Goal: Navigation & Orientation: Find specific page/section

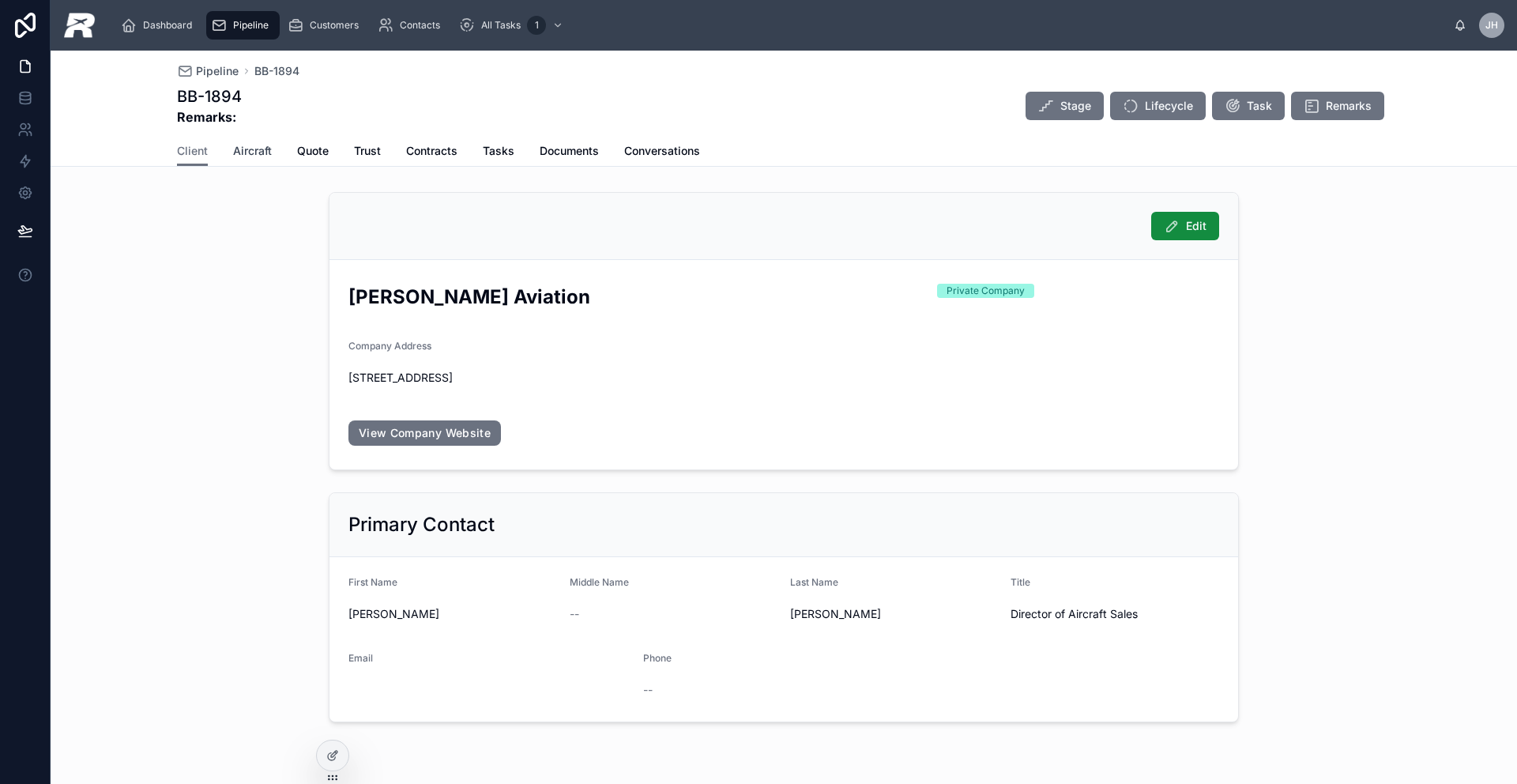
click at [254, 155] on span "Aircraft" at bounding box center [252, 151] width 39 height 16
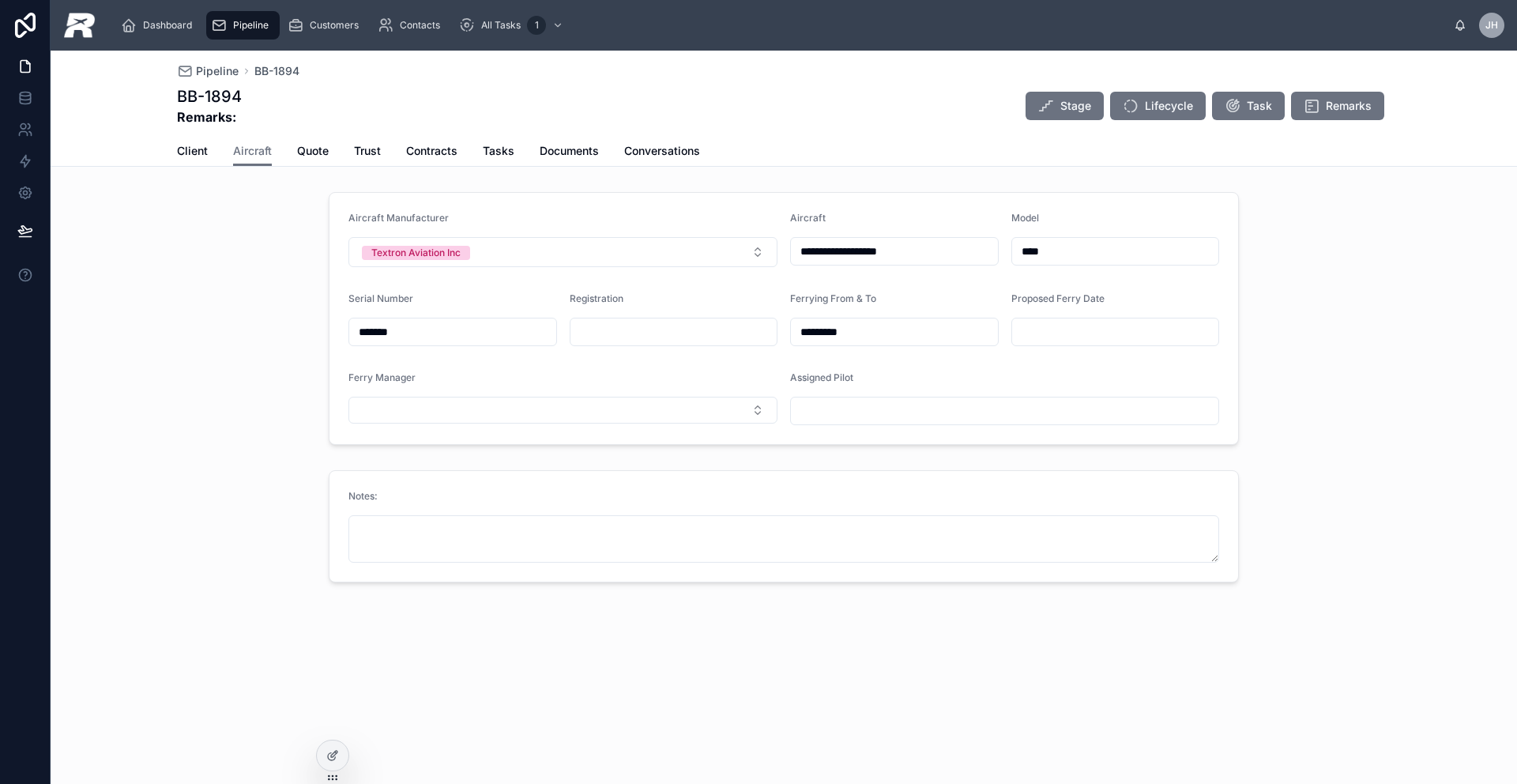
click at [255, 30] on span "Pipeline" at bounding box center [250, 24] width 35 height 13
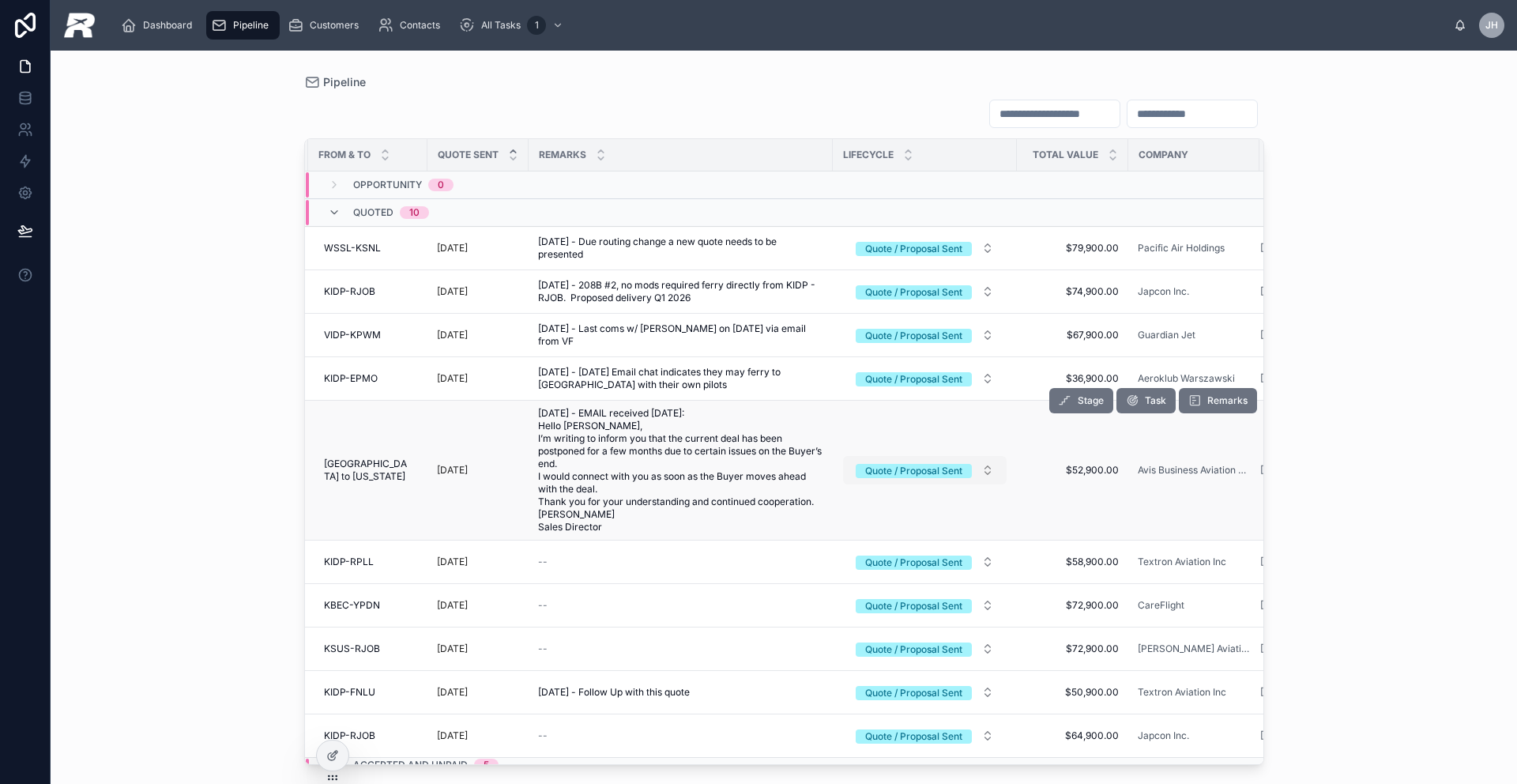
scroll to position [0, 125]
click at [1192, 397] on button "Remarks" at bounding box center [1218, 400] width 78 height 25
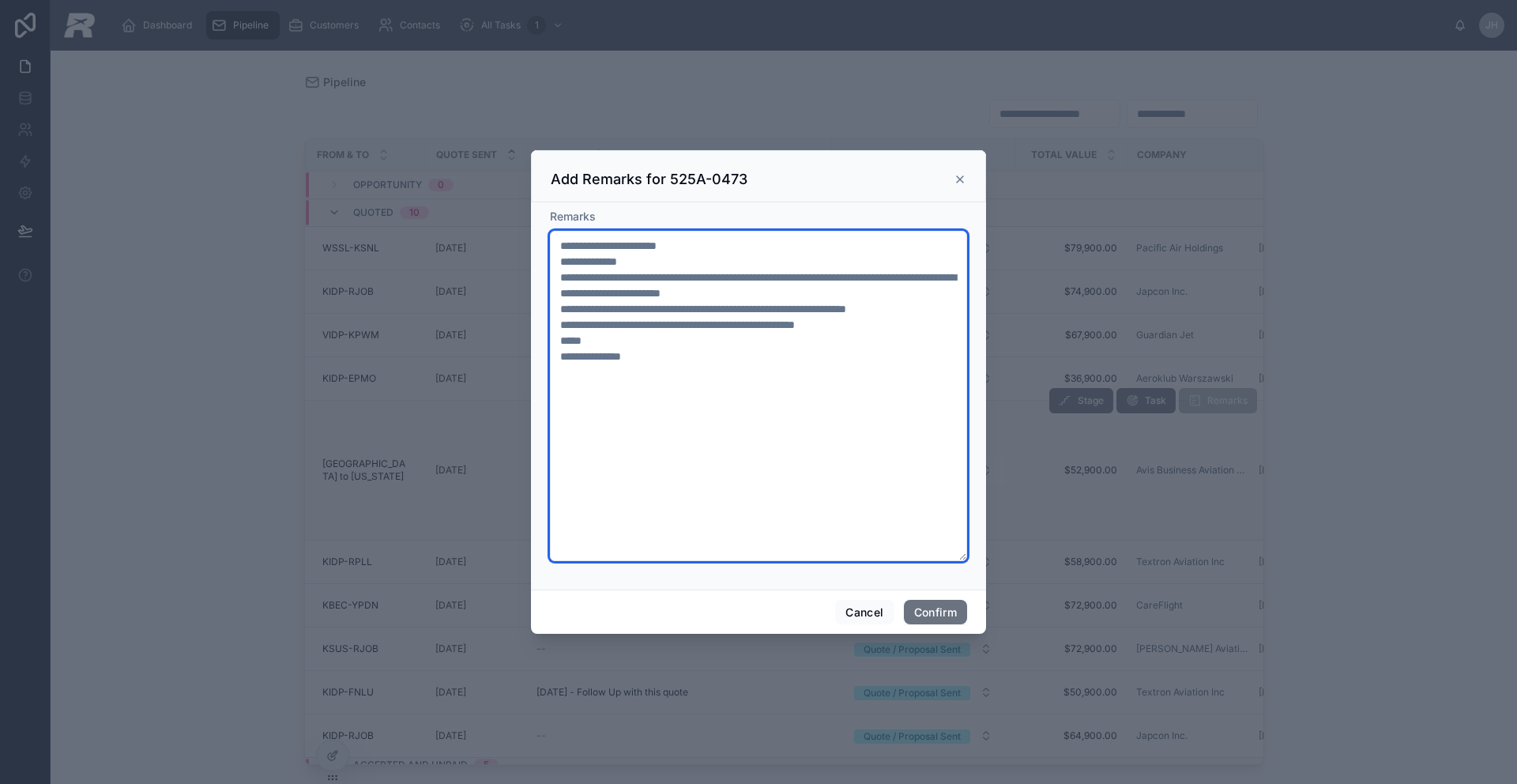
click at [622, 357] on textarea "**********" at bounding box center [758, 396] width 417 height 330
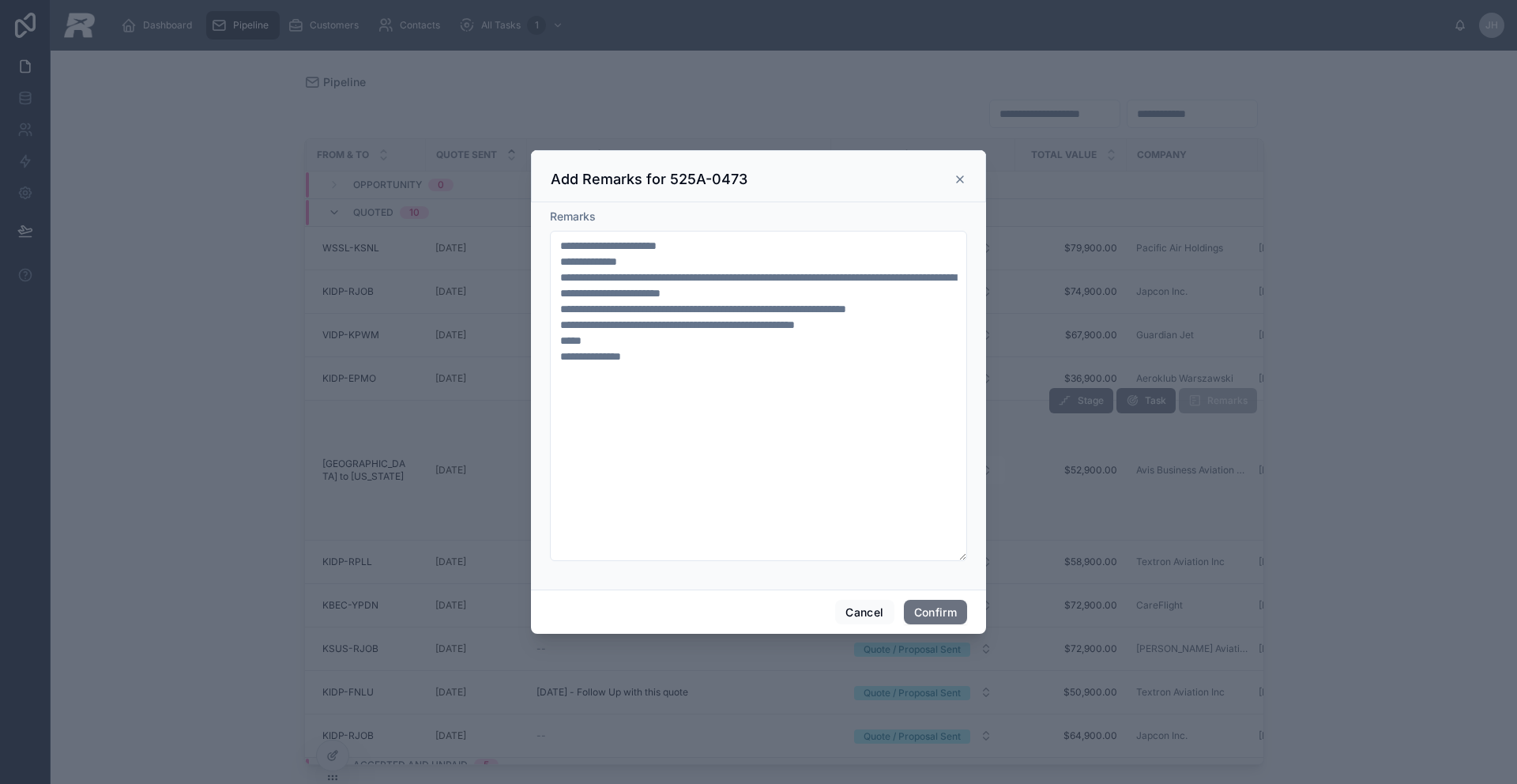
click at [967, 180] on div "Add Remarks for 525A-0473" at bounding box center [759, 176] width 455 height 52
click at [960, 182] on icon at bounding box center [960, 179] width 13 height 13
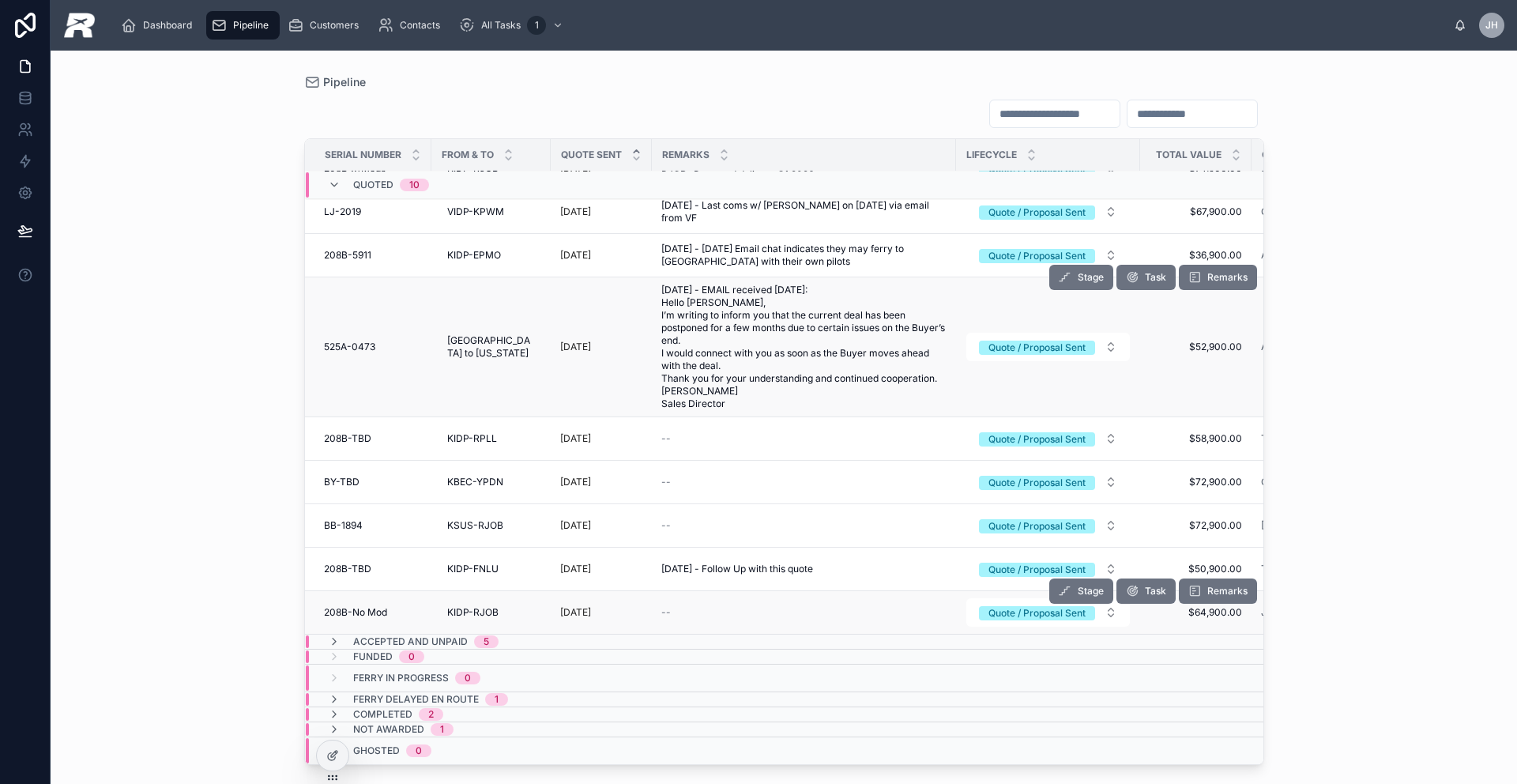
scroll to position [135, 0]
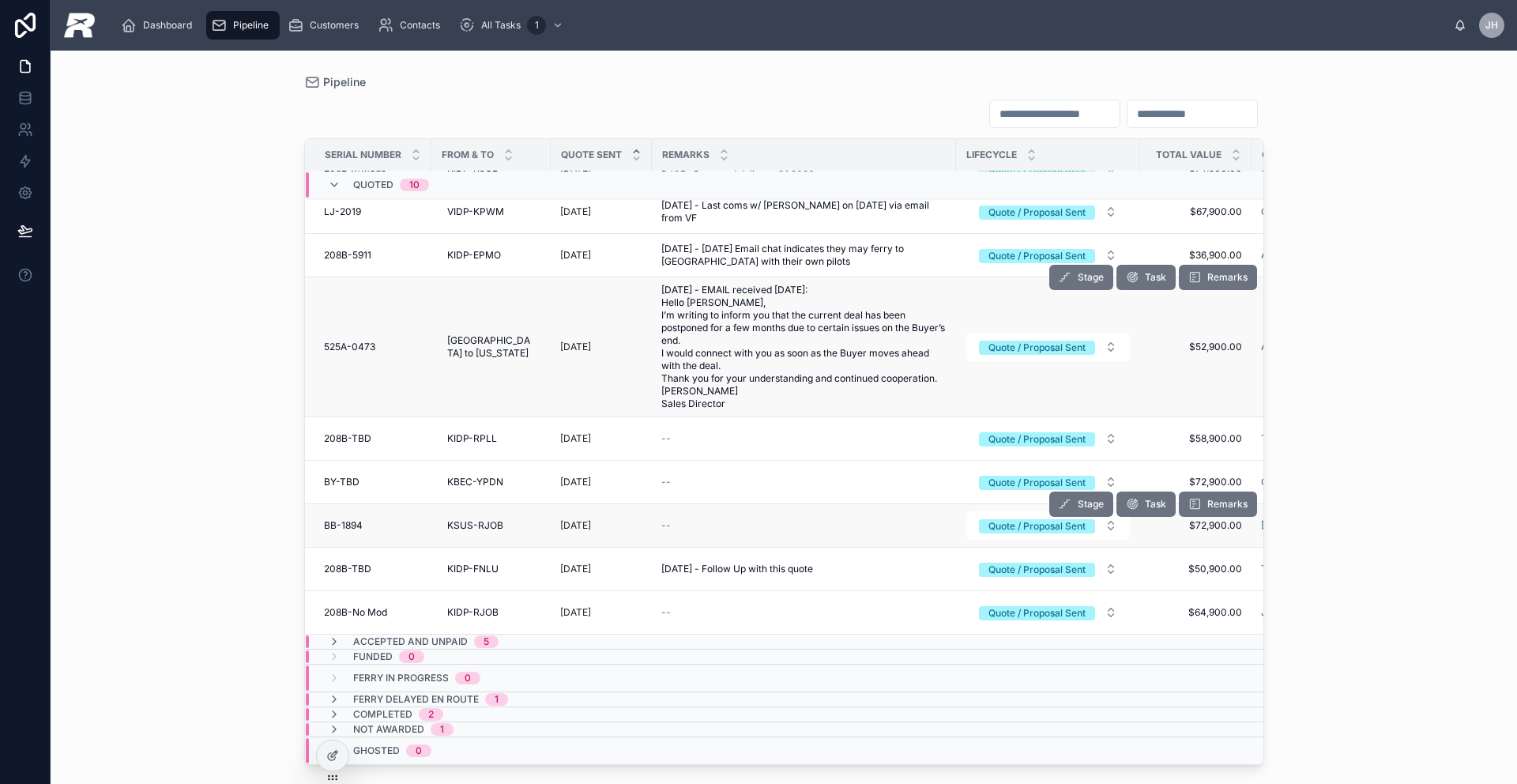
click at [380, 519] on div "BB-1894 BB-1894" at bounding box center [373, 525] width 98 height 13
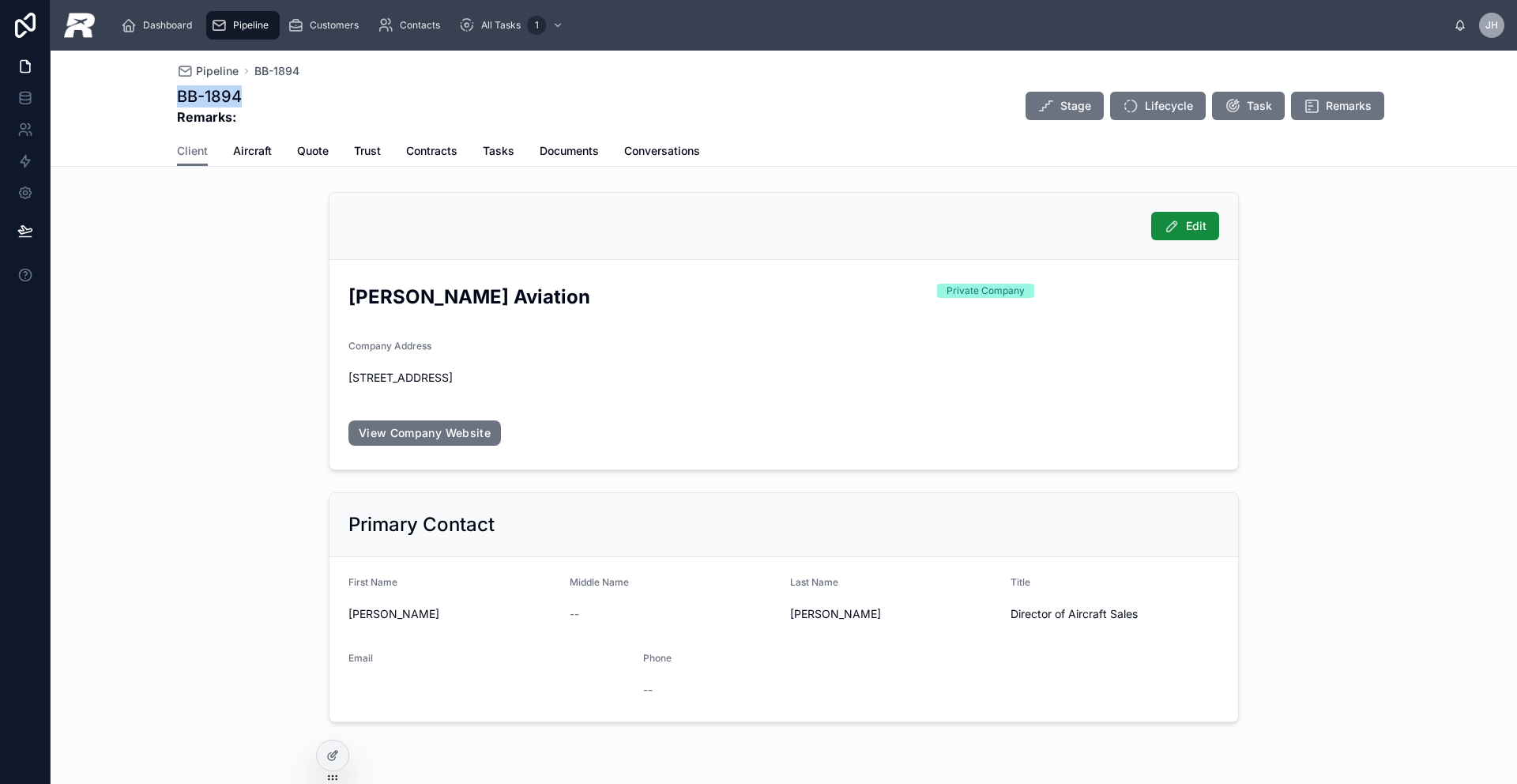
drag, startPoint x: 237, startPoint y: 99, endPoint x: 147, endPoint y: 99, distance: 90.0
click at [147, 99] on div "Pipeline BB-1894 BB-1894 Remarks: Stage Lifecycle Task Remarks Client Client Ai…" at bounding box center [783, 109] width 1466 height 116
copy h1 "BB-1894"
drag, startPoint x: 512, startPoint y: 306, endPoint x: 360, endPoint y: 307, distance: 152.0
click at [360, 307] on h2 "[PERSON_NAME] Aviation" at bounding box center [636, 296] width 576 height 26
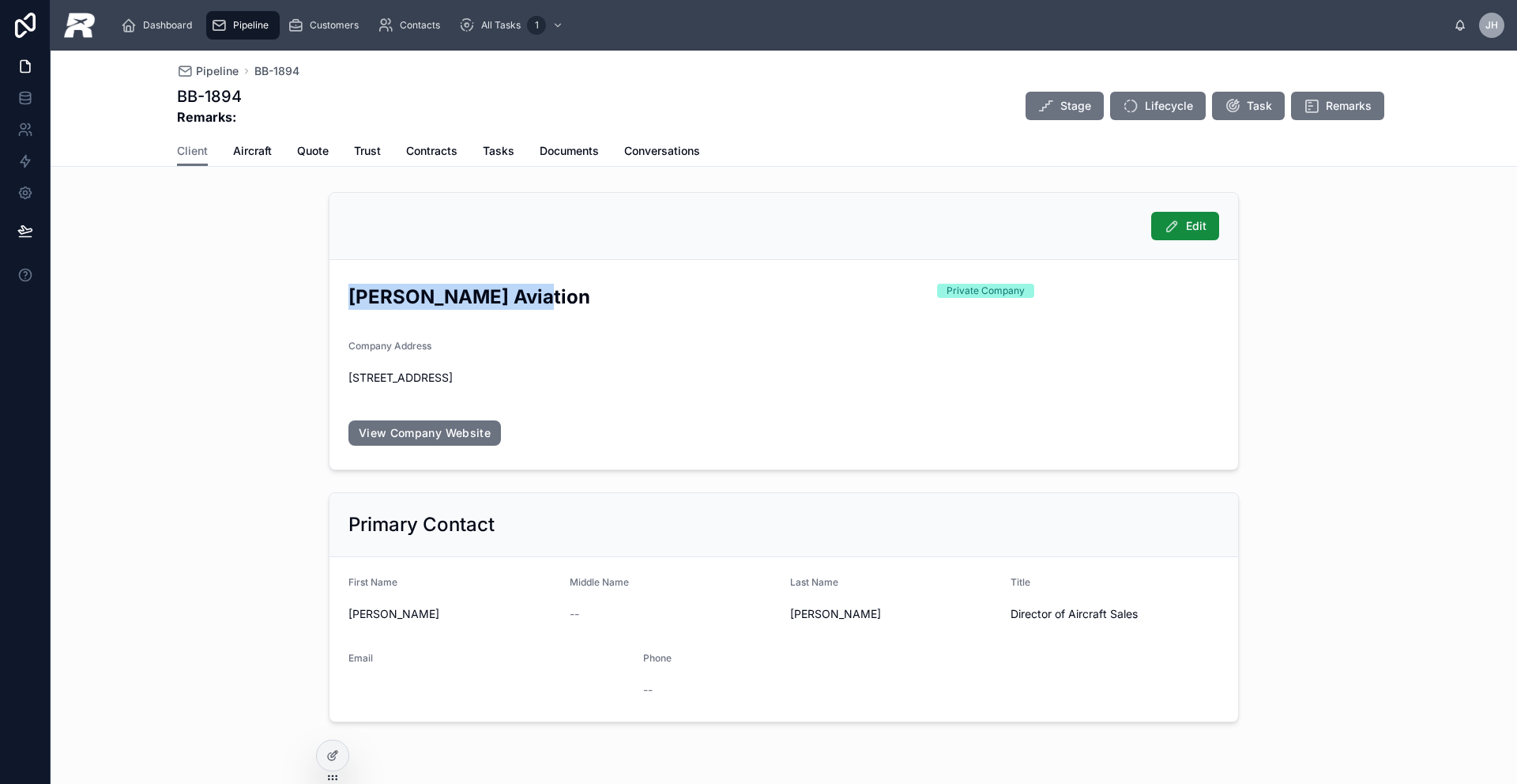
drag, startPoint x: 345, startPoint y: 303, endPoint x: 524, endPoint y: 304, distance: 179.0
click at [524, 304] on h2 "[PERSON_NAME] Aviation" at bounding box center [636, 296] width 576 height 26
copy h2 "[PERSON_NAME] Aviation"
click at [233, 150] on span "Aircraft" at bounding box center [252, 151] width 39 height 16
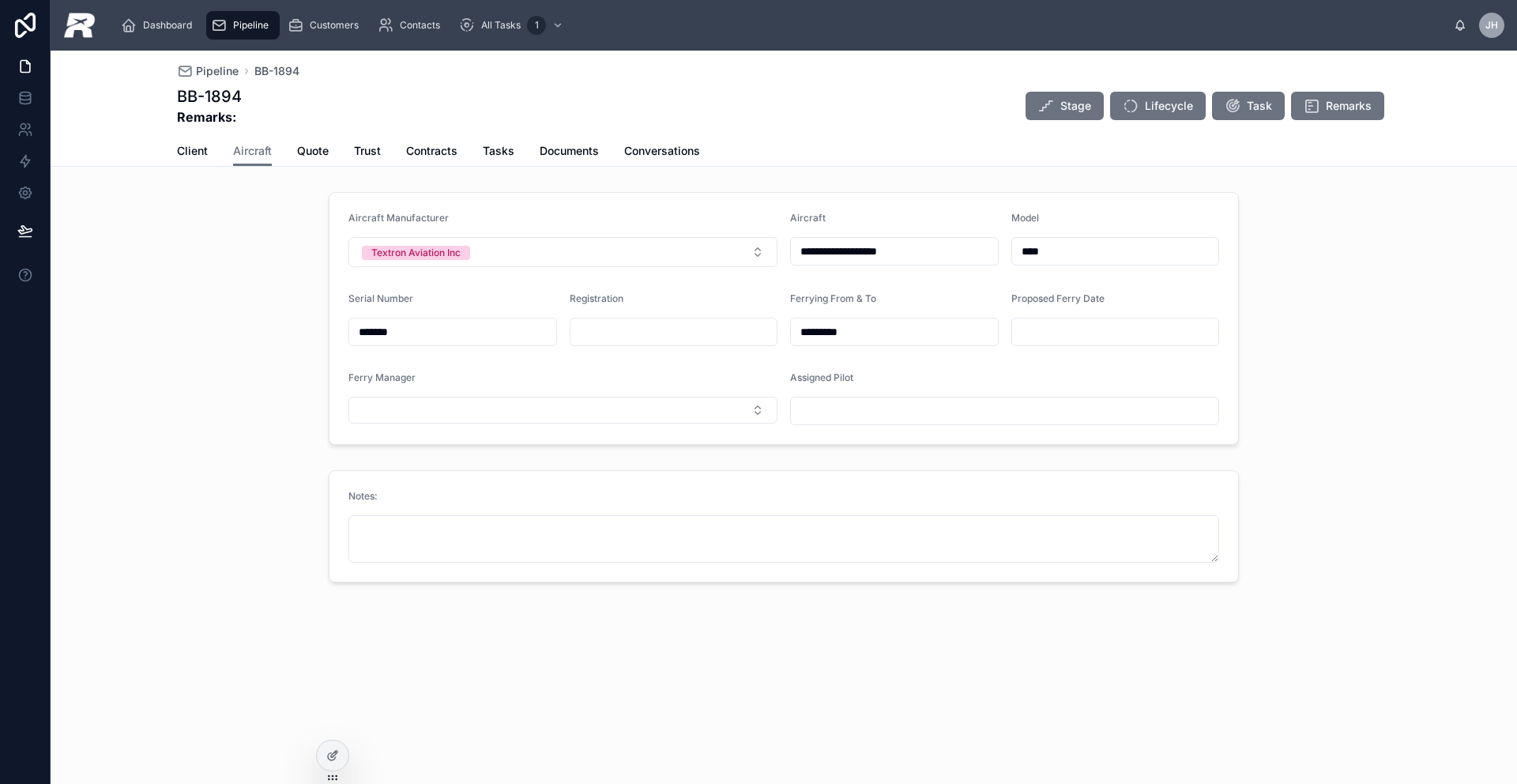
click at [884, 257] on input "**********" at bounding box center [895, 251] width 207 height 22
click at [309, 148] on span "Quote" at bounding box center [312, 151] width 31 height 16
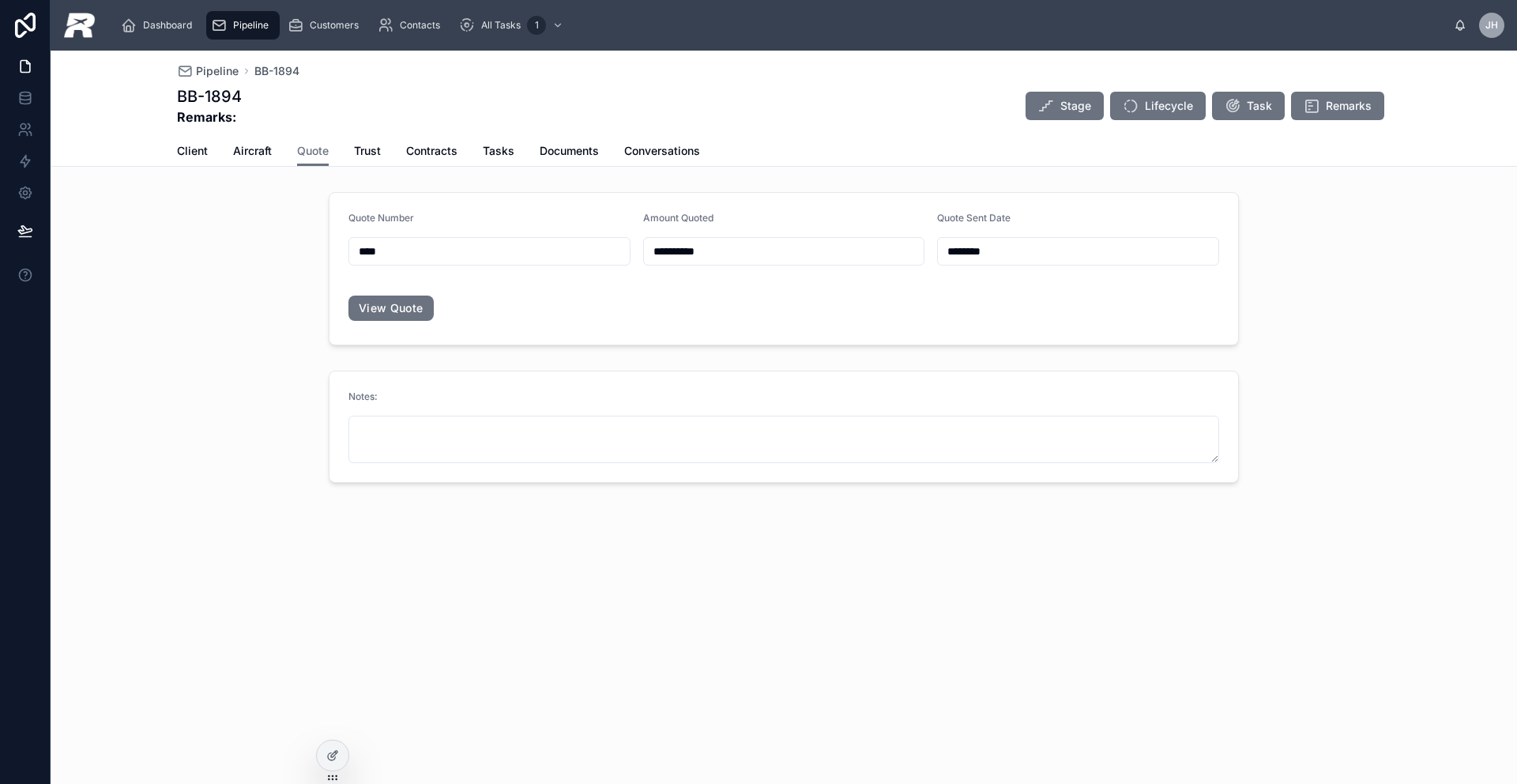
click at [370, 169] on div "**********" at bounding box center [783, 320] width 1466 height 540
click at [362, 148] on span "Trust" at bounding box center [368, 151] width 27 height 16
click at [269, 32] on div "Pipeline" at bounding box center [243, 25] width 64 height 25
click at [268, 32] on div "Pipeline" at bounding box center [243, 25] width 64 height 25
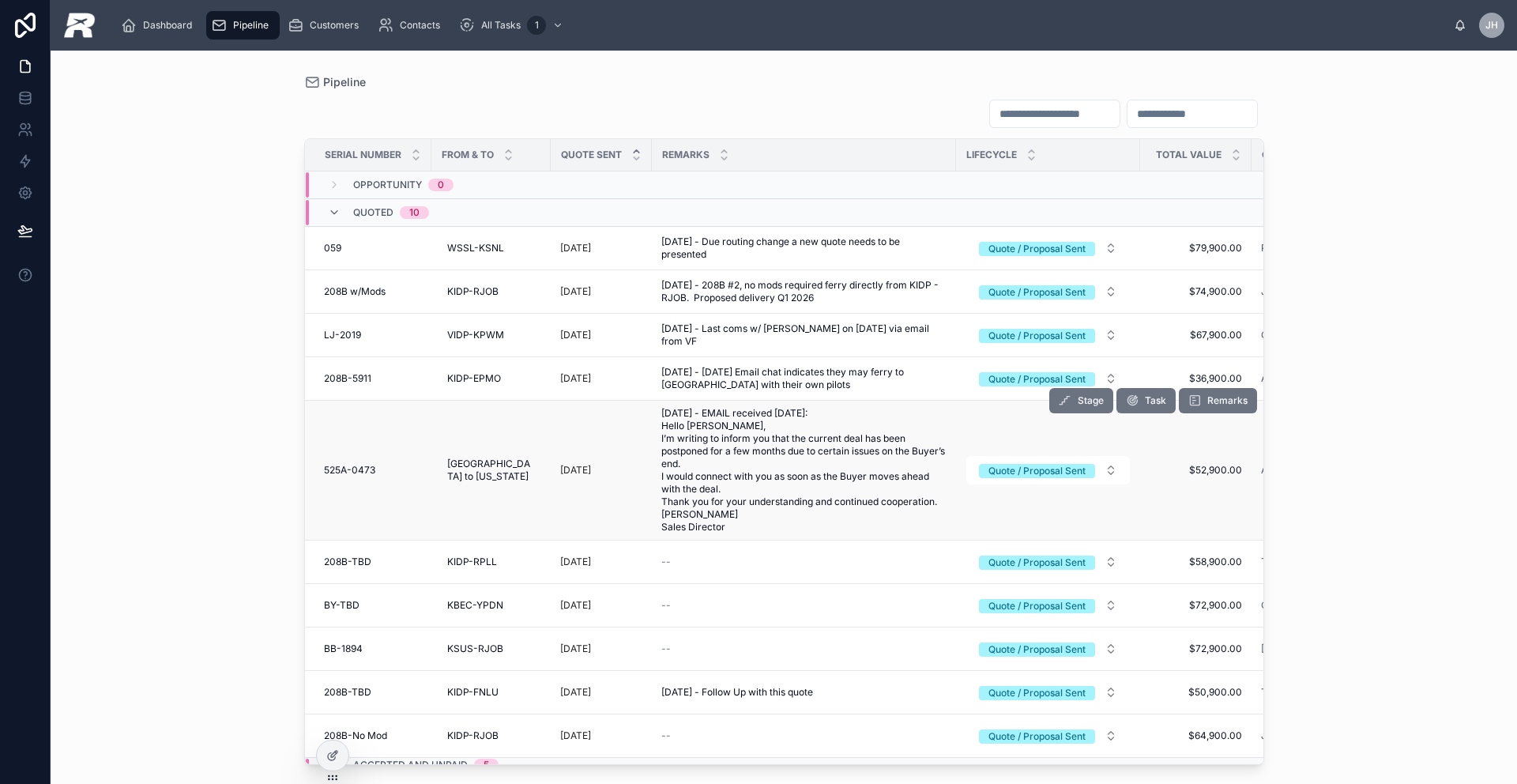
scroll to position [135, 0]
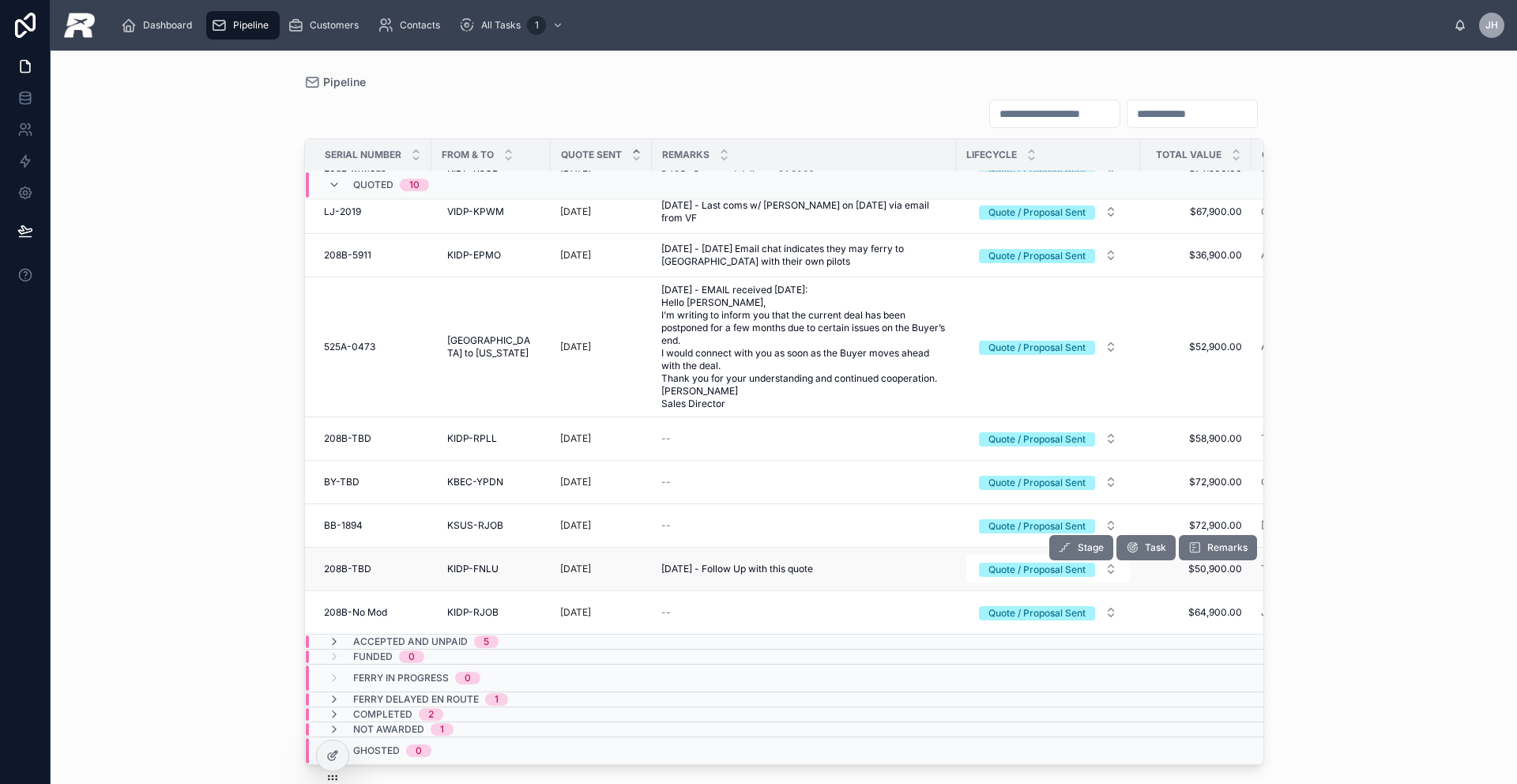
click at [347, 562] on span "208B-TBD" at bounding box center [347, 568] width 47 height 13
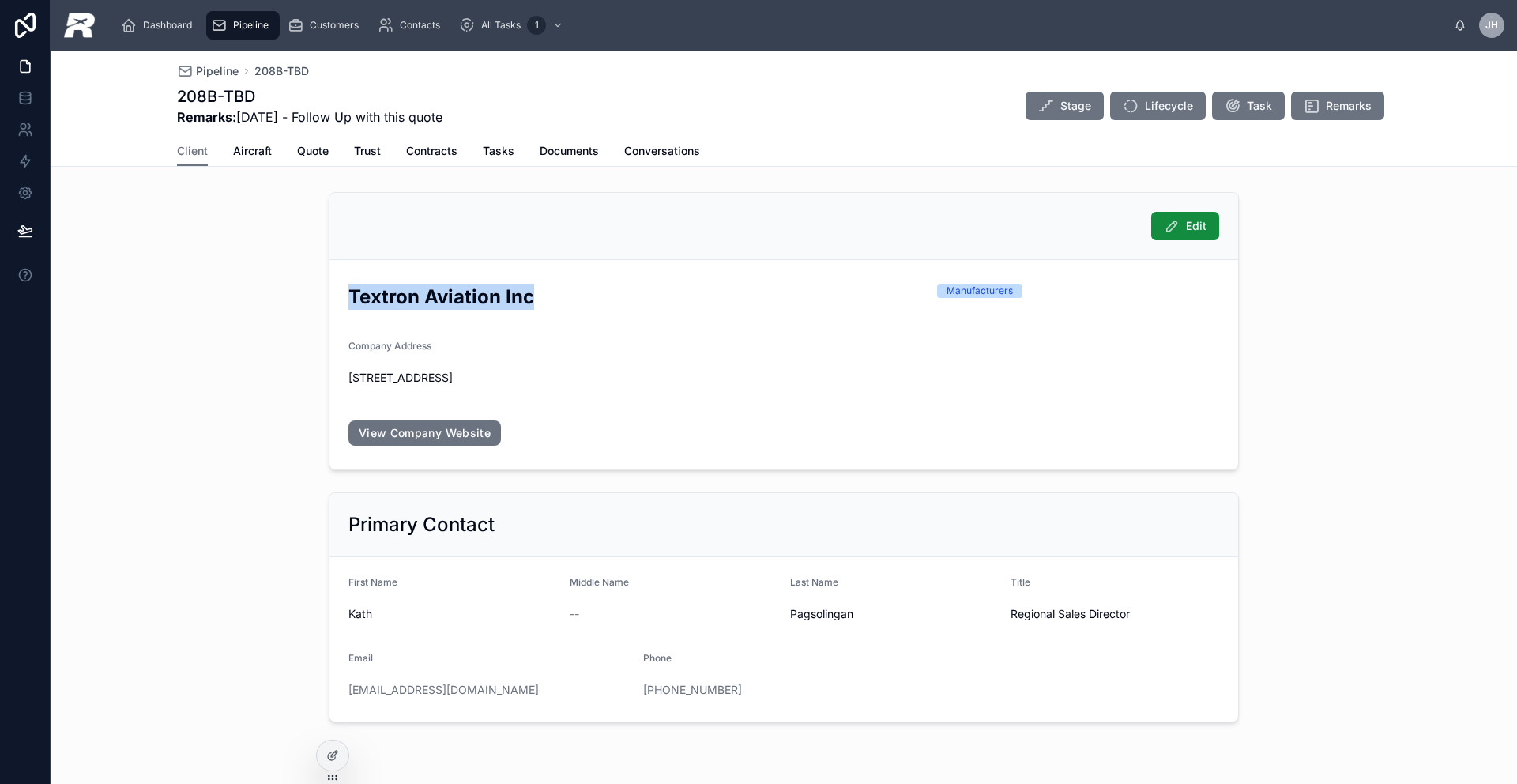
drag, startPoint x: 419, startPoint y: 296, endPoint x: 275, endPoint y: 298, distance: 144.0
click at [275, 298] on div "Edit Textron Aviation Inc Manufacturers Company Address [STREET_ADDRESS] View C…" at bounding box center [783, 457] width 1466 height 543
click at [258, 156] on span "Aircraft" at bounding box center [252, 151] width 39 height 16
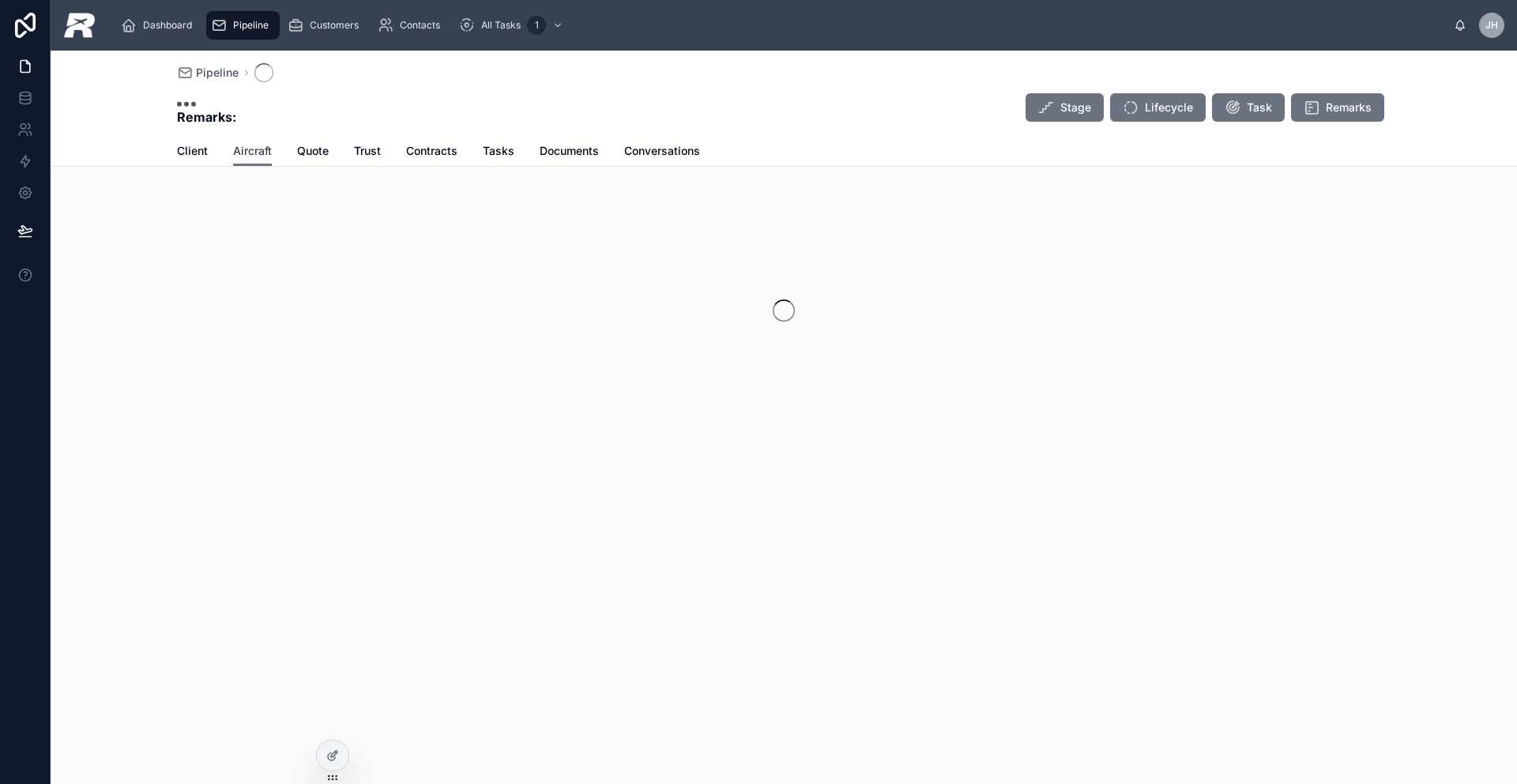
click at [258, 156] on span "Aircraft" at bounding box center [252, 151] width 39 height 16
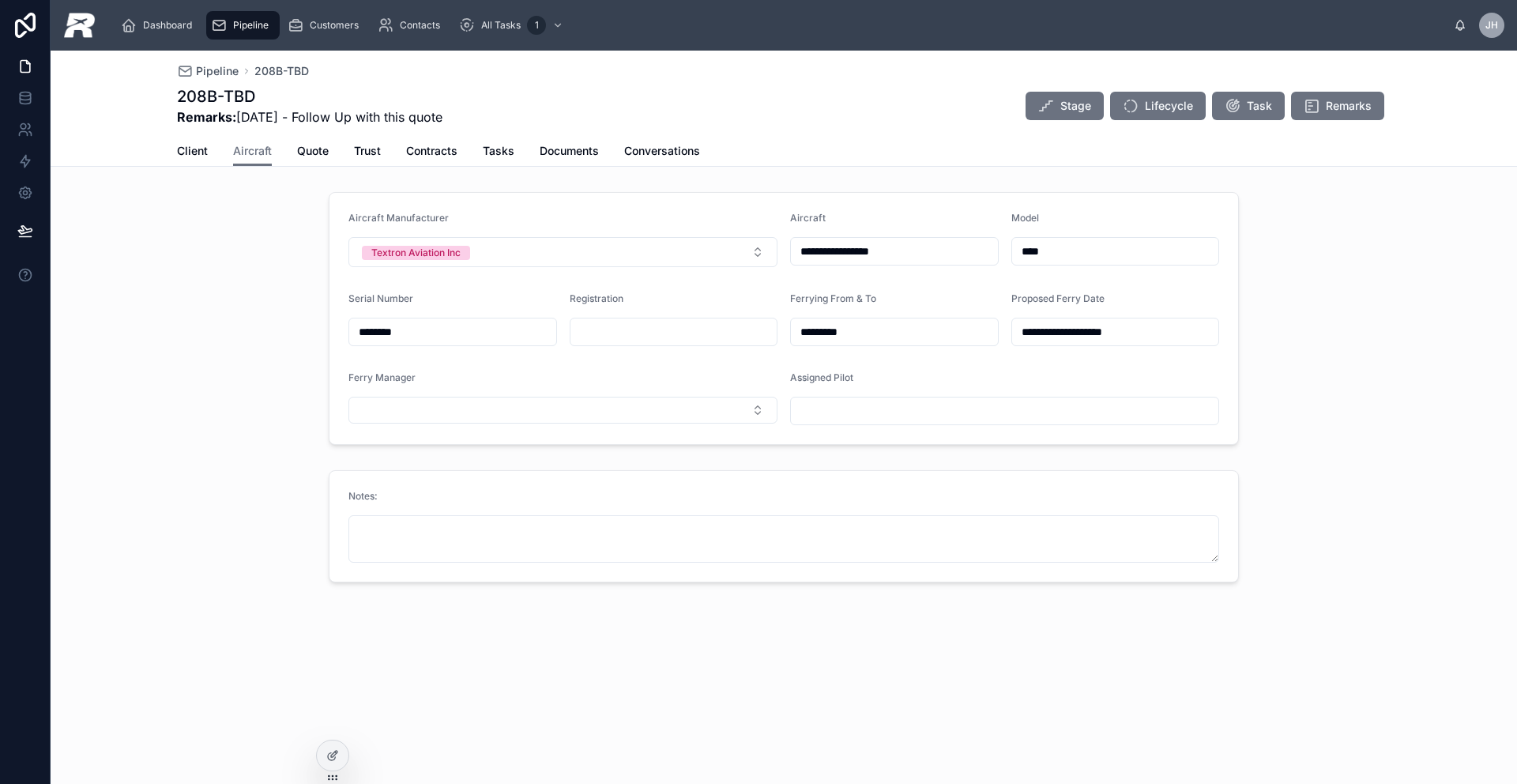
click at [837, 245] on input "**********" at bounding box center [895, 251] width 207 height 22
click at [836, 245] on input "**********" at bounding box center [895, 251] width 207 height 22
click at [309, 153] on span "Quote" at bounding box center [312, 151] width 31 height 16
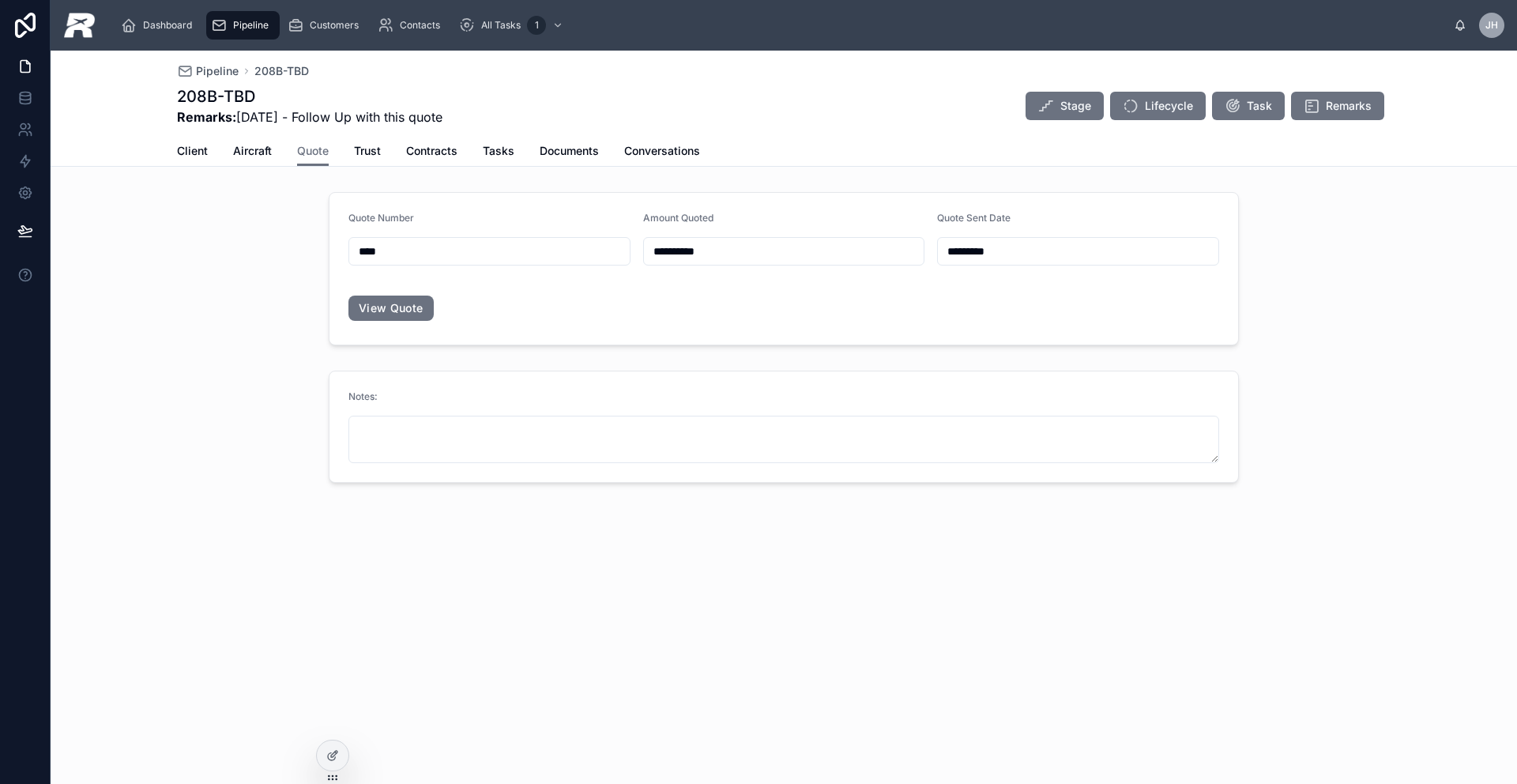
click at [352, 153] on div "Client Aircraft Quote Trust Contracts Tasks Documents Conversations" at bounding box center [783, 151] width 1213 height 30
click at [352, 153] on div "Client Aircraft Quote Trust Contracts Tasks Documents Conversations" at bounding box center [783, 151] width 1213 height 30
click at [354, 154] on span "Trust" at bounding box center [368, 151] width 27 height 16
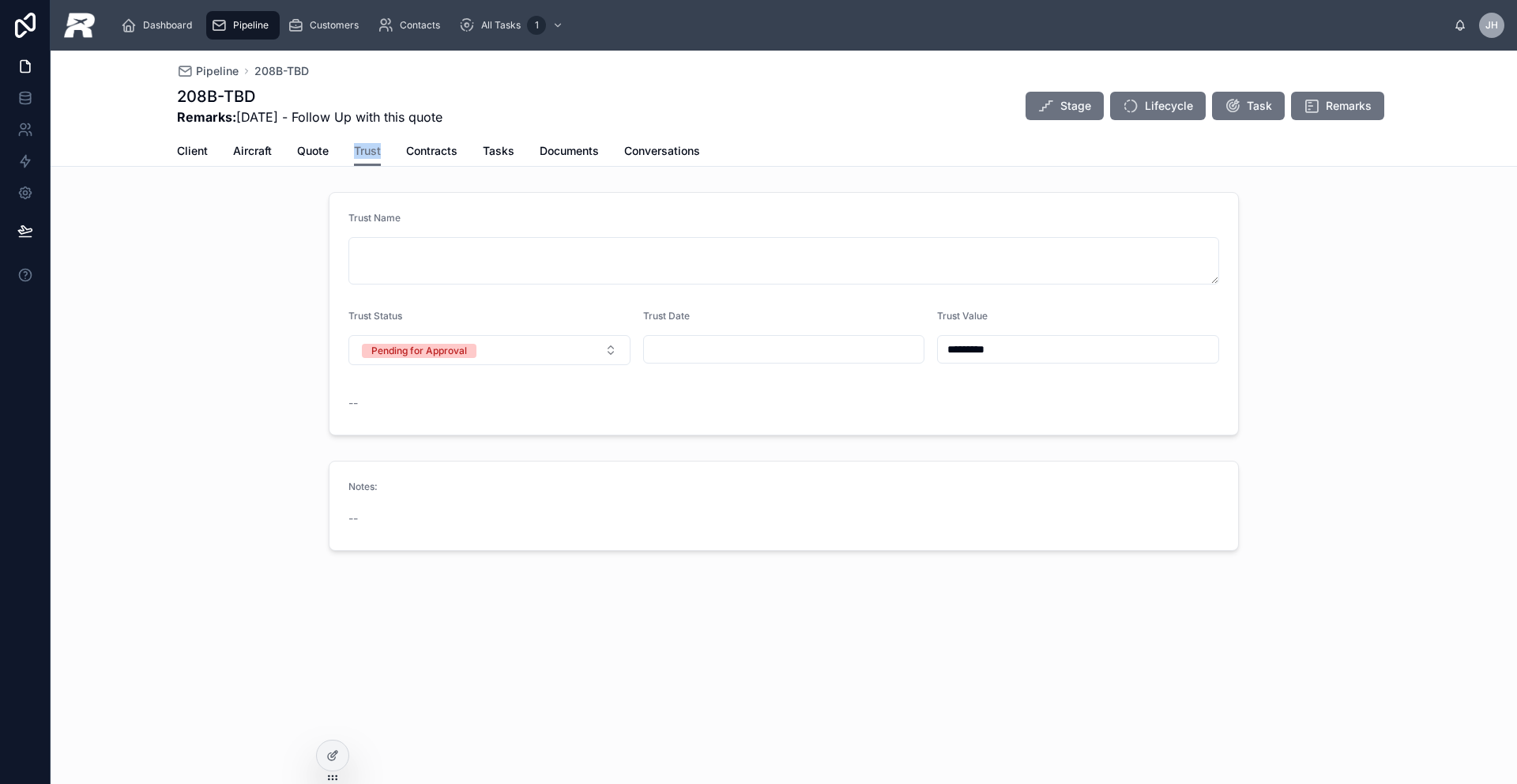
click at [256, 26] on span "Pipeline" at bounding box center [250, 24] width 35 height 13
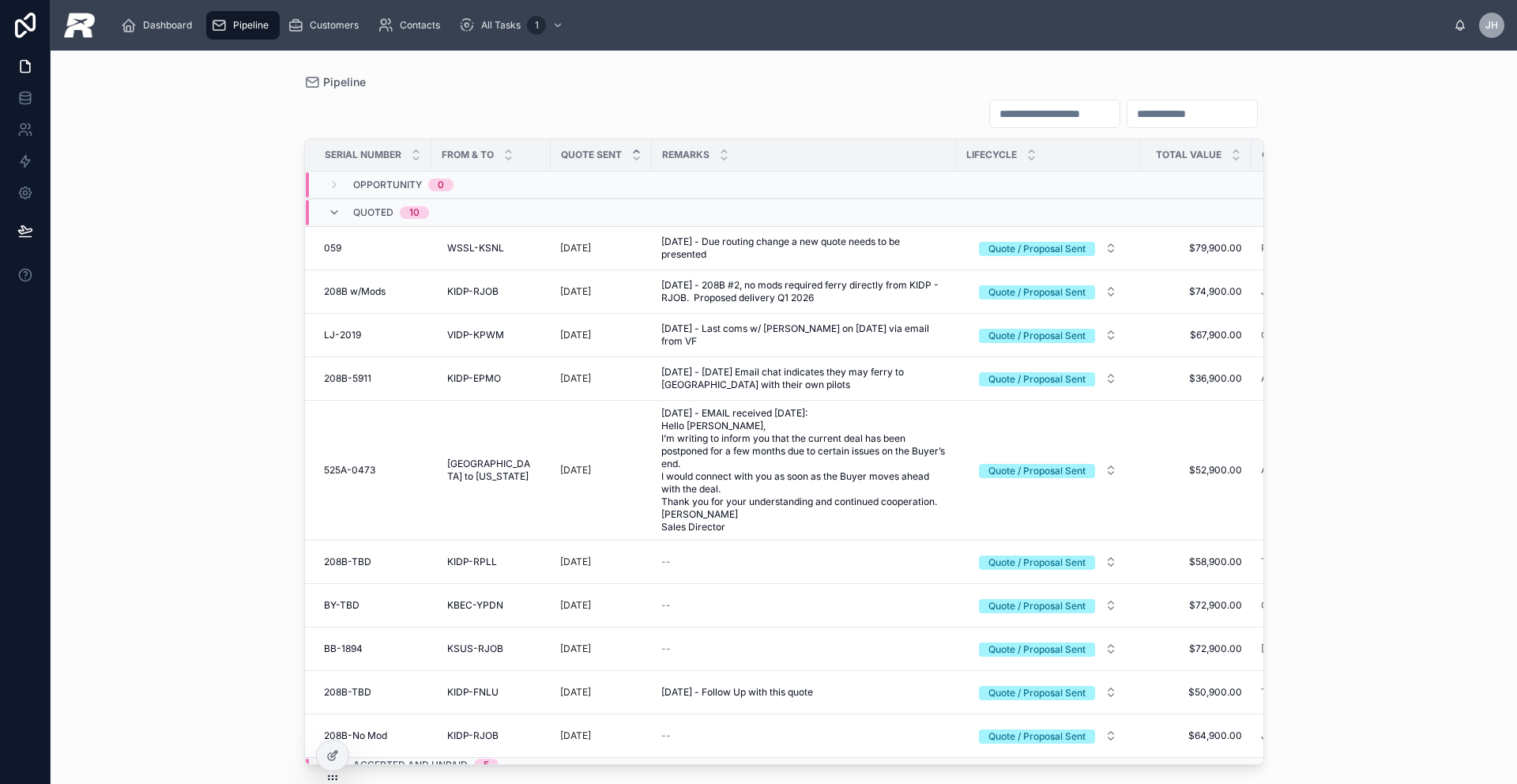
click at [340, 212] on div "Quoted 10" at bounding box center [379, 212] width 101 height 25
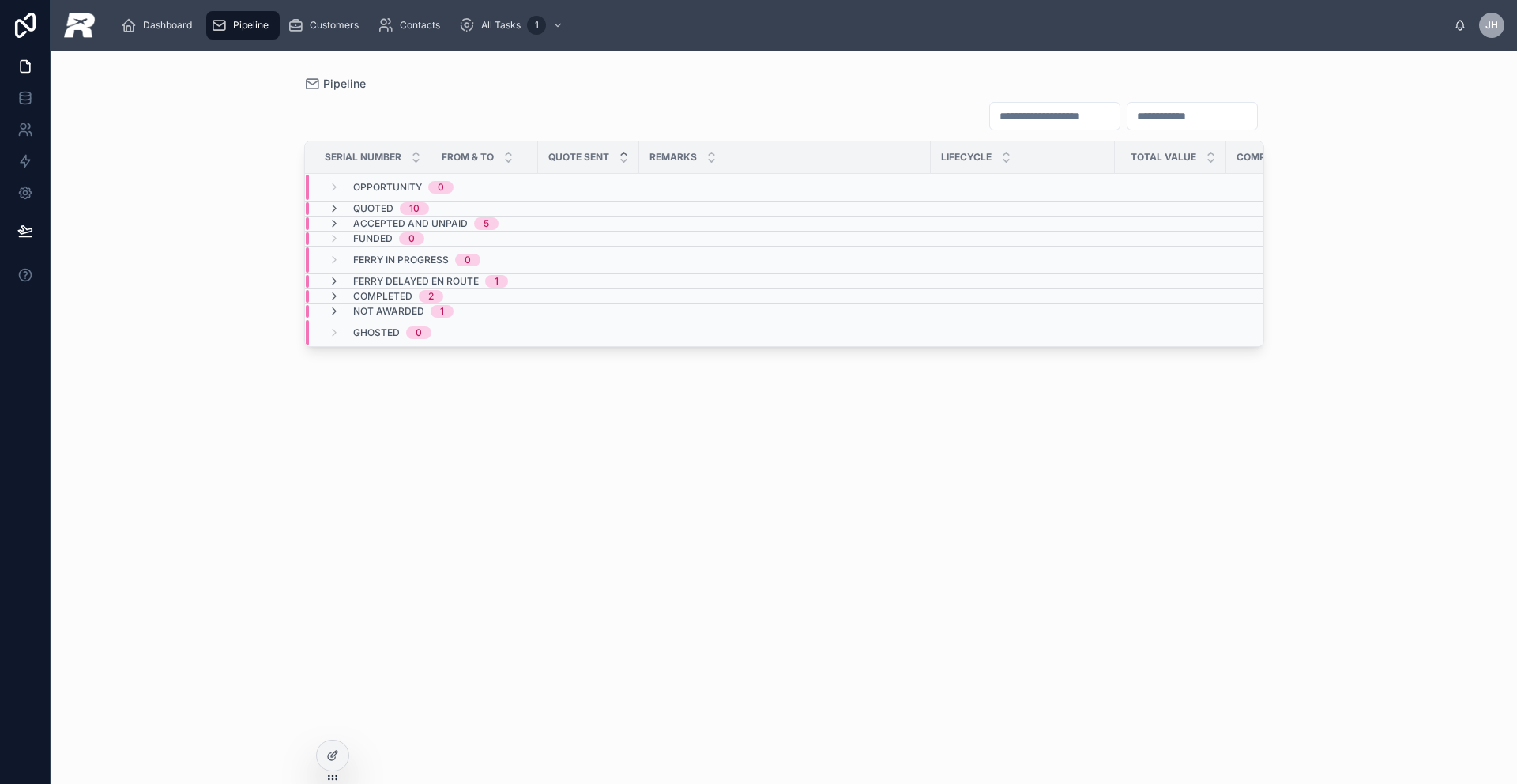
click at [273, 29] on div "Pipeline" at bounding box center [243, 25] width 64 height 25
click at [335, 221] on icon at bounding box center [334, 223] width 13 height 13
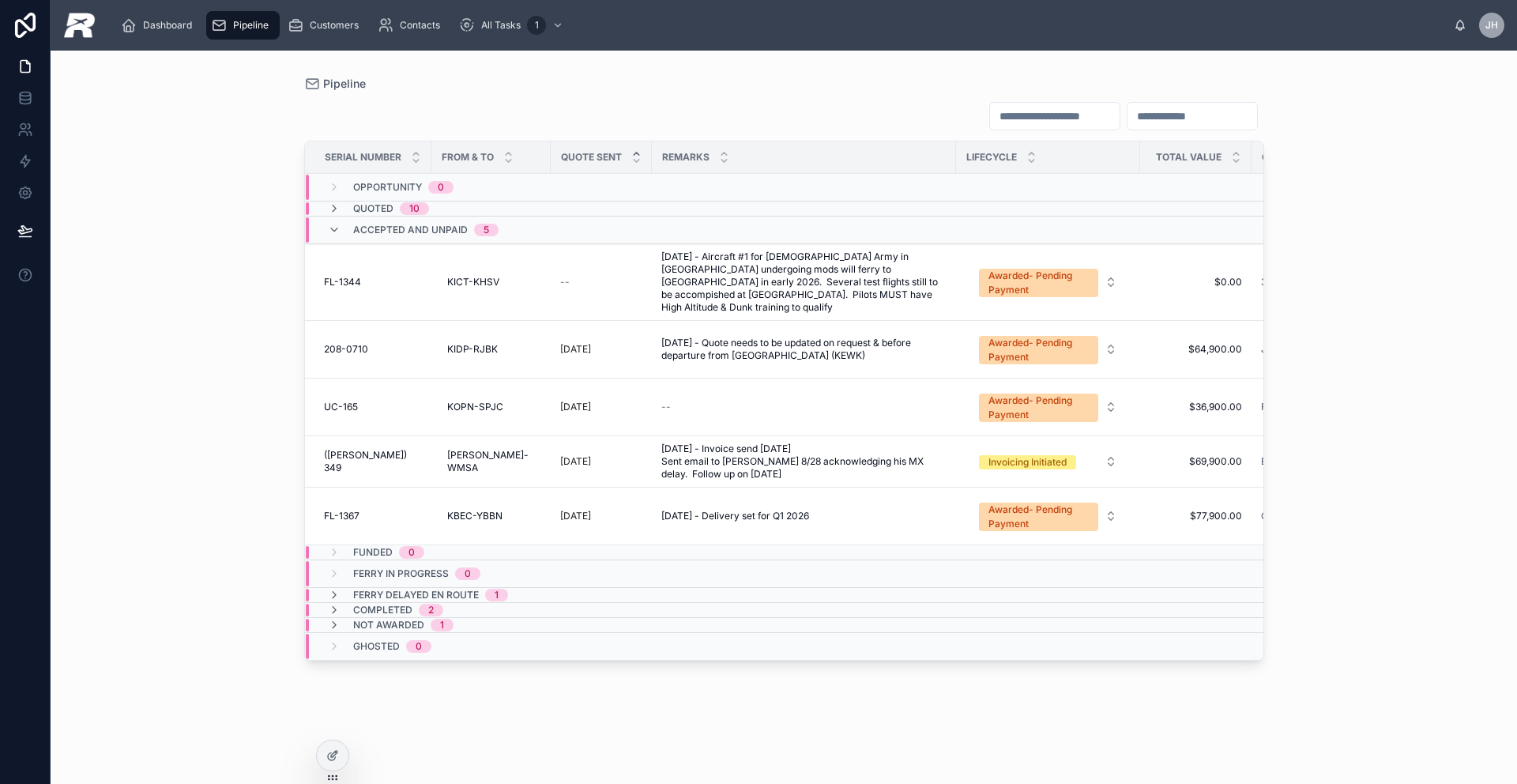
click at [348, 219] on div "Accepted and Unpaid 5" at bounding box center [413, 230] width 170 height 25
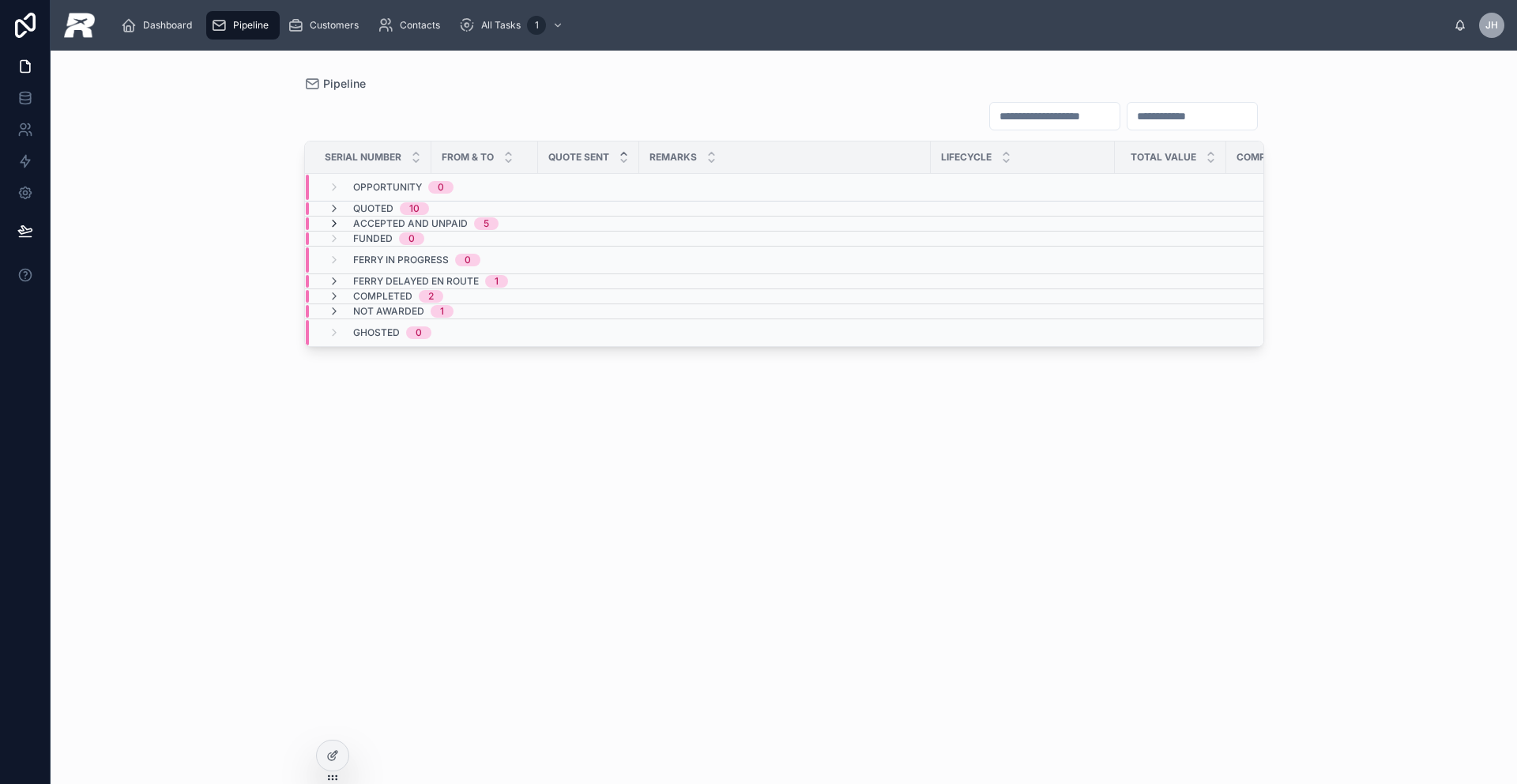
click at [339, 222] on icon at bounding box center [334, 223] width 13 height 13
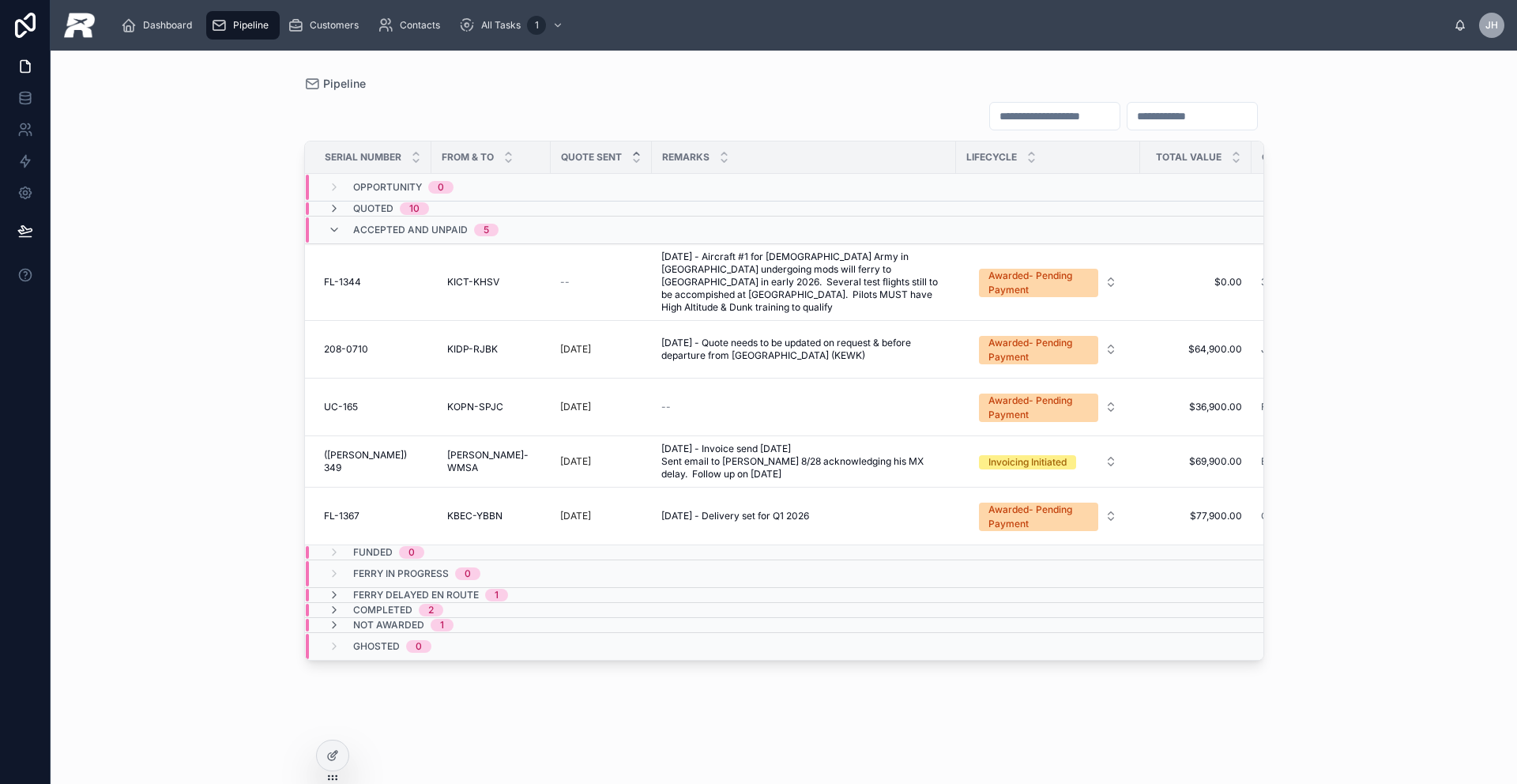
click at [339, 222] on div "Accepted and Unpaid 5" at bounding box center [413, 230] width 170 height 25
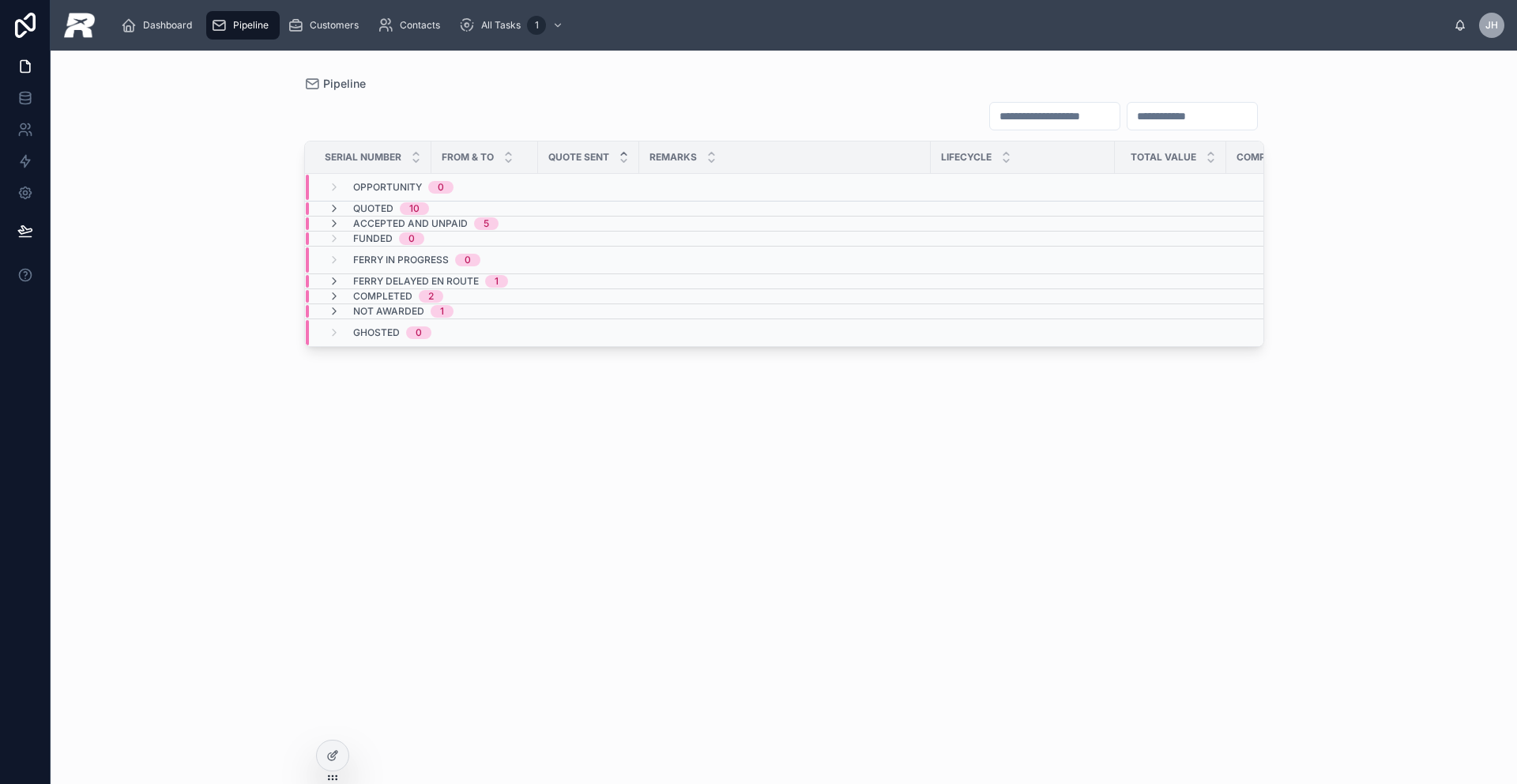
click at [339, 222] on icon at bounding box center [334, 223] width 13 height 13
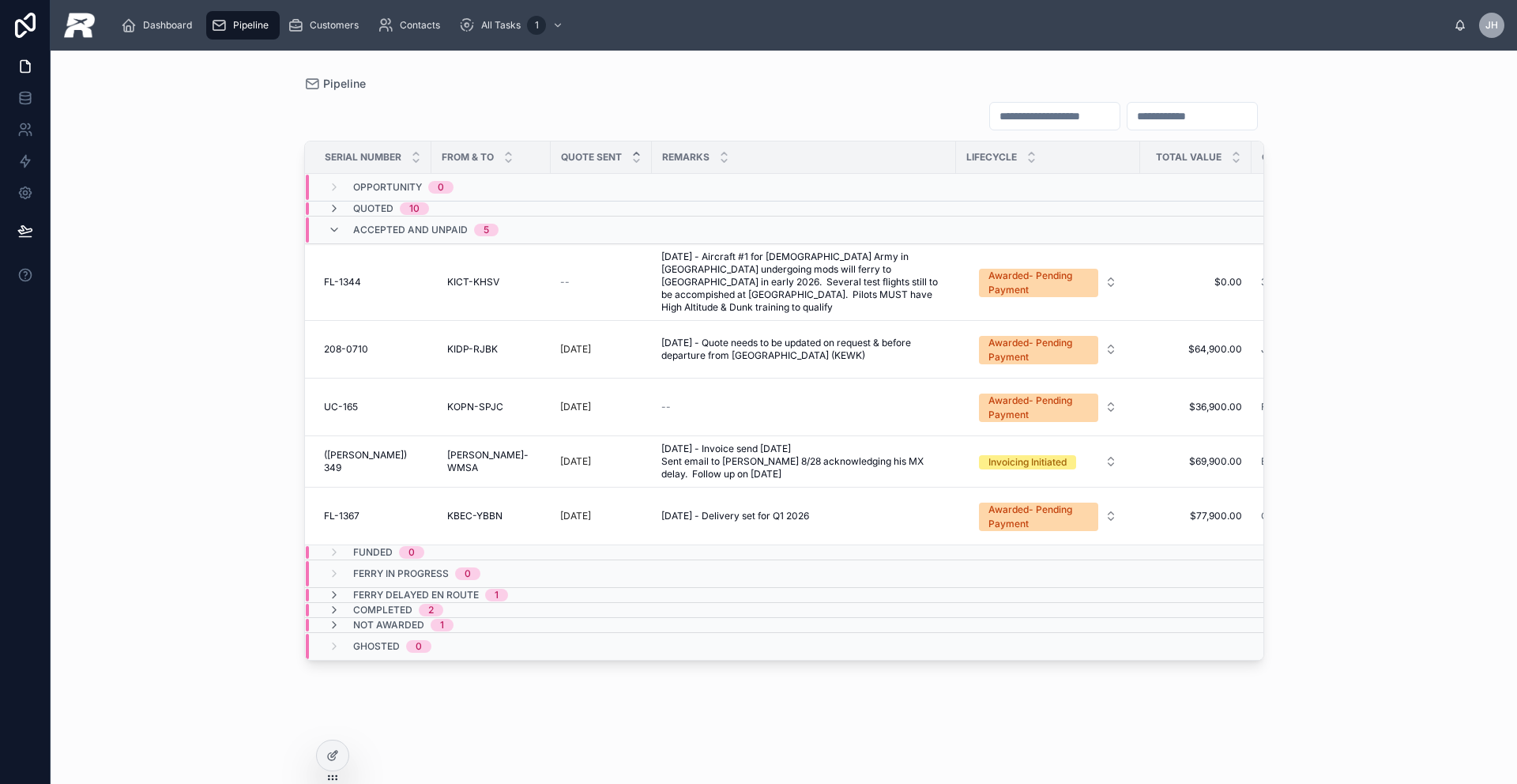
click at [339, 222] on div "Accepted and Unpaid 5" at bounding box center [413, 230] width 170 height 25
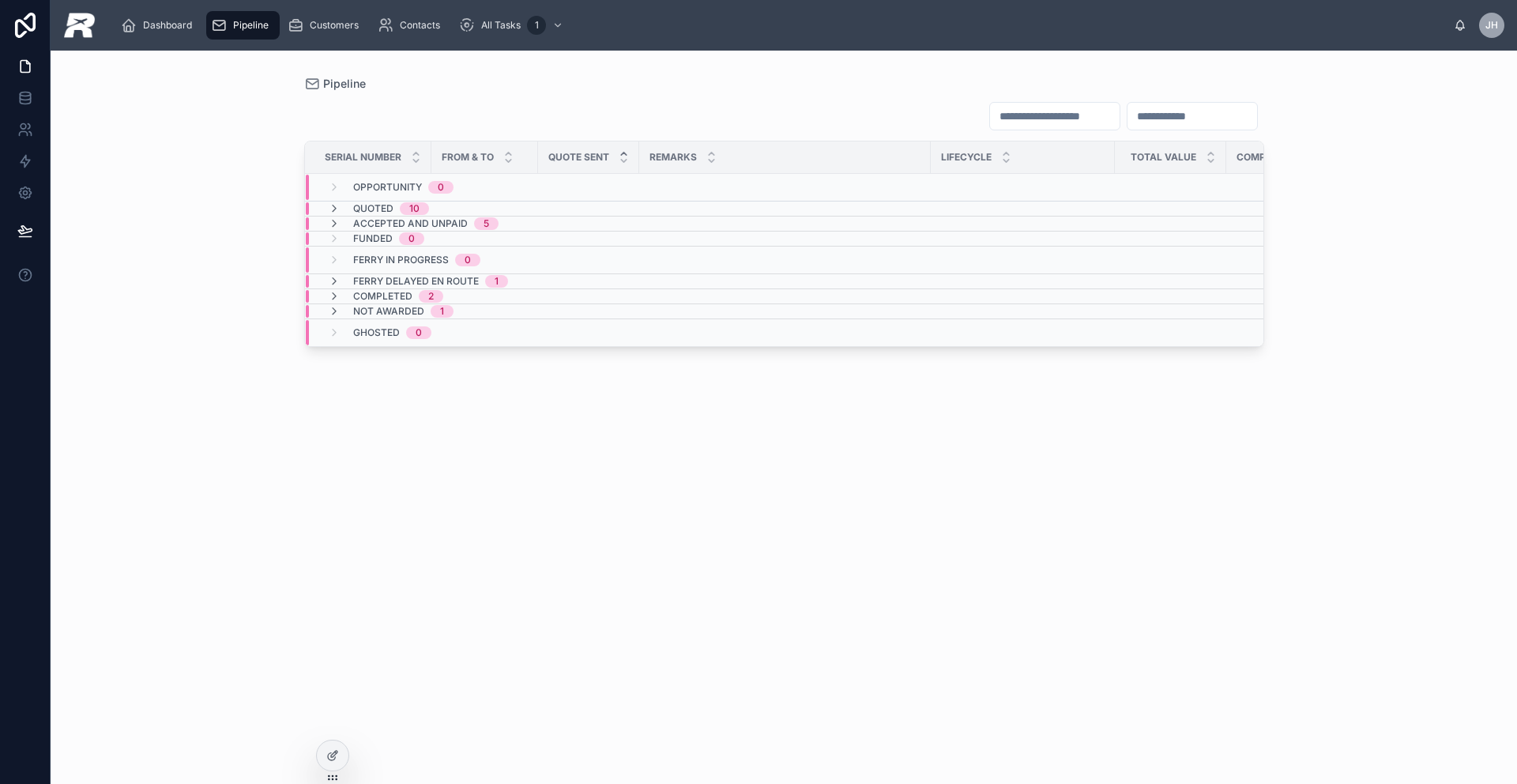
click at [339, 222] on icon at bounding box center [334, 223] width 13 height 13
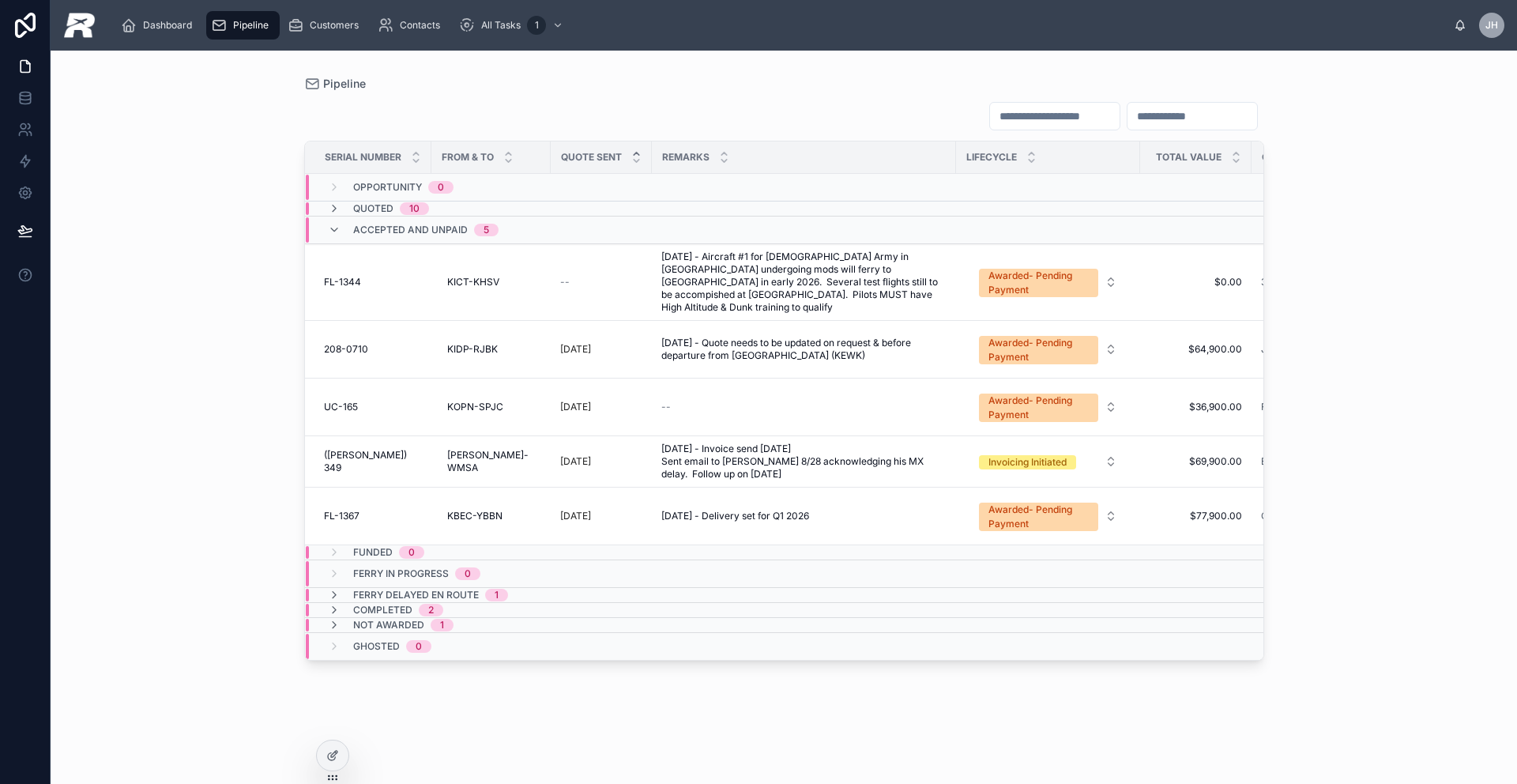
click at [339, 222] on div "Accepted and Unpaid 5" at bounding box center [413, 230] width 170 height 25
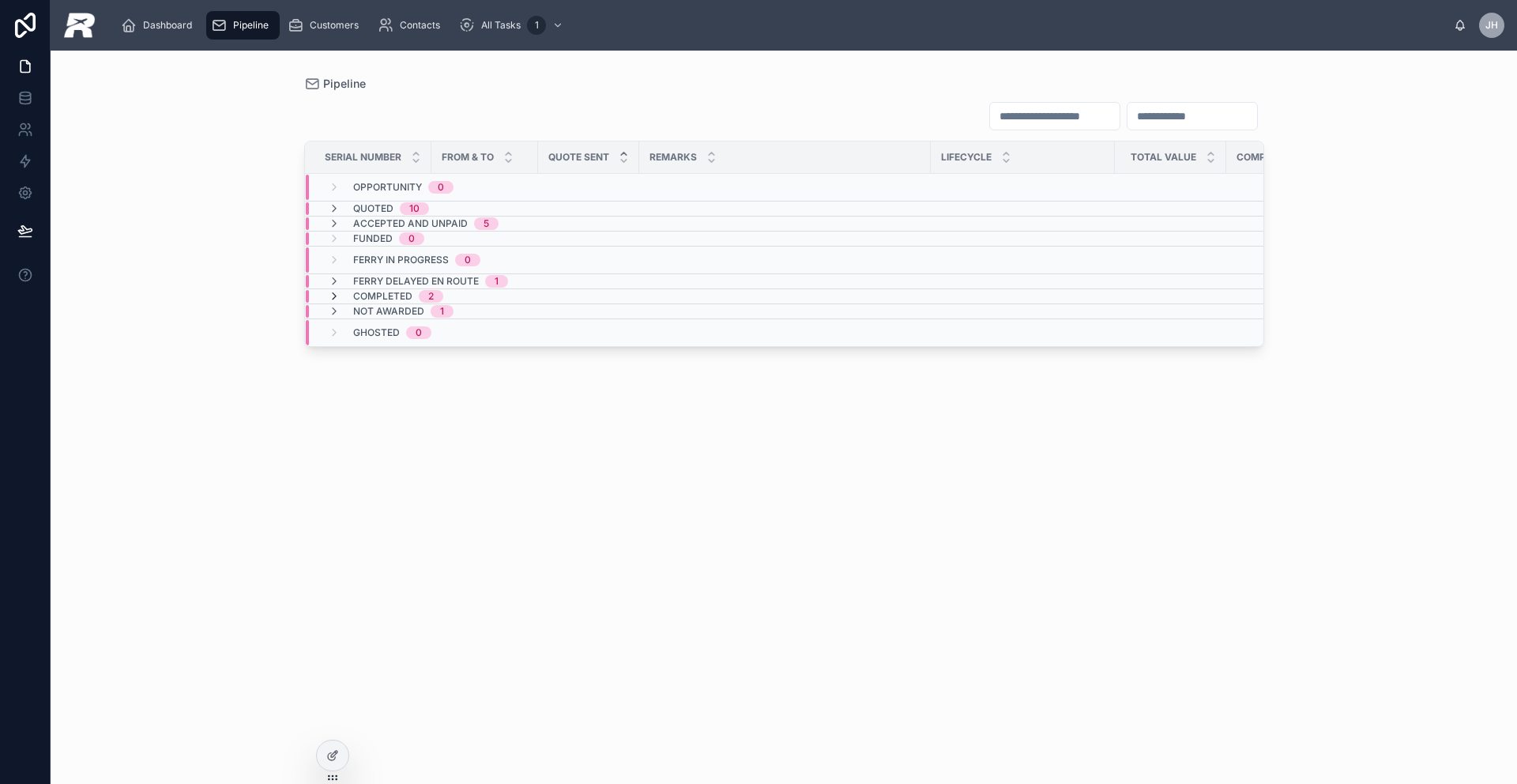
click at [333, 290] on icon at bounding box center [334, 296] width 13 height 13
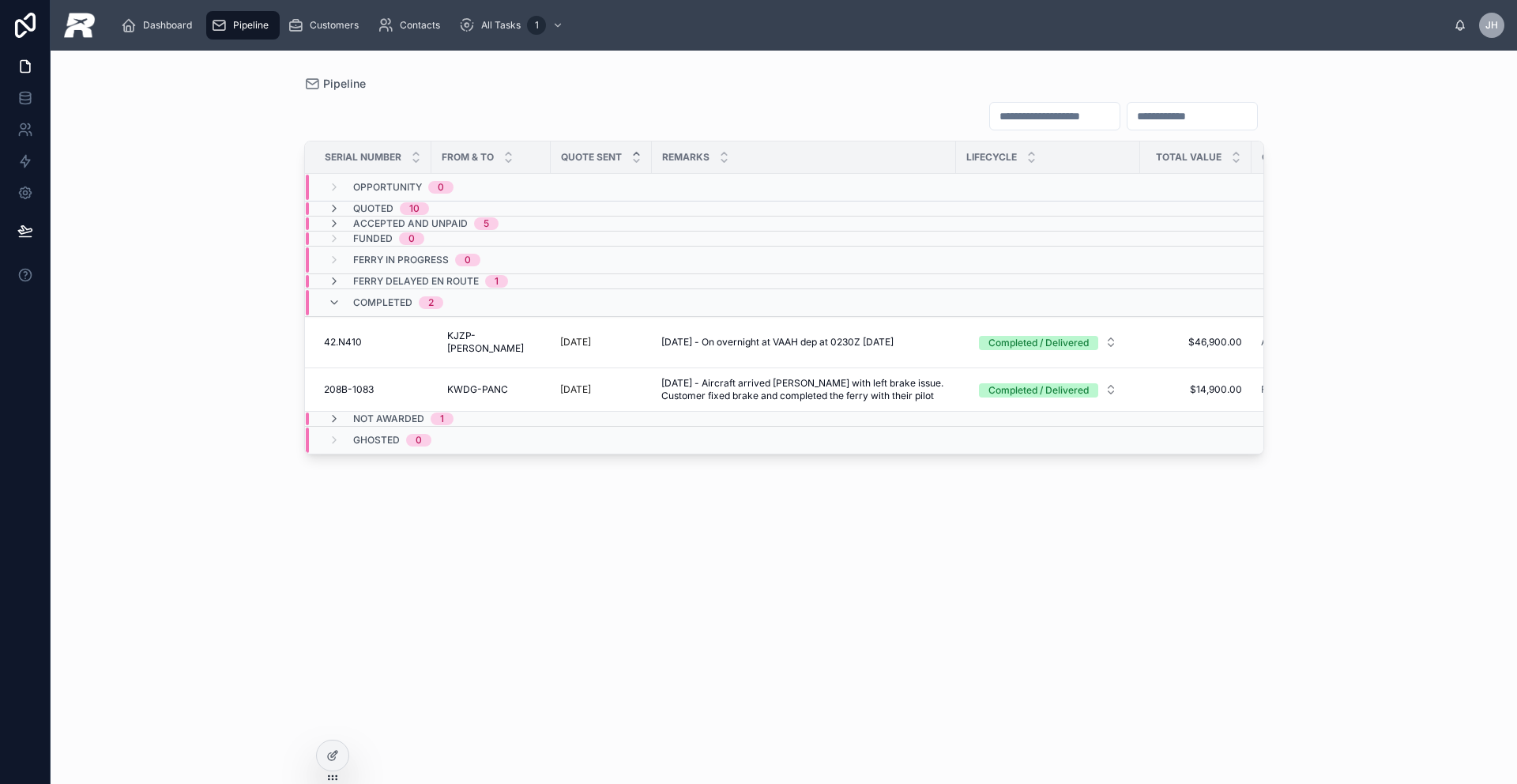
click at [333, 290] on div "Completed 2" at bounding box center [385, 303] width 116 height 25
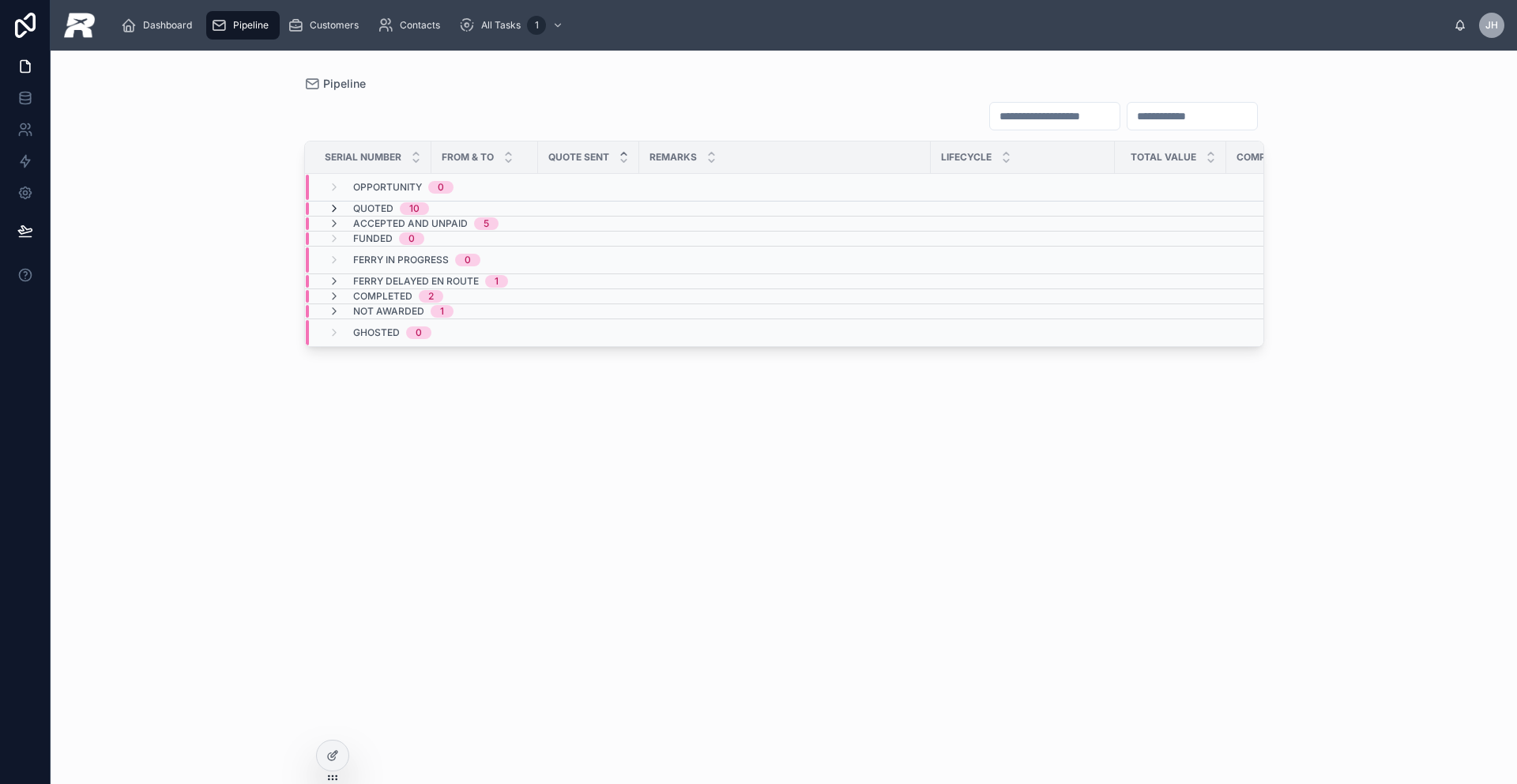
click at [336, 208] on icon at bounding box center [334, 208] width 13 height 13
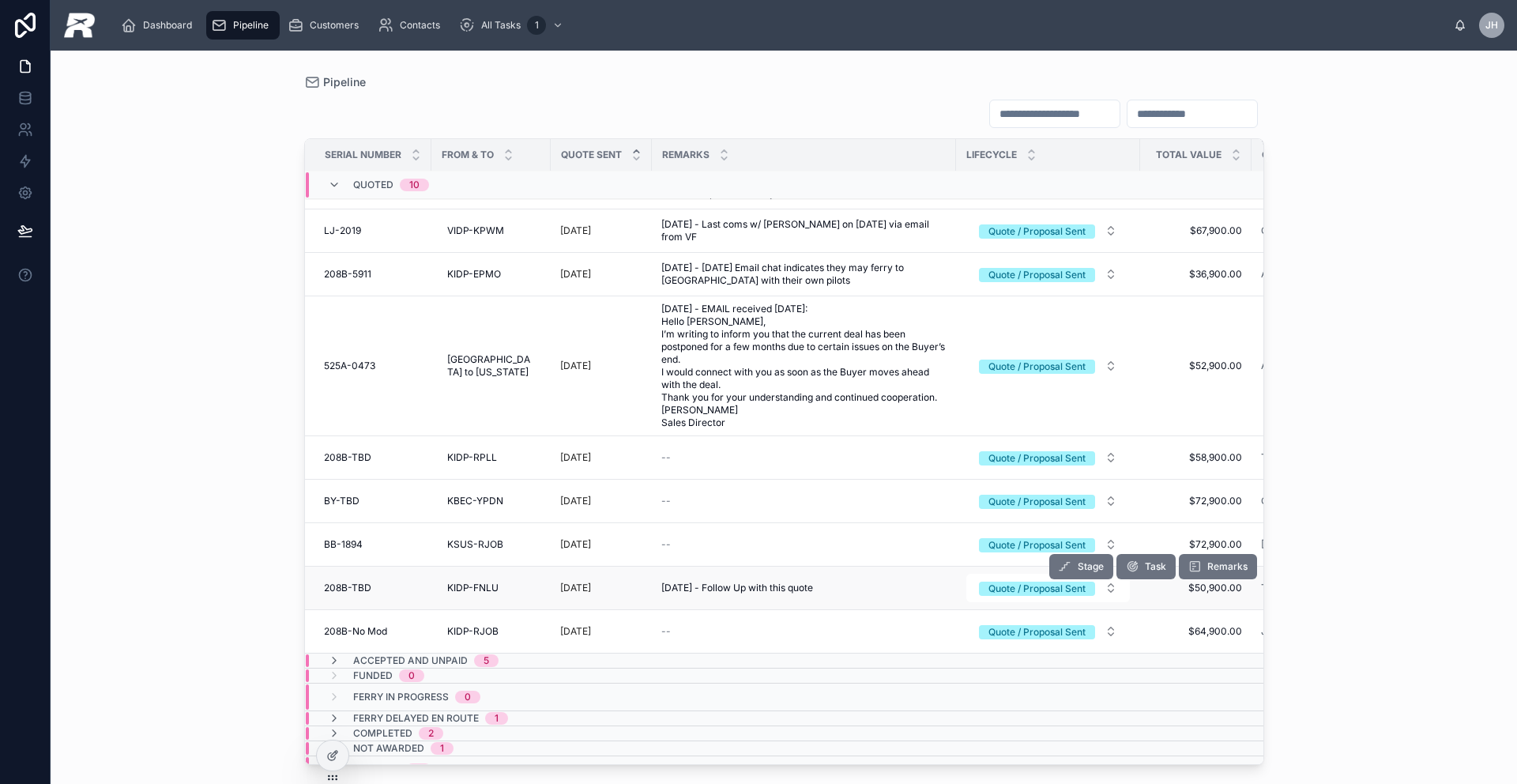
scroll to position [111, 0]
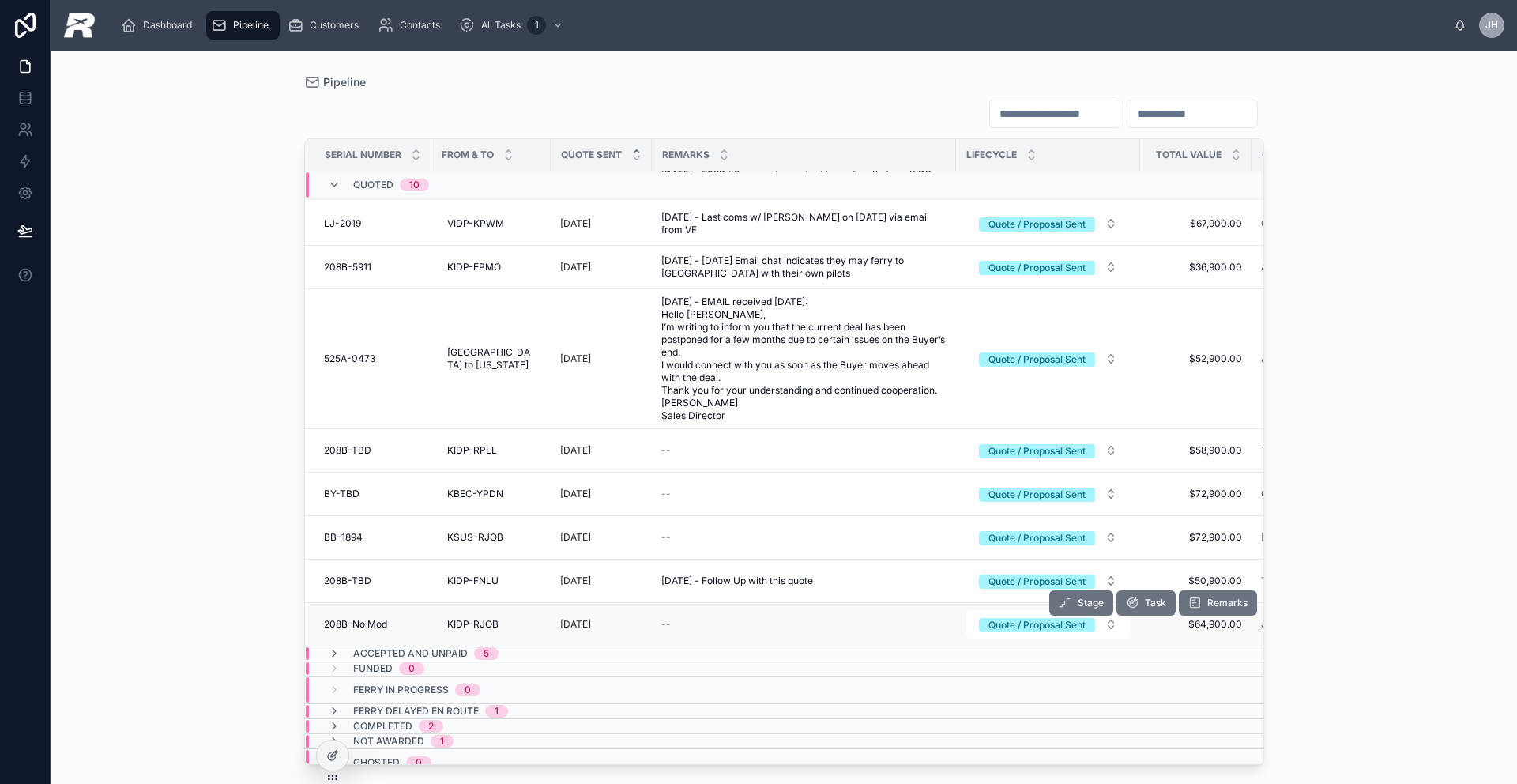
click at [377, 621] on span "208B-No Mod" at bounding box center [355, 624] width 63 height 13
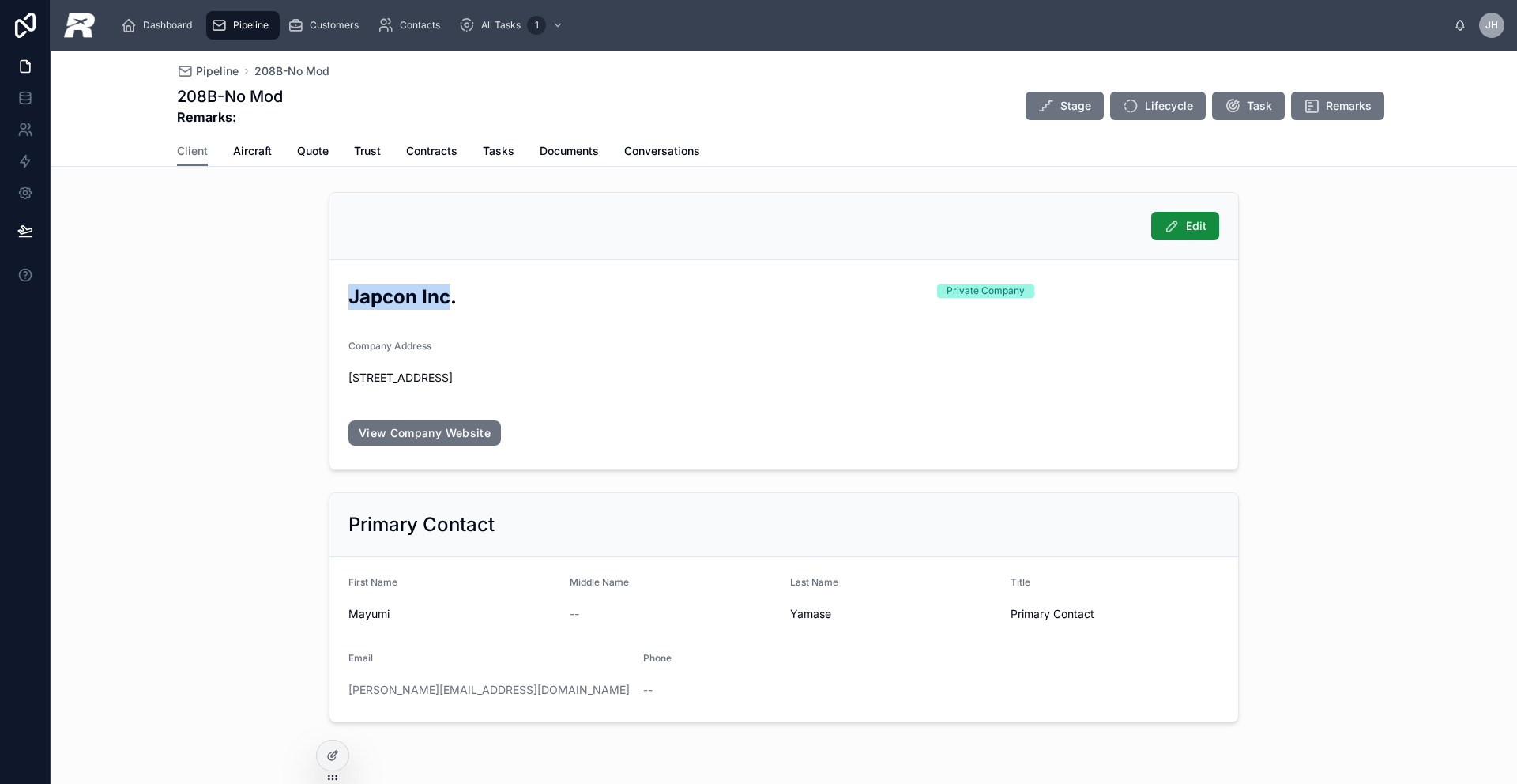
drag, startPoint x: 446, startPoint y: 295, endPoint x: 327, endPoint y: 299, distance: 119.1
click at [330, 299] on form "Japcon Inc. Private Company Company Address [STREET_ADDRESS] View Company Websi…" at bounding box center [784, 364] width 909 height 209
copy h2 "Japcon Inc"
click at [244, 148] on span "Aircraft" at bounding box center [252, 151] width 39 height 16
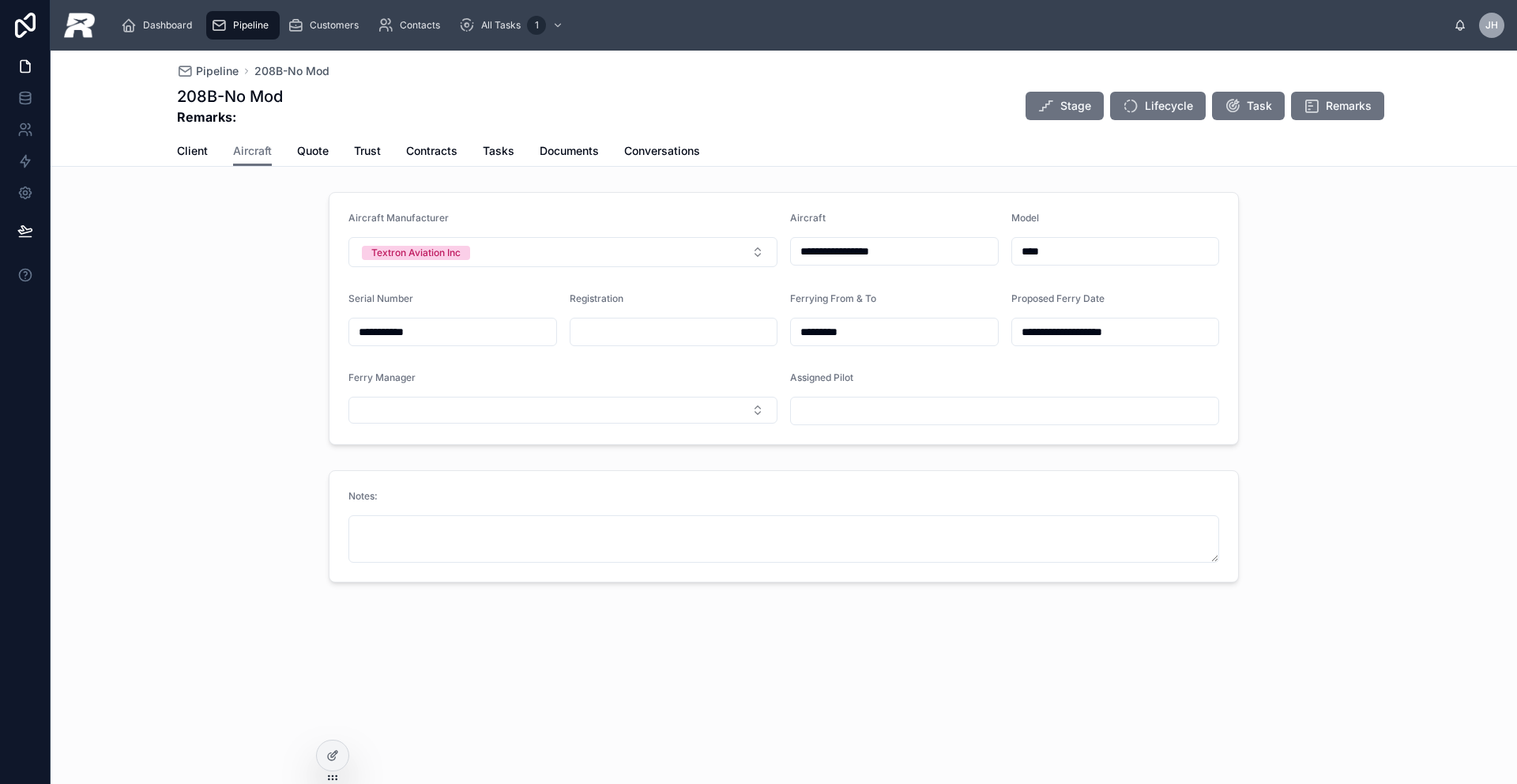
click at [977, 256] on input "**********" at bounding box center [895, 251] width 207 height 22
click at [318, 144] on span "Quote" at bounding box center [312, 151] width 31 height 16
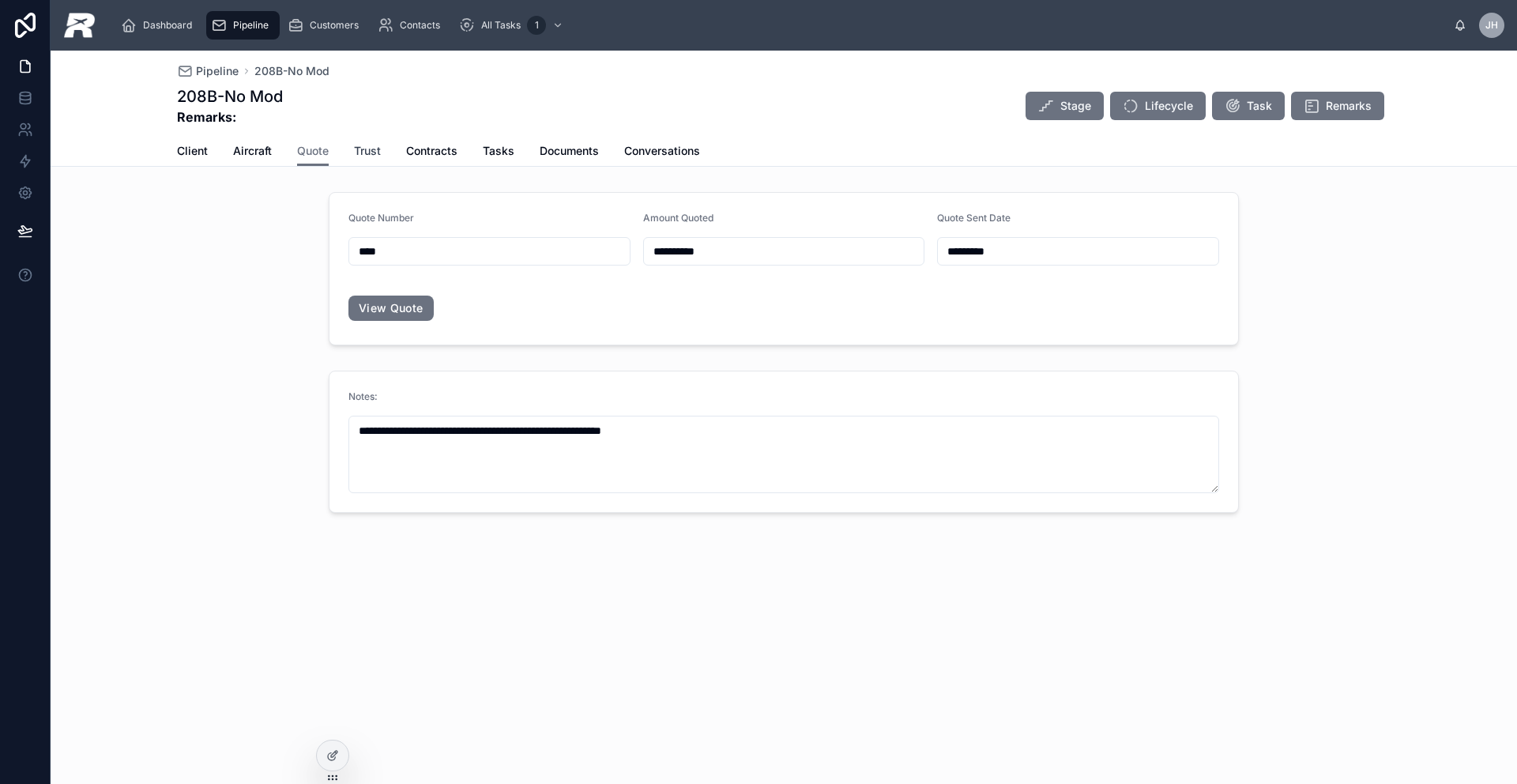
click at [377, 150] on span "Trust" at bounding box center [368, 151] width 27 height 16
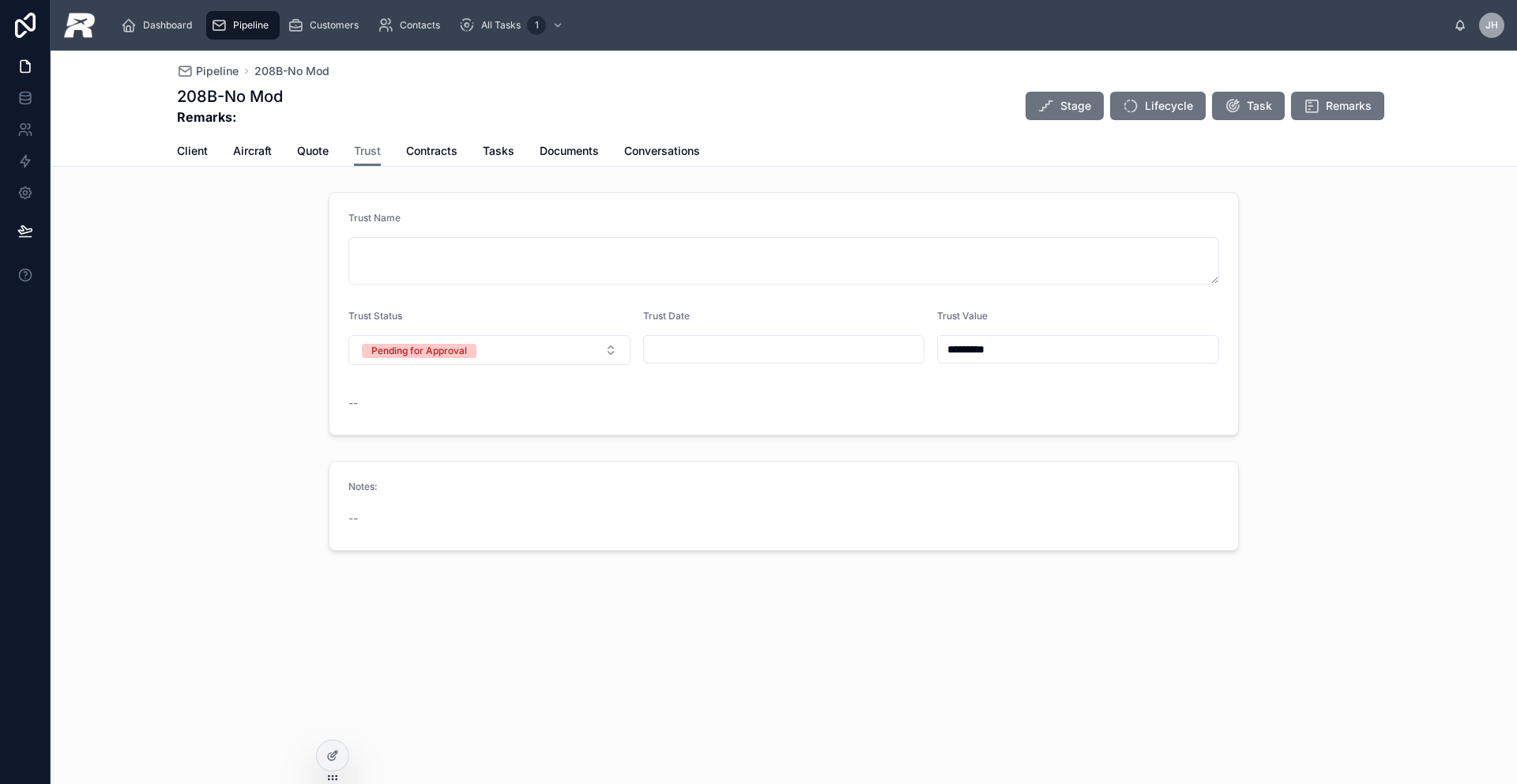
click at [250, 24] on span "Pipeline" at bounding box center [250, 24] width 35 height 13
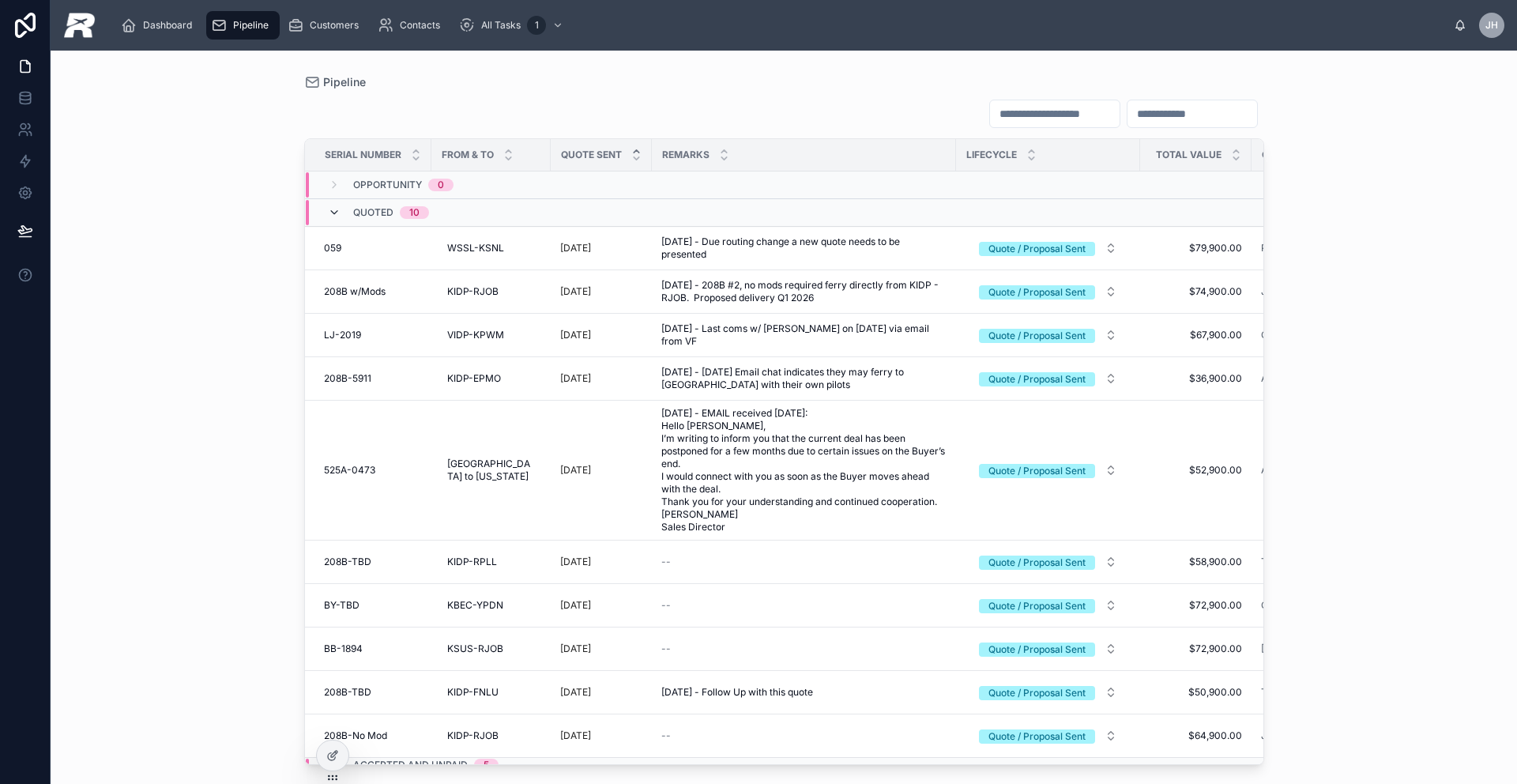
click at [339, 212] on icon at bounding box center [334, 212] width 13 height 13
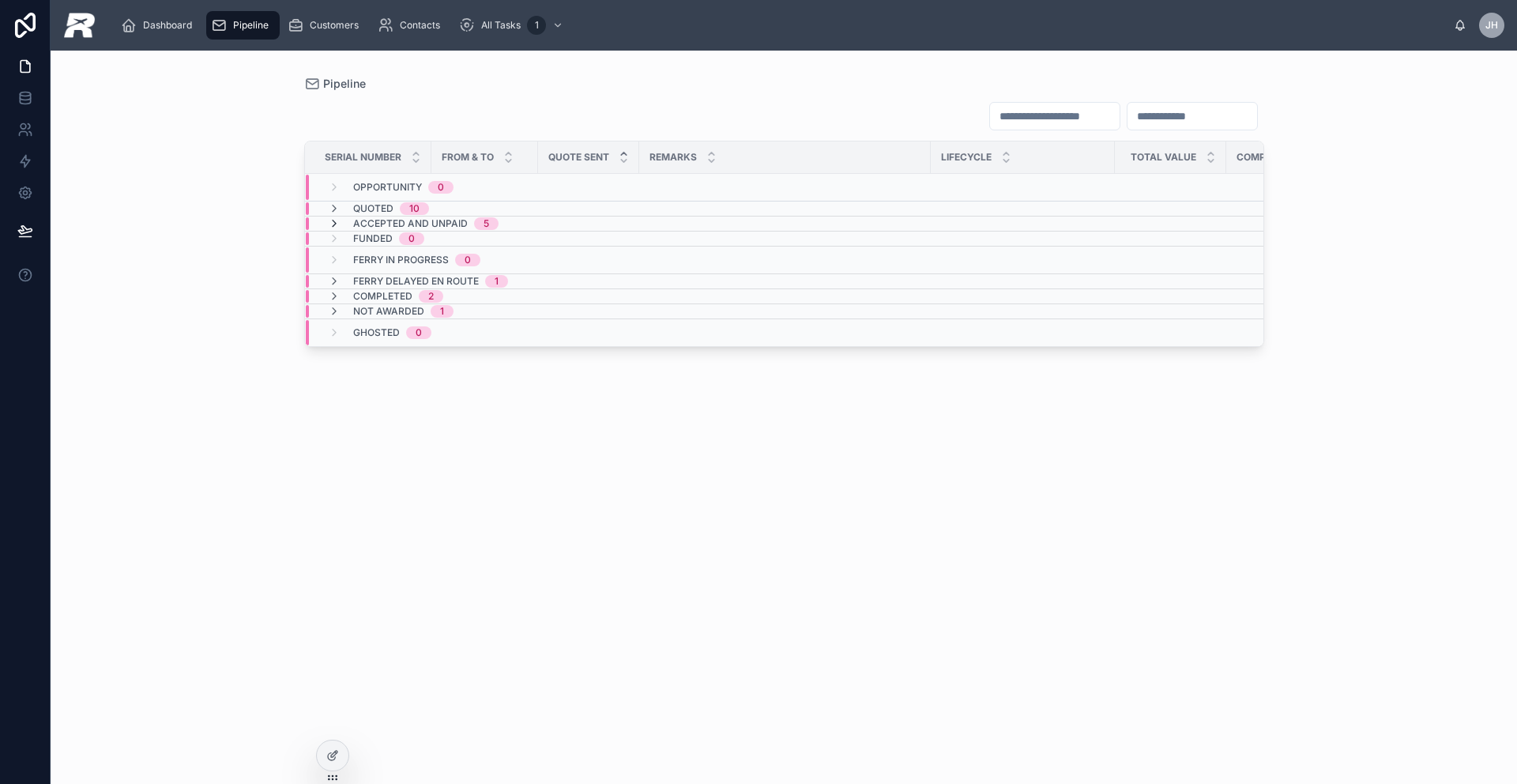
click at [334, 224] on icon at bounding box center [334, 223] width 13 height 13
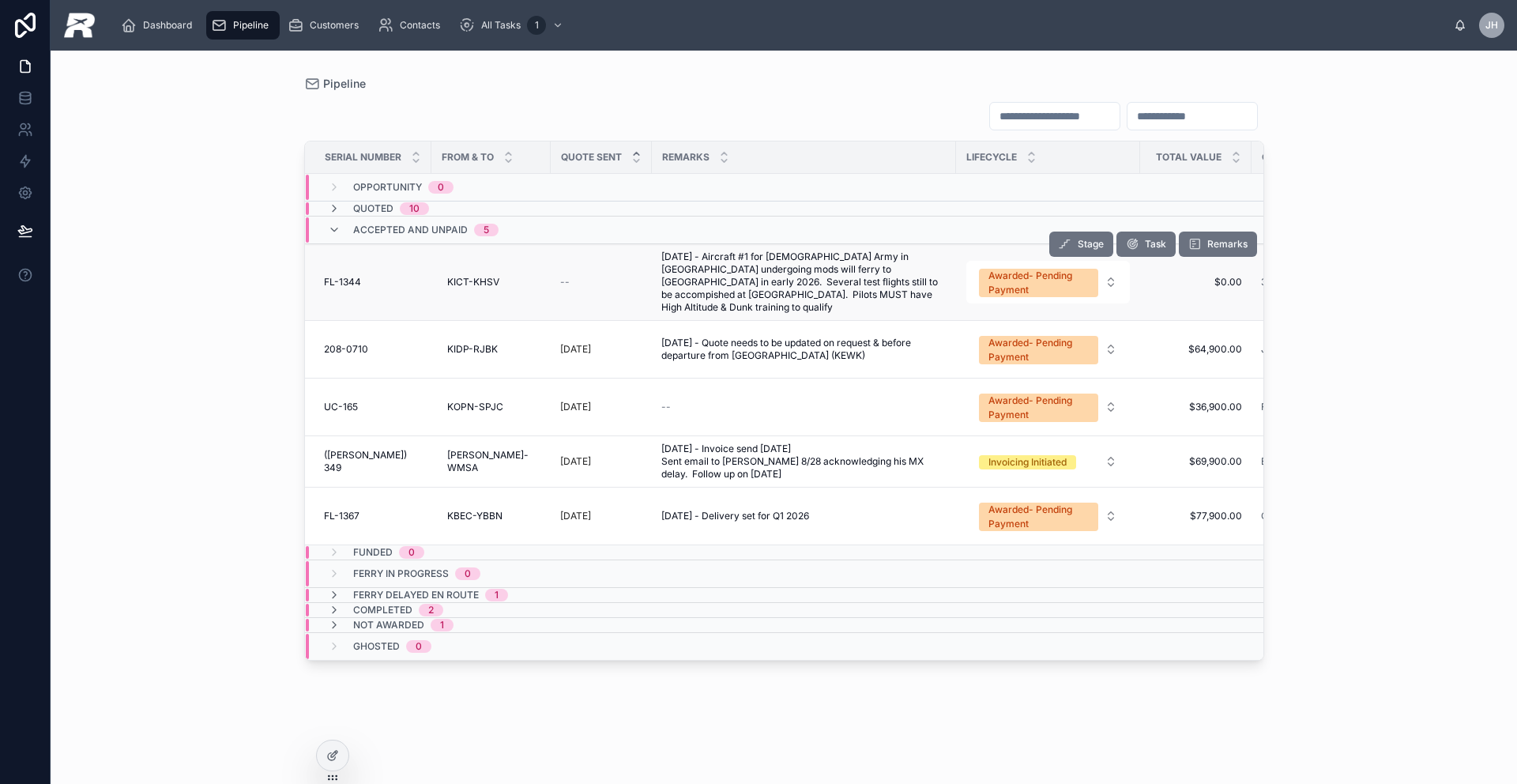
click at [356, 283] on td "FL-1344 FL-1344" at bounding box center [368, 282] width 126 height 77
click at [357, 276] on span "FL-1344" at bounding box center [342, 282] width 37 height 13
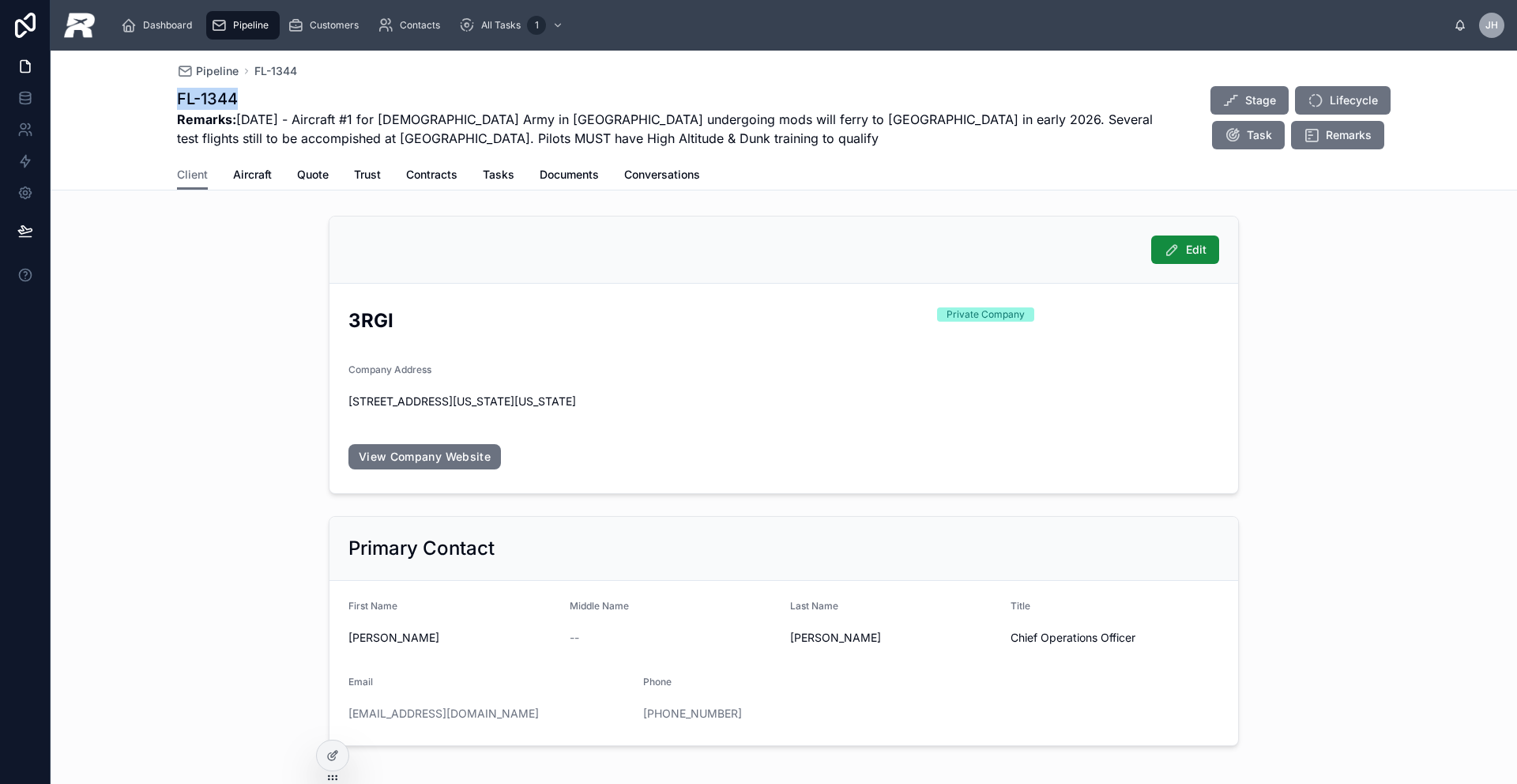
drag, startPoint x: 249, startPoint y: 95, endPoint x: 155, endPoint y: 94, distance: 94.0
click at [155, 94] on div "Pipeline [GEOGRAPHIC_DATA]-1344 FL-1344 Remarks: [DATE] - Aircraft #1 for [DEMO…" at bounding box center [783, 121] width 1466 height 140
copy h1 "FL-1344"
drag, startPoint x: 429, startPoint y: 320, endPoint x: 341, endPoint y: 321, distance: 88.0
click at [341, 321] on form "3RGI Private Company Company Address [STREET_ADDRESS][US_STATE][US_STATE] View …" at bounding box center [784, 388] width 909 height 209
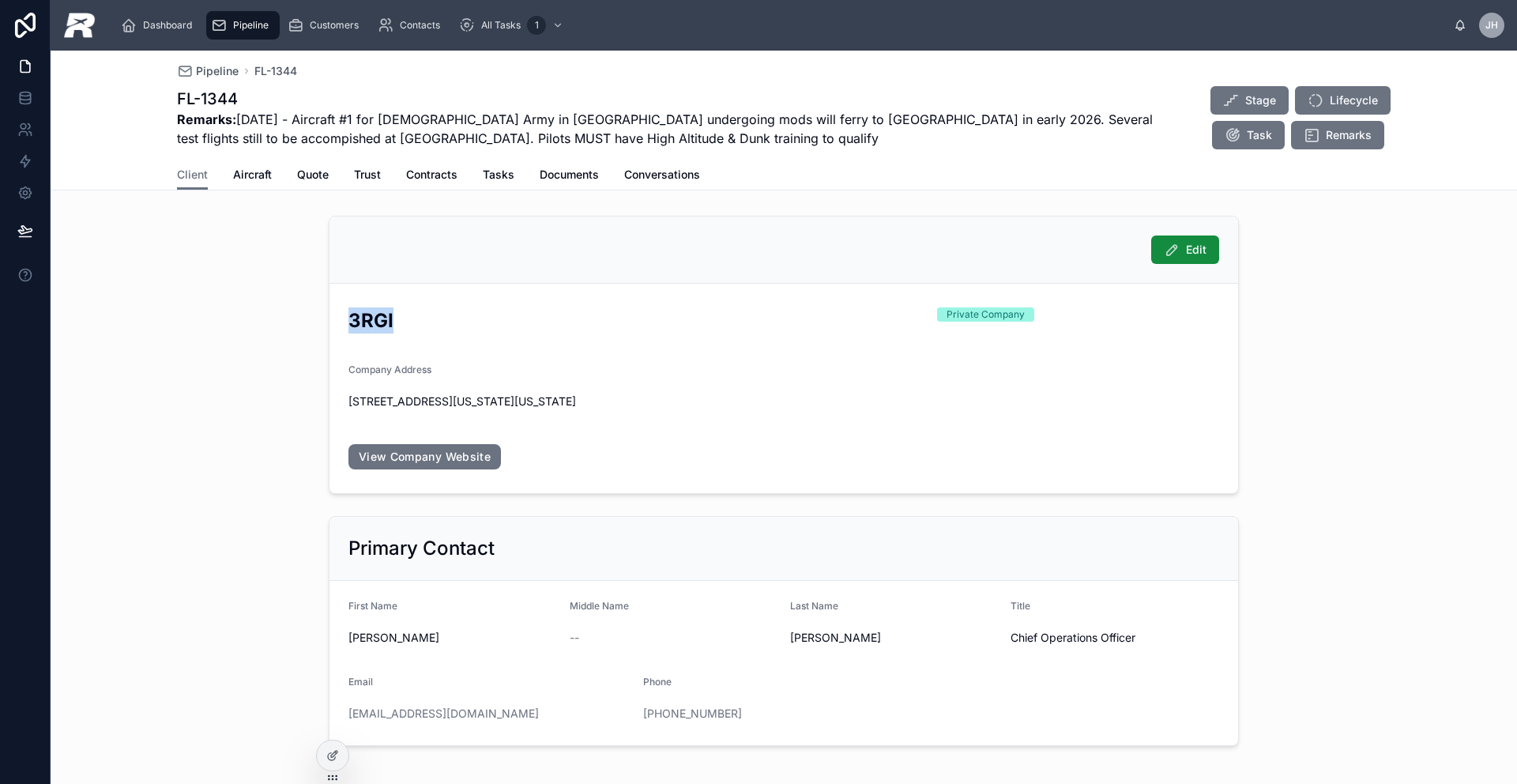
copy h2 "3RGI"
click at [239, 176] on span "Aircraft" at bounding box center [252, 175] width 39 height 16
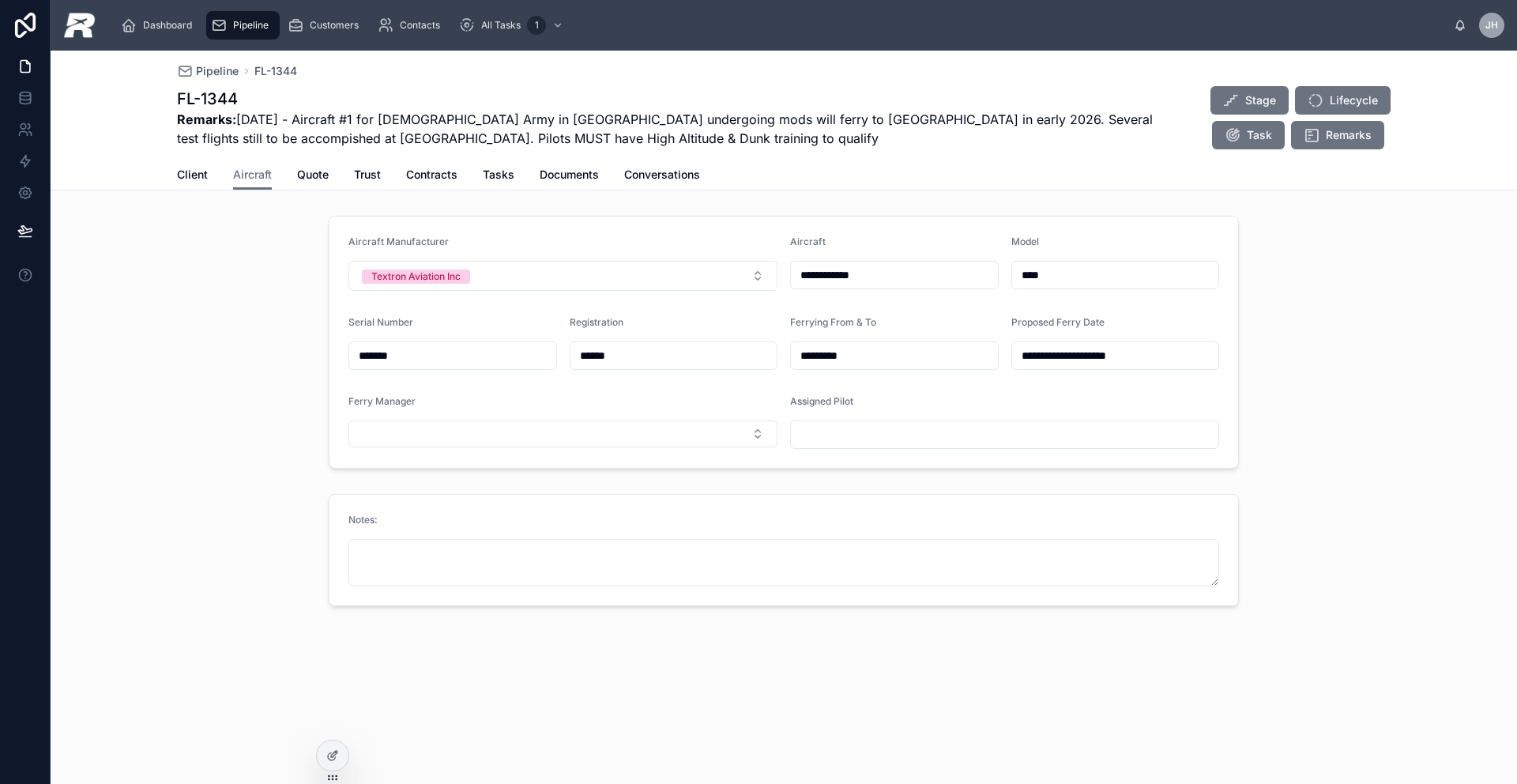
click at [909, 282] on input "**********" at bounding box center [895, 275] width 207 height 22
click at [324, 171] on span "Quote" at bounding box center [312, 175] width 31 height 16
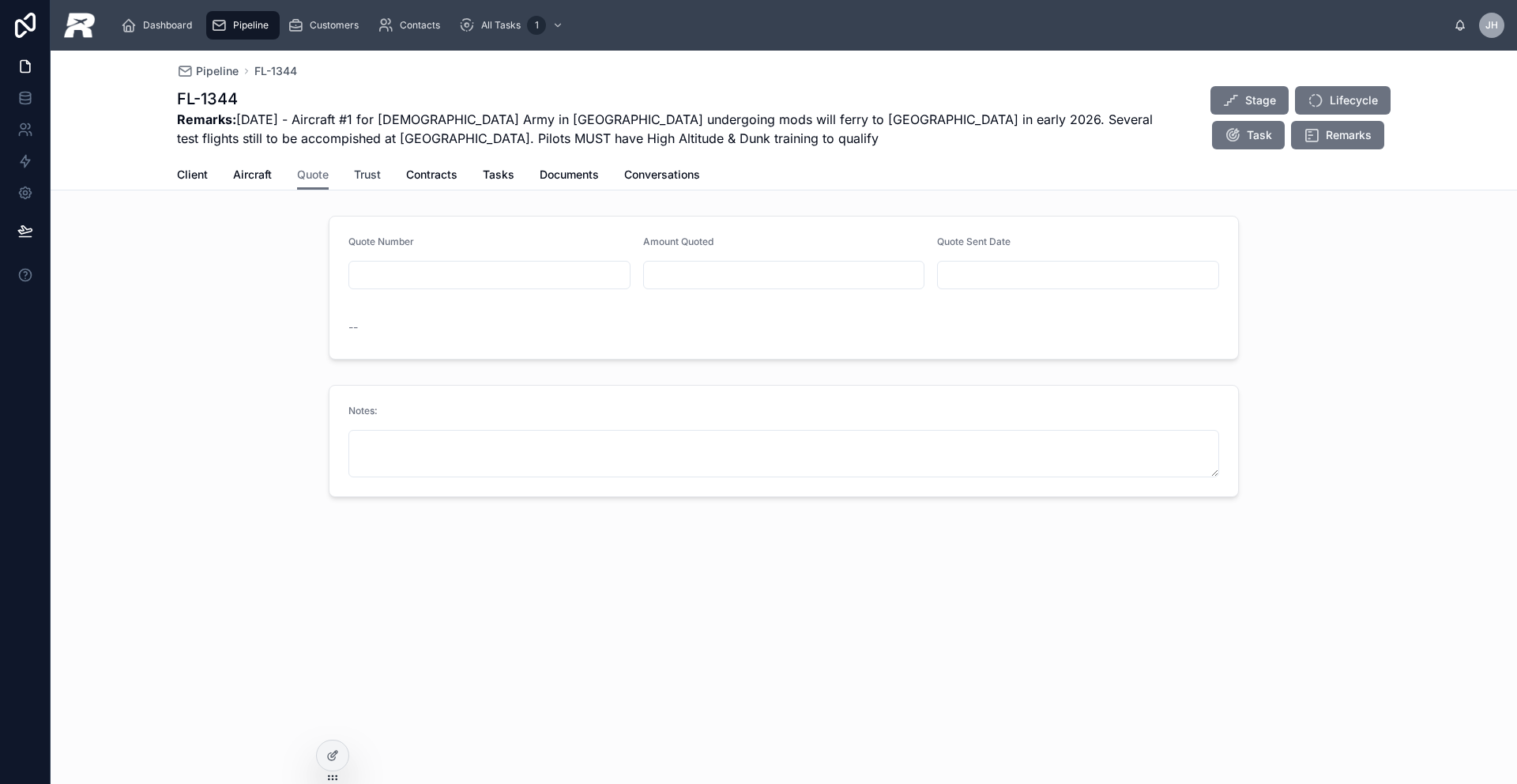
click at [359, 186] on link "Trust" at bounding box center [368, 175] width 27 height 31
click at [312, 170] on span "Quote" at bounding box center [312, 175] width 31 height 16
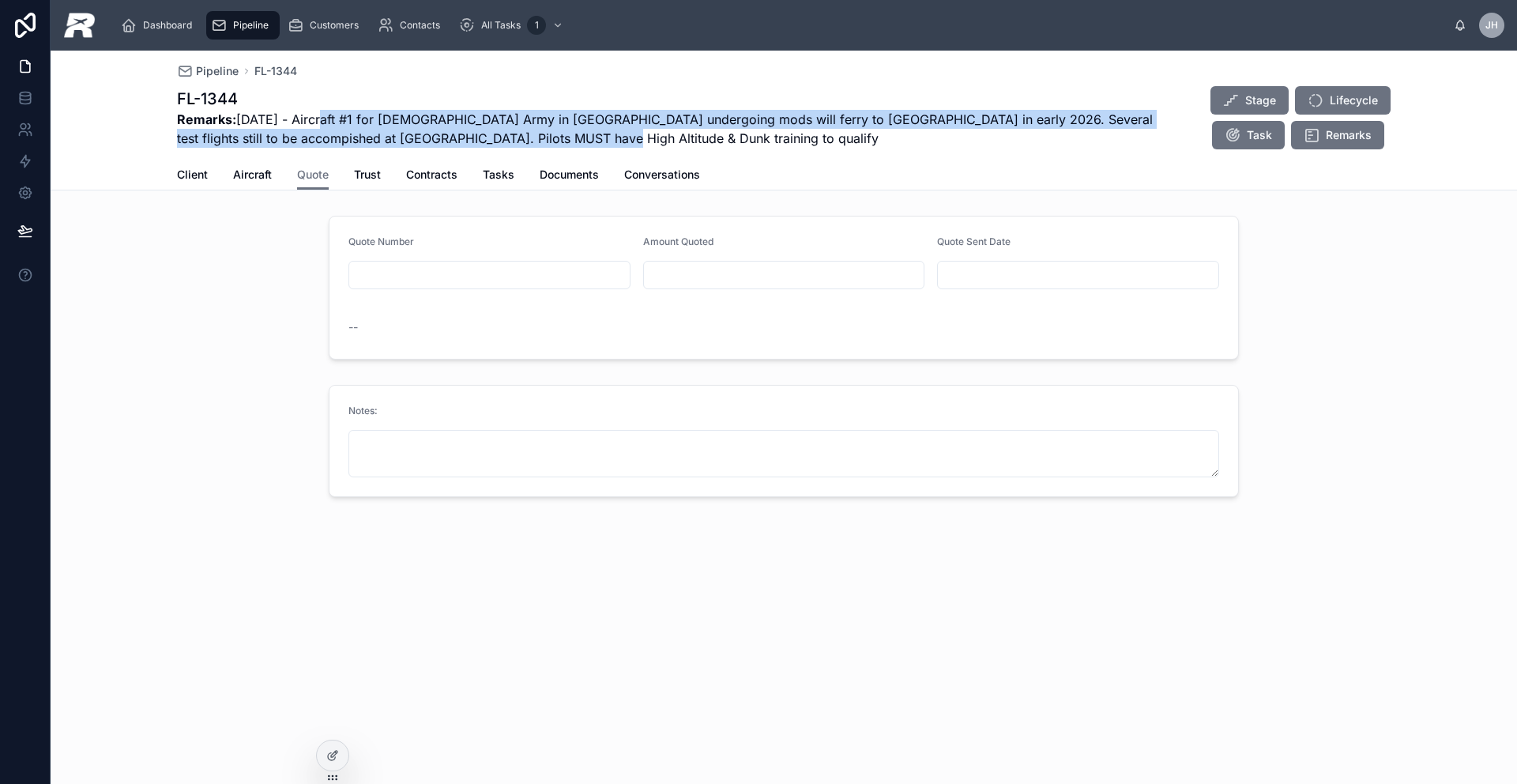
drag, startPoint x: 688, startPoint y: 147, endPoint x: 327, endPoint y: 121, distance: 361.9
click at [327, 121] on span "Remarks: [DATE] - Aircraft #1 for [DEMOGRAPHIC_DATA] Army in [GEOGRAPHIC_DATA] …" at bounding box center [670, 128] width 987 height 38
copy span "Aircraft #1 for [DEMOGRAPHIC_DATA] Army in [GEOGRAPHIC_DATA] undergoing mods wi…"
click at [198, 179] on span "Client" at bounding box center [192, 175] width 31 height 16
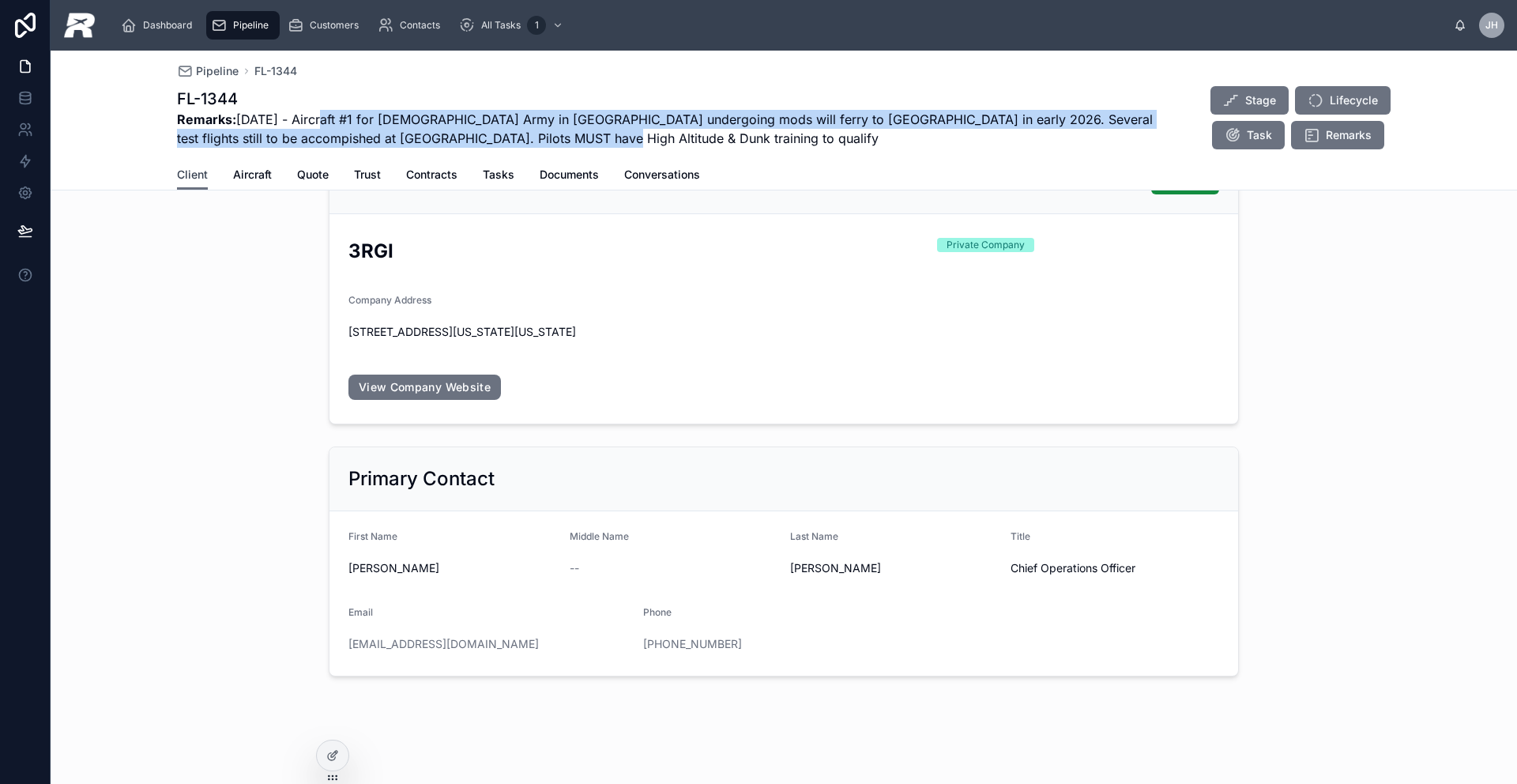
scroll to position [68, 0]
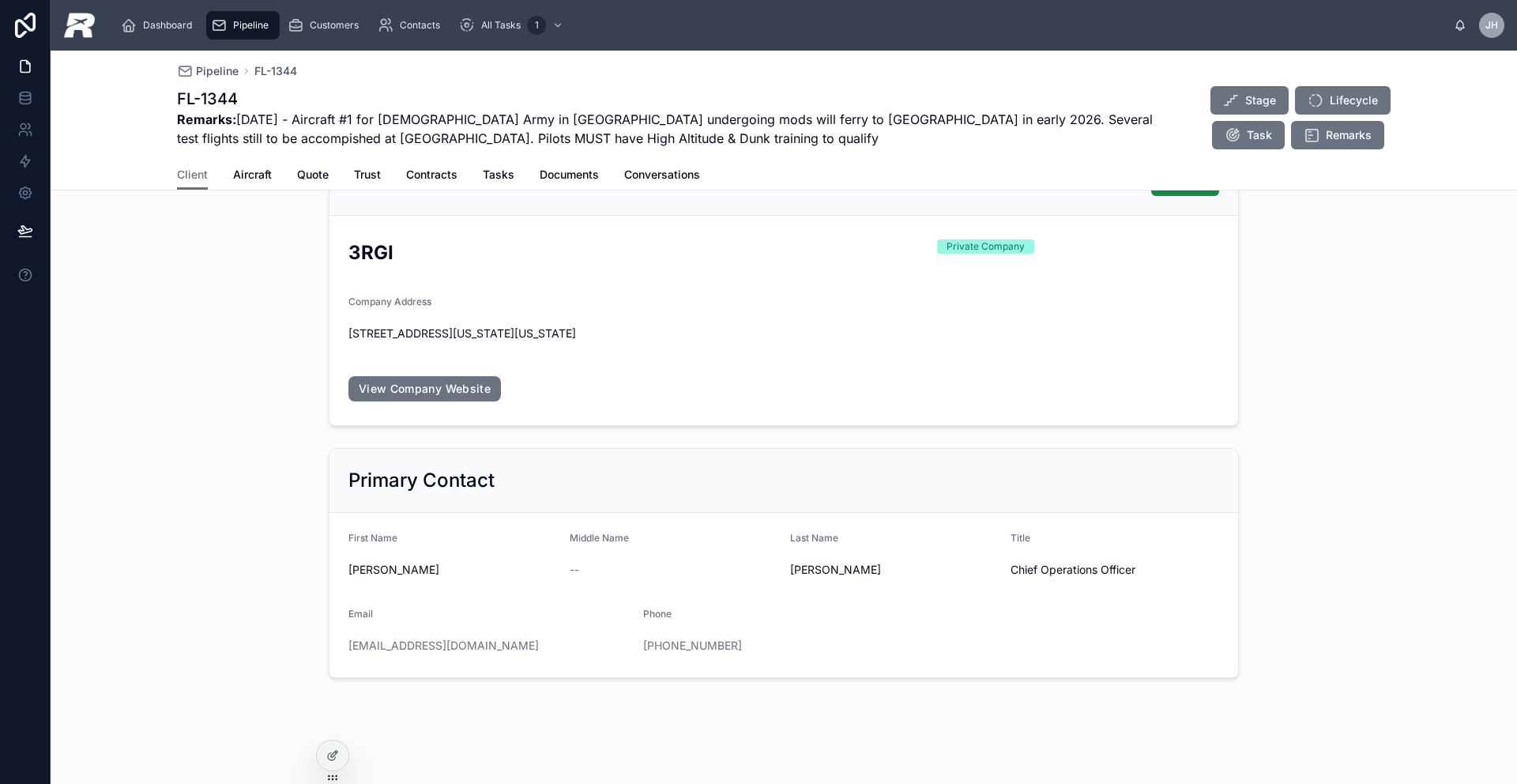
click at [463, 658] on form "First Name [PERSON_NAME] Middle Name -- Last Name [PERSON_NAME] Title Chief Ope…" at bounding box center [784, 594] width 909 height 164
drag, startPoint x: 438, startPoint y: 647, endPoint x: 345, endPoint y: 647, distance: 93.0
click at [336, 648] on form "First Name [PERSON_NAME] Middle Name -- Last Name [PERSON_NAME] Title Chief Ope…" at bounding box center [784, 594] width 909 height 164
copy link "[EMAIL_ADDRESS][DOMAIN_NAME]"
click at [408, 33] on div "Contacts" at bounding box center [412, 25] width 69 height 25
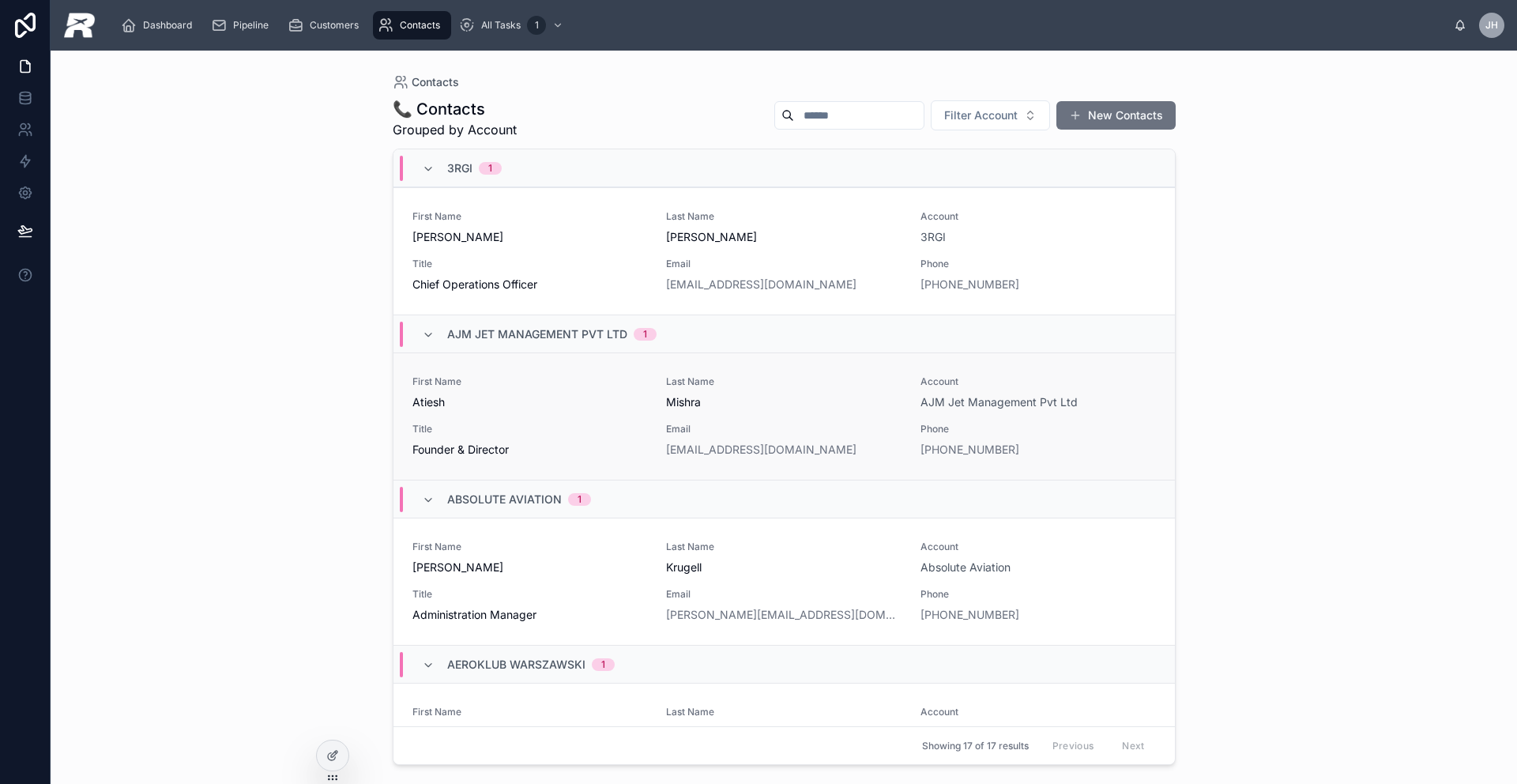
scroll to position [1, 0]
click at [874, 118] on input "text" at bounding box center [859, 115] width 130 height 22
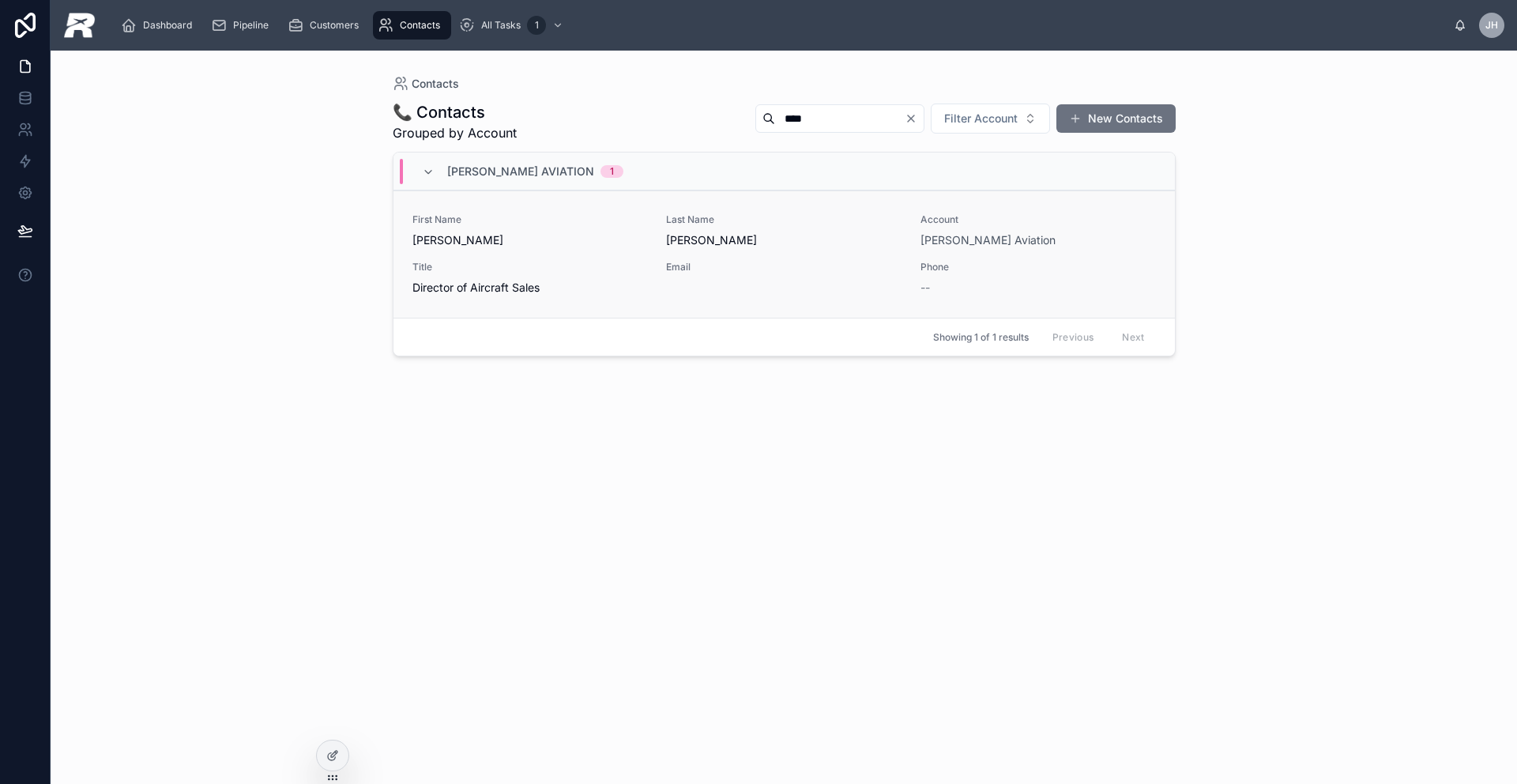
type input "****"
click at [593, 244] on span "[PERSON_NAME]" at bounding box center [530, 239] width 235 height 16
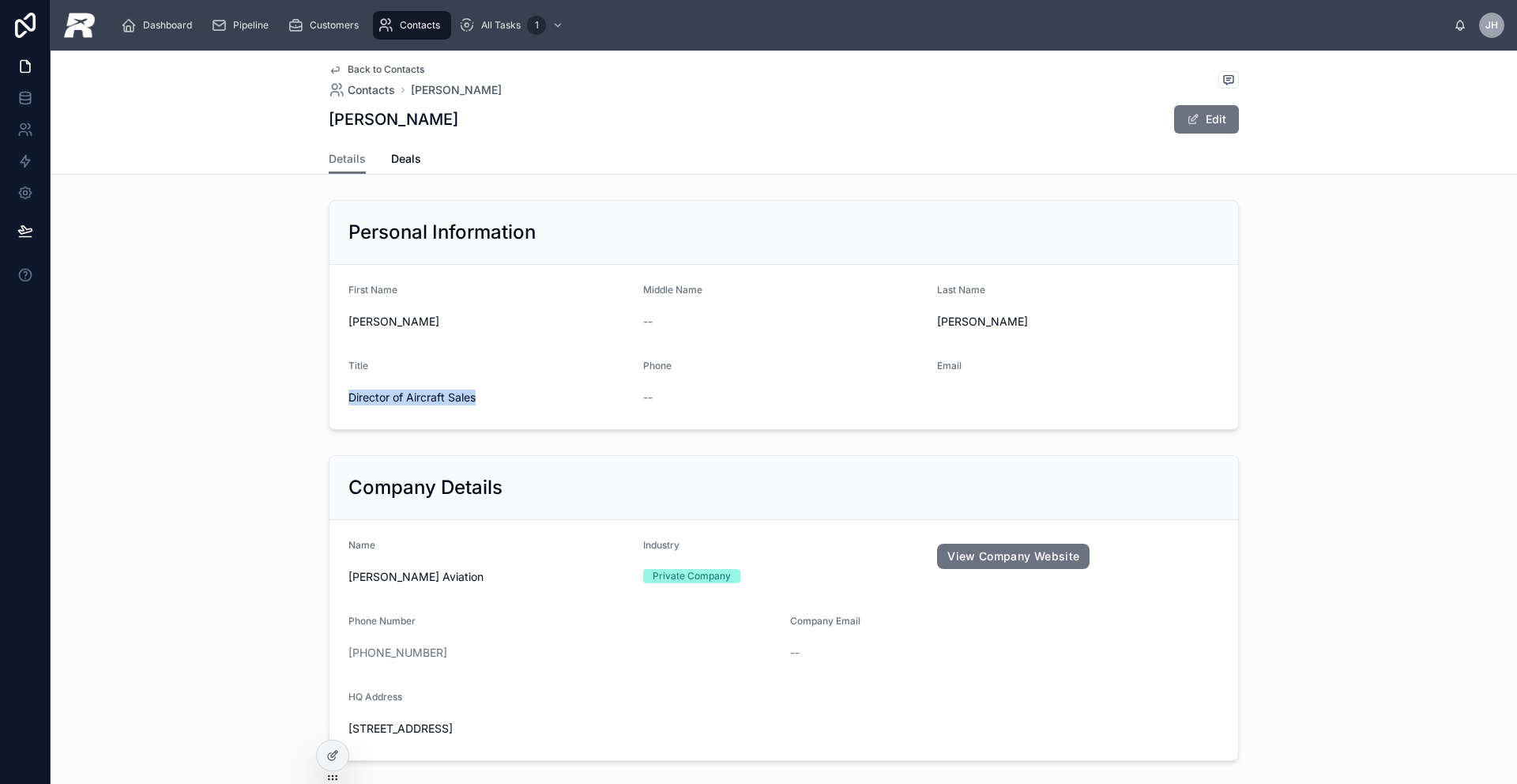
drag, startPoint x: 480, startPoint y: 400, endPoint x: 303, endPoint y: 401, distance: 177.0
click at [303, 401] on div "Personal Information First Name [PERSON_NAME] Middle Name -- Last Name [PERSON_…" at bounding box center [783, 315] width 1466 height 243
copy span "Director of Aircraft Sales"
click at [414, 17] on div "Contacts" at bounding box center [412, 25] width 69 height 25
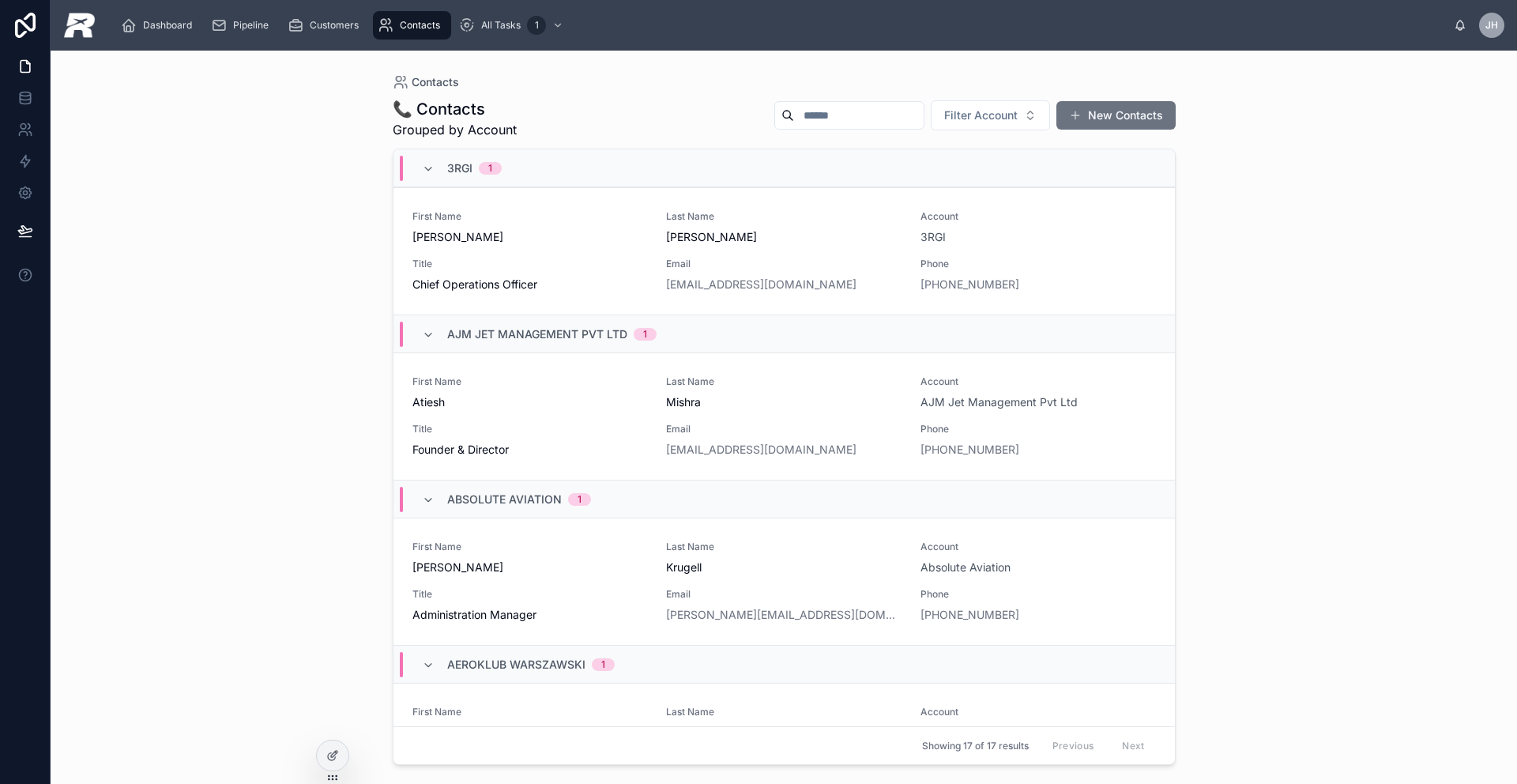
click at [888, 115] on input "text" at bounding box center [859, 115] width 130 height 22
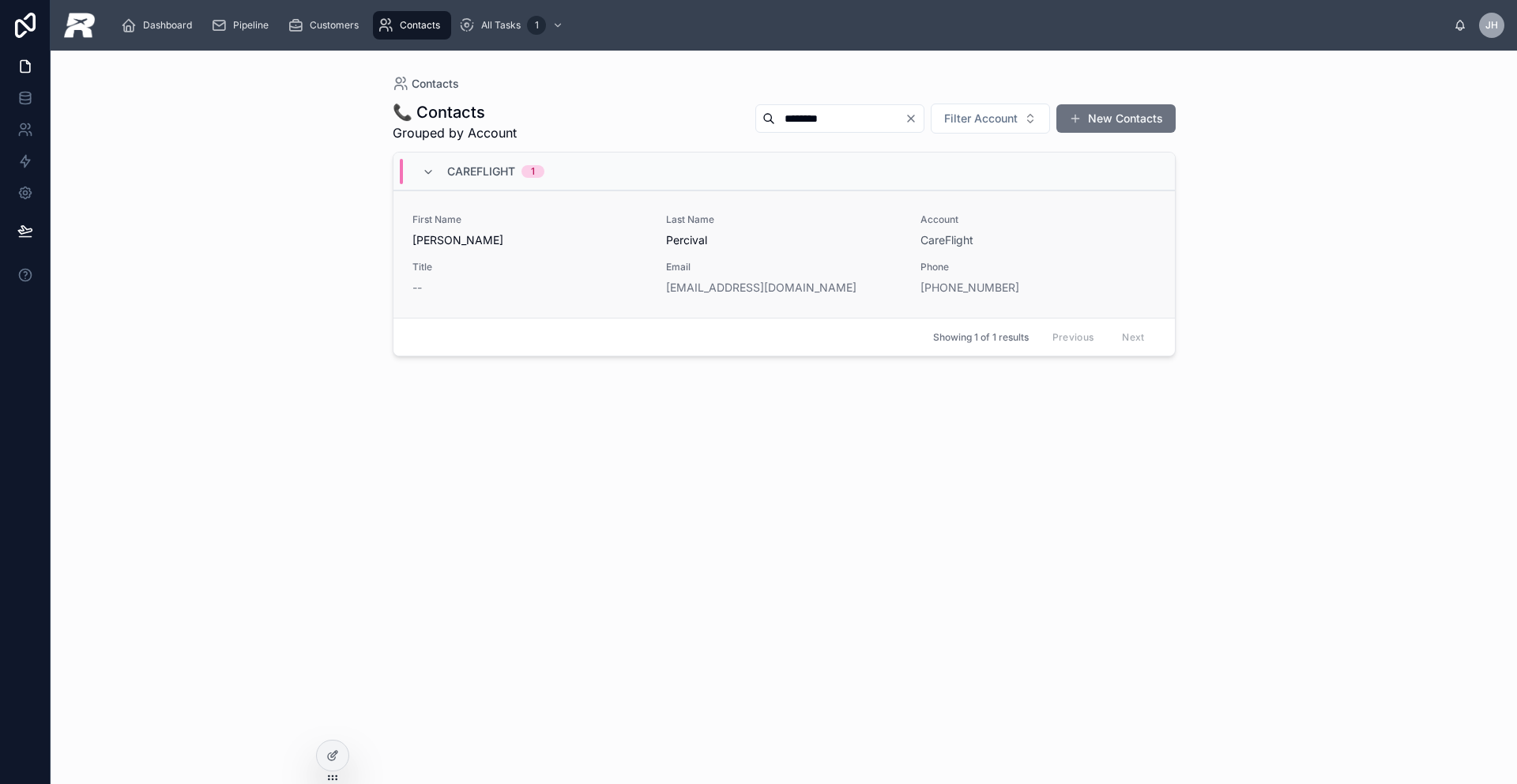
type input "********"
click at [596, 232] on span "[PERSON_NAME]" at bounding box center [530, 239] width 235 height 16
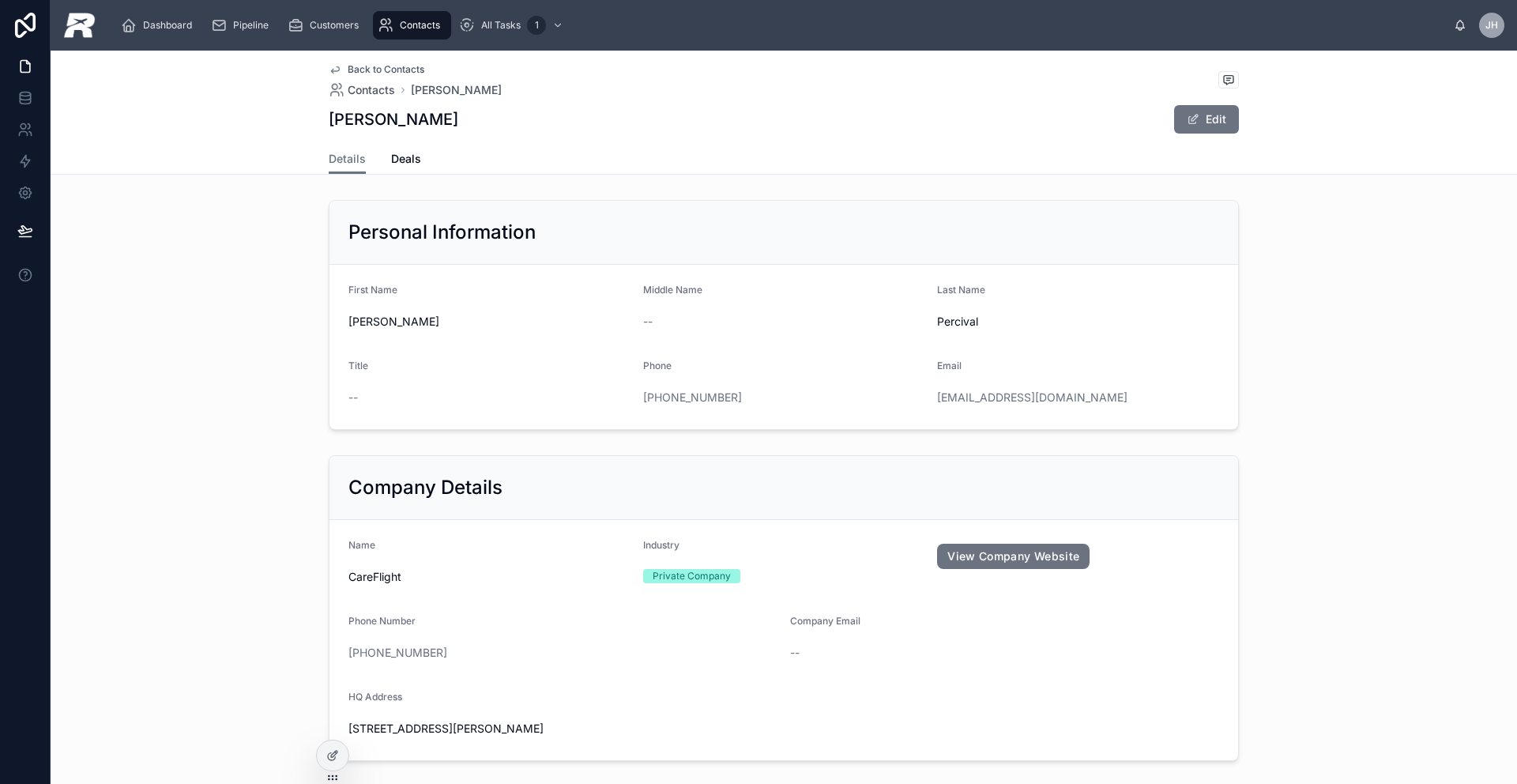
scroll to position [13, 0]
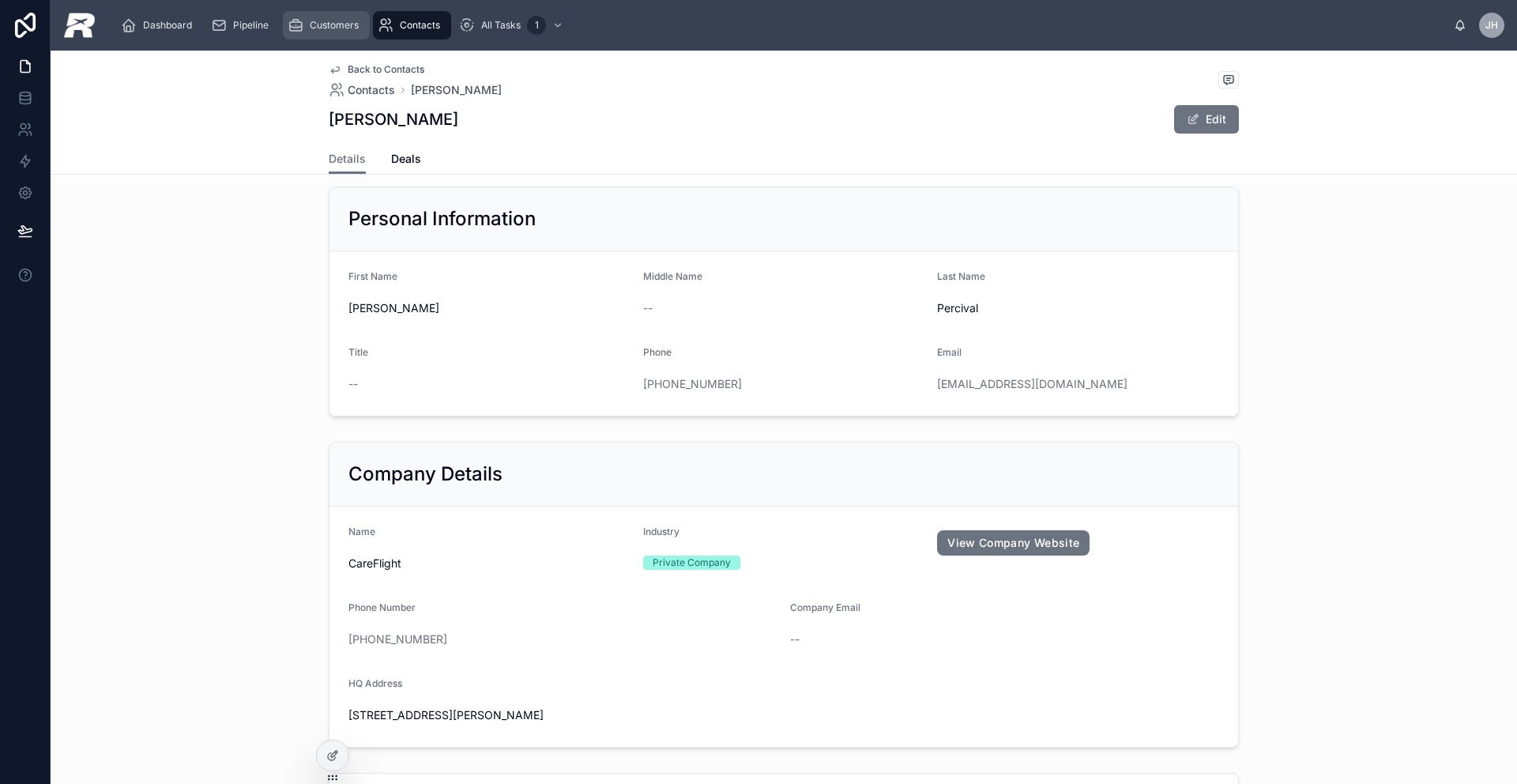
click at [304, 30] on div "Customers" at bounding box center [326, 25] width 78 height 25
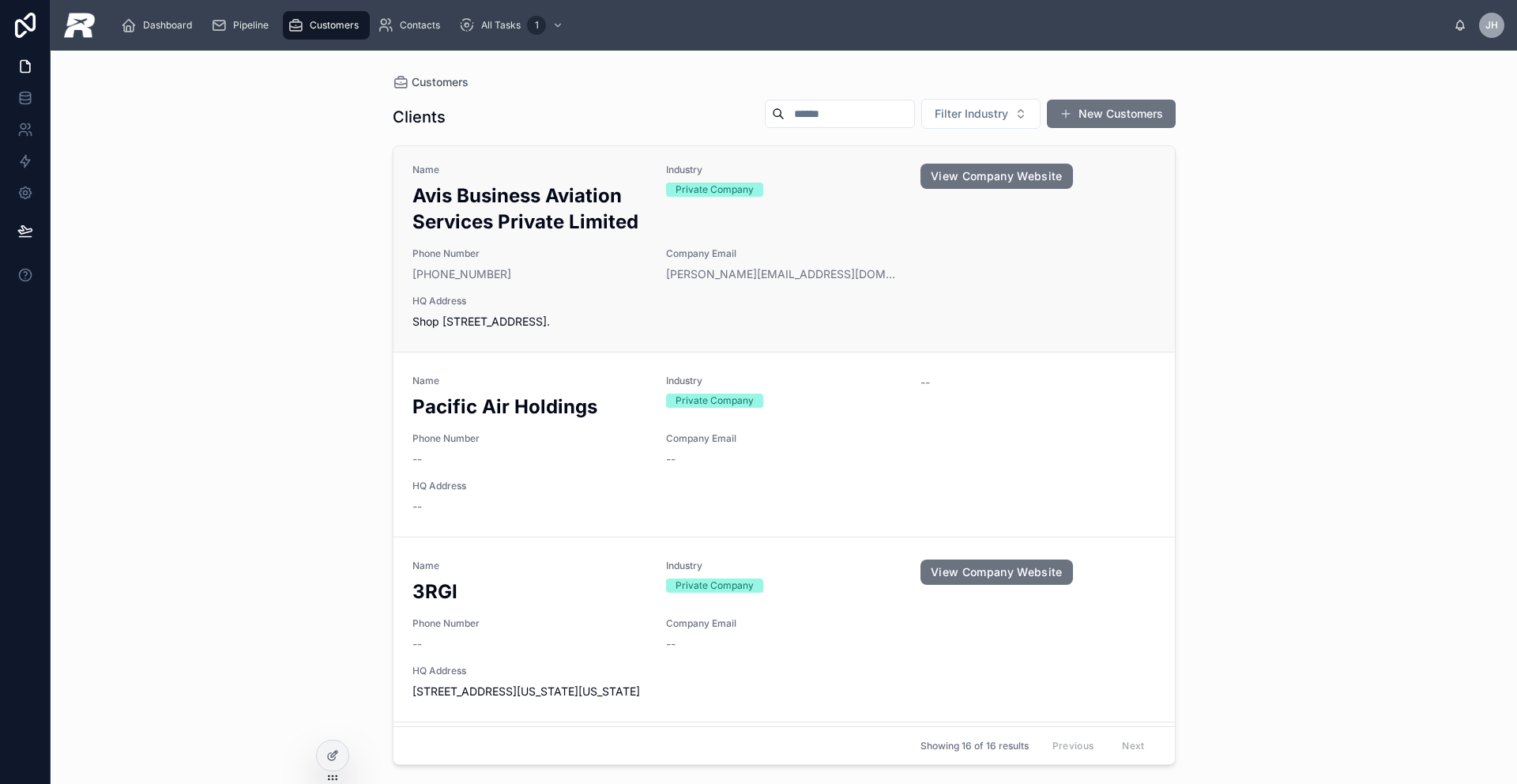
scroll to position [3, 0]
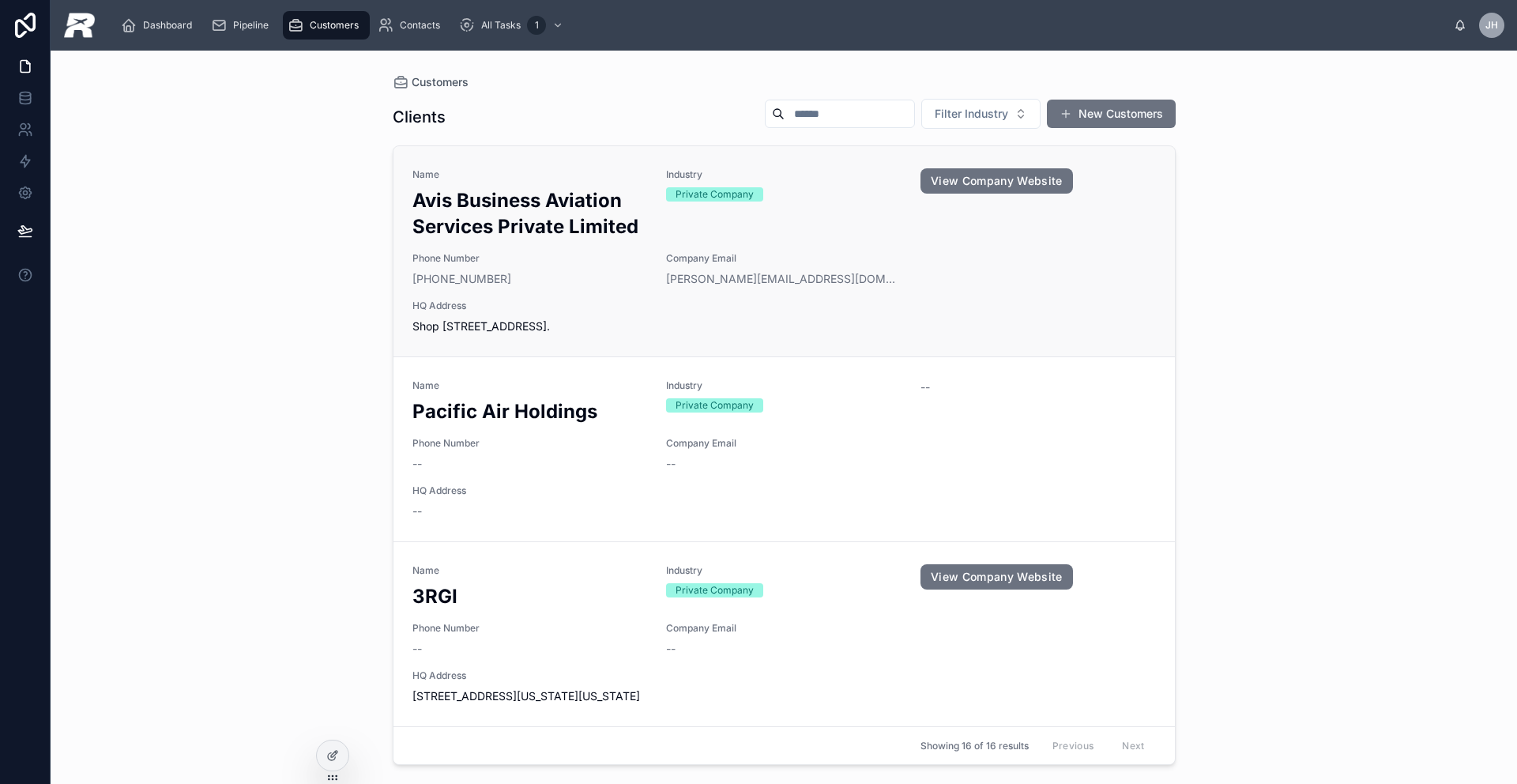
drag, startPoint x: 584, startPoint y: 318, endPoint x: 588, endPoint y: 350, distance: 32.2
click at [588, 350] on link "Name Avis Business Aviation Services Private Limited Industry Private Company V…" at bounding box center [784, 250] width 782 height 210
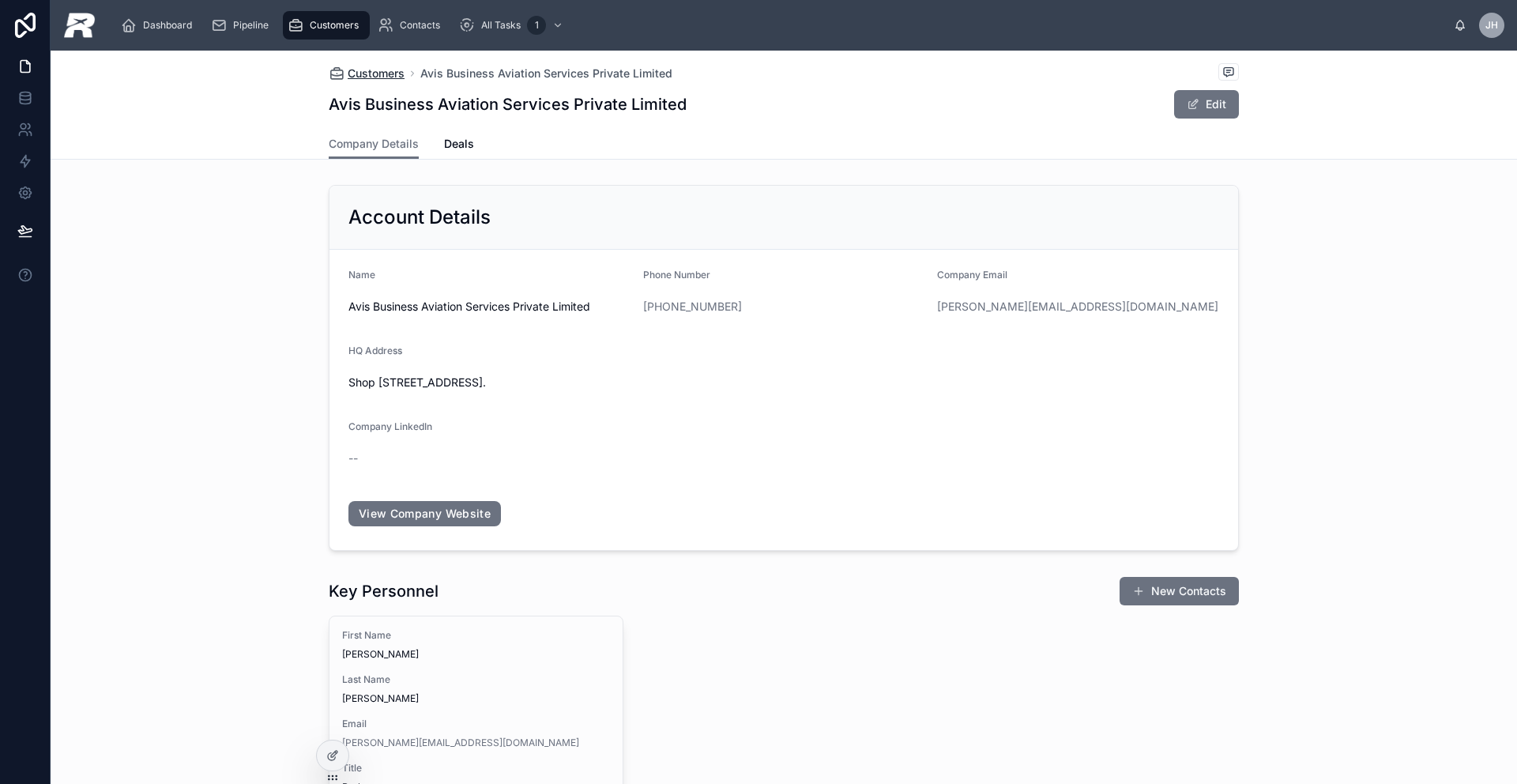
click at [378, 76] on span "Customers" at bounding box center [375, 73] width 56 height 16
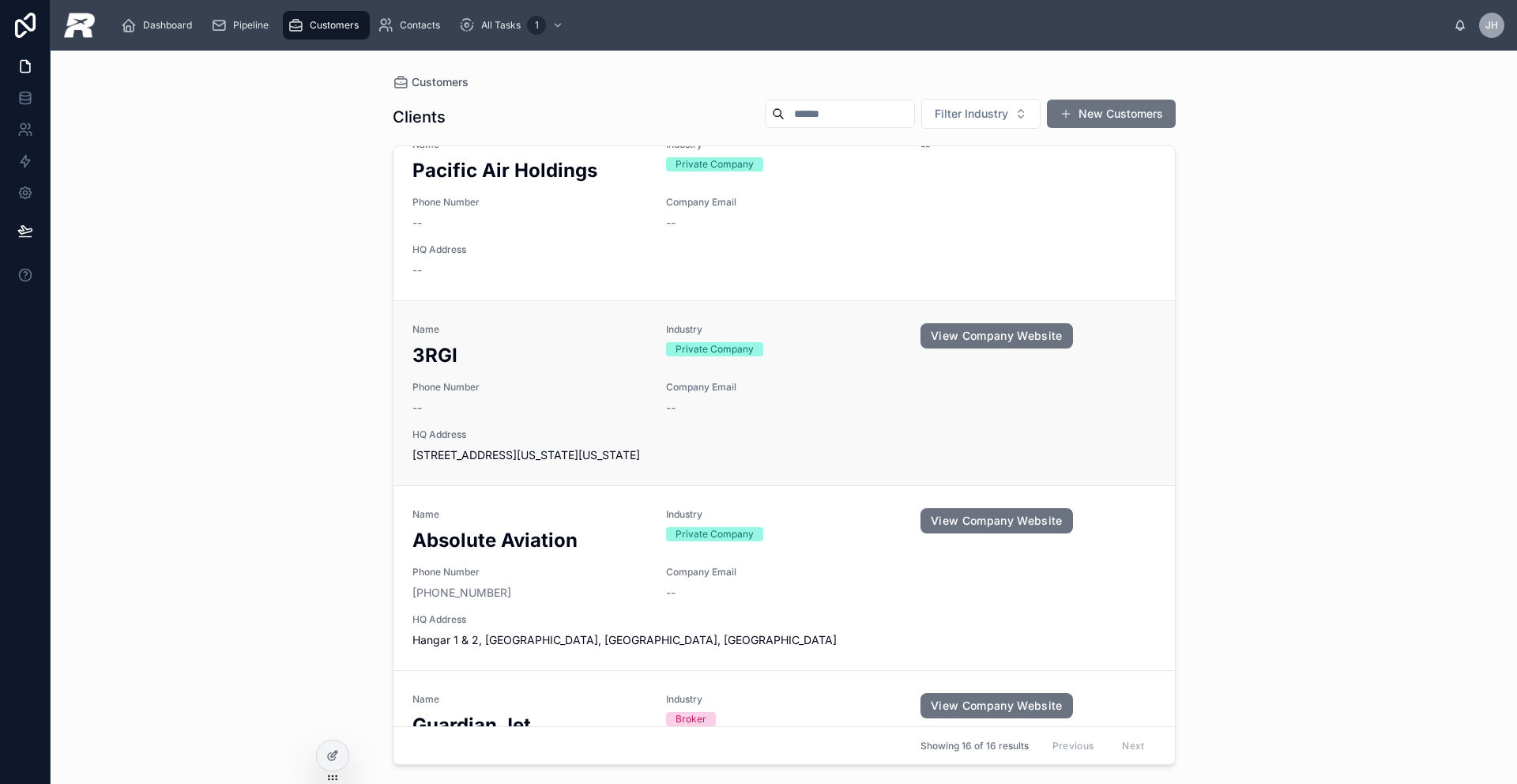
scroll to position [243, 0]
click at [559, 385] on span "Phone Number" at bounding box center [530, 385] width 235 height 13
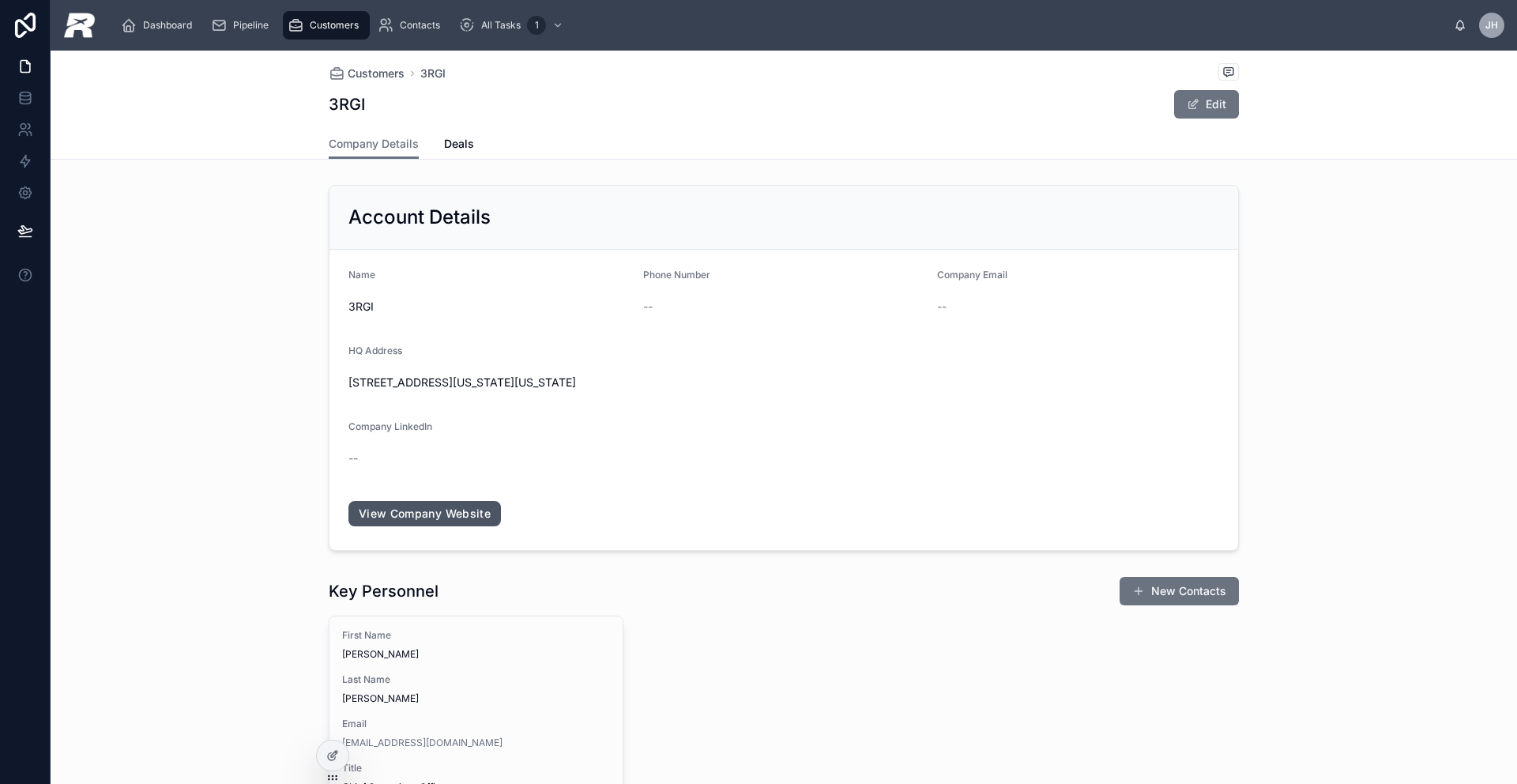
click at [463, 505] on link "View Company Website" at bounding box center [424, 513] width 153 height 25
click at [355, 72] on span "Customers" at bounding box center [375, 73] width 56 height 16
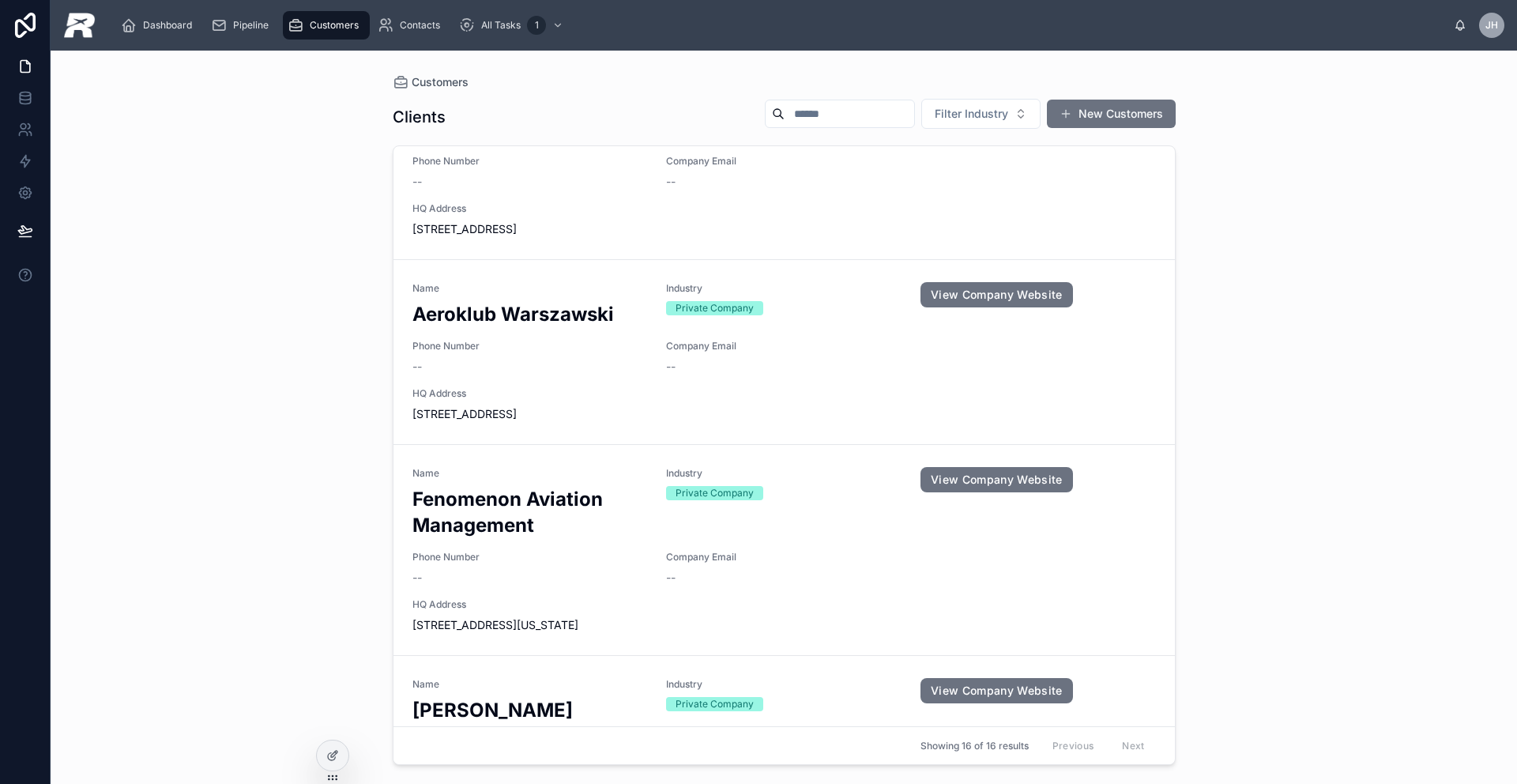
scroll to position [1489, 0]
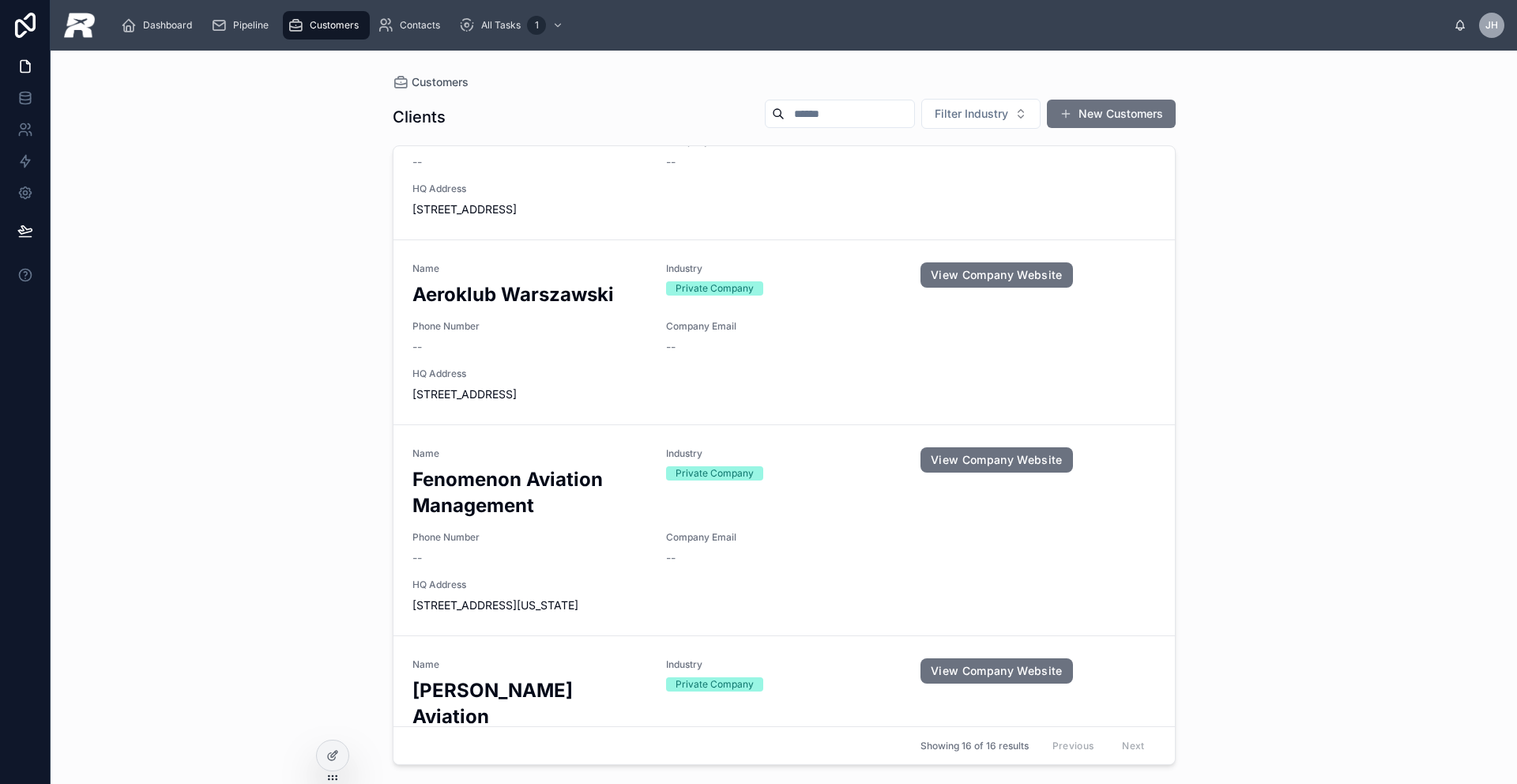
click at [565, 404] on link "Name Aeroklub Warszawski Industry Private Company View Company Website Phone Nu…" at bounding box center [784, 331] width 782 height 185
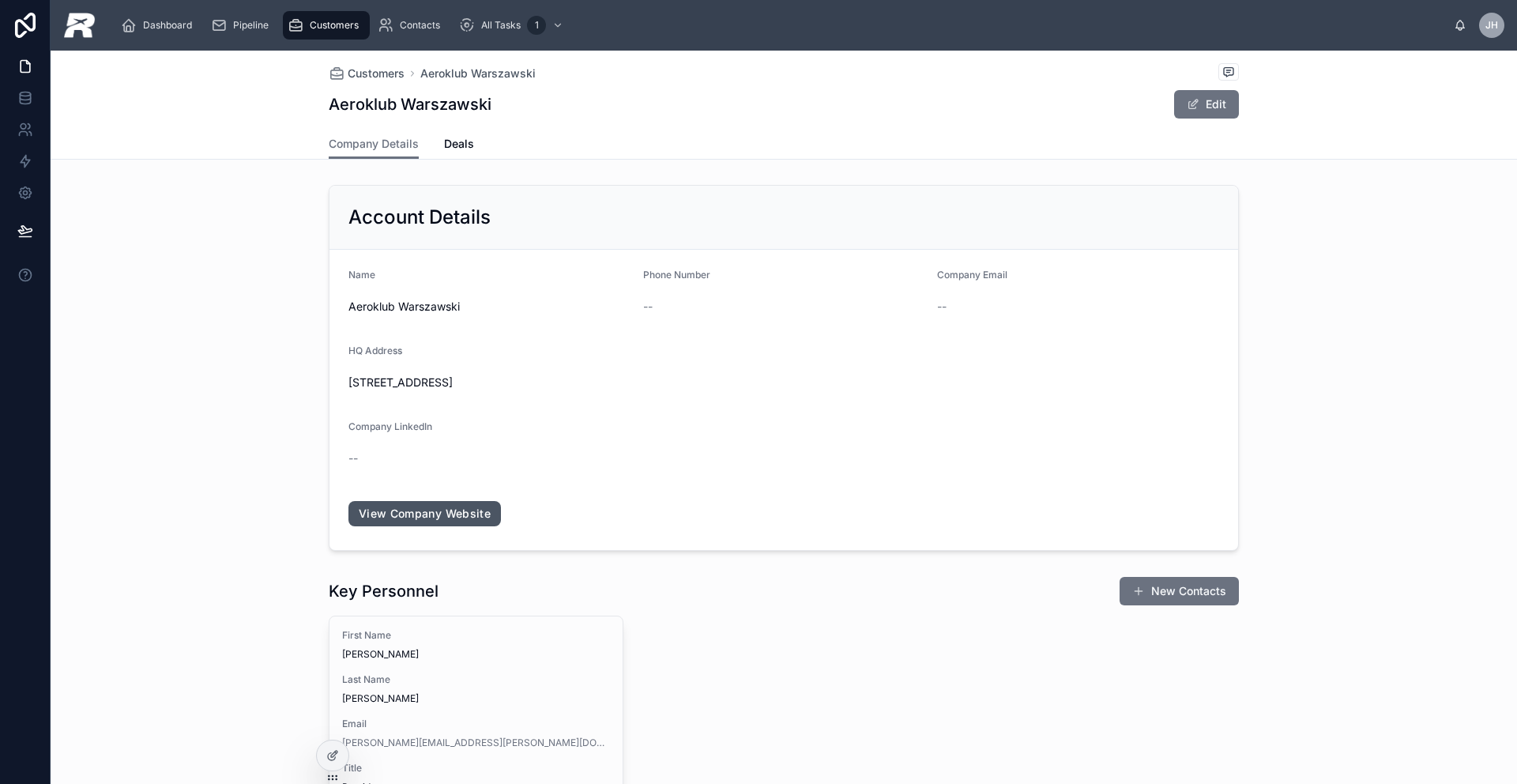
click at [393, 505] on link "View Company Website" at bounding box center [424, 513] width 153 height 25
click at [380, 71] on span "Customers" at bounding box center [375, 73] width 56 height 16
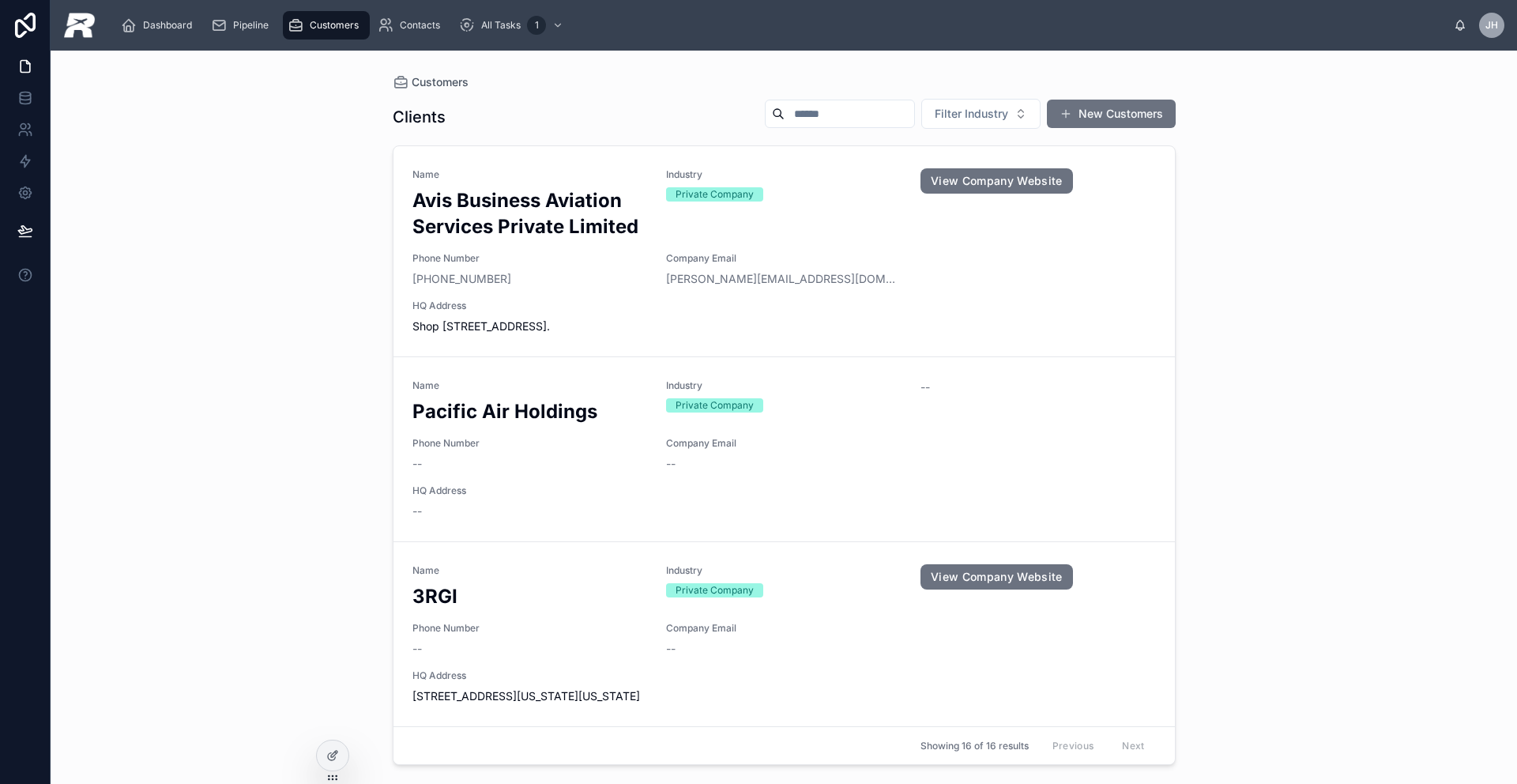
click at [786, 115] on input "text" at bounding box center [850, 114] width 130 height 22
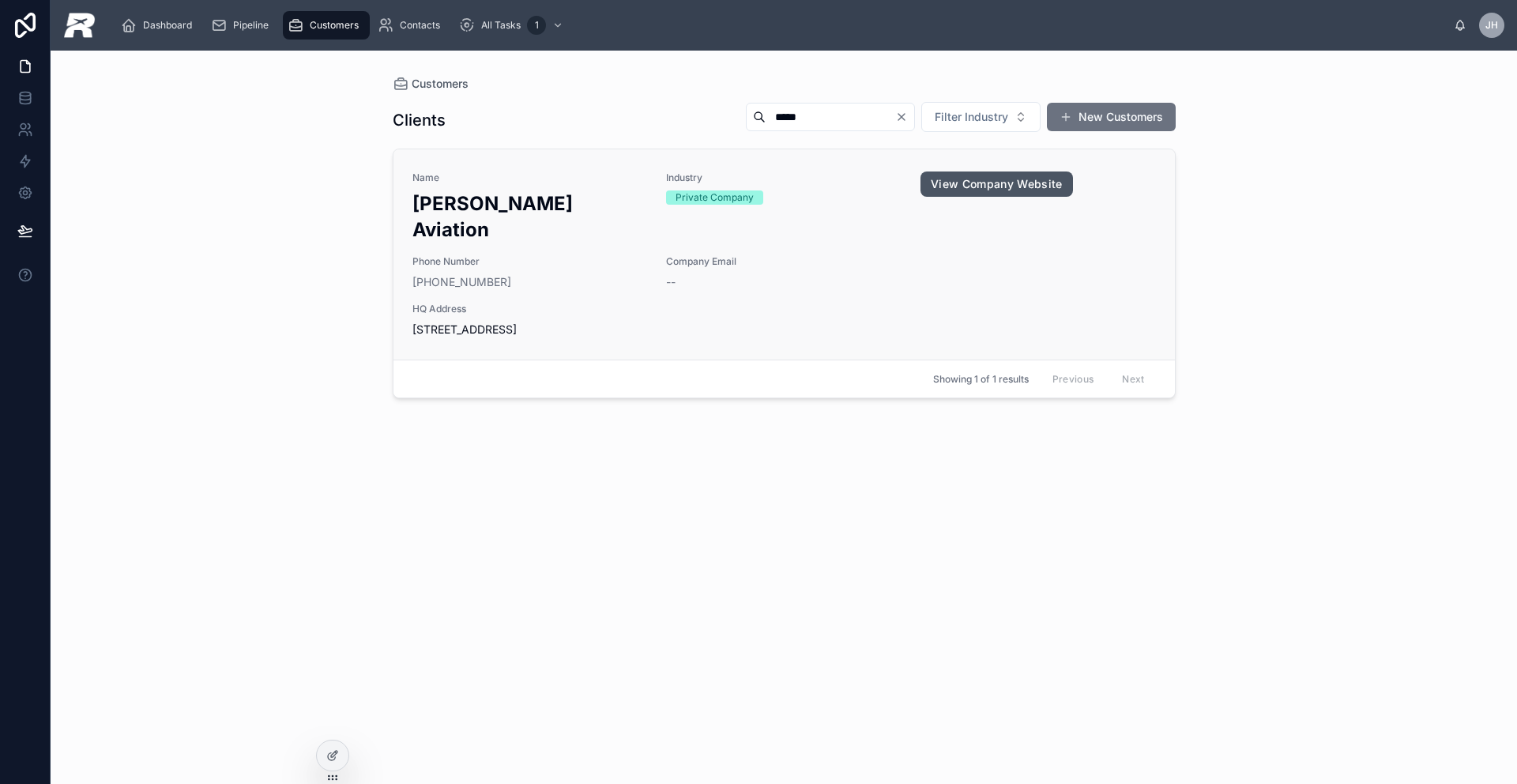
type input "*****"
click at [974, 185] on link "View Company Website" at bounding box center [997, 184] width 153 height 25
click at [428, 87] on span "Customers" at bounding box center [439, 83] width 56 height 16
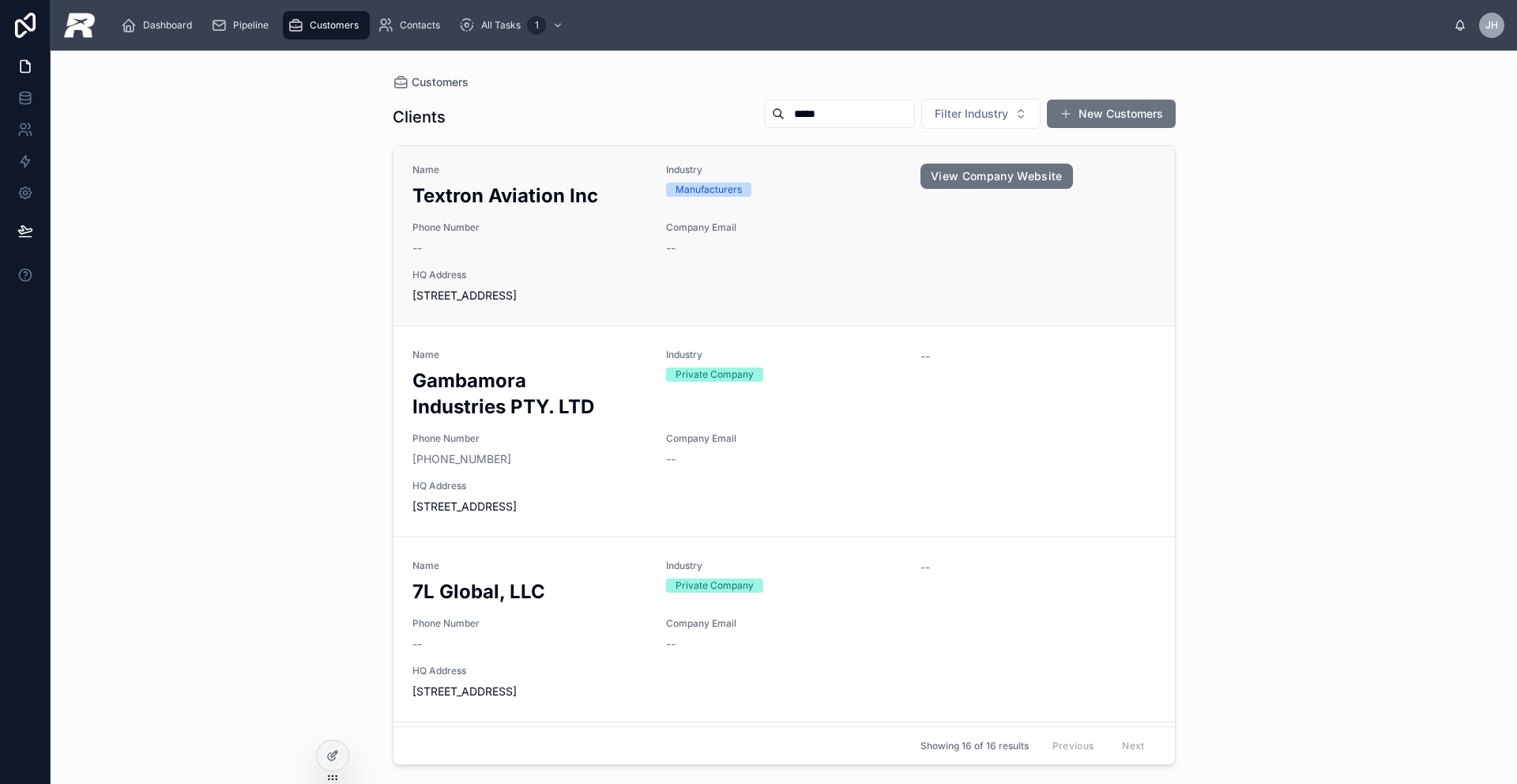
scroll to position [2341, 0]
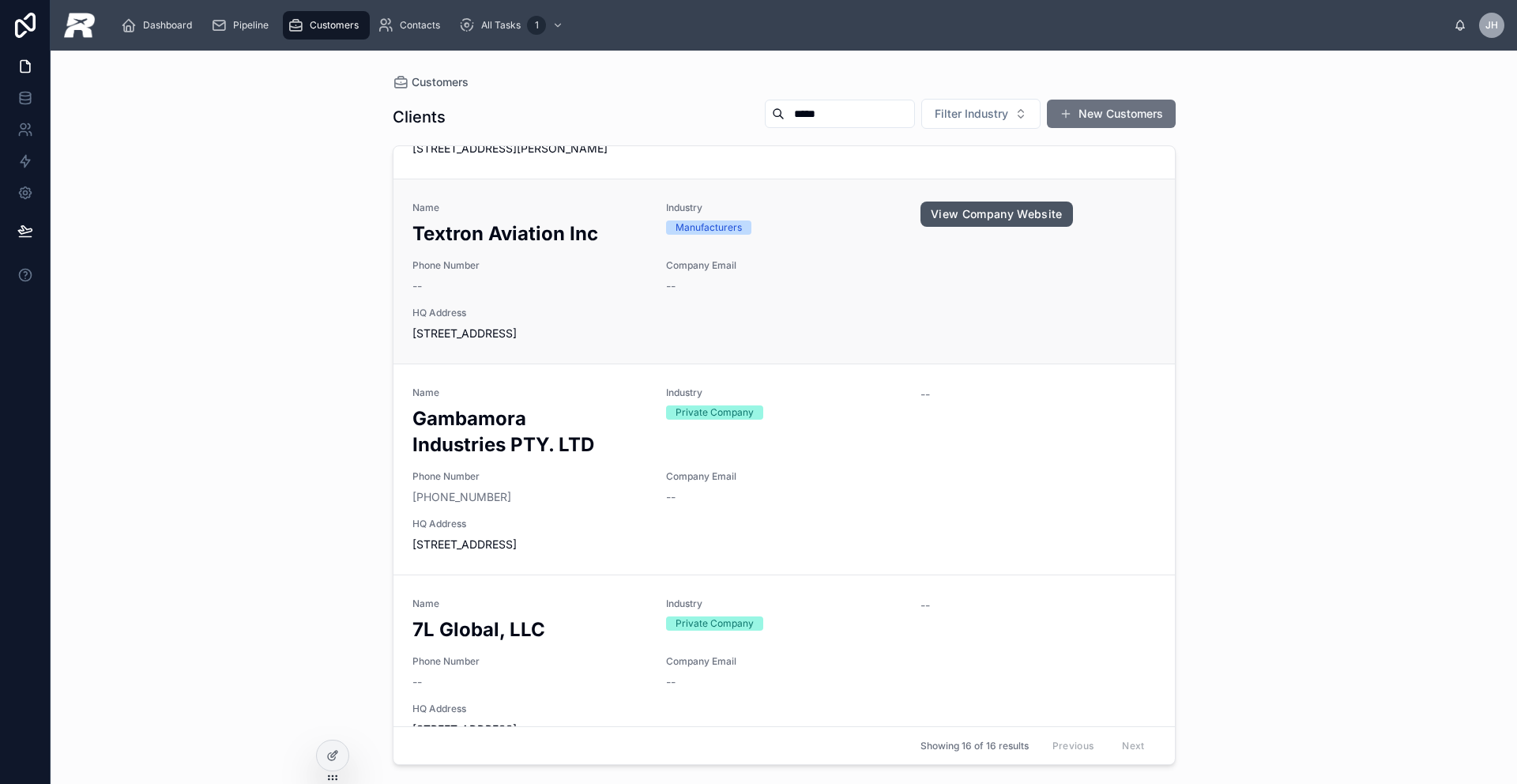
click at [945, 201] on link "View Company Website" at bounding box center [997, 214] width 153 height 25
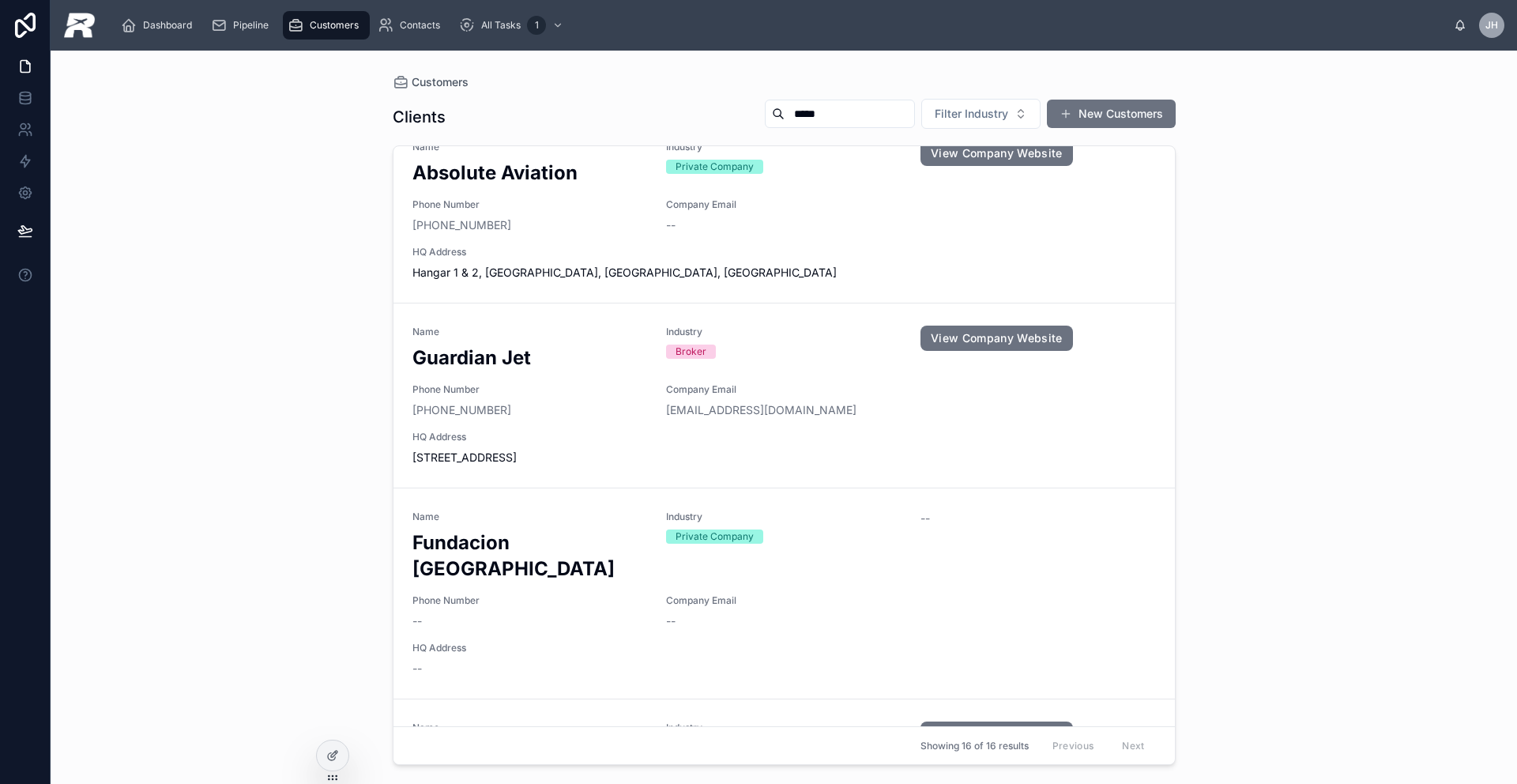
scroll to position [0, 0]
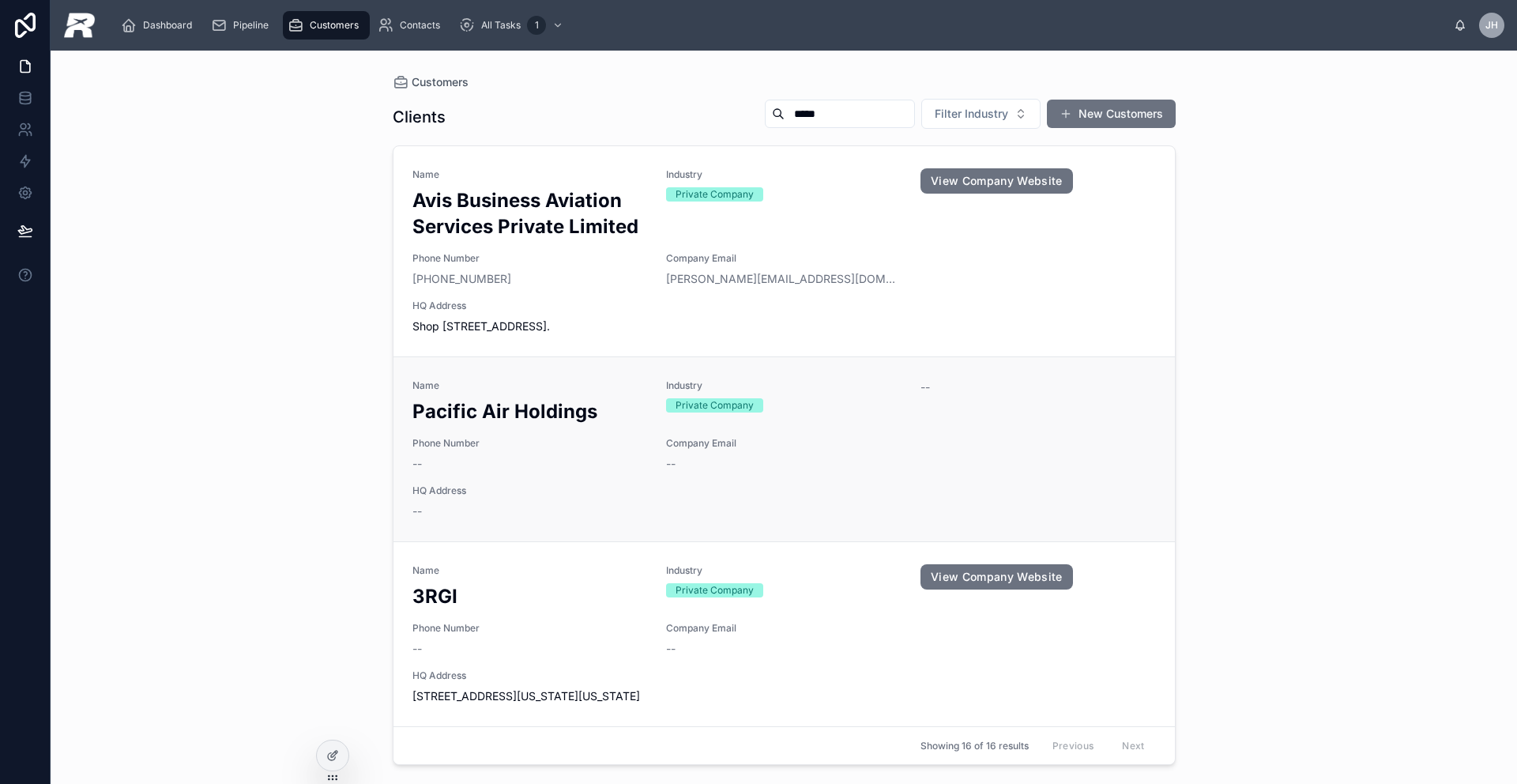
click at [579, 435] on div "Name Pacific Air Holdings Industry Private Company -- Phone Number -- Company E…" at bounding box center [784, 449] width 744 height 140
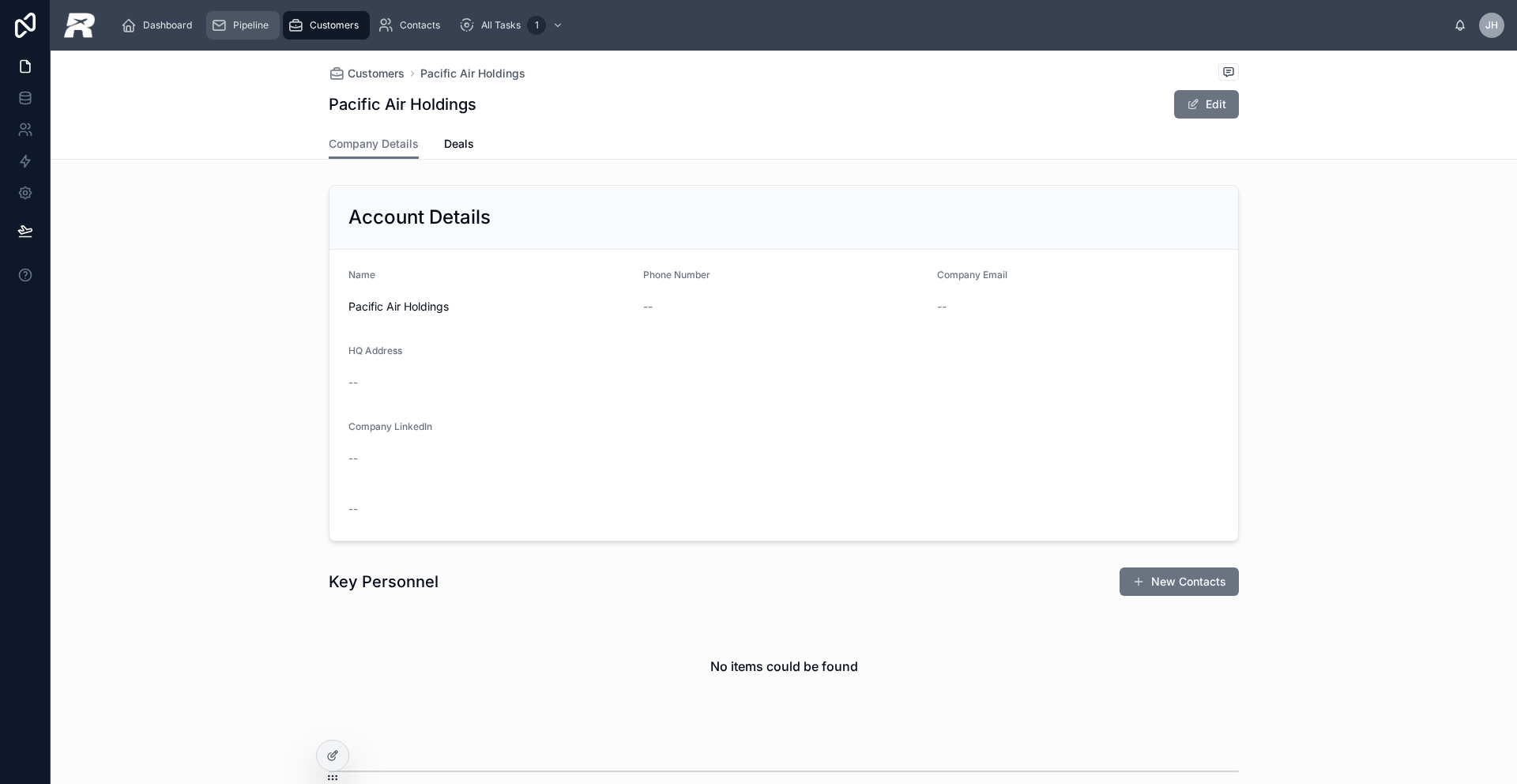
click at [245, 29] on span "Pipeline" at bounding box center [250, 24] width 35 height 13
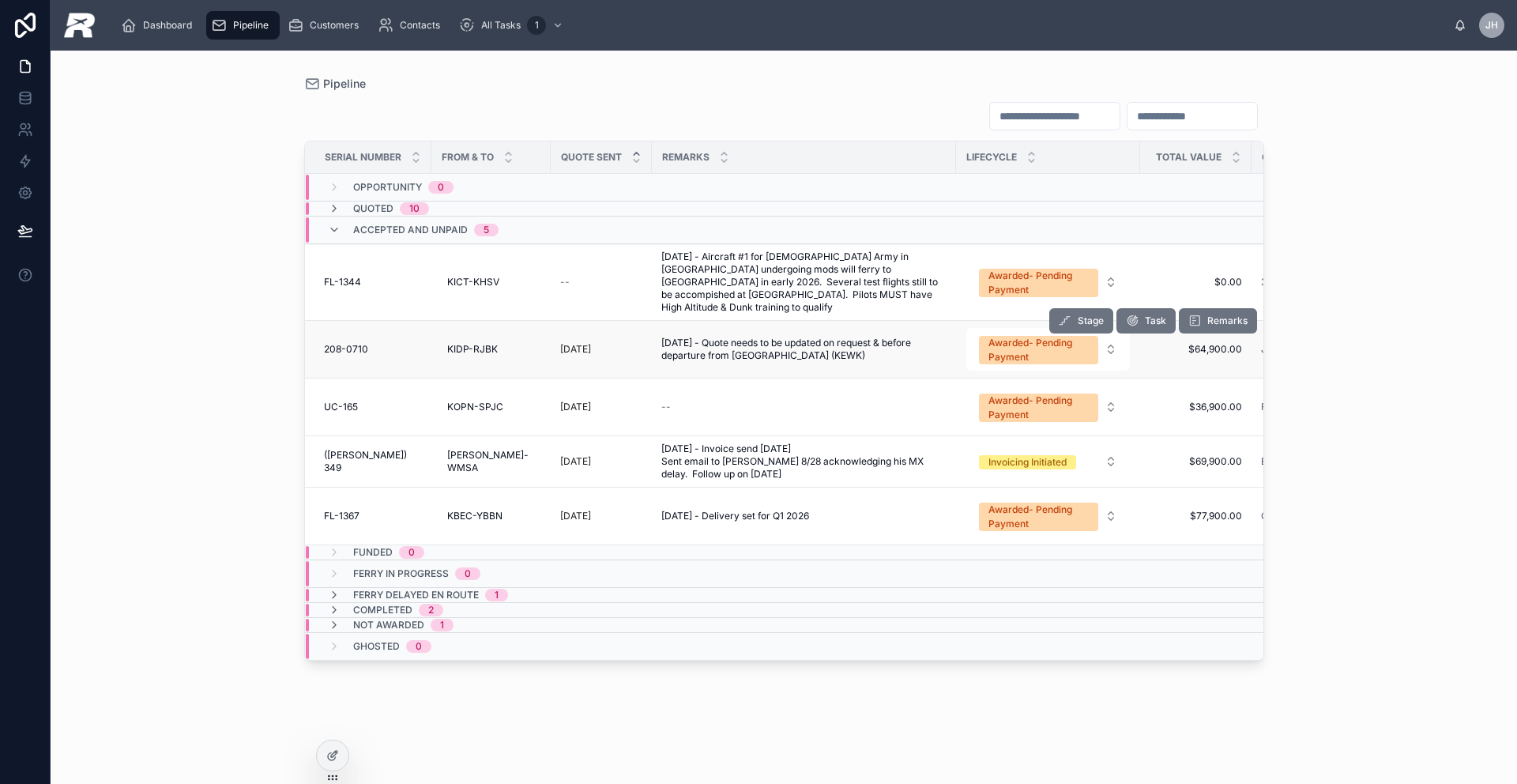
click at [338, 343] on span "208-0710" at bounding box center [346, 349] width 44 height 13
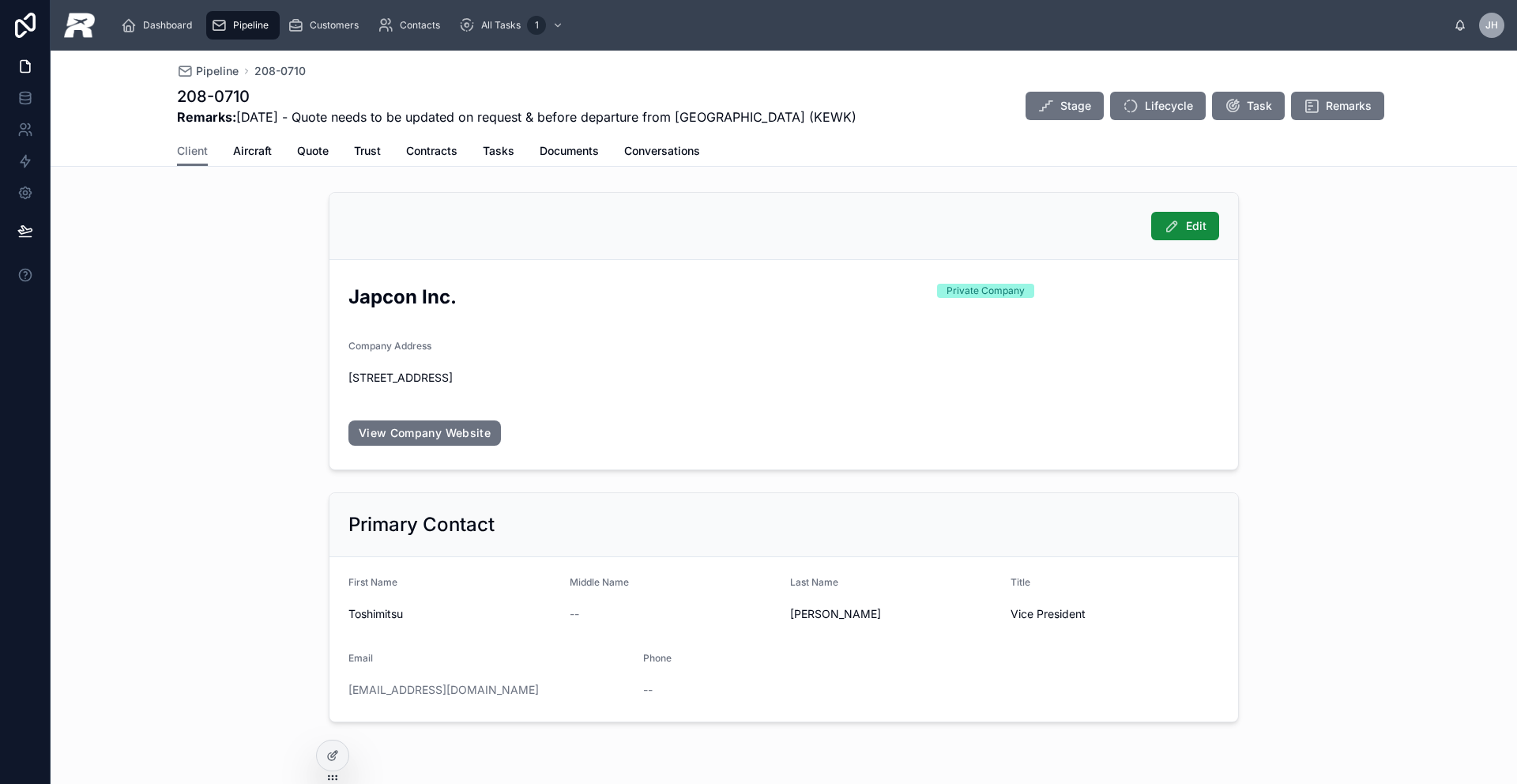
click at [250, 25] on span "Pipeline" at bounding box center [250, 24] width 35 height 13
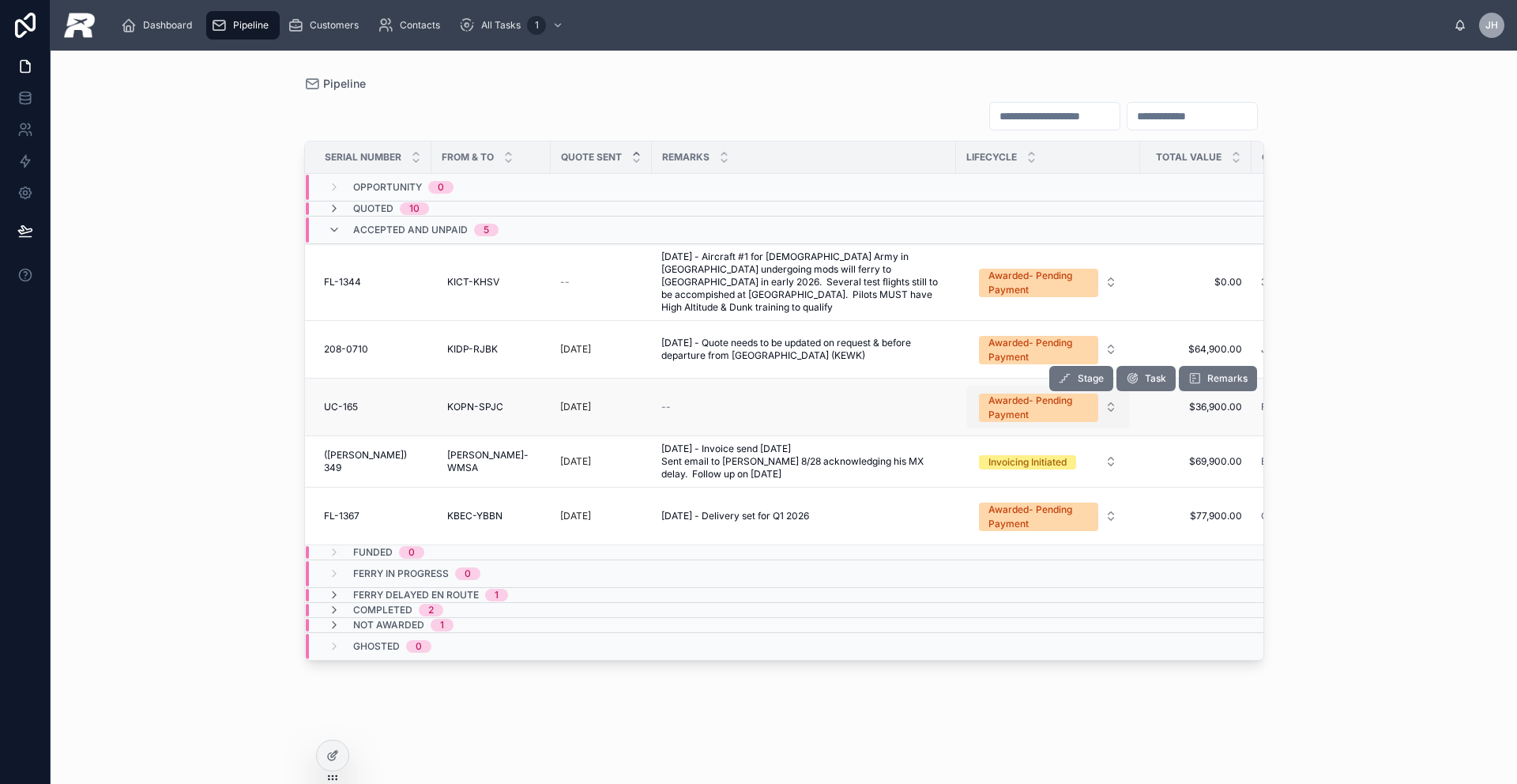
click at [1020, 395] on div "Awarded- Pending Payment" at bounding box center [1038, 408] width 100 height 29
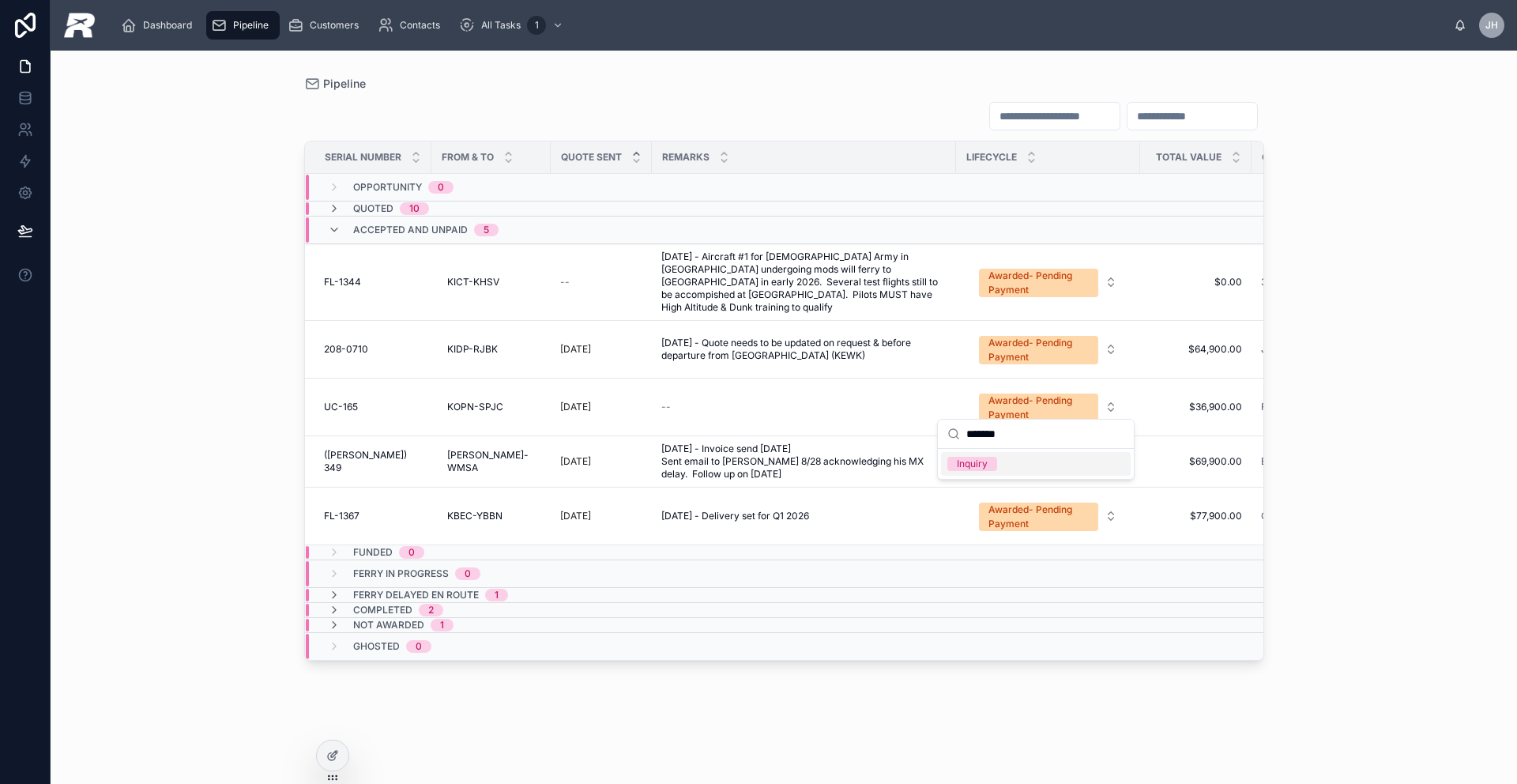
type input "*******"
click at [1014, 464] on div "Inquiry" at bounding box center [1036, 464] width 190 height 24
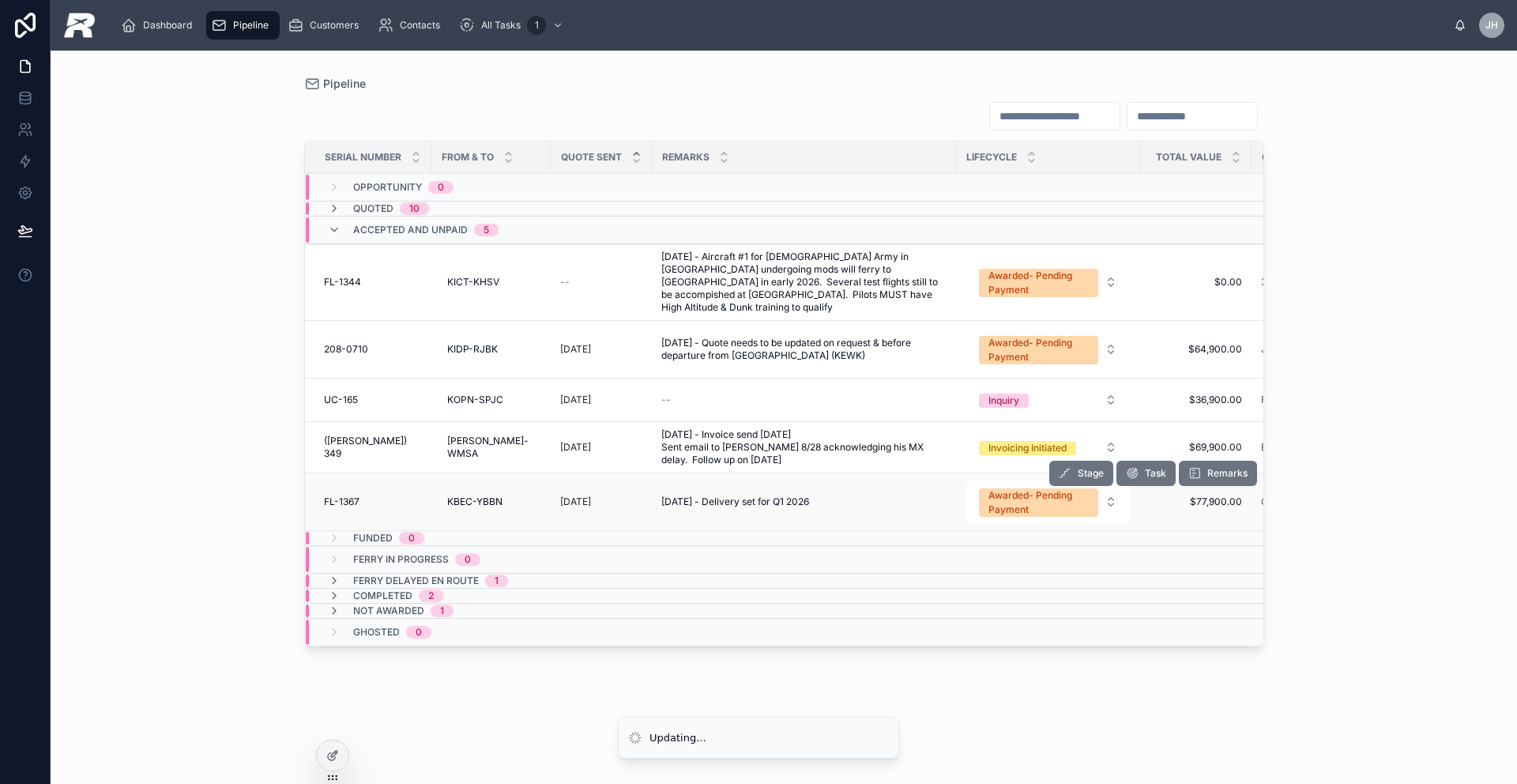
scroll to position [0, 4]
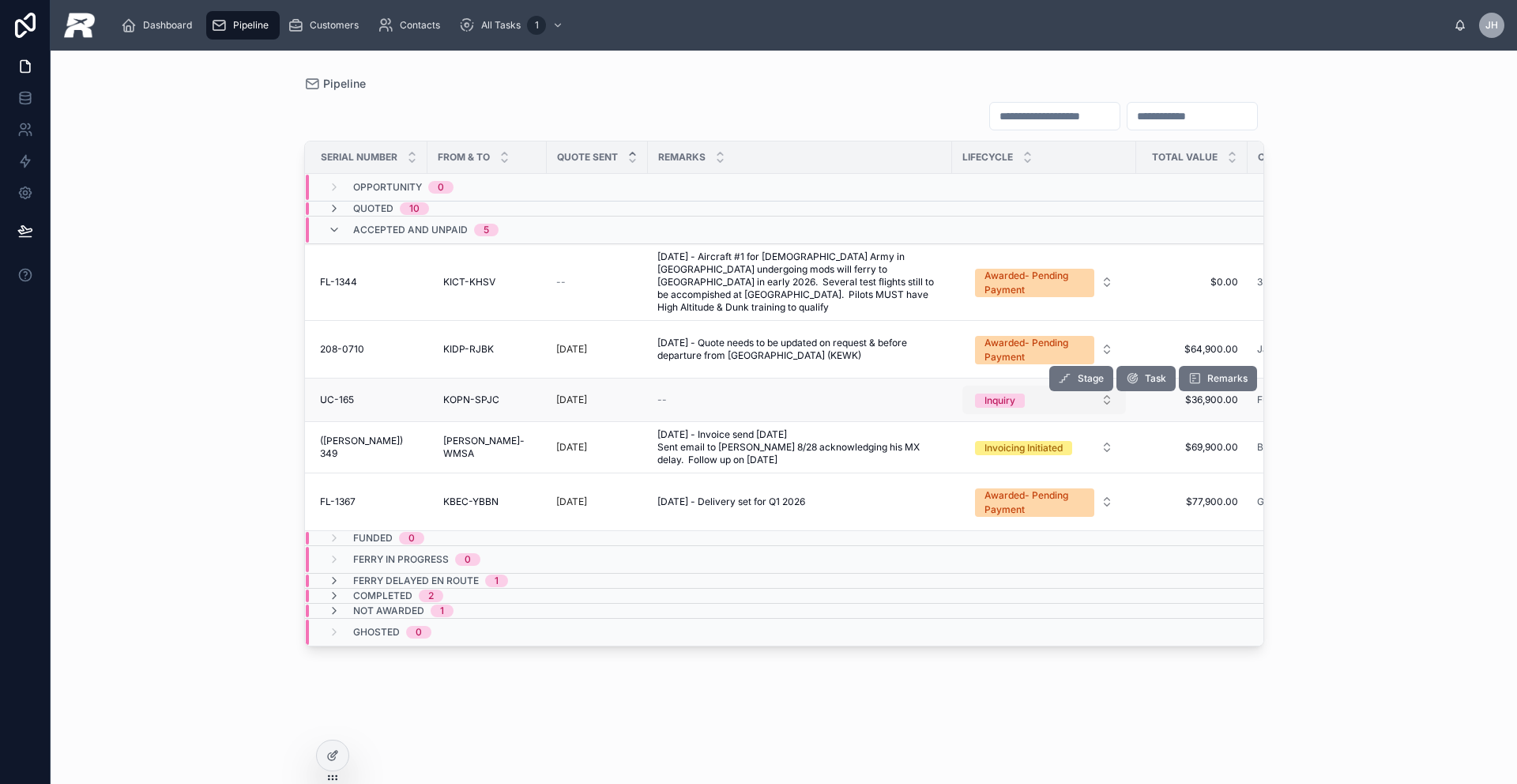
click at [996, 394] on div "Inquiry" at bounding box center [1000, 400] width 31 height 14
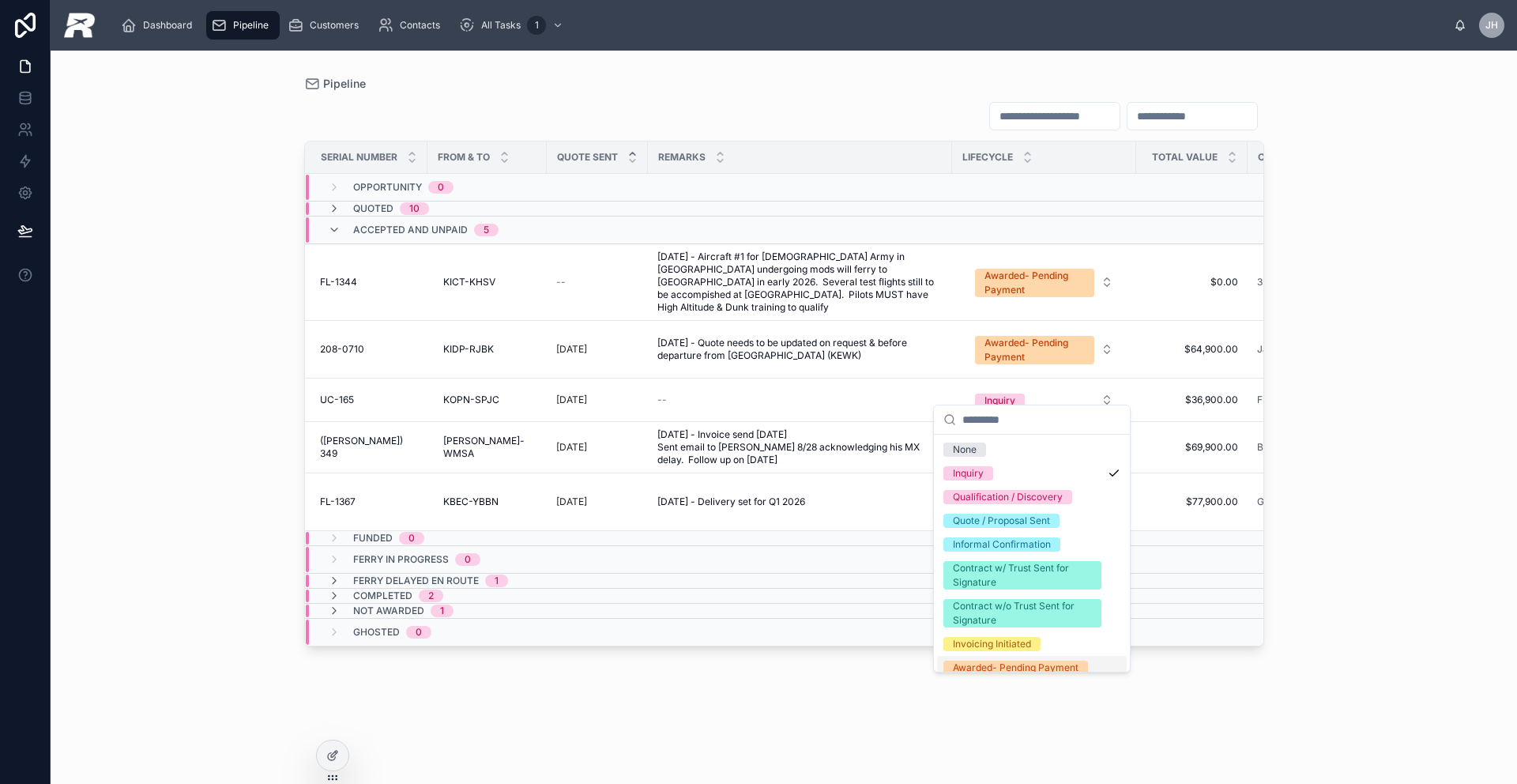
click at [989, 667] on div "Awarded- Pending Payment" at bounding box center [1015, 667] width 126 height 14
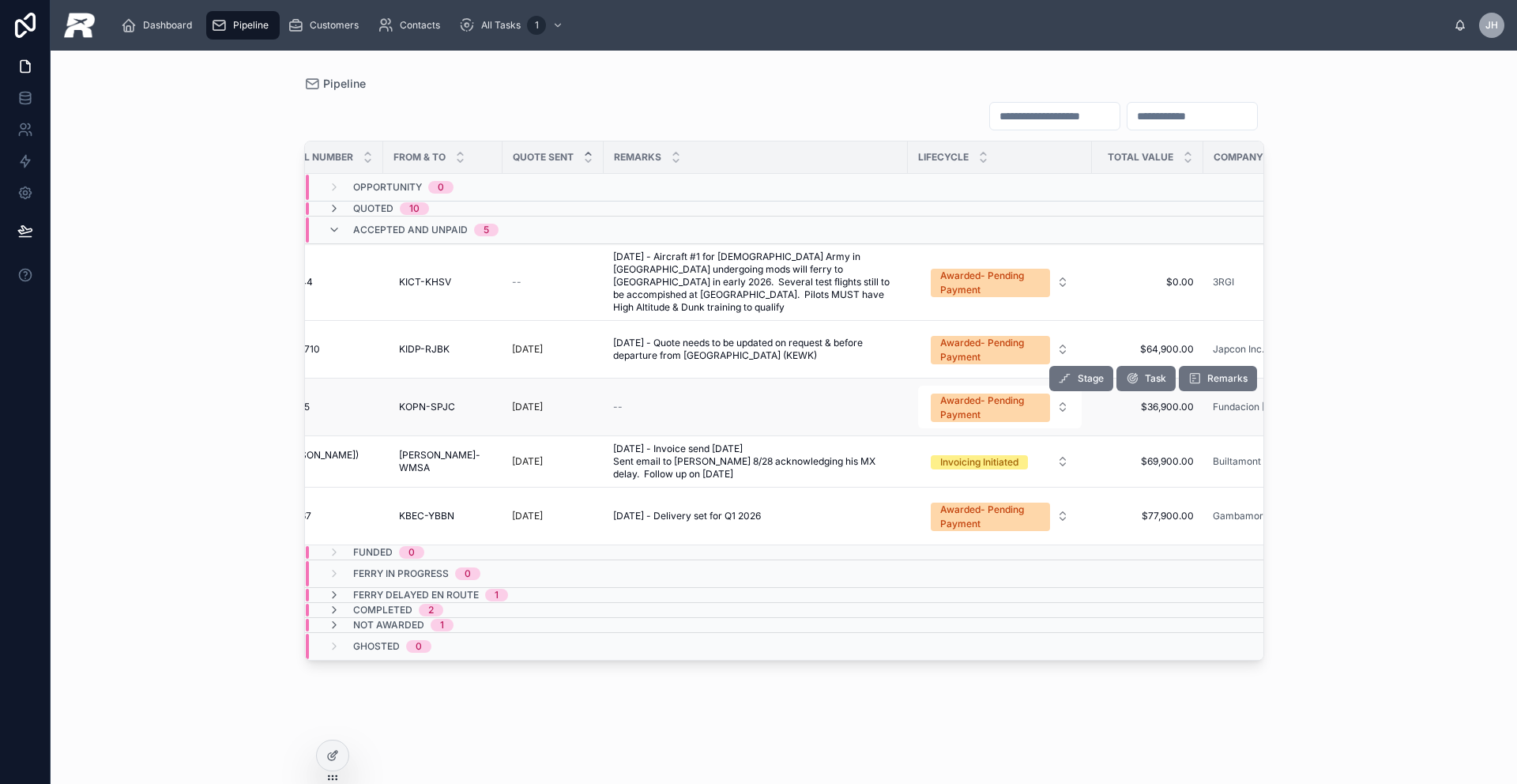
scroll to position [0, 0]
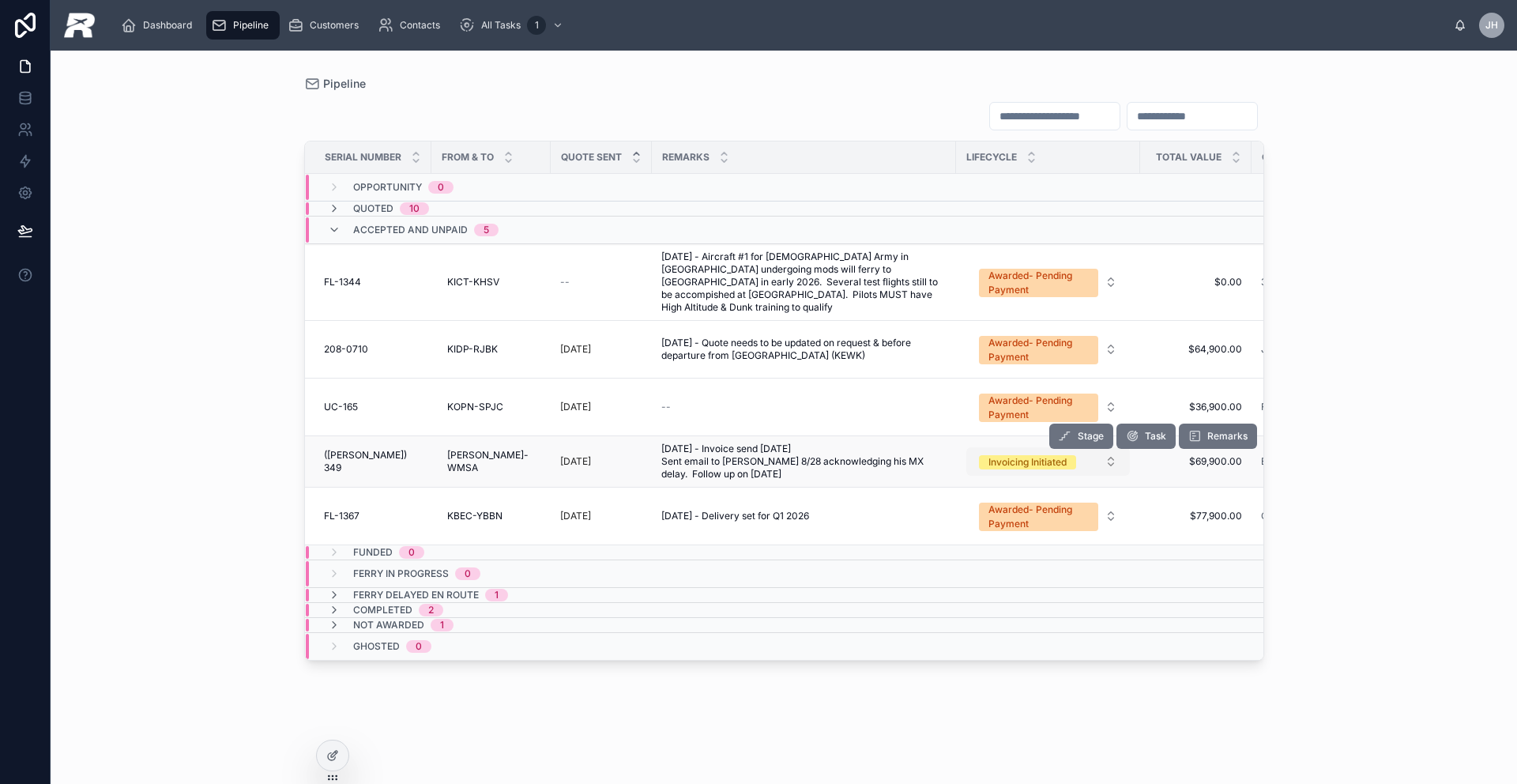
click at [1013, 455] on div "Invoicing Initiated" at bounding box center [1027, 462] width 78 height 14
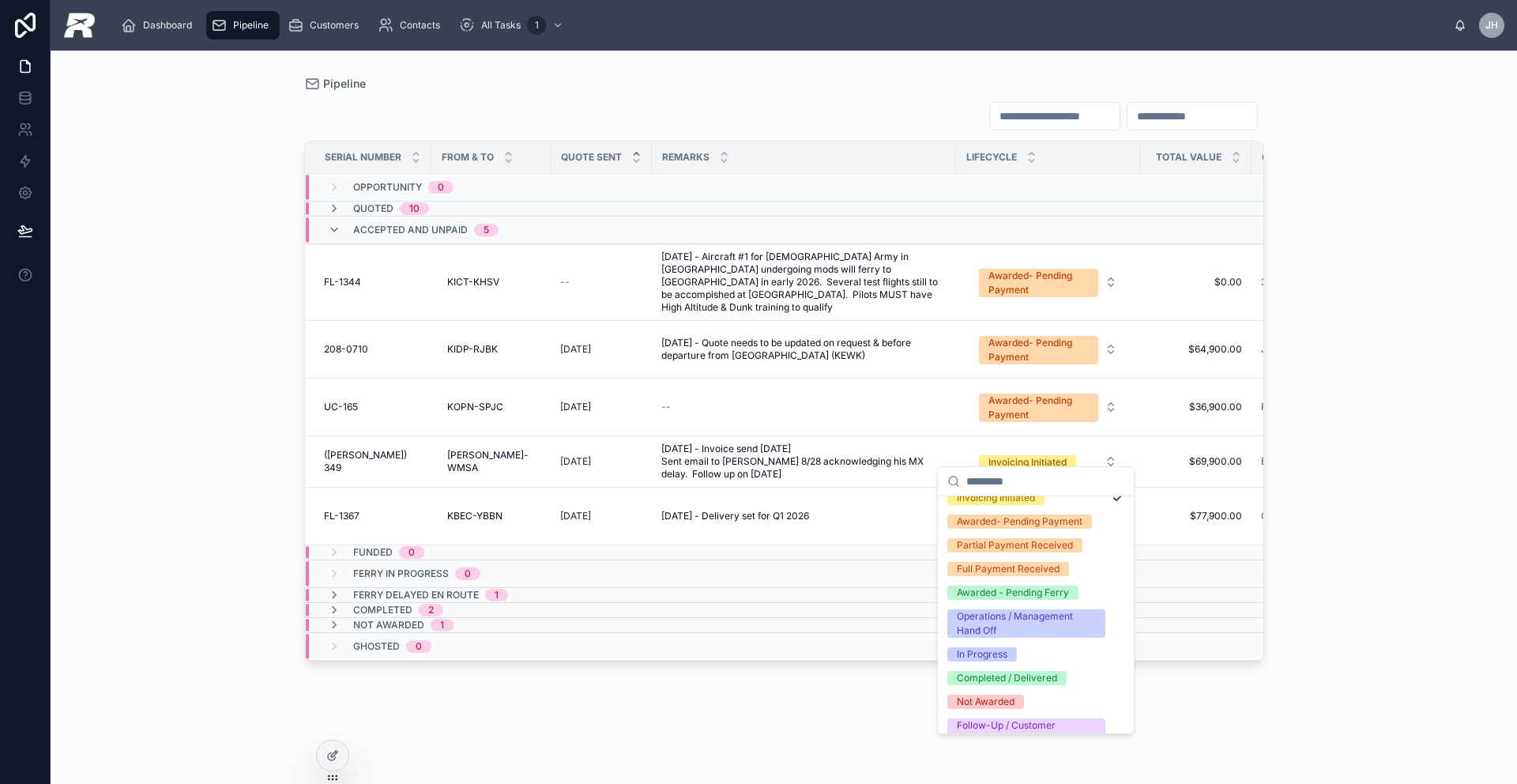
scroll to position [229, 0]
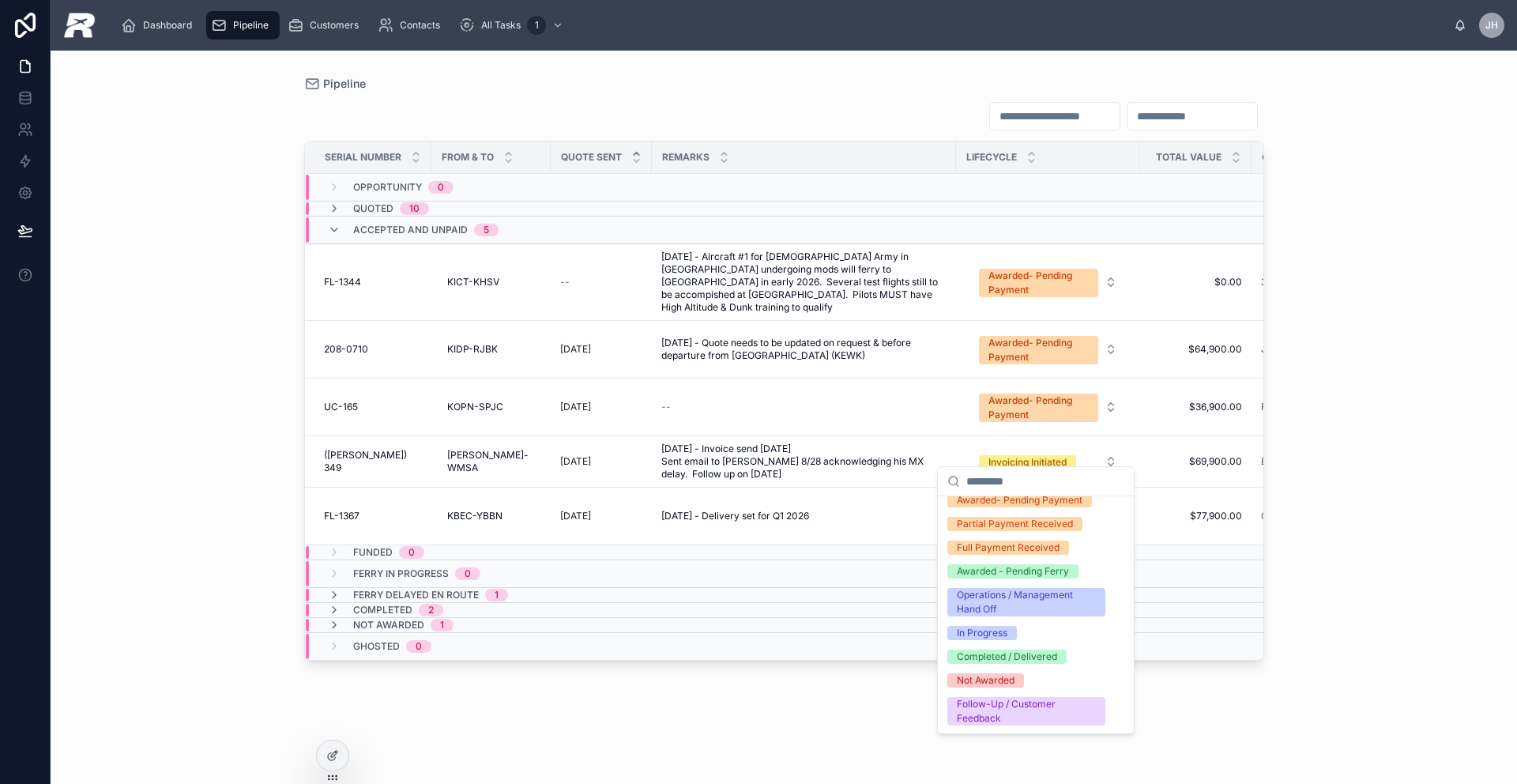
click at [263, 609] on div "Pipeline Serial Number From & To Quote Sent Remarks Lifecycle Total Value Compa…" at bounding box center [783, 417] width 1466 height 733
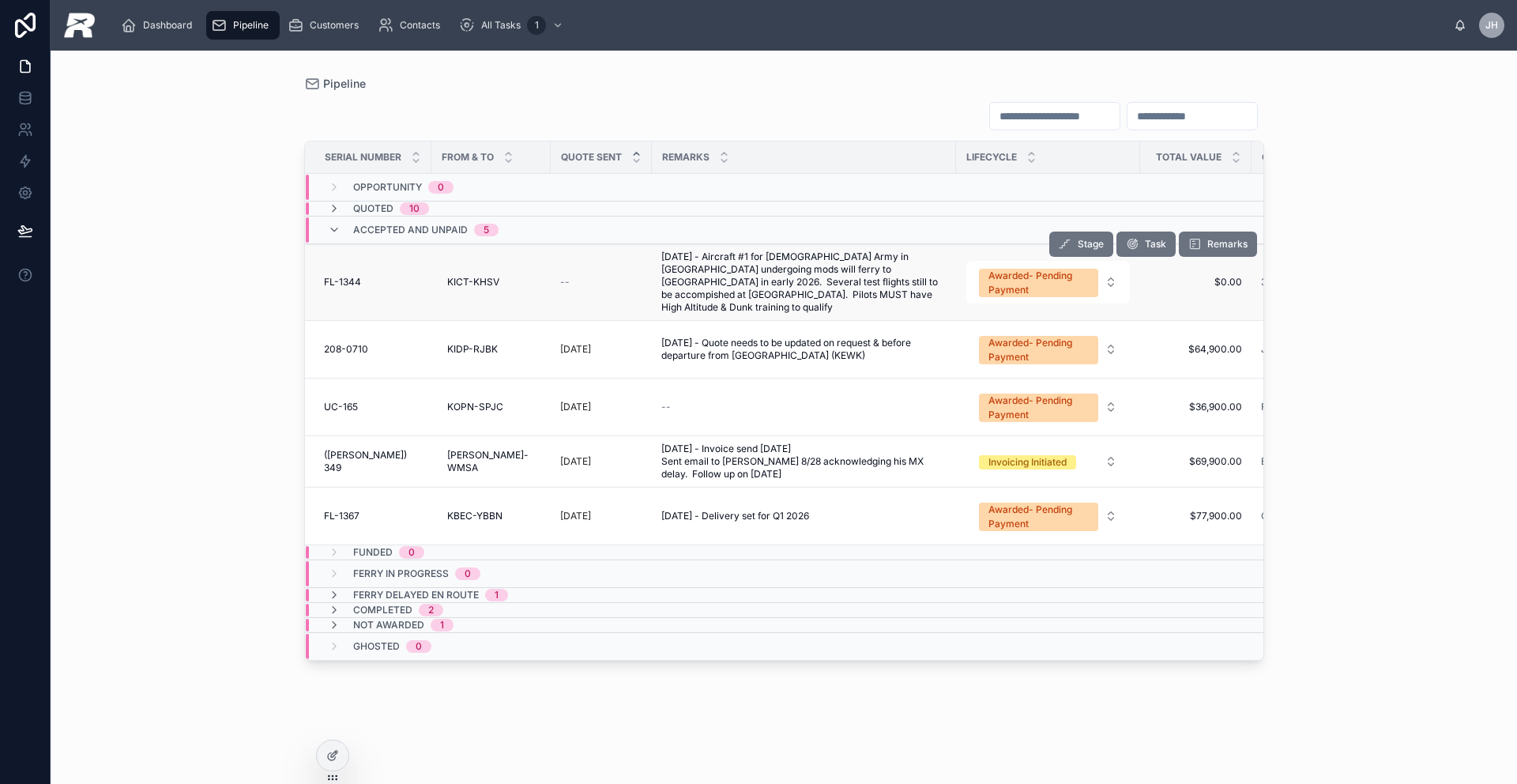
click at [376, 289] on td "FL-1344 FL-1344" at bounding box center [368, 282] width 126 height 77
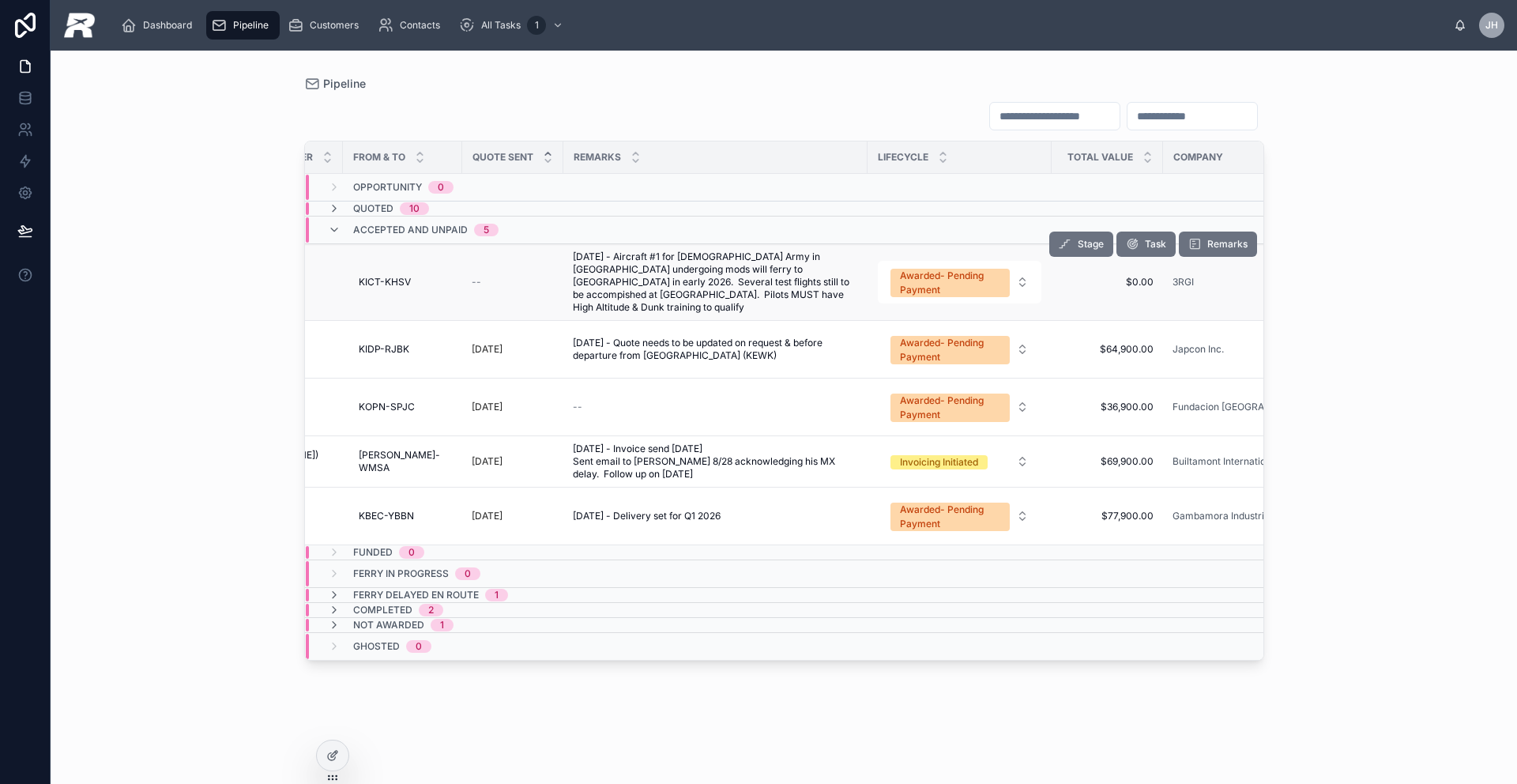
scroll to position [0, 0]
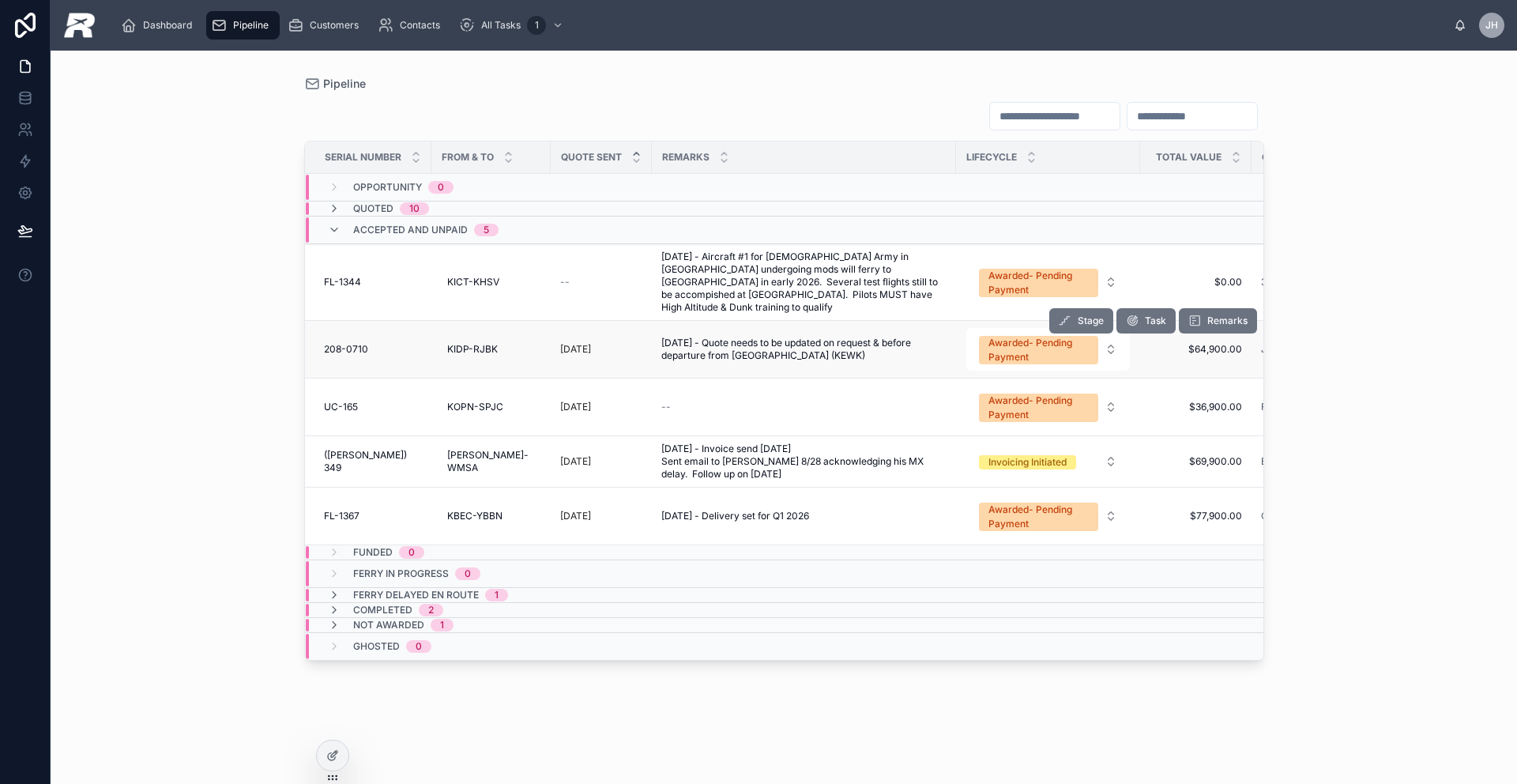
click at [436, 344] on td "KIDP-RJBK KIDP-RJBK" at bounding box center [491, 349] width 119 height 57
click at [455, 343] on span "KIDP-RJBK" at bounding box center [472, 349] width 51 height 13
click at [345, 343] on span "208-0710" at bounding box center [346, 349] width 44 height 13
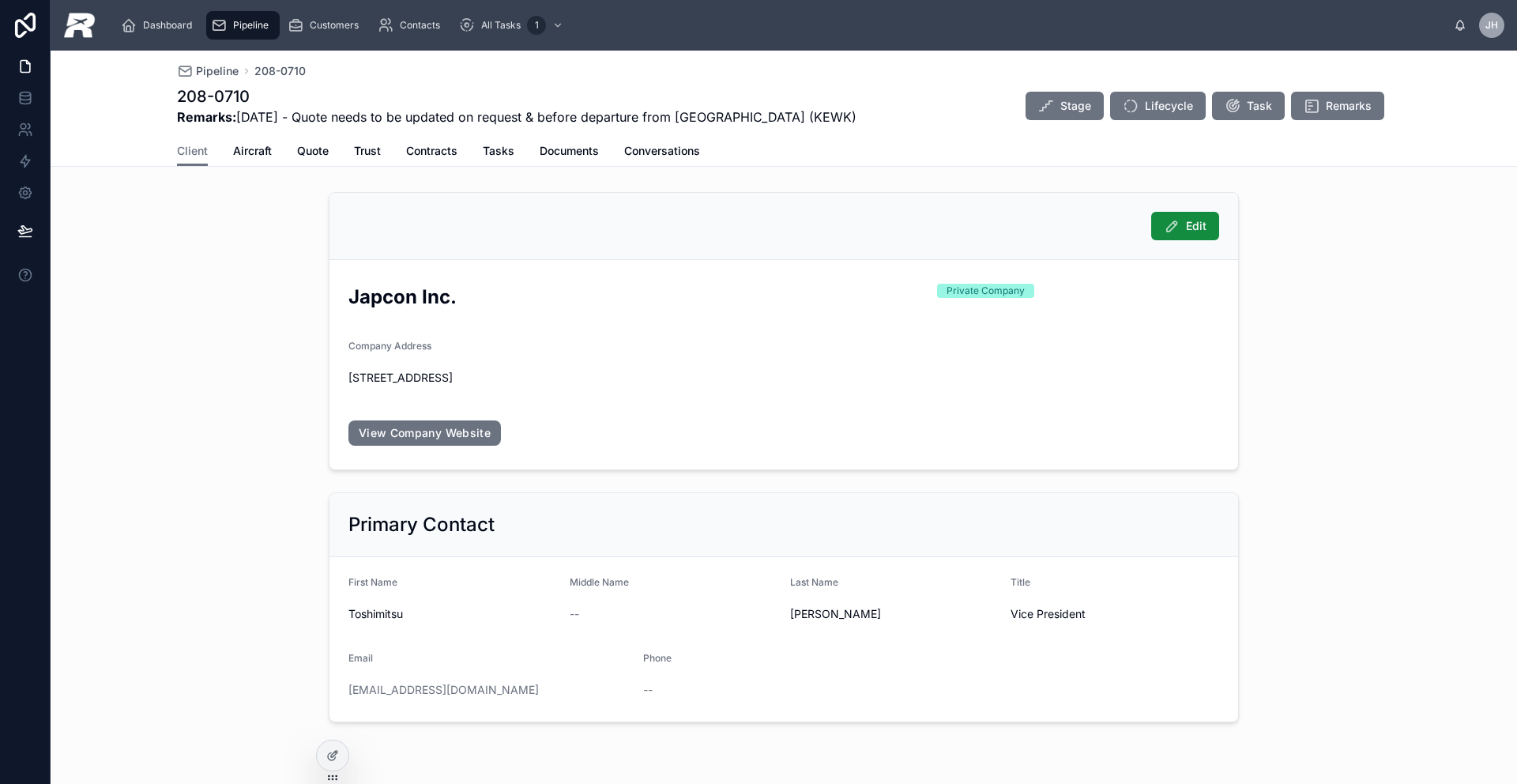
click at [257, 19] on span "Pipeline" at bounding box center [250, 24] width 35 height 13
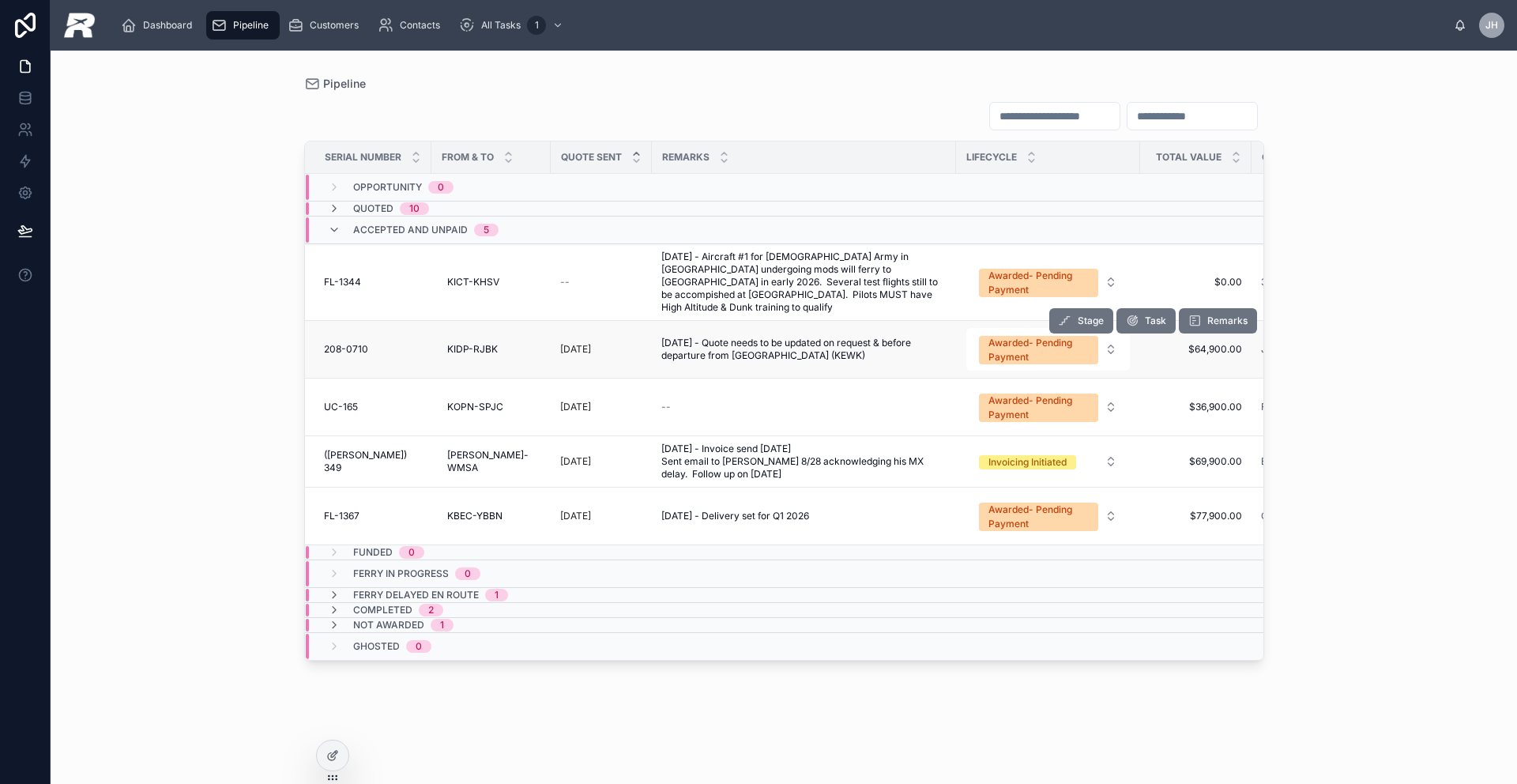
click at [345, 345] on td "208-0710 208-0710" at bounding box center [368, 349] width 126 height 57
click at [343, 343] on span "208-0710" at bounding box center [346, 349] width 44 height 13
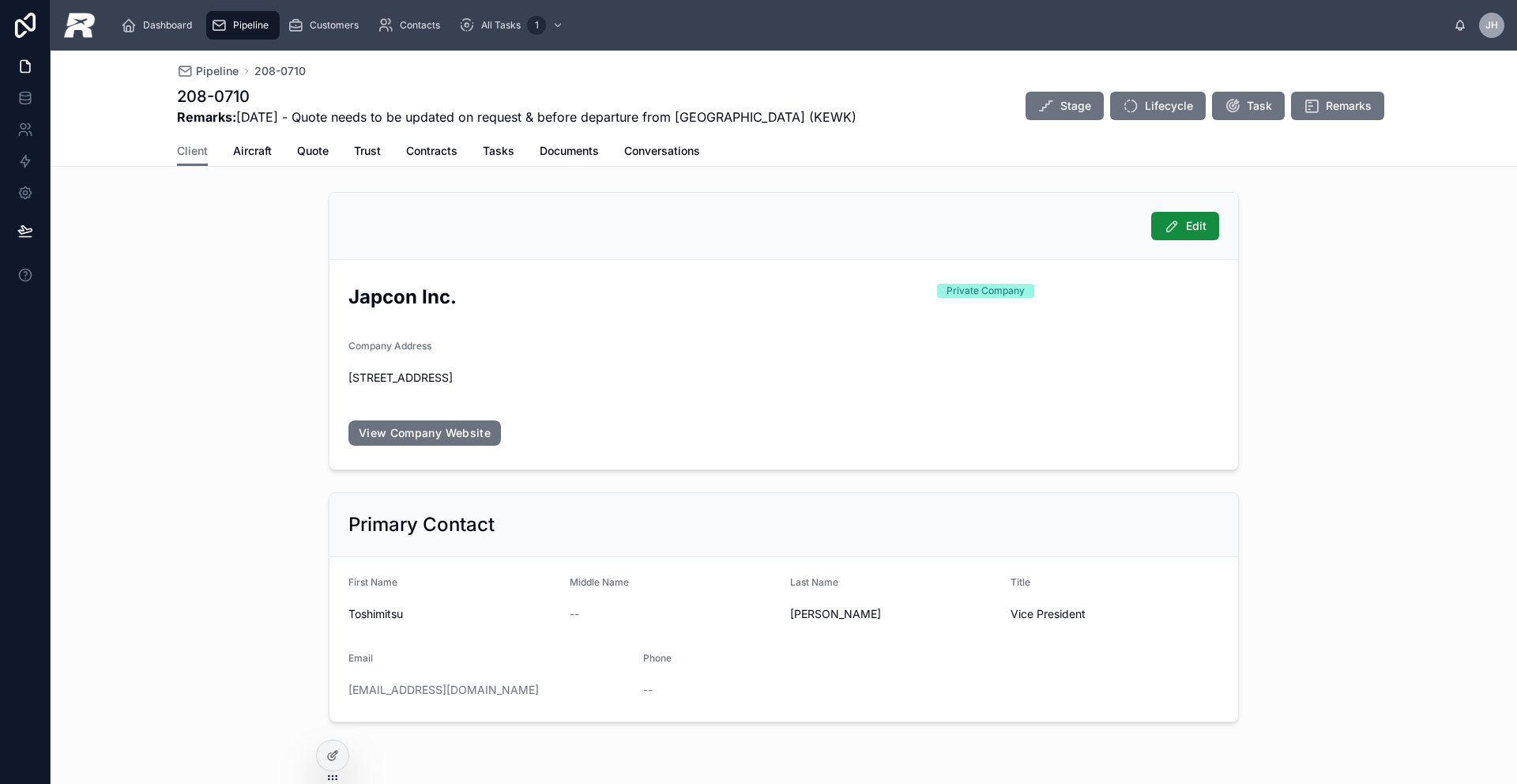
click at [267, 158] on div "Client Aircraft Quote Trust Contracts Tasks Documents Conversations" at bounding box center [783, 151] width 1213 height 30
click at [233, 146] on span "Aircraft" at bounding box center [252, 151] width 39 height 16
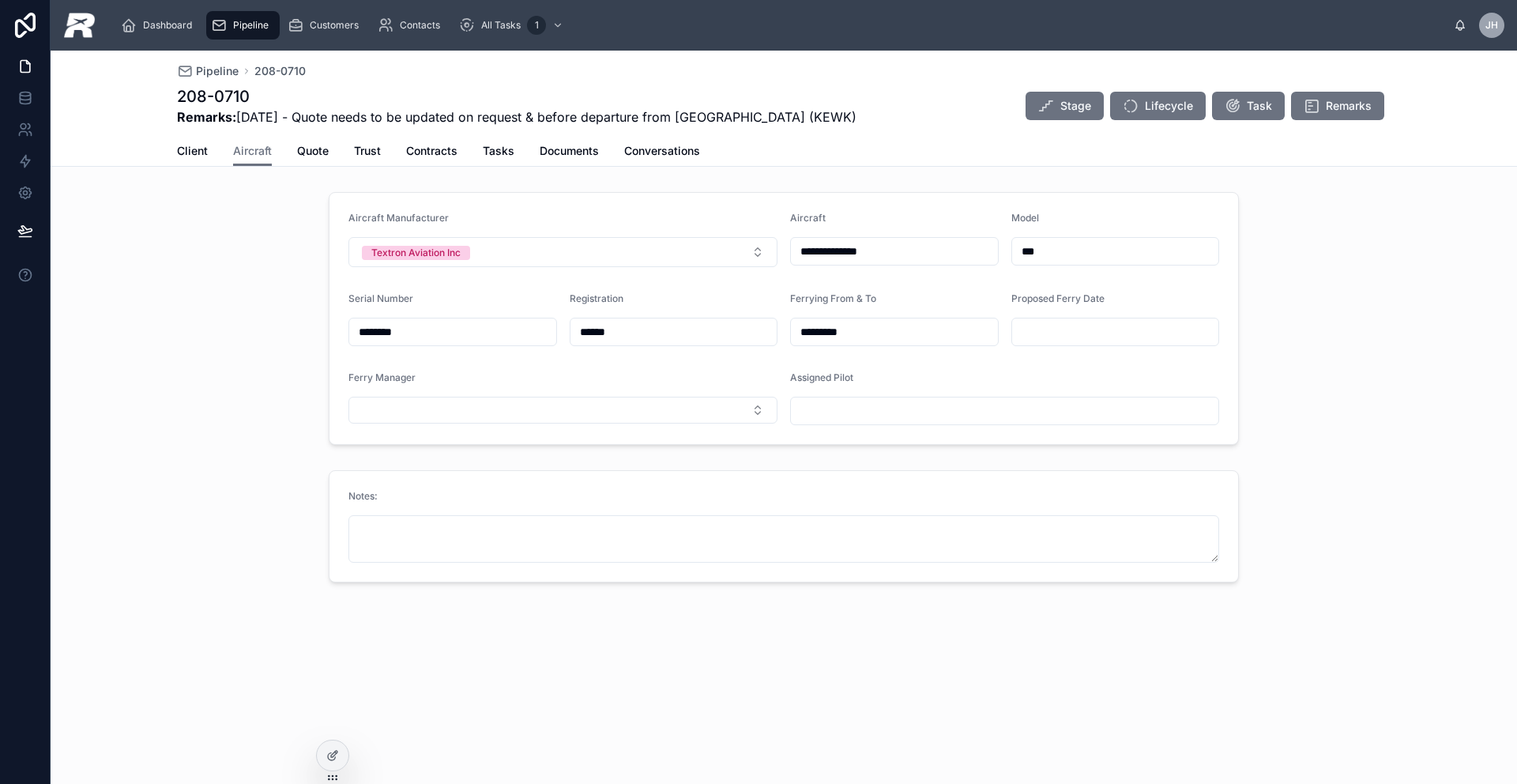
click at [896, 261] on input "**********" at bounding box center [895, 251] width 207 height 22
click at [305, 153] on span "Quote" at bounding box center [312, 151] width 31 height 16
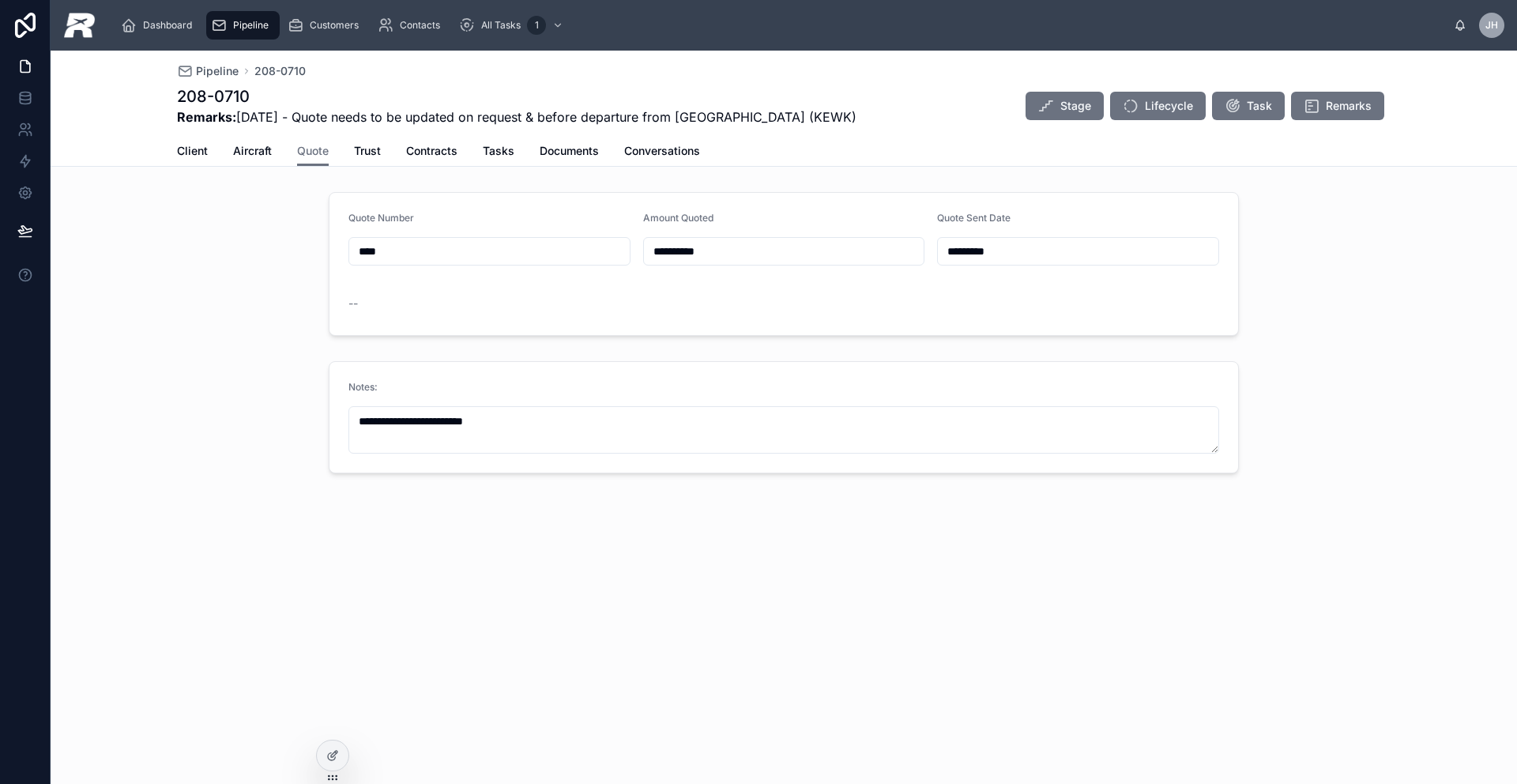
click at [385, 149] on div "Client Aircraft Quote Trust Contracts Tasks Documents Conversations" at bounding box center [783, 151] width 1213 height 30
click at [363, 154] on span "Trust" at bounding box center [368, 151] width 27 height 16
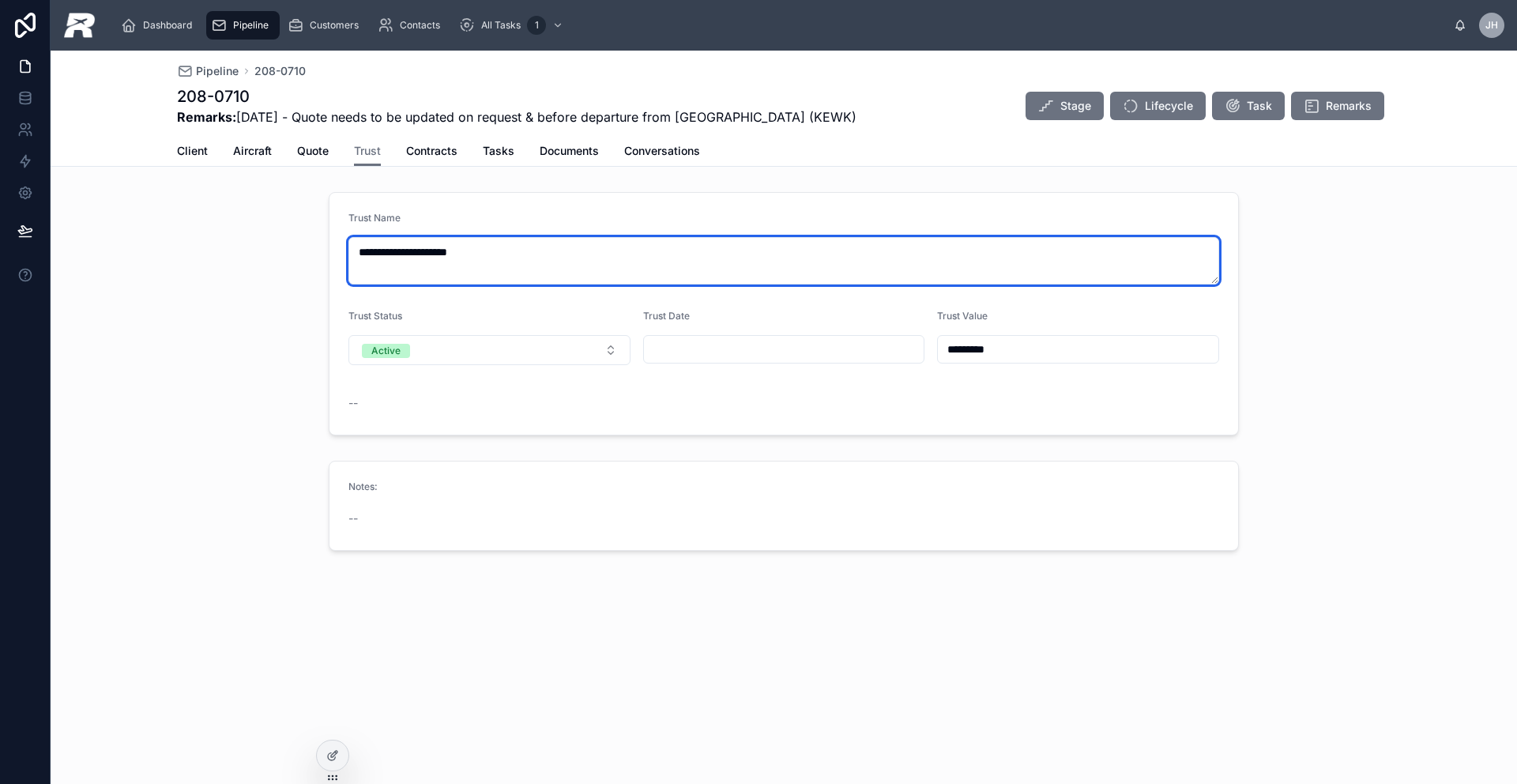
click at [406, 266] on textarea "**********" at bounding box center [783, 260] width 871 height 47
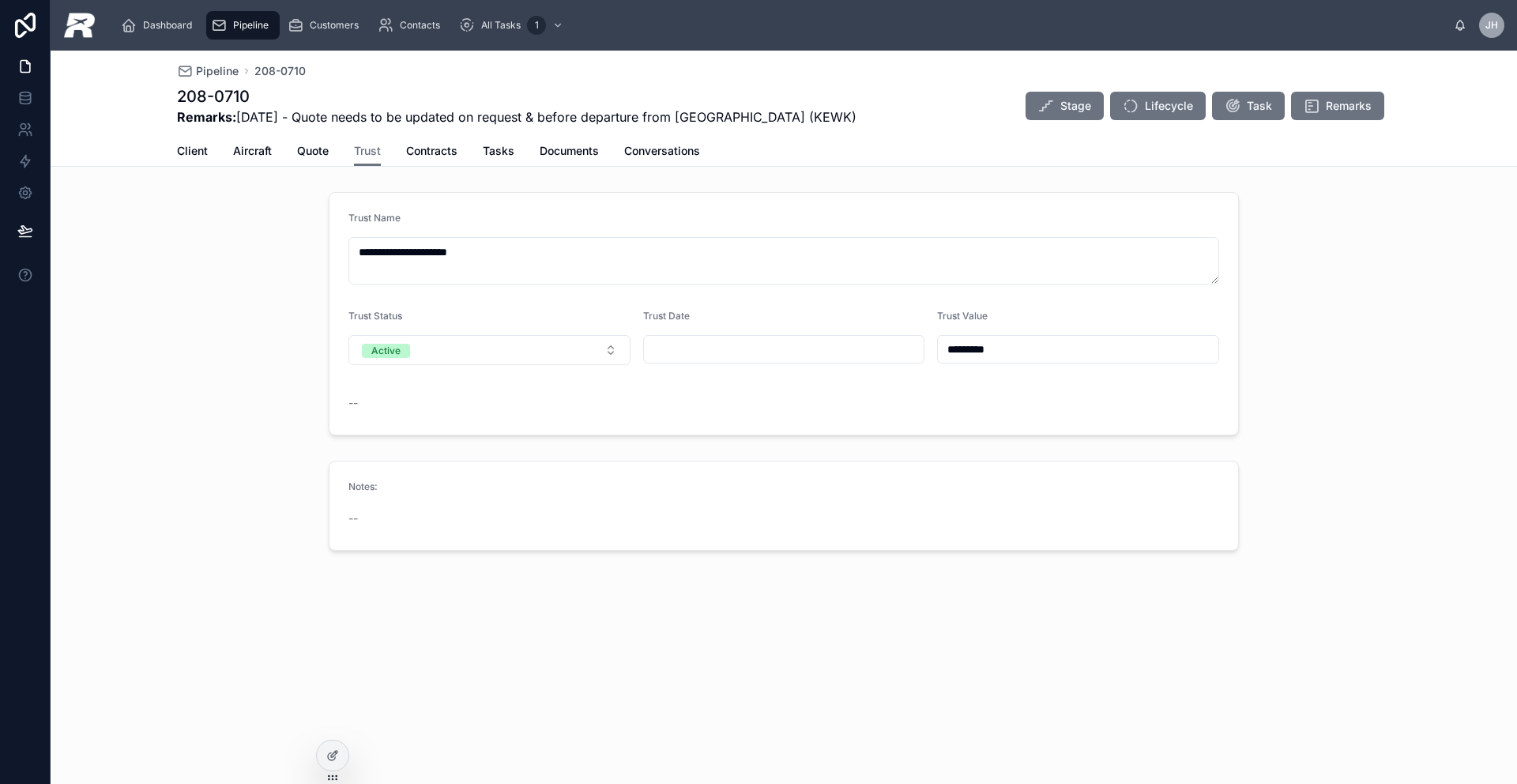
click at [498, 487] on div "Notes:" at bounding box center [452, 490] width 208 height 19
click at [196, 151] on span "Client" at bounding box center [192, 151] width 31 height 16
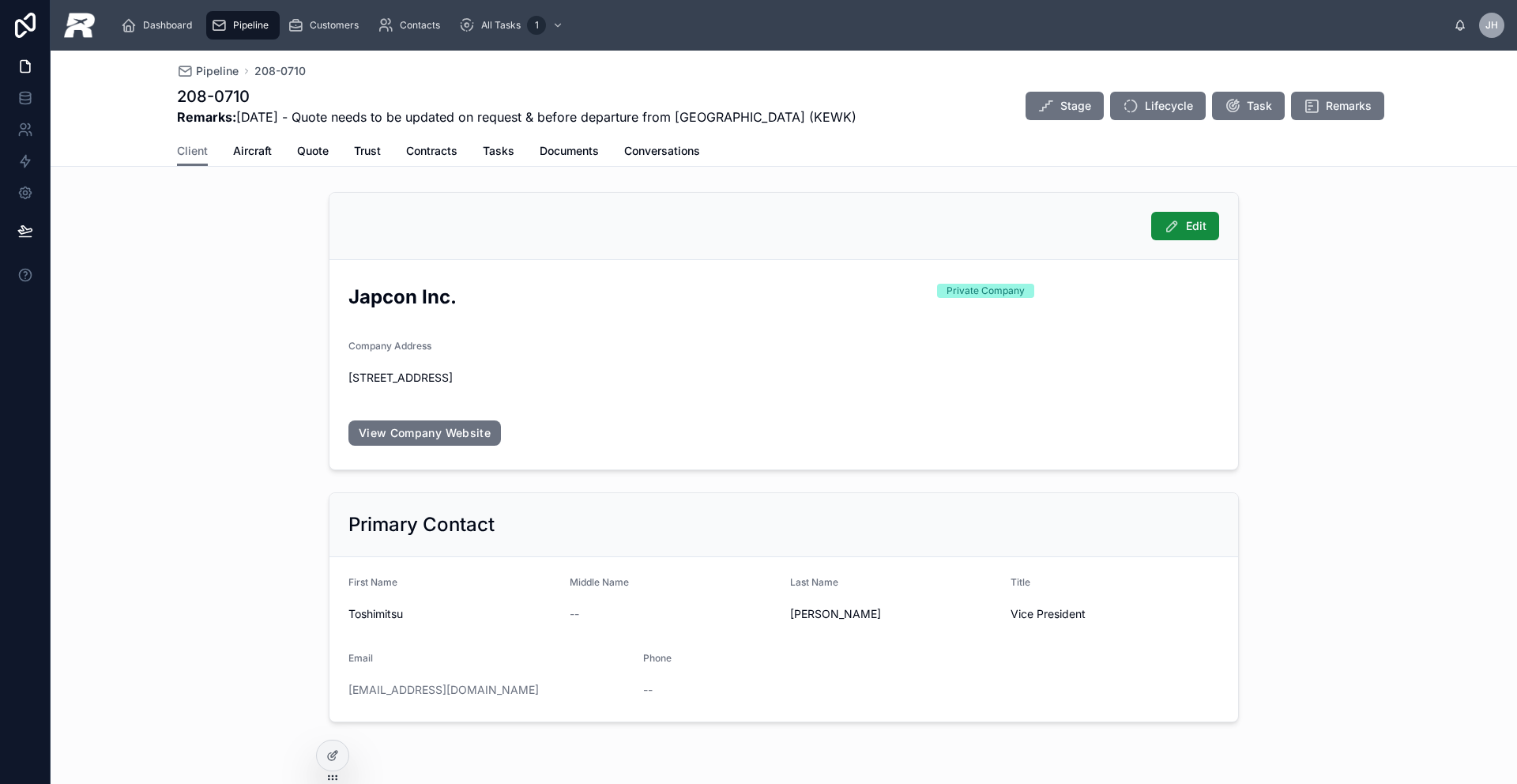
drag, startPoint x: 512, startPoint y: 694, endPoint x: 336, endPoint y: 690, distance: 176.0
click at [337, 690] on form "First Name [PERSON_NAME] Middle Name -- Last Name [PERSON_NAME] Title Vice Pres…" at bounding box center [784, 639] width 909 height 164
copy link "[EMAIL_ADDRESS][DOMAIN_NAME]"
drag, startPoint x: 255, startPoint y: 97, endPoint x: 181, endPoint y: 105, distance: 74.4
click at [177, 94] on h1 "208-0710" at bounding box center [517, 96] width 680 height 22
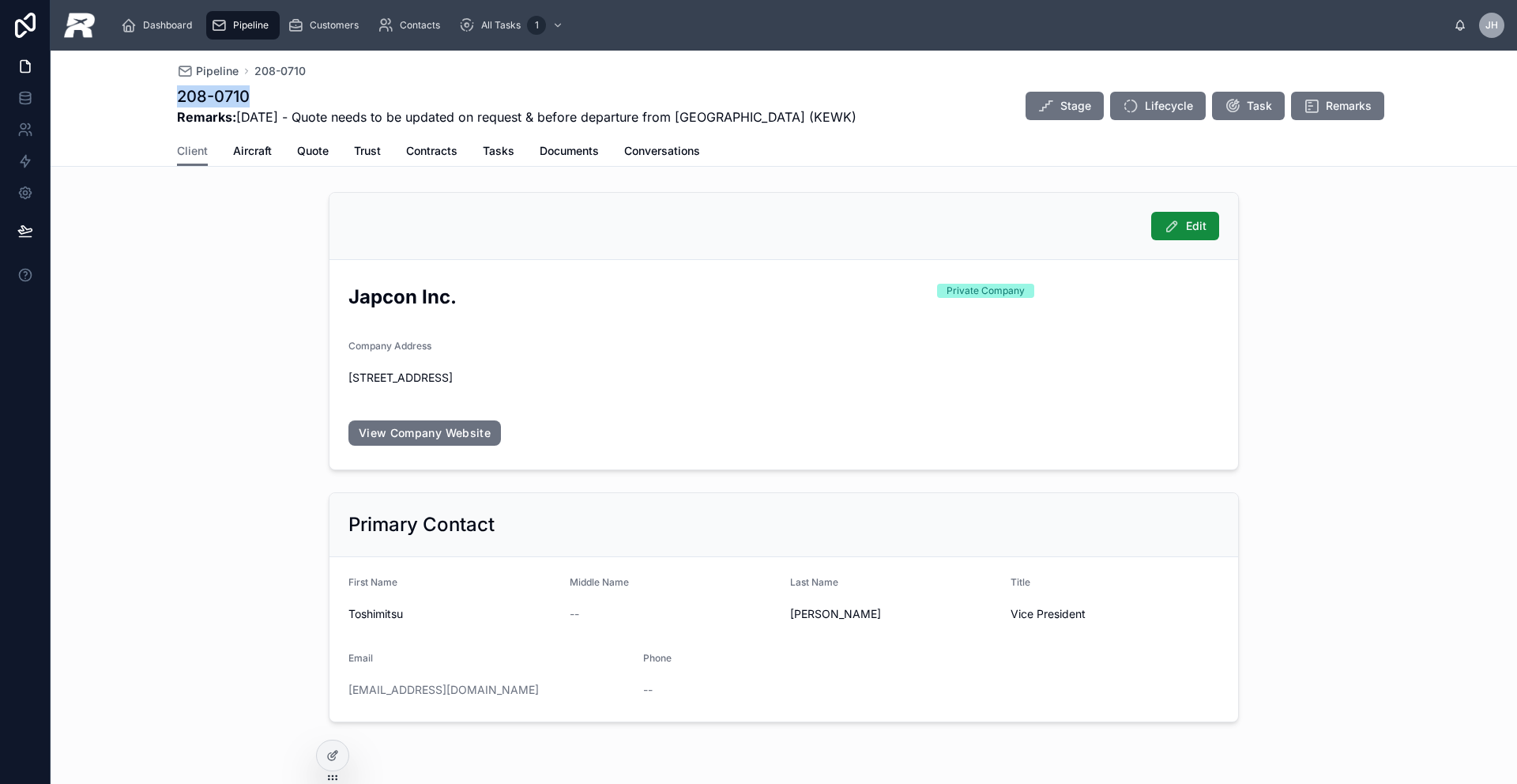
copy h1 "208-0710"
click at [254, 149] on span "Aircraft" at bounding box center [252, 151] width 39 height 16
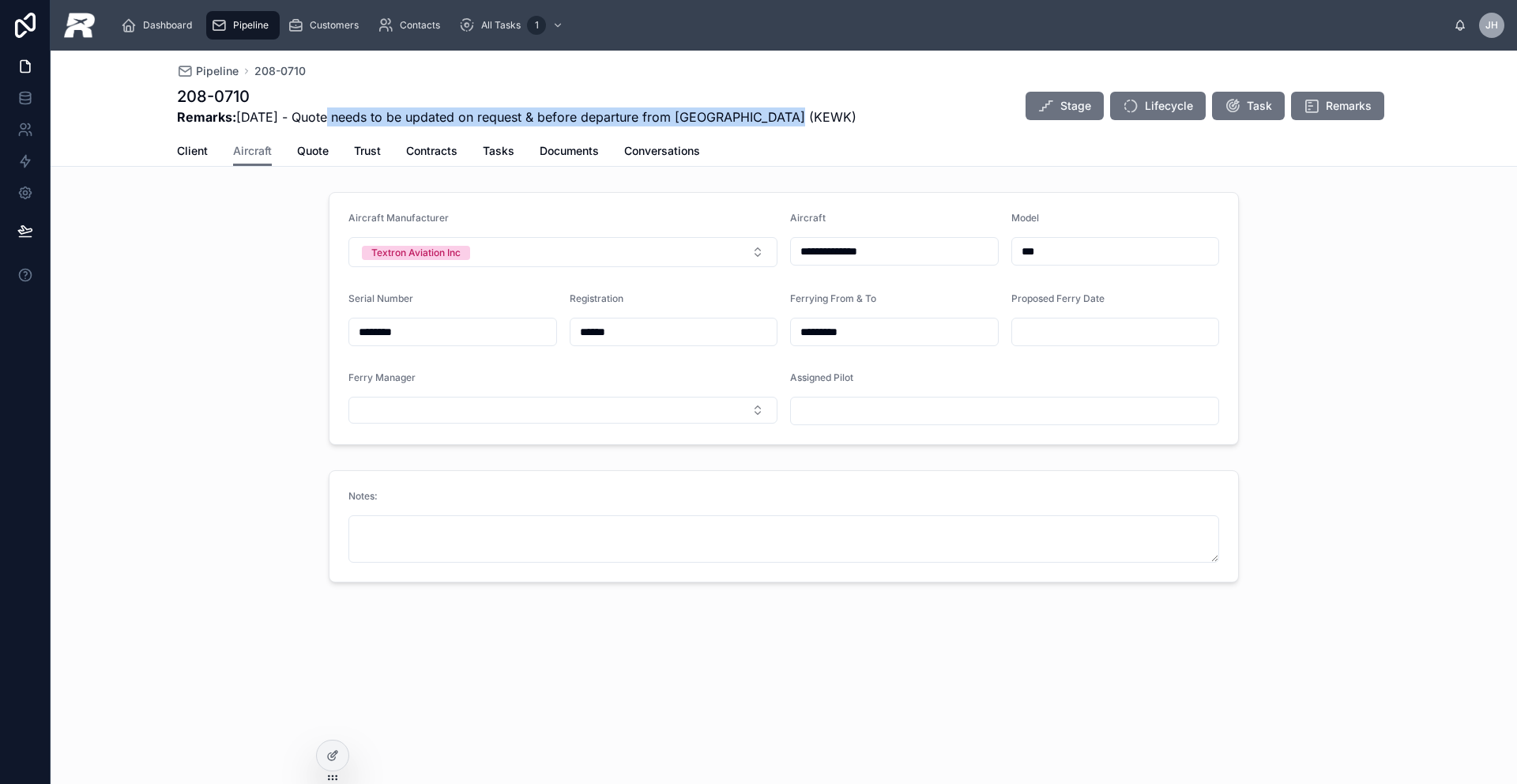
drag, startPoint x: 330, startPoint y: 117, endPoint x: 804, endPoint y: 110, distance: 474.1
click at [823, 108] on div "208-0710 Remarks: [DATE] - Quote needs to be updated on request & before depart…" at bounding box center [783, 105] width 1213 height 41
click at [234, 28] on span "Pipeline" at bounding box center [250, 24] width 35 height 13
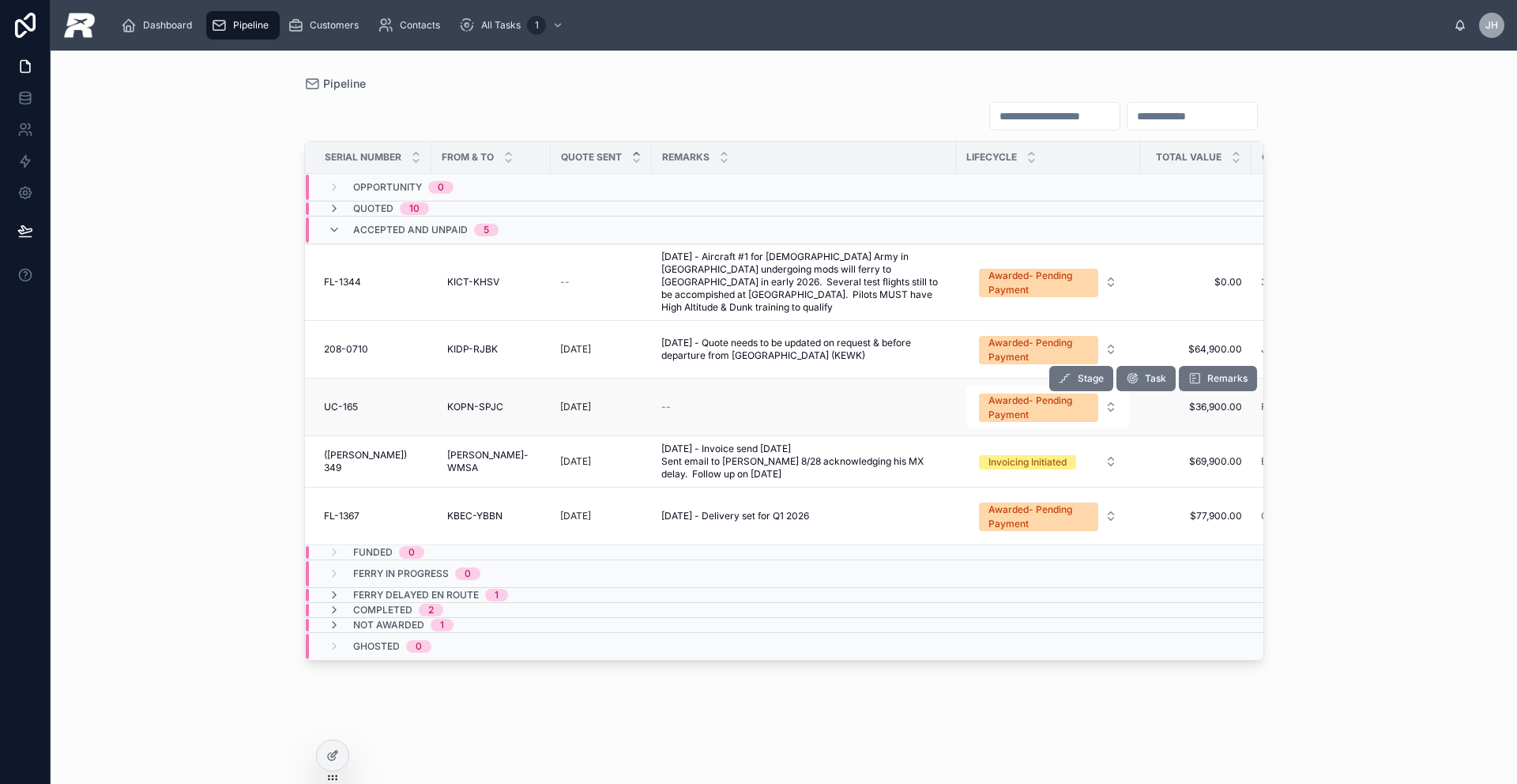
click at [364, 400] on div "UC-165 UC-165" at bounding box center [373, 406] width 98 height 13
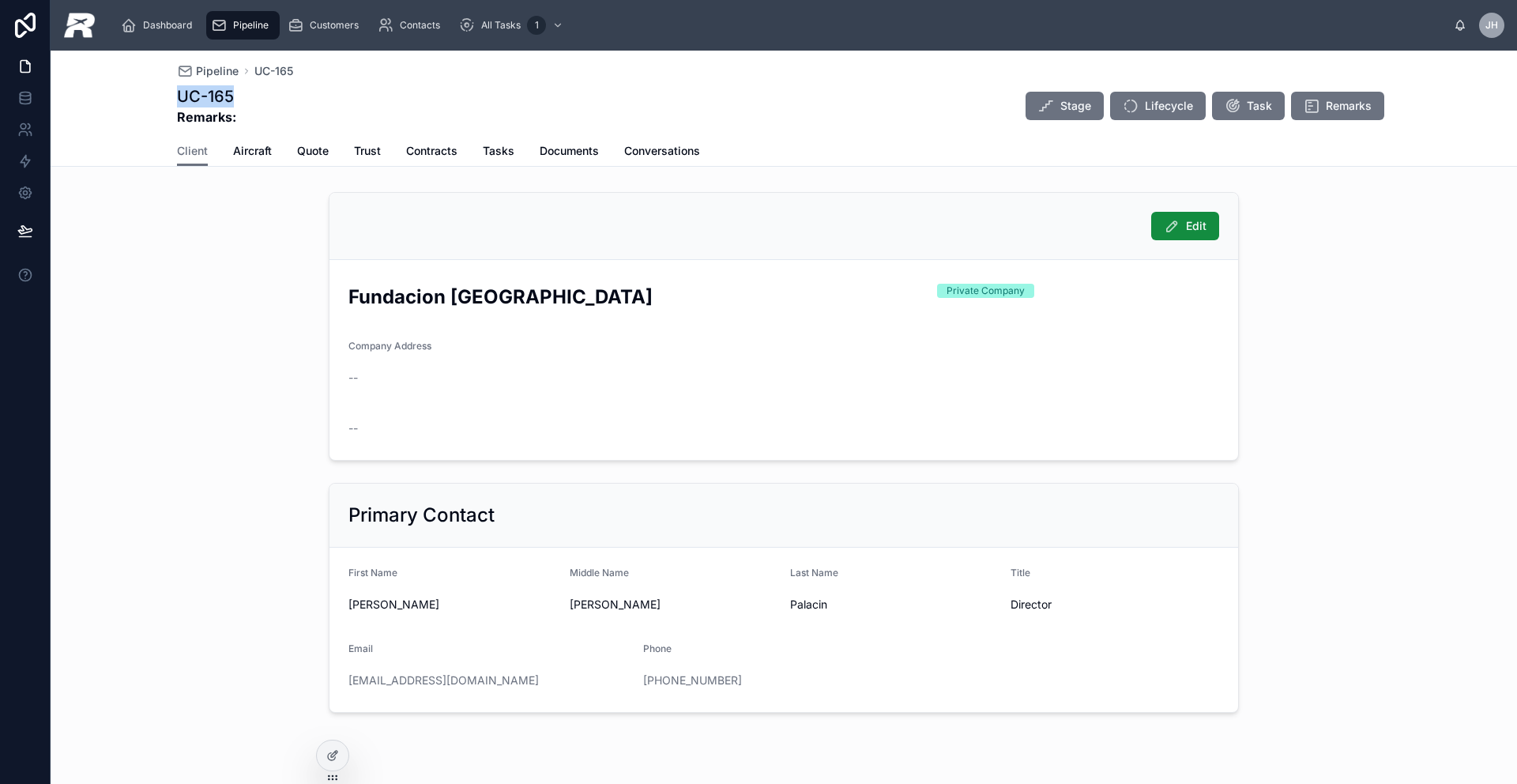
drag, startPoint x: 245, startPoint y: 106, endPoint x: 163, endPoint y: 99, distance: 82.3
click at [164, 99] on div "Pipeline UC-165 UC-165 Remarks: Stage Lifecycle Task Remarks Client Client Airc…" at bounding box center [783, 109] width 1466 height 116
drag, startPoint x: 593, startPoint y: 299, endPoint x: 347, endPoint y: 300, distance: 246.0
click at [348, 300] on h2 "Fundacion [GEOGRAPHIC_DATA]" at bounding box center [636, 296] width 576 height 26
drag, startPoint x: 822, startPoint y: 604, endPoint x: 287, endPoint y: 606, distance: 535.0
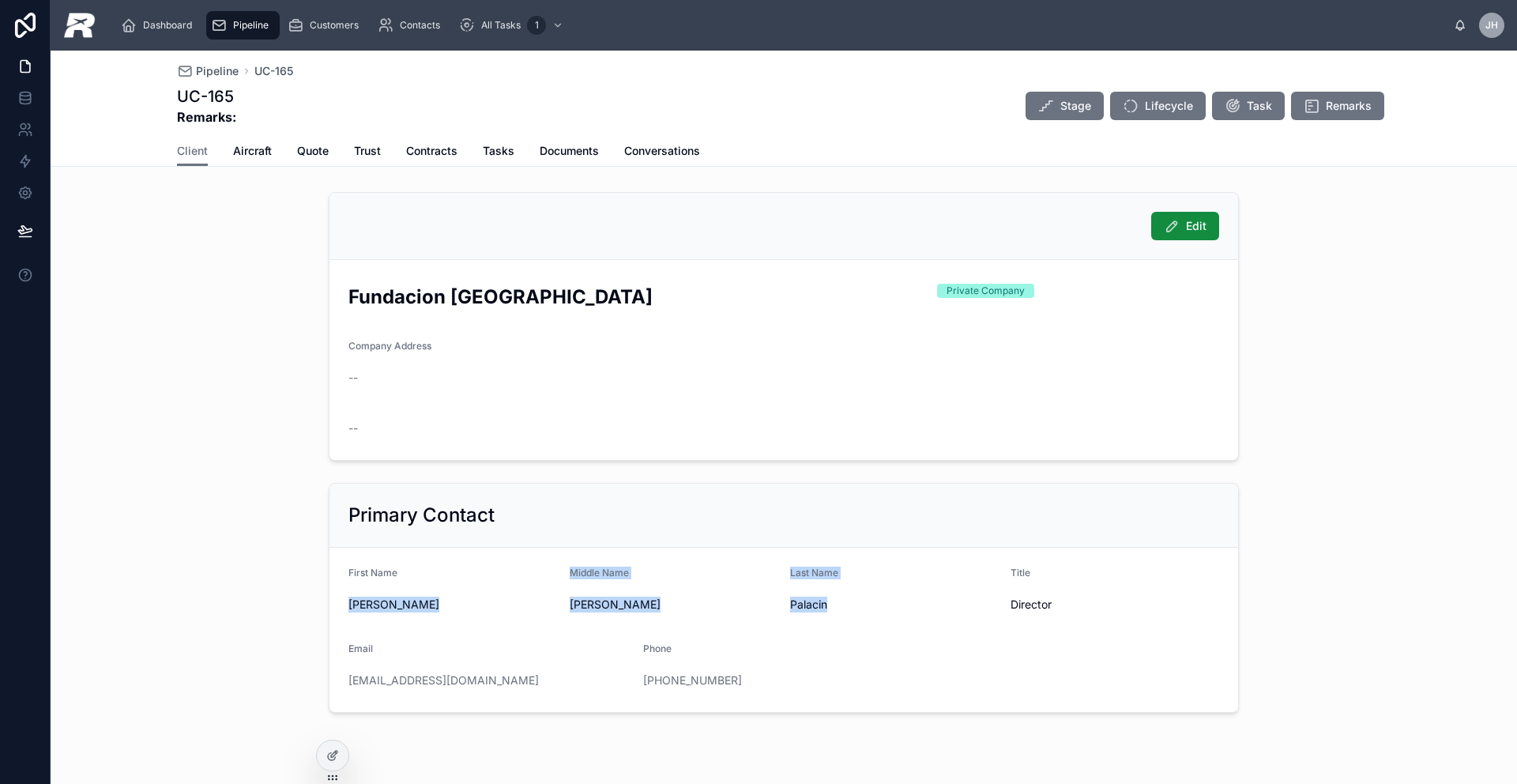
click at [293, 604] on div "Edit Fundacion Nueva America Private Company Company Address -- -- Primary Cont…" at bounding box center [783, 452] width 1466 height 534
click at [235, 149] on span "Aircraft" at bounding box center [252, 151] width 39 height 16
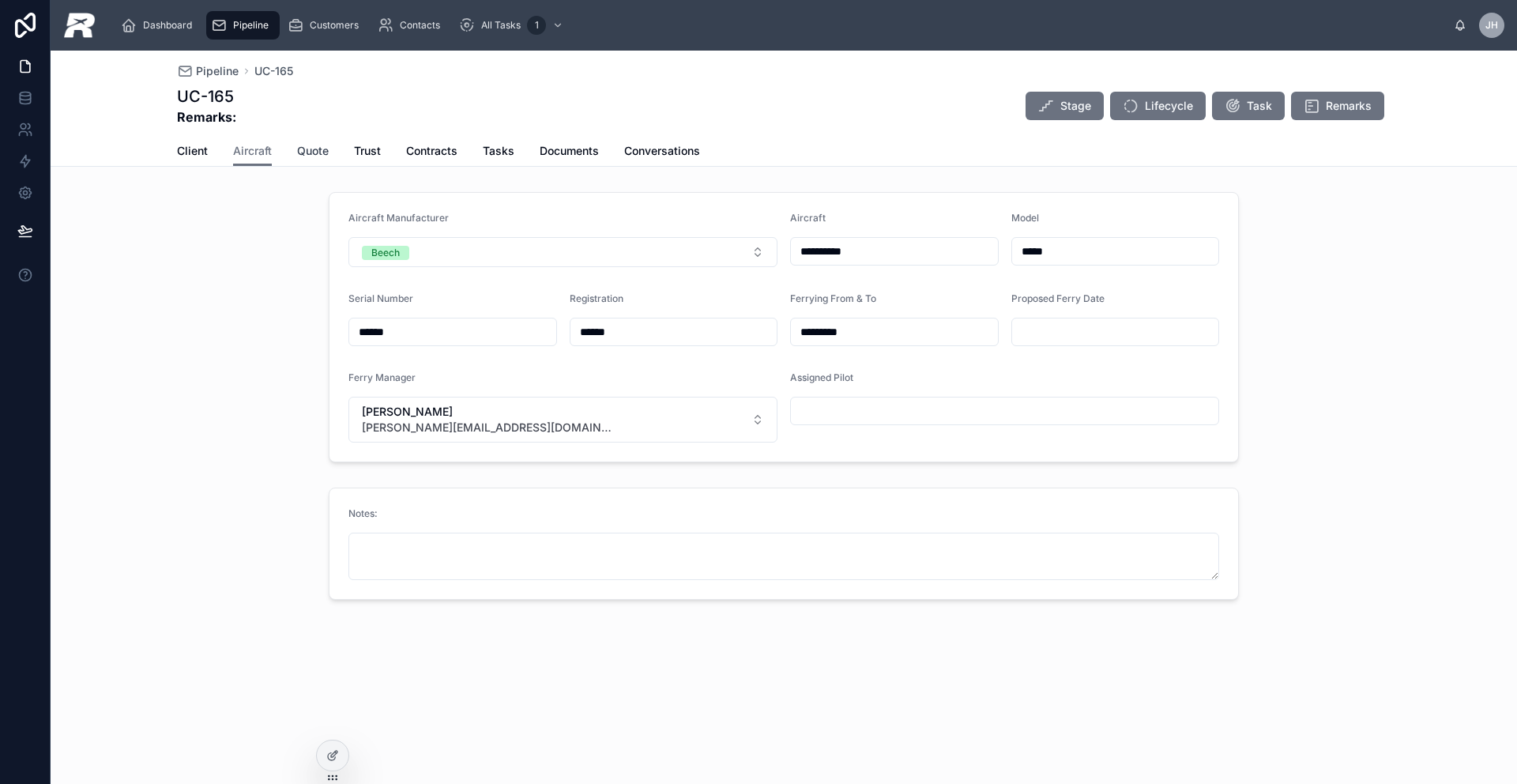
click at [326, 153] on span "Quote" at bounding box center [312, 151] width 31 height 16
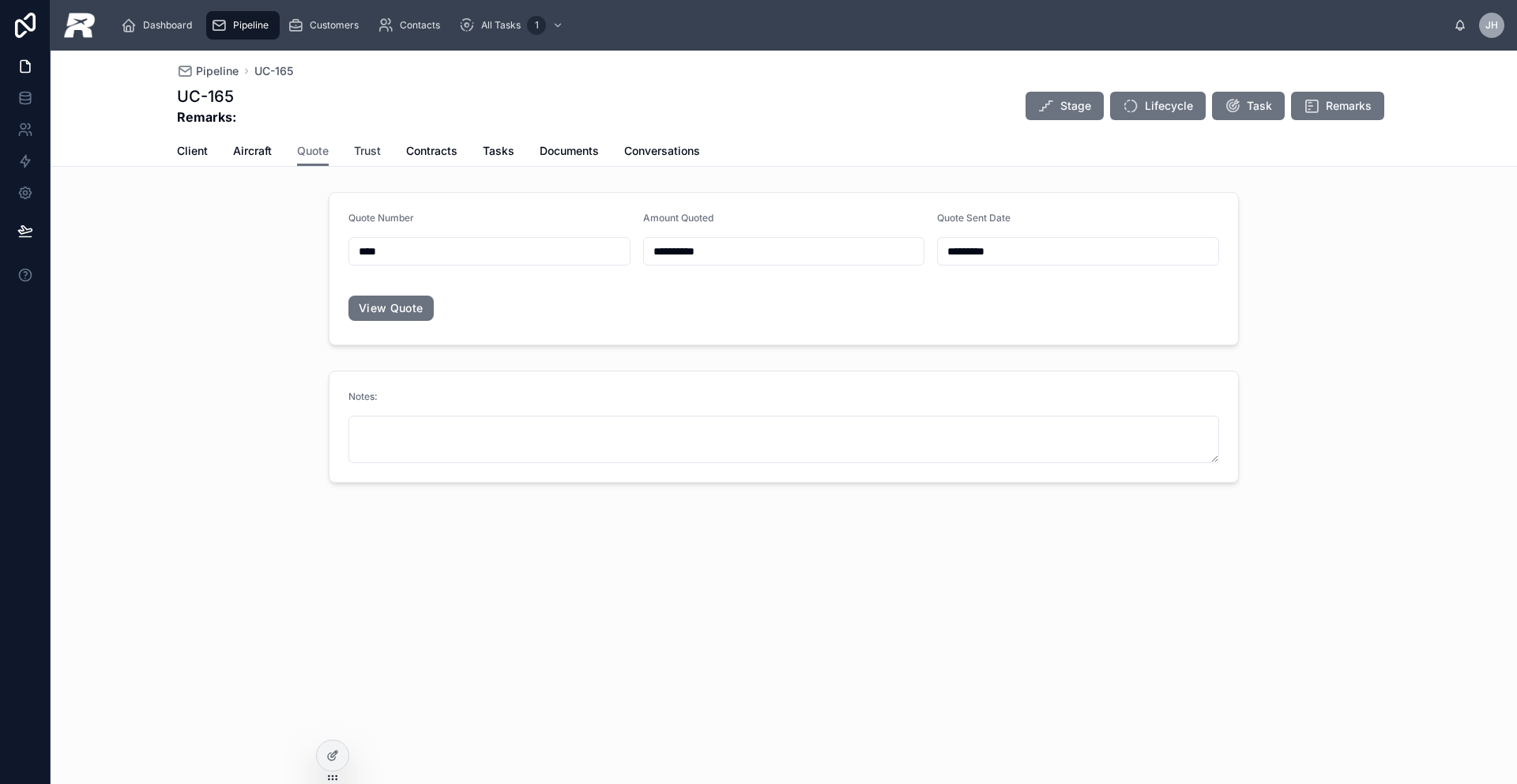
click at [357, 148] on span "Trust" at bounding box center [368, 151] width 27 height 16
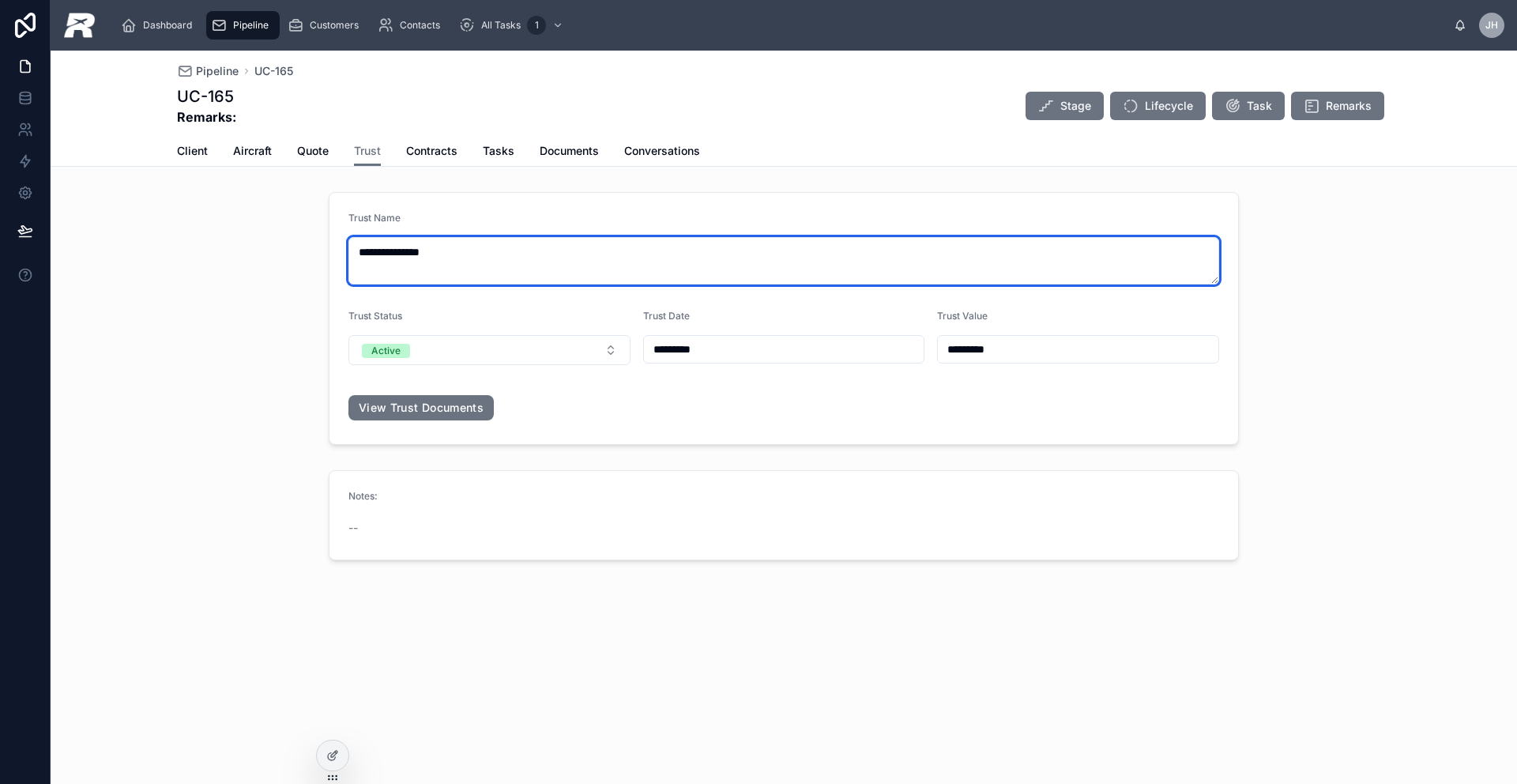
click at [444, 268] on textarea "**********" at bounding box center [783, 260] width 871 height 47
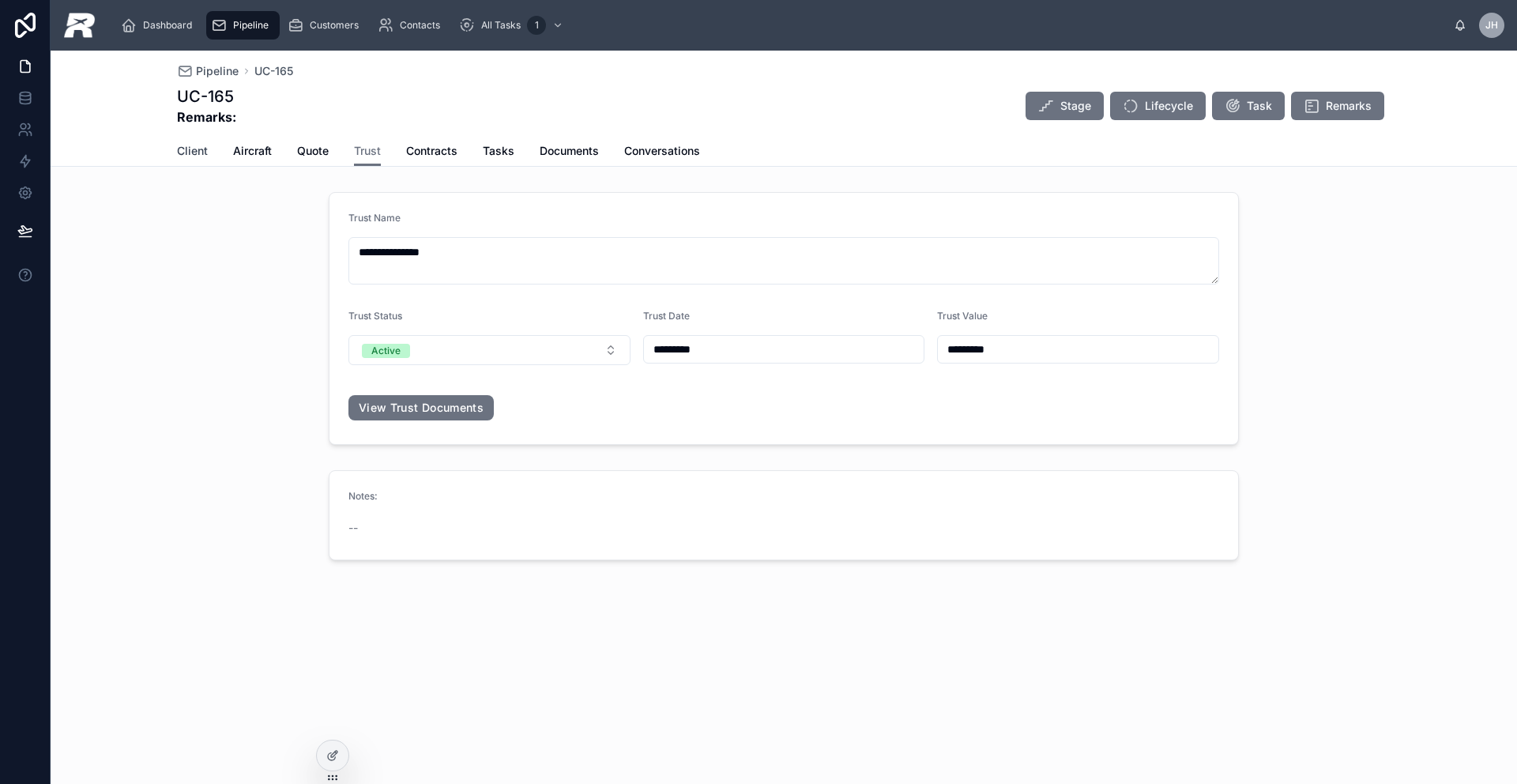
click at [183, 137] on link "Client" at bounding box center [192, 152] width 31 height 31
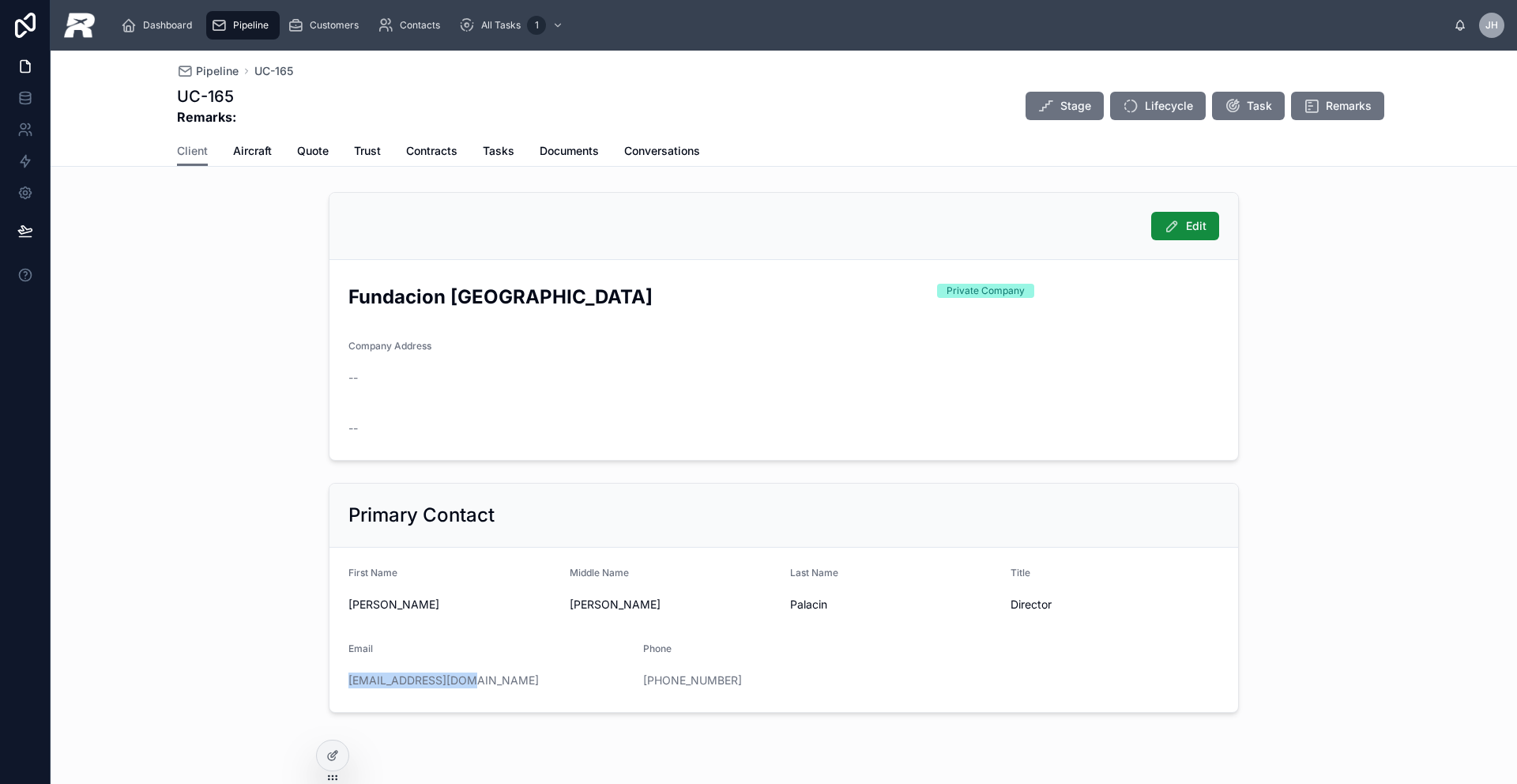
drag, startPoint x: 473, startPoint y: 682, endPoint x: 327, endPoint y: 680, distance: 146.0
click at [330, 680] on form "First Name [PERSON_NAME] Middle Name [PERSON_NAME] Last Name Palacin Title Dire…" at bounding box center [784, 629] width 909 height 164
drag, startPoint x: 733, startPoint y: 683, endPoint x: 621, endPoint y: 681, distance: 112.0
click at [621, 681] on form "First Name [PERSON_NAME] Middle Name [PERSON_NAME] Last Name Palacin Title Dire…" at bounding box center [784, 628] width 909 height 164
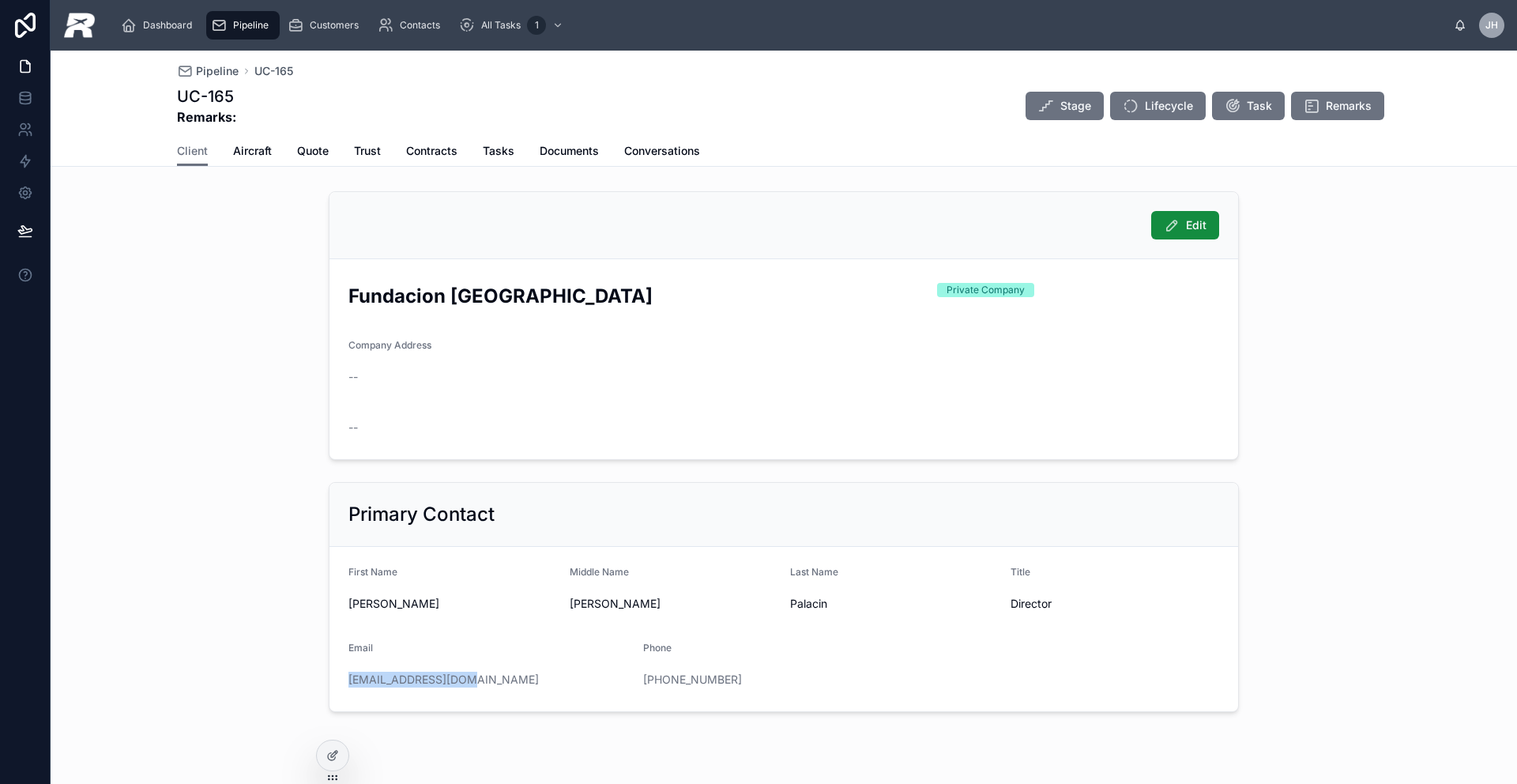
scroll to position [2, 0]
click at [621, 681] on div "[EMAIL_ADDRESS][DOMAIN_NAME]" at bounding box center [489, 679] width 282 height 16
drag, startPoint x: 762, startPoint y: 687, endPoint x: 632, endPoint y: 680, distance: 130.2
click at [632, 681] on form "First Name [PERSON_NAME] Middle Name [PERSON_NAME] Last Name Palacin Title Dire…" at bounding box center [784, 628] width 909 height 164
click at [32, 70] on link at bounding box center [24, 66] width 50 height 31
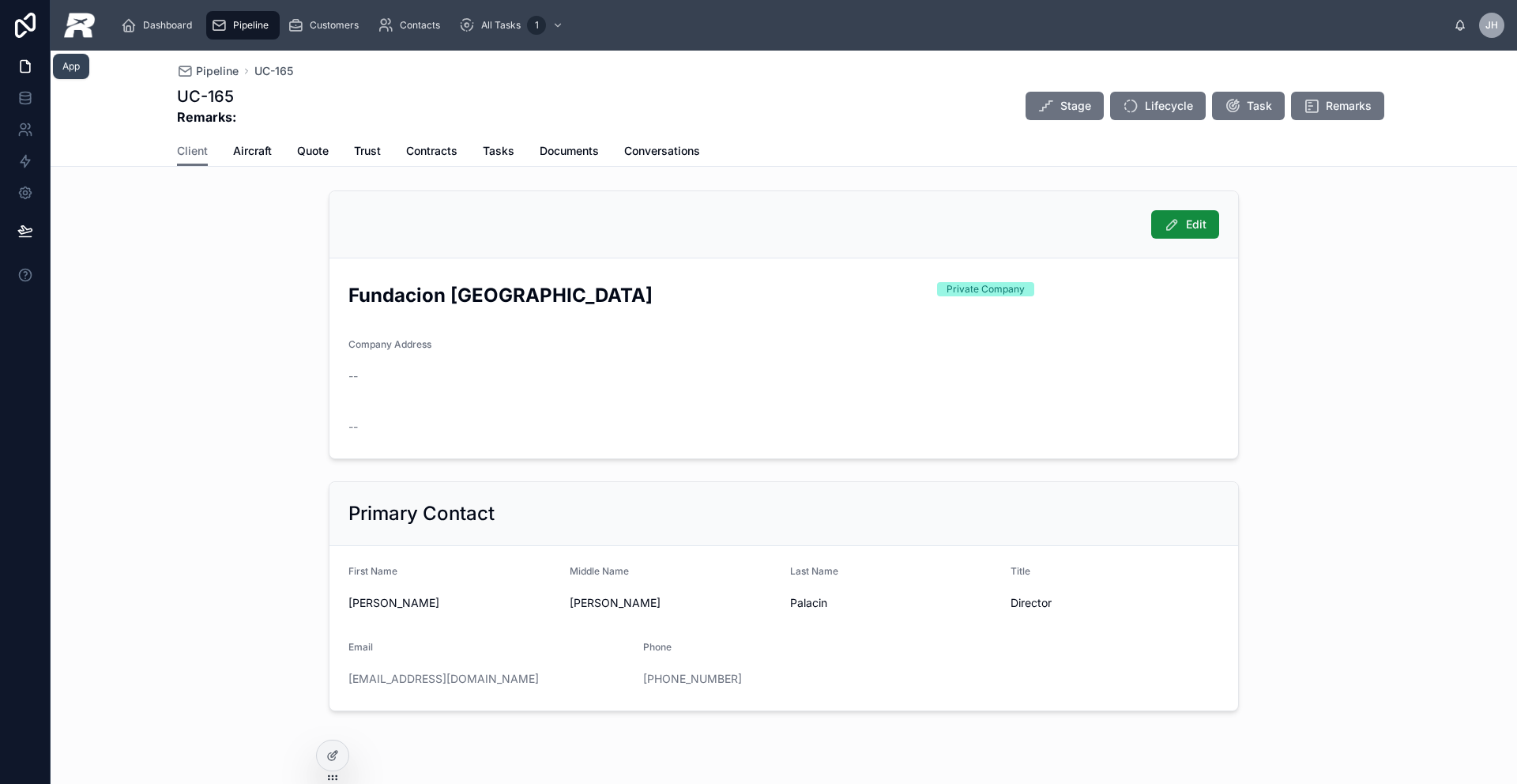
click at [32, 70] on link at bounding box center [24, 66] width 50 height 31
click at [250, 13] on div "Pipeline" at bounding box center [243, 25] width 64 height 25
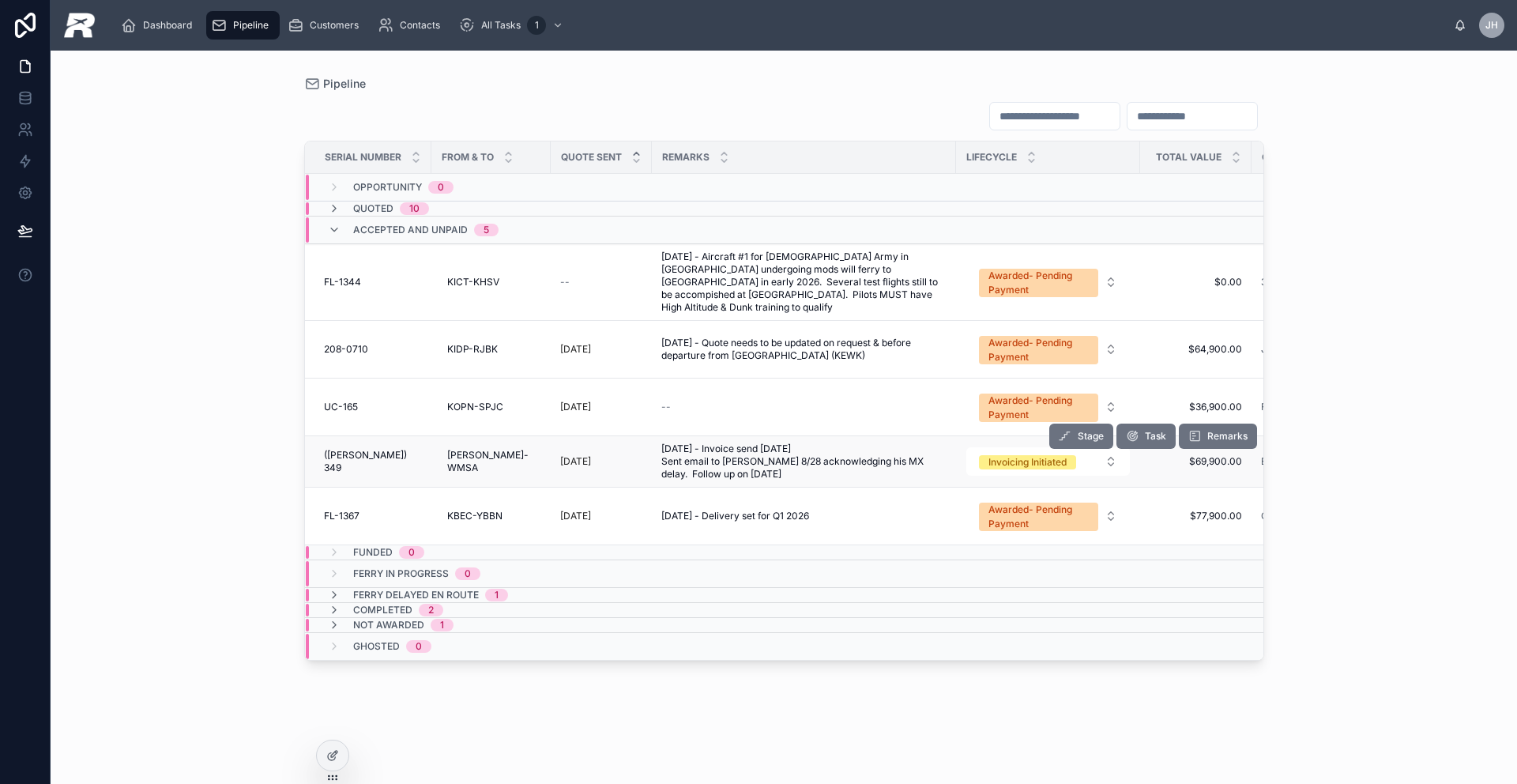
click at [362, 442] on td "([PERSON_NAME]) 349 ([PERSON_NAME]) 349" at bounding box center [368, 461] width 126 height 51
click at [362, 448] on span "([PERSON_NAME]) 349" at bounding box center [373, 461] width 98 height 25
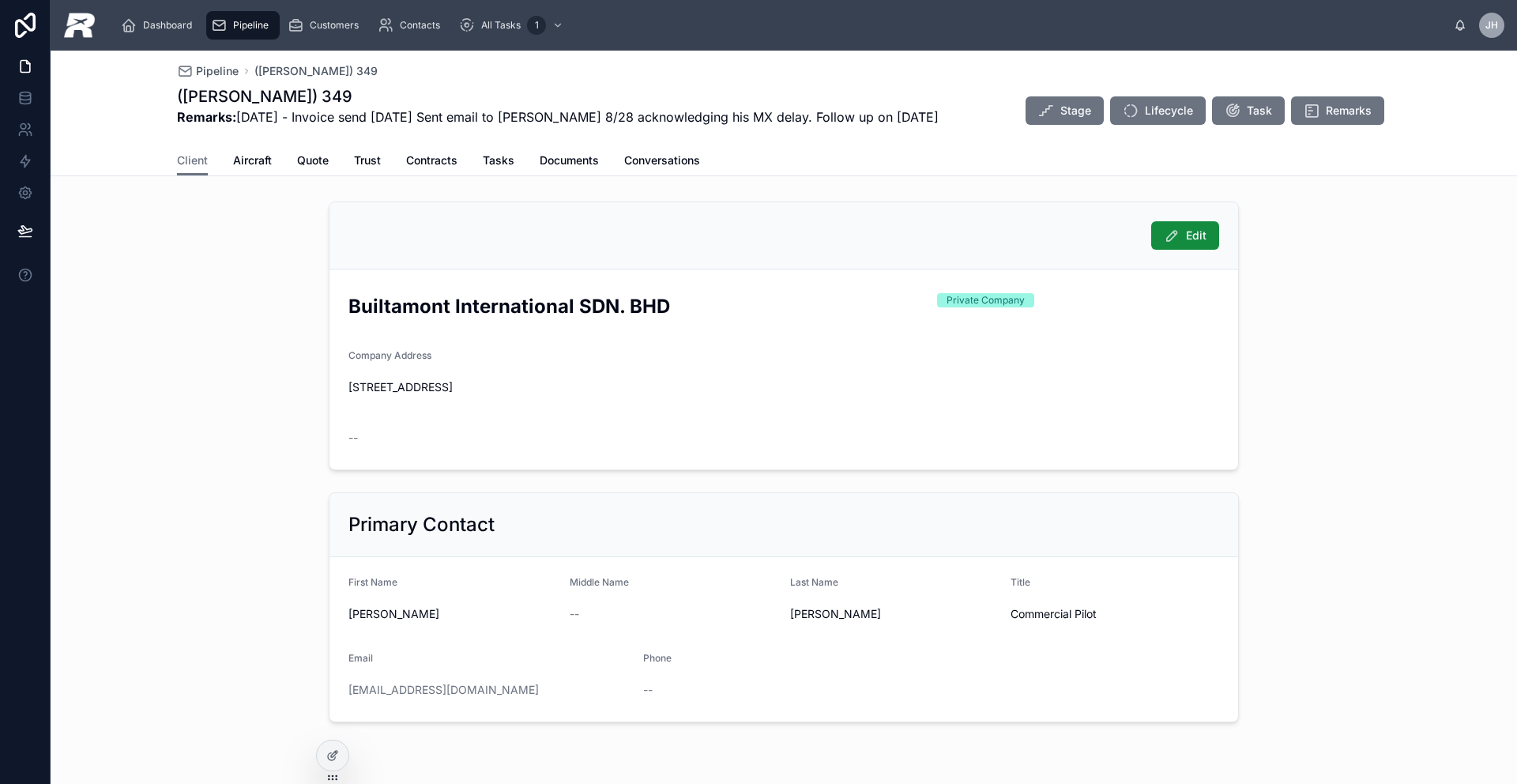
scroll to position [5, 0]
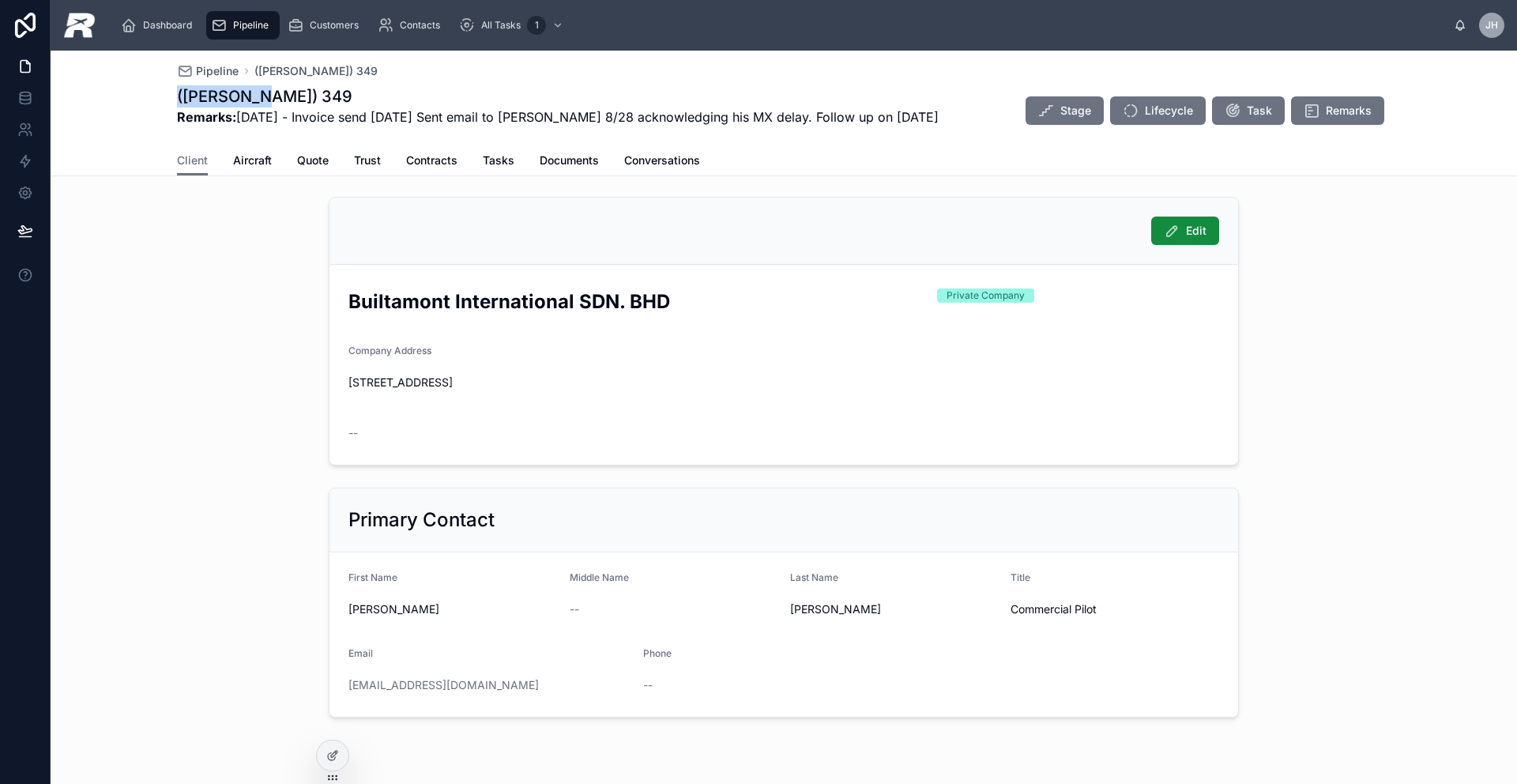
drag, startPoint x: 264, startPoint y: 95, endPoint x: 169, endPoint y: 97, distance: 95.0
click at [169, 97] on div "Pipeline ([PERSON_NAME]) 349 ([PERSON_NAME]) 349 Remarks: [DATE] - Invoice send…" at bounding box center [783, 113] width 1466 height 126
click at [234, 155] on span "Aircraft" at bounding box center [252, 160] width 39 height 16
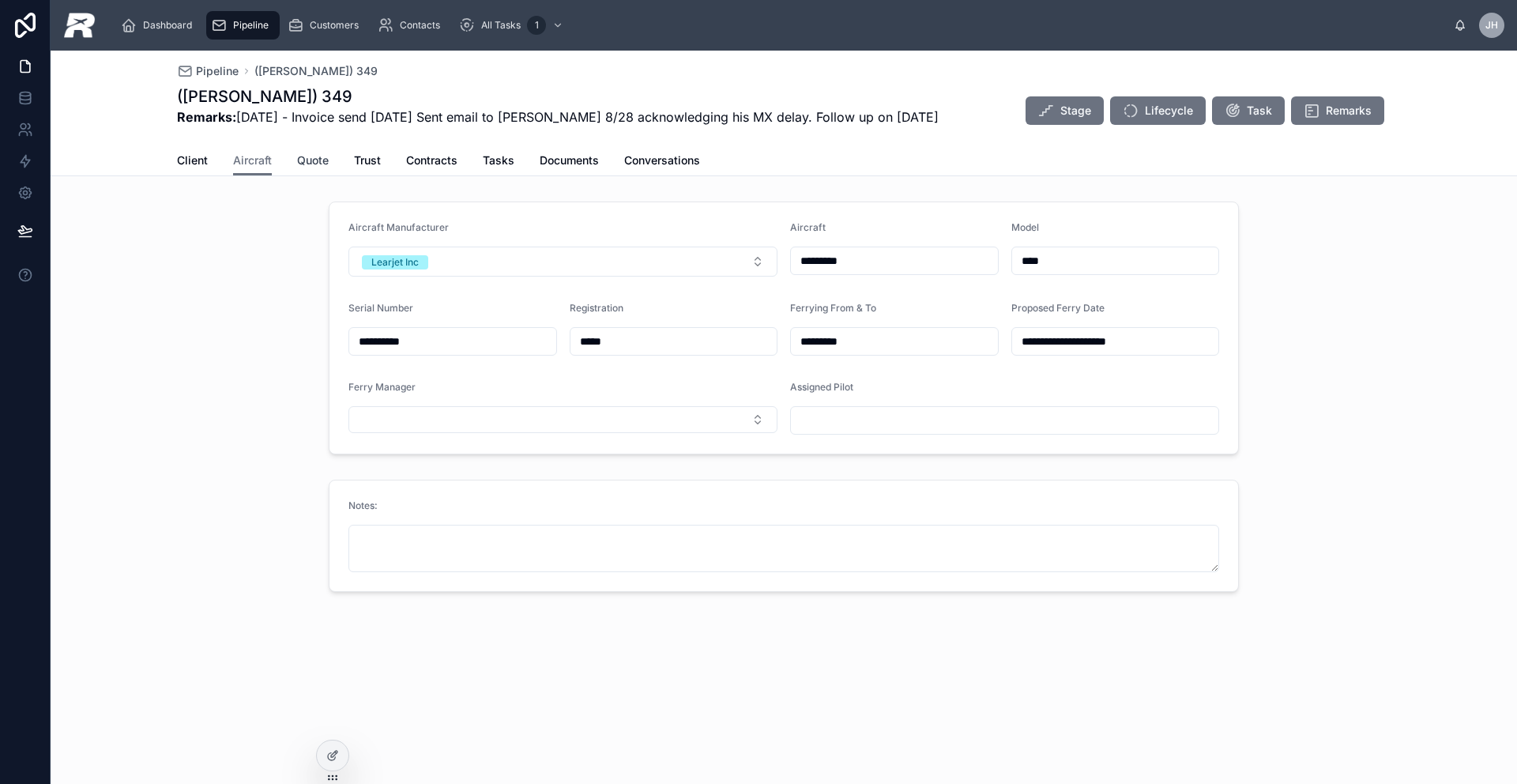
click at [317, 162] on span "Quote" at bounding box center [312, 160] width 31 height 16
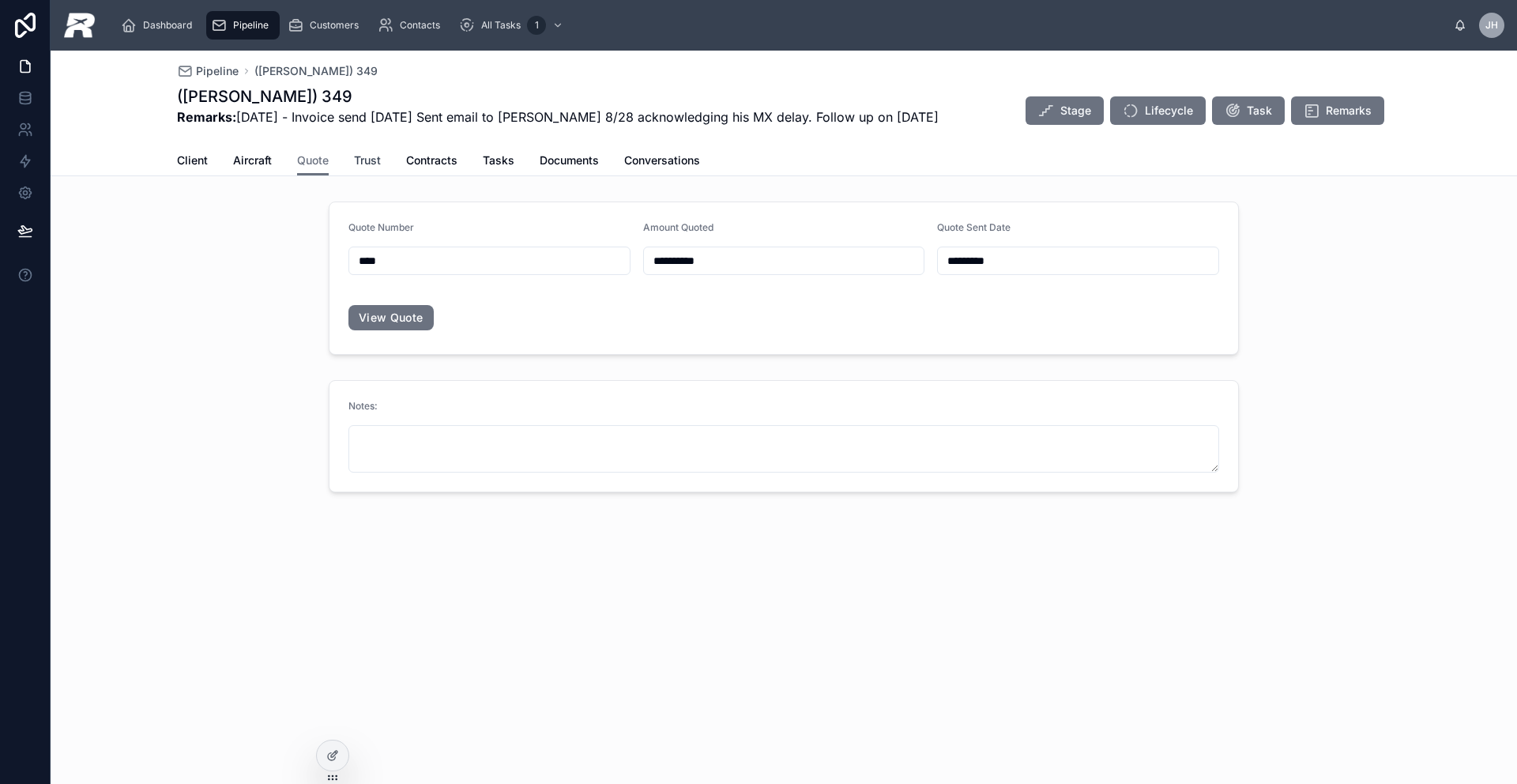
click at [366, 155] on span "Trust" at bounding box center [368, 160] width 27 height 16
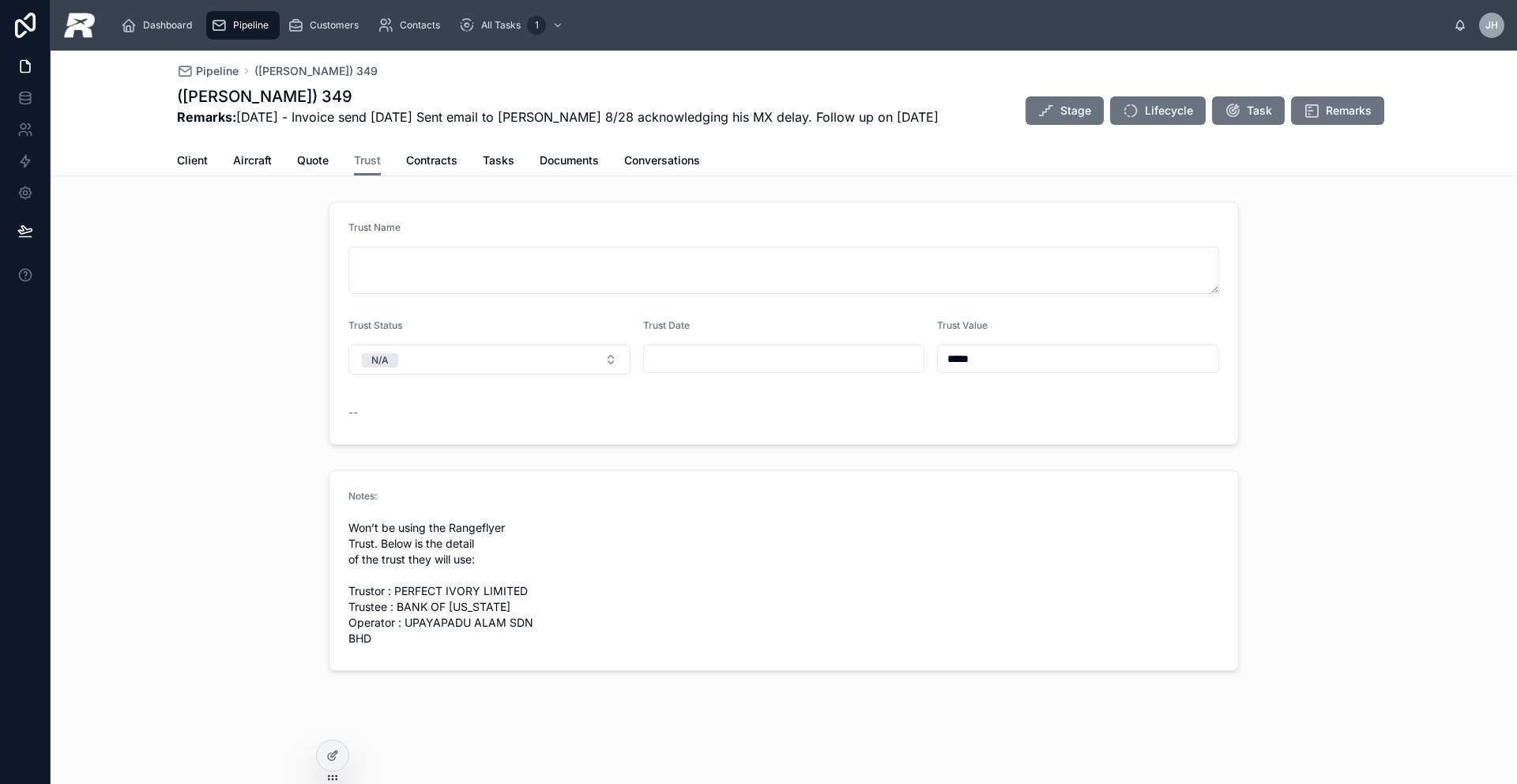
click at [498, 597] on span "Won’t be using the Rangeflyer Trust. Below is the detail of the trust they will…" at bounding box center [452, 583] width 208 height 126
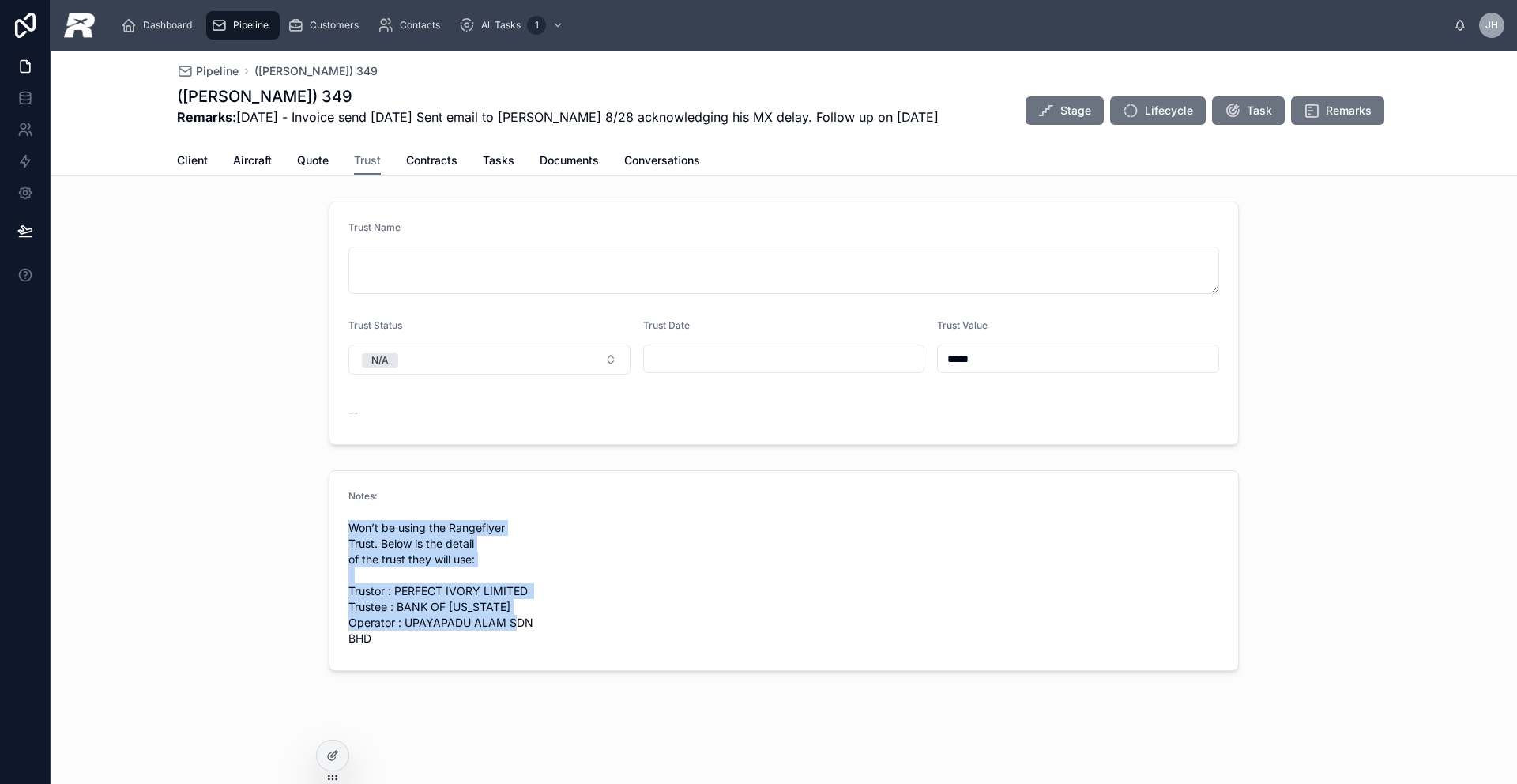
drag, startPoint x: 370, startPoint y: 630, endPoint x: 328, endPoint y: 519, distance: 118.7
click at [329, 519] on div "Notes: Won’t be using the Rangeflyer Trust. Below is the detail of the trust th…" at bounding box center [783, 571] width 910 height 201
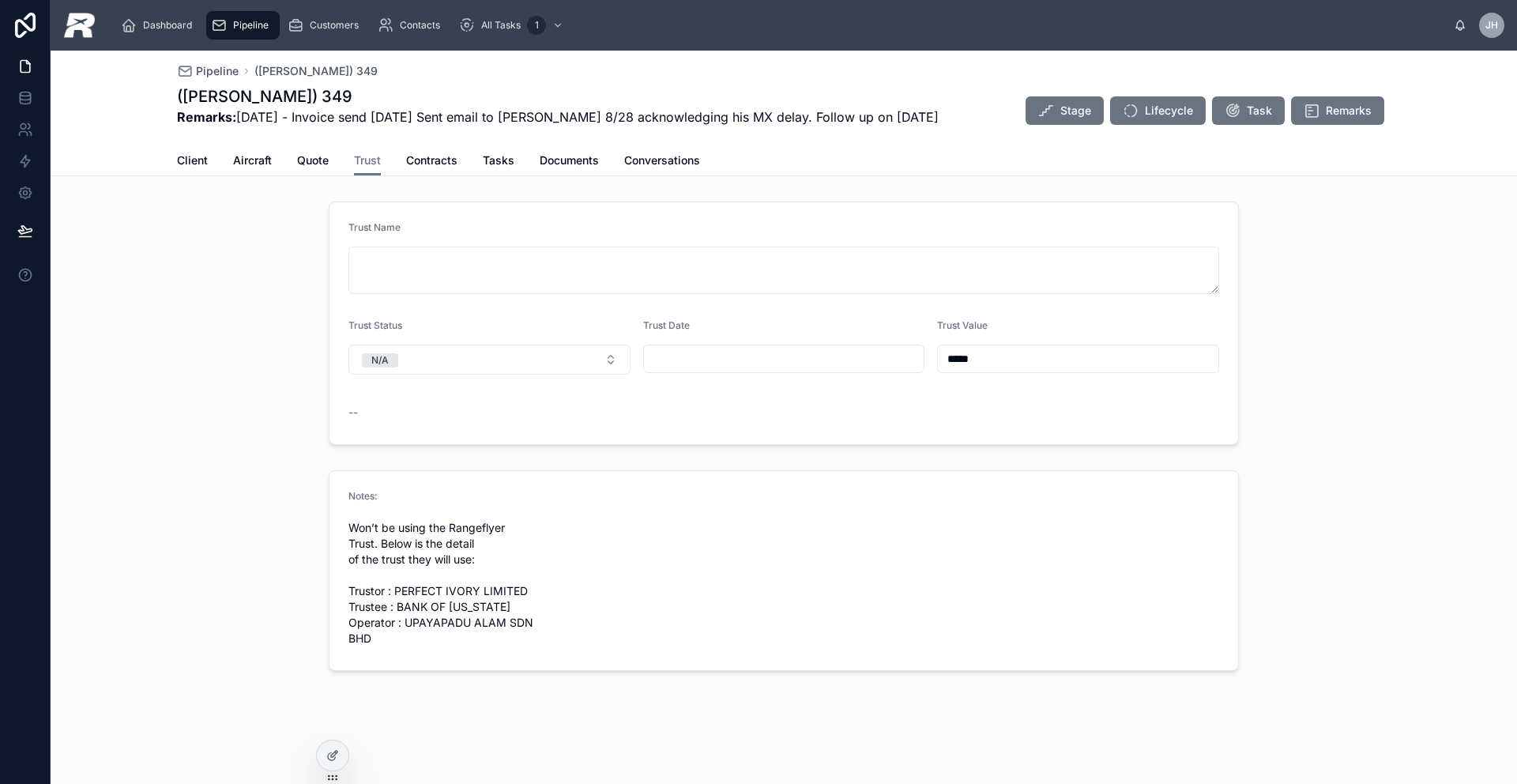
click at [654, 585] on form "Notes: Won’t be using the Rangeflyer Trust. Below is the detail of the trust th…" at bounding box center [784, 570] width 909 height 199
click at [633, 613] on form "Notes: Won’t be using the Rangeflyer Trust. Below is the detail of the trust th…" at bounding box center [784, 570] width 909 height 199
click at [184, 153] on span "Client" at bounding box center [192, 160] width 31 height 16
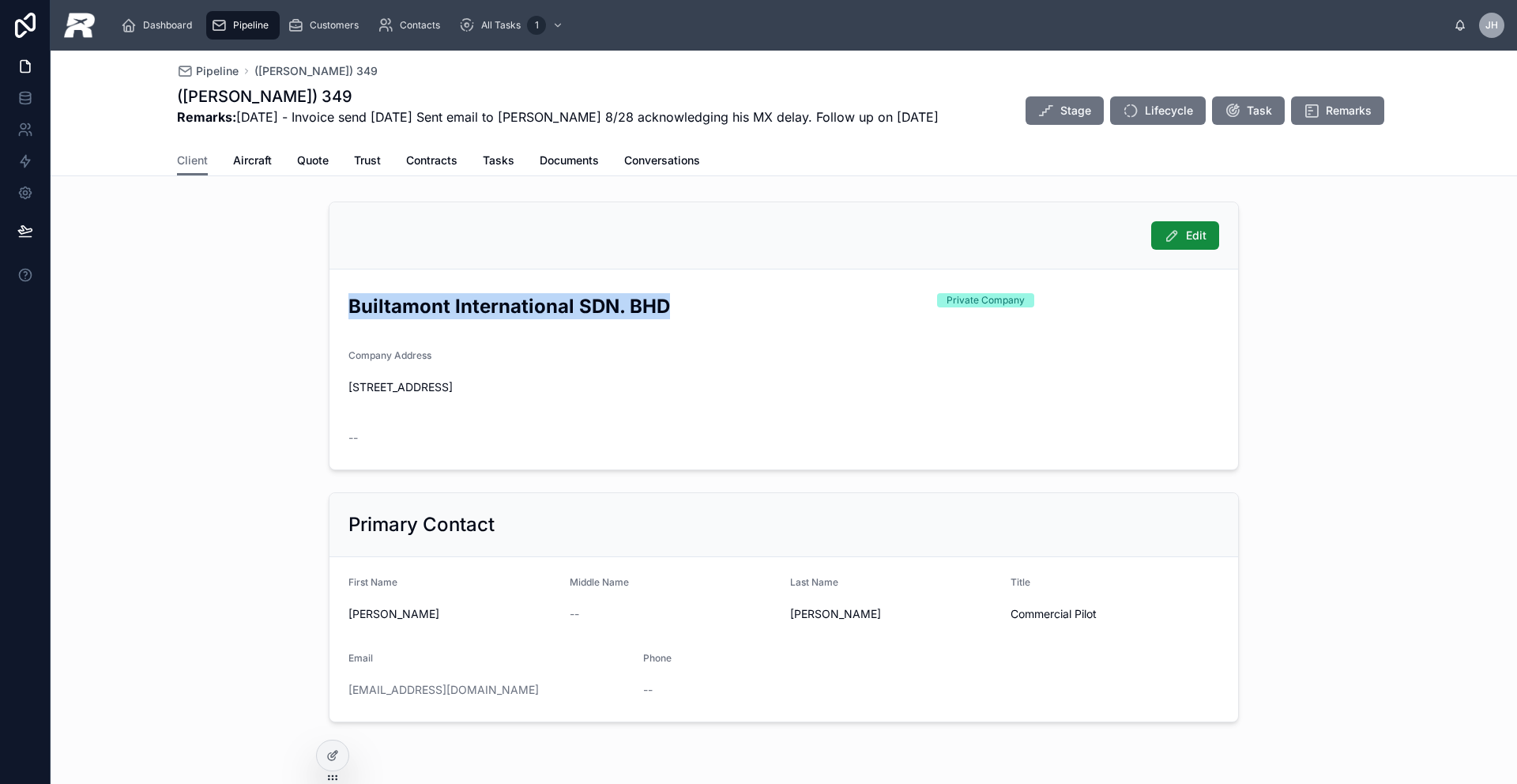
drag, startPoint x: 647, startPoint y: 303, endPoint x: 325, endPoint y: 312, distance: 322.1
click at [330, 308] on form "Builtamont International SDN. BHD Private Company Company Address [STREET_ADDRE…" at bounding box center [784, 369] width 909 height 200
drag, startPoint x: 444, startPoint y: 615, endPoint x: 334, endPoint y: 615, distance: 110.0
click at [336, 611] on form "First Name [PERSON_NAME] Middle Name -- Last Name [PERSON_NAME] Title Commercia…" at bounding box center [784, 639] width 909 height 164
drag, startPoint x: 882, startPoint y: 616, endPoint x: 785, endPoint y: 622, distance: 97.2
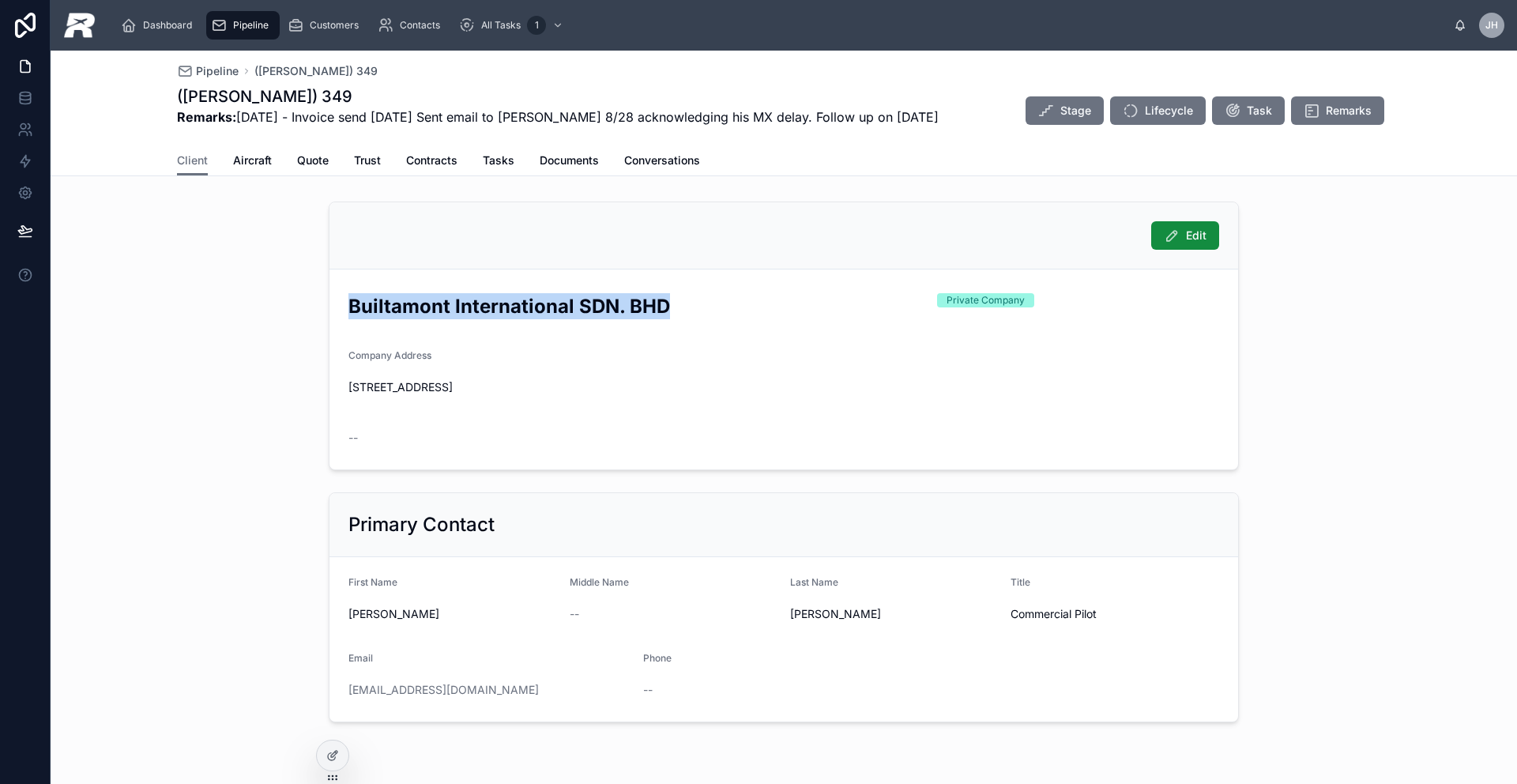
click at [782, 618] on form "First Name [PERSON_NAME] Middle Name -- Last Name [PERSON_NAME] Title Commercia…" at bounding box center [784, 639] width 909 height 164
drag, startPoint x: 441, startPoint y: 613, endPoint x: 345, endPoint y: 615, distance: 96.0
click at [348, 615] on span "[PERSON_NAME]" at bounding box center [452, 614] width 208 height 16
click at [523, 702] on form "First Name [PERSON_NAME] Middle Name -- Last Name [PERSON_NAME] Title Commercia…" at bounding box center [784, 639] width 909 height 164
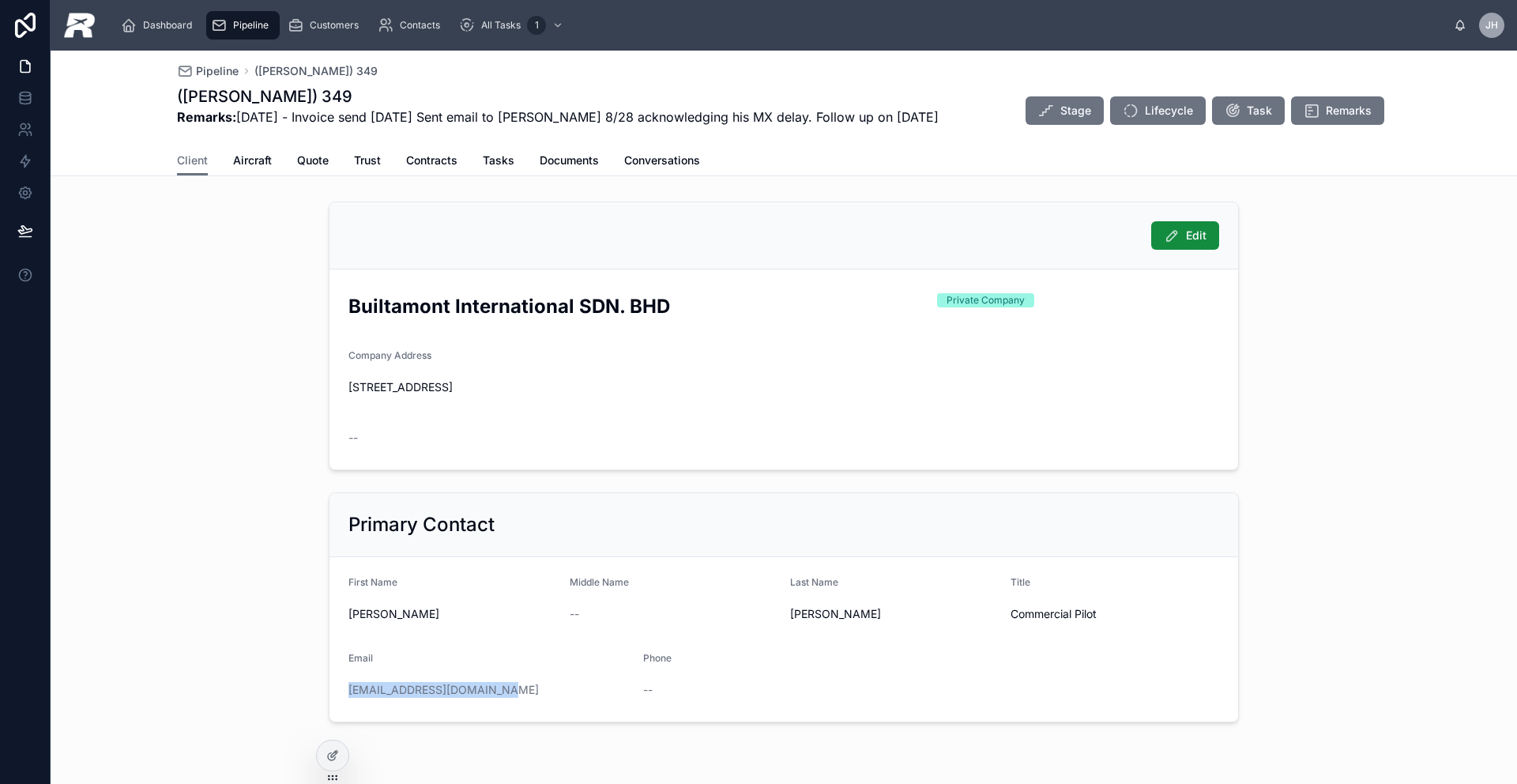
drag, startPoint x: 490, startPoint y: 691, endPoint x: 315, endPoint y: 695, distance: 175.0
click at [320, 693] on div "Primary Contact First Name [PERSON_NAME] Middle Name -- Last Name [PERSON_NAME]…" at bounding box center [784, 607] width 929 height 243
drag, startPoint x: 320, startPoint y: 117, endPoint x: 922, endPoint y: 119, distance: 602.0
click at [922, 119] on div "([PERSON_NAME]) 349 Remarks: [DATE] - Invoice send [DATE] Sent email to [PERSON…" at bounding box center [783, 110] width 1213 height 51
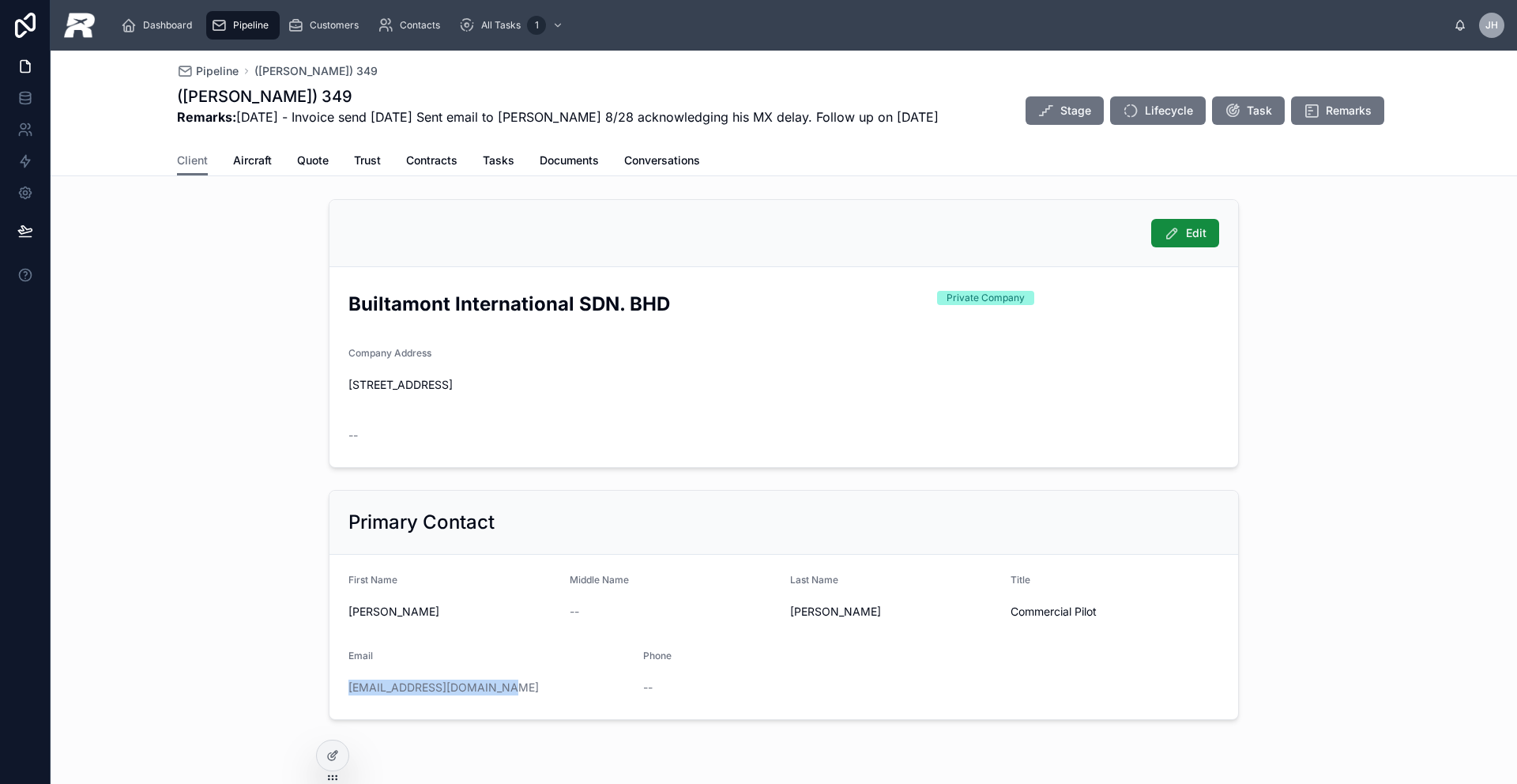
click at [250, 31] on div "Pipeline" at bounding box center [243, 25] width 64 height 25
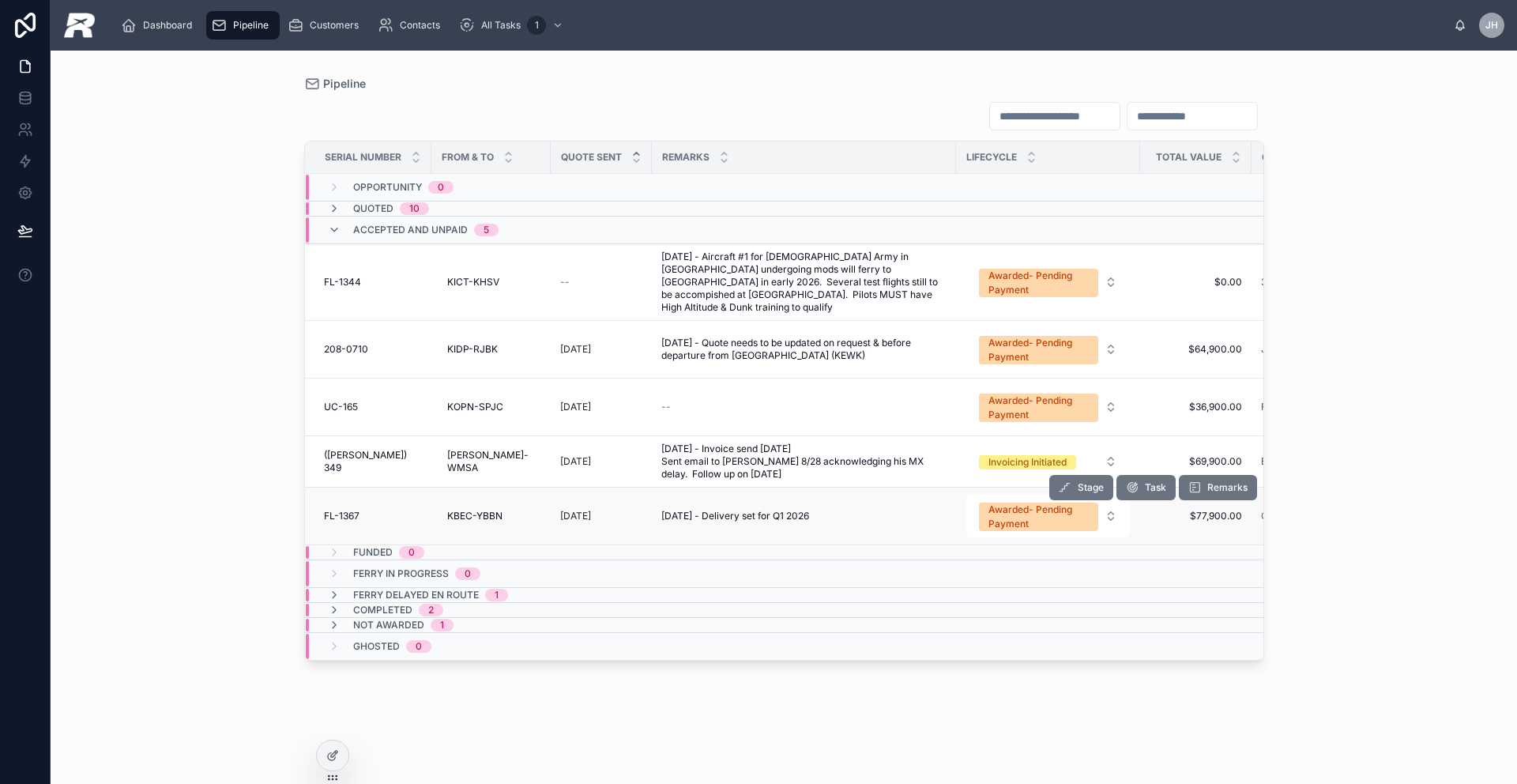
click at [333, 509] on span "FL-1367" at bounding box center [342, 515] width 35 height 13
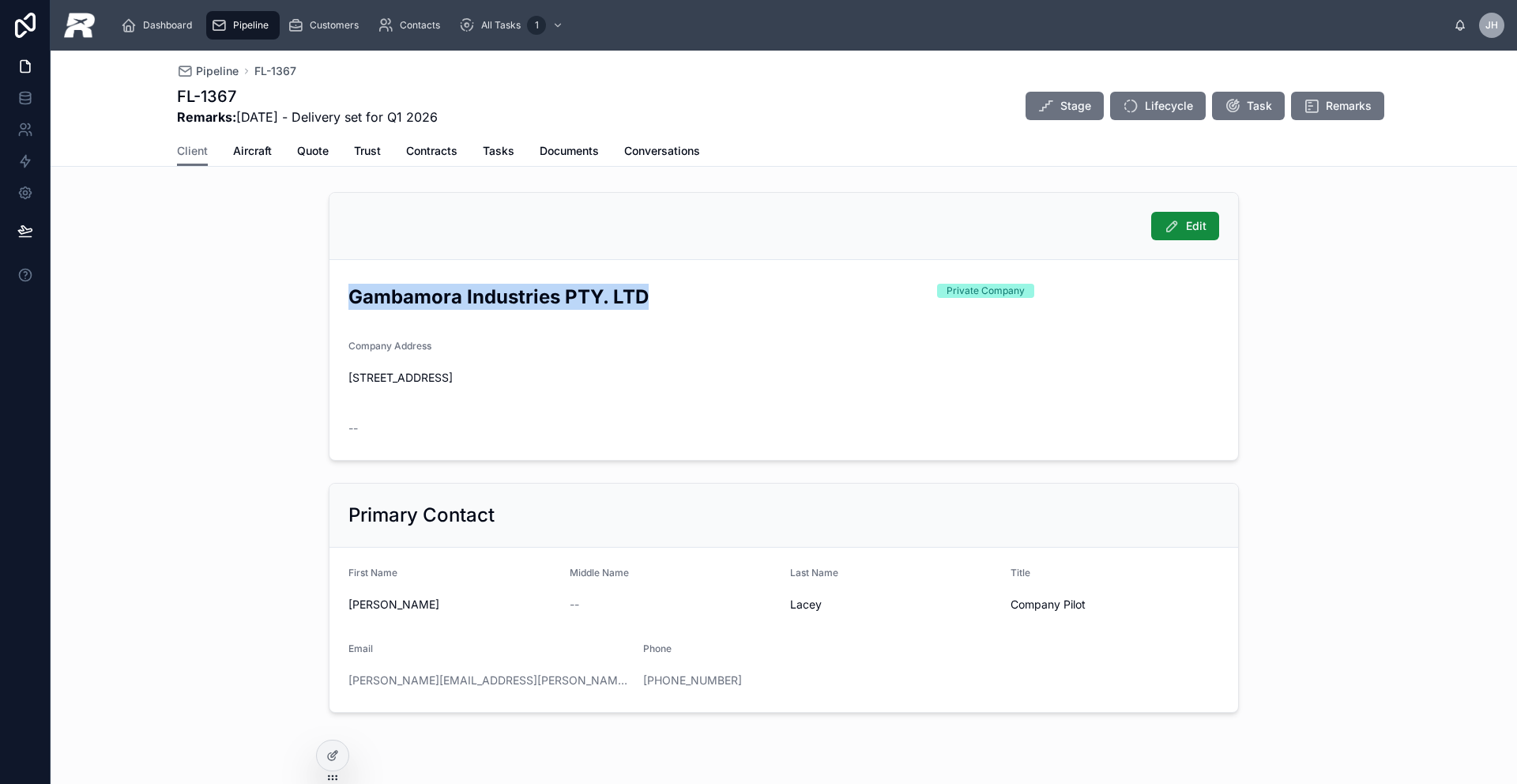
drag, startPoint x: 343, startPoint y: 295, endPoint x: 678, endPoint y: 295, distance: 335.0
click at [678, 295] on h2 "Gambamora Industries PTY. LTD" at bounding box center [636, 296] width 576 height 26
click at [333, 31] on span "Customers" at bounding box center [334, 24] width 49 height 13
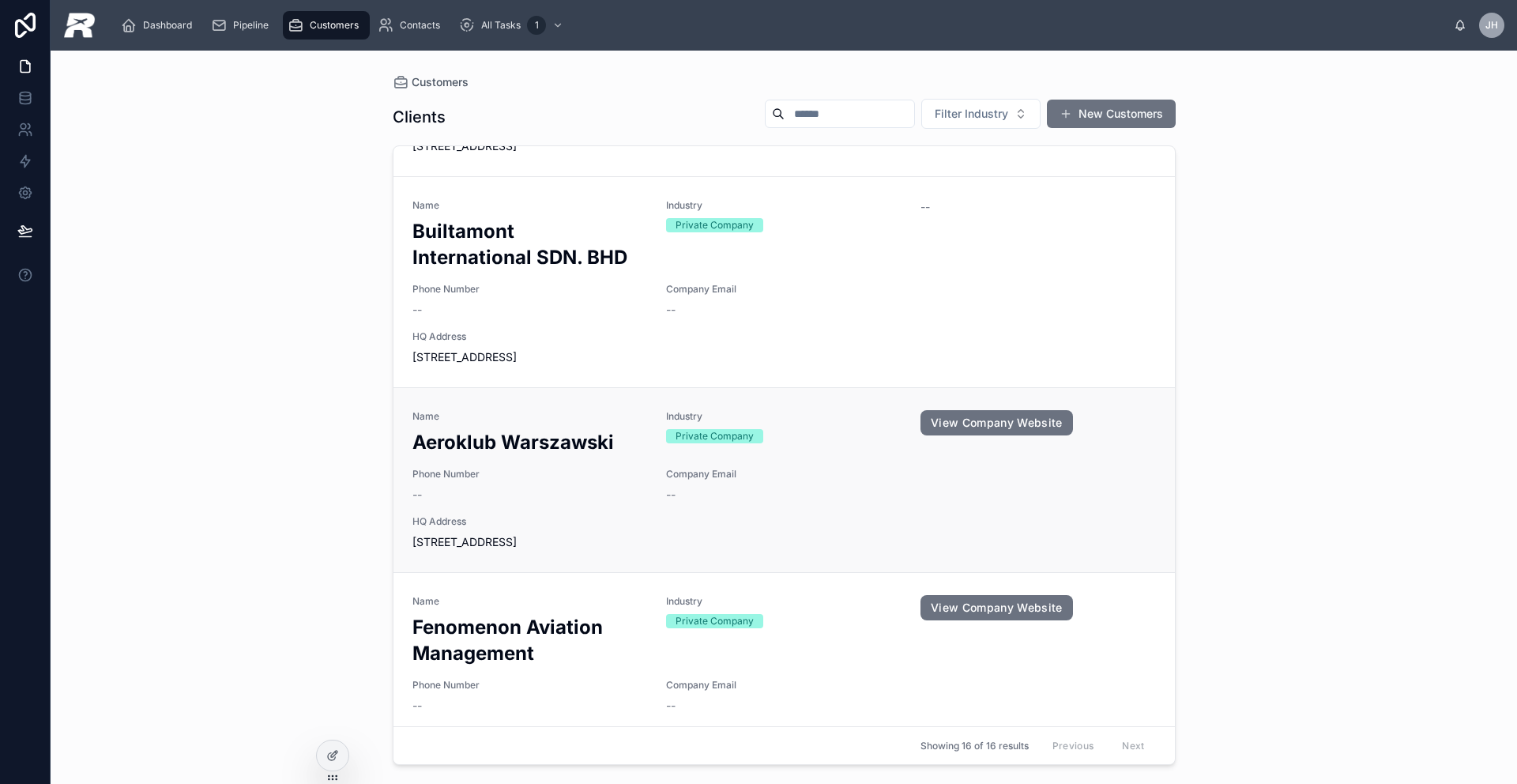
scroll to position [1339, 0]
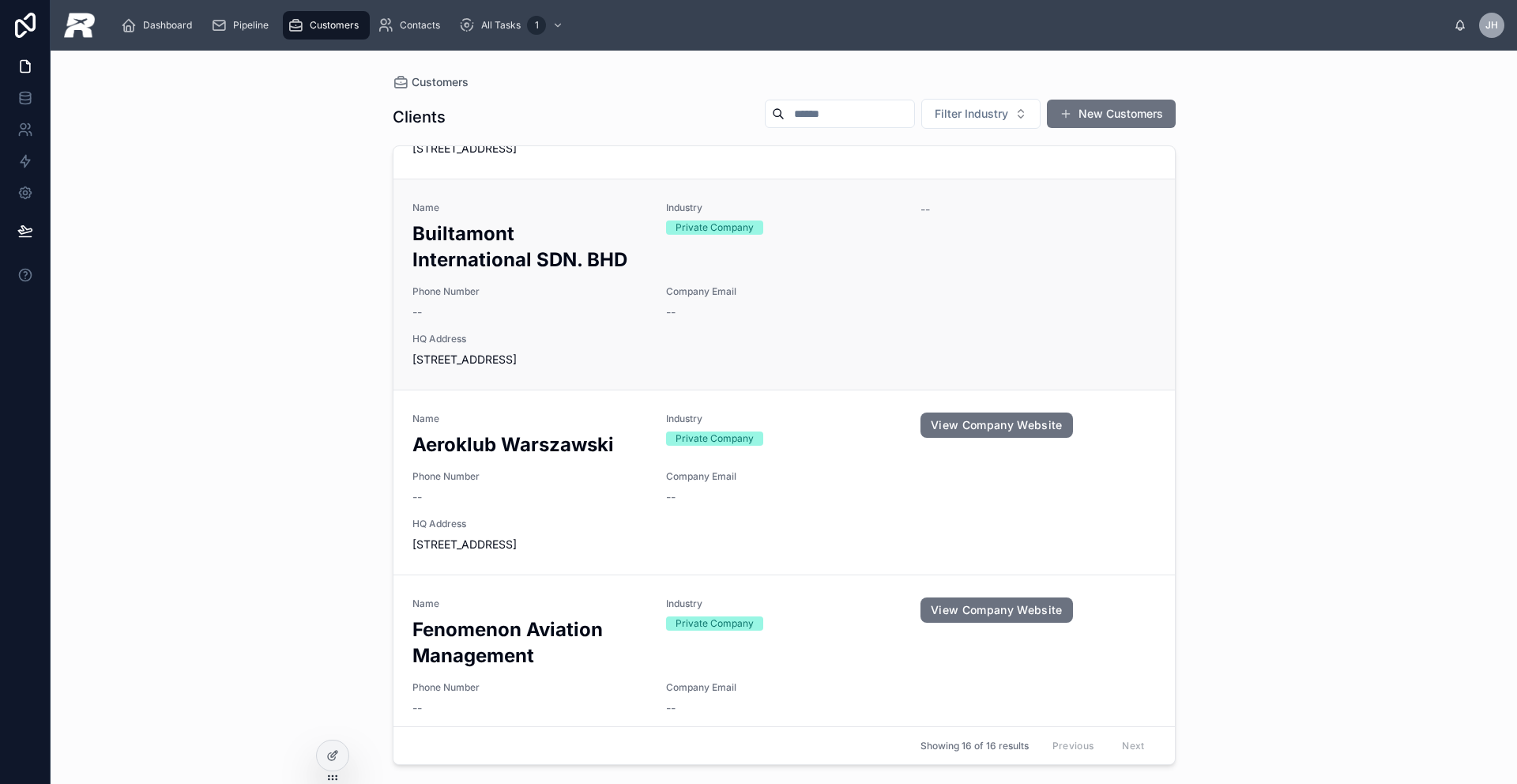
click at [559, 333] on span "HQ Address" at bounding box center [784, 339] width 744 height 13
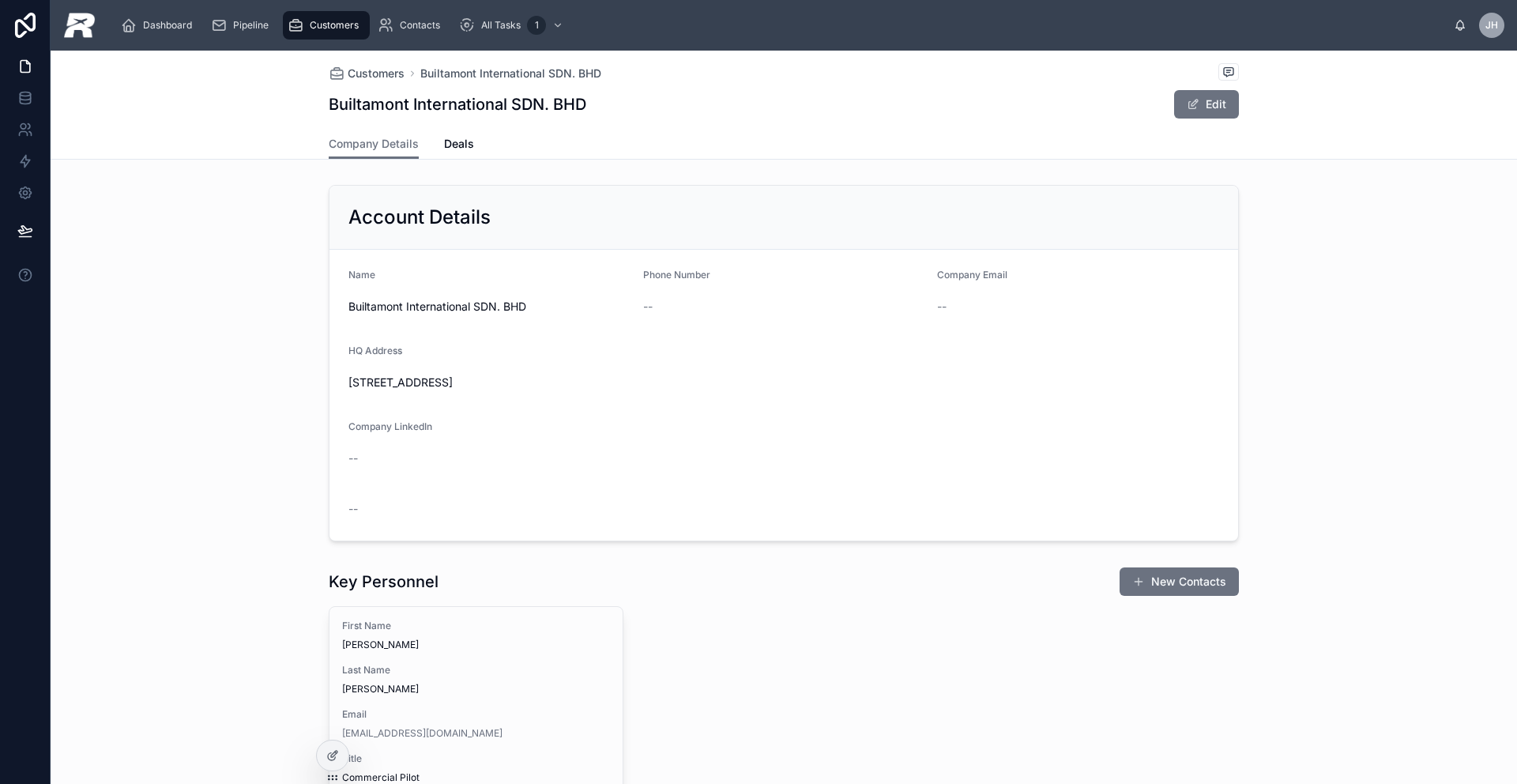
drag, startPoint x: 1052, startPoint y: 384, endPoint x: 305, endPoint y: 385, distance: 747.0
click at [320, 387] on div "Account Details Name Builtamont International SDN. BHD Phone Number -- Company …" at bounding box center [783, 363] width 1466 height 369
click at [238, 32] on div "Pipeline" at bounding box center [243, 25] width 64 height 25
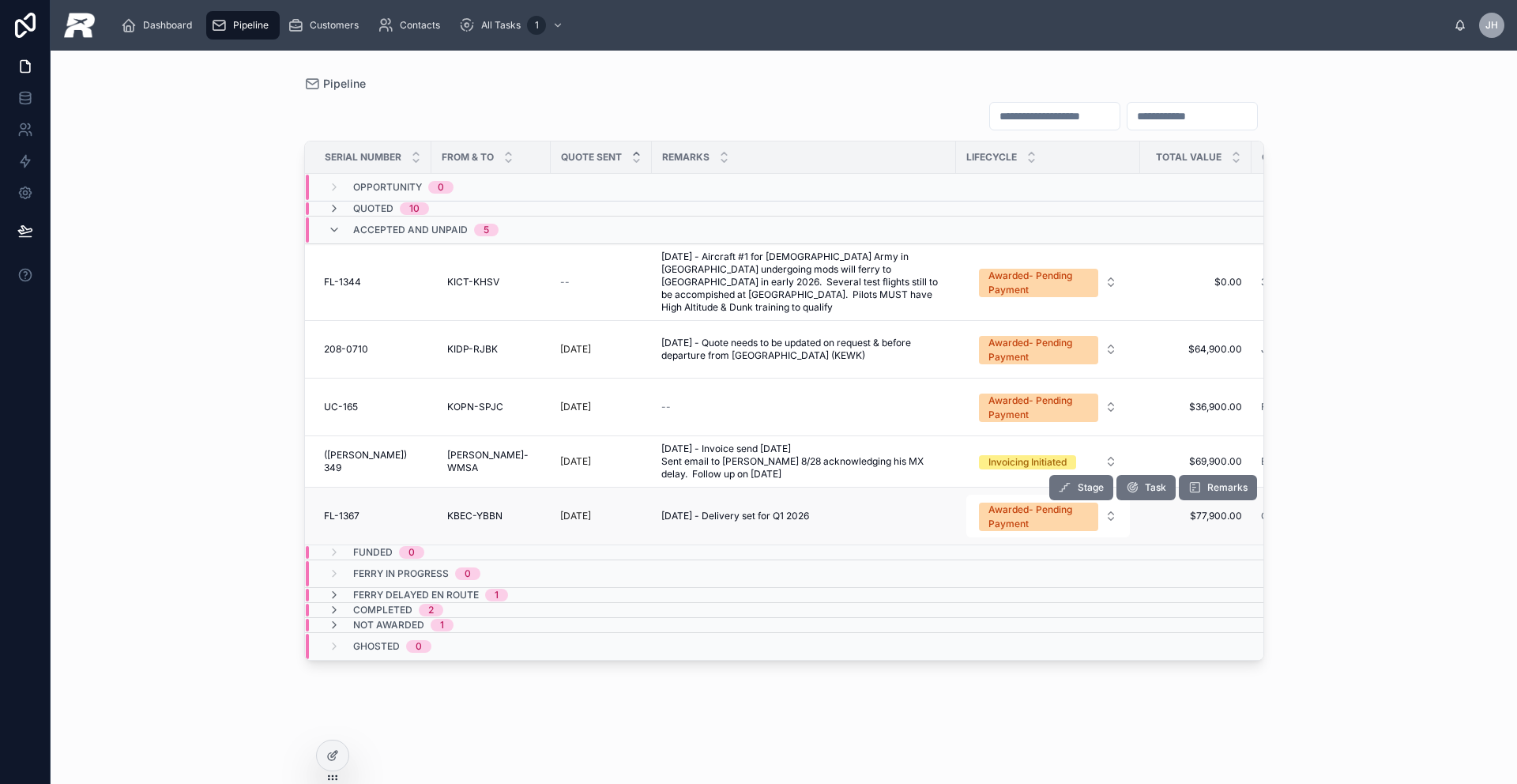
click at [318, 501] on td "FL-1367 FL-1367" at bounding box center [368, 516] width 126 height 57
click at [333, 509] on span "FL-1367" at bounding box center [342, 515] width 35 height 13
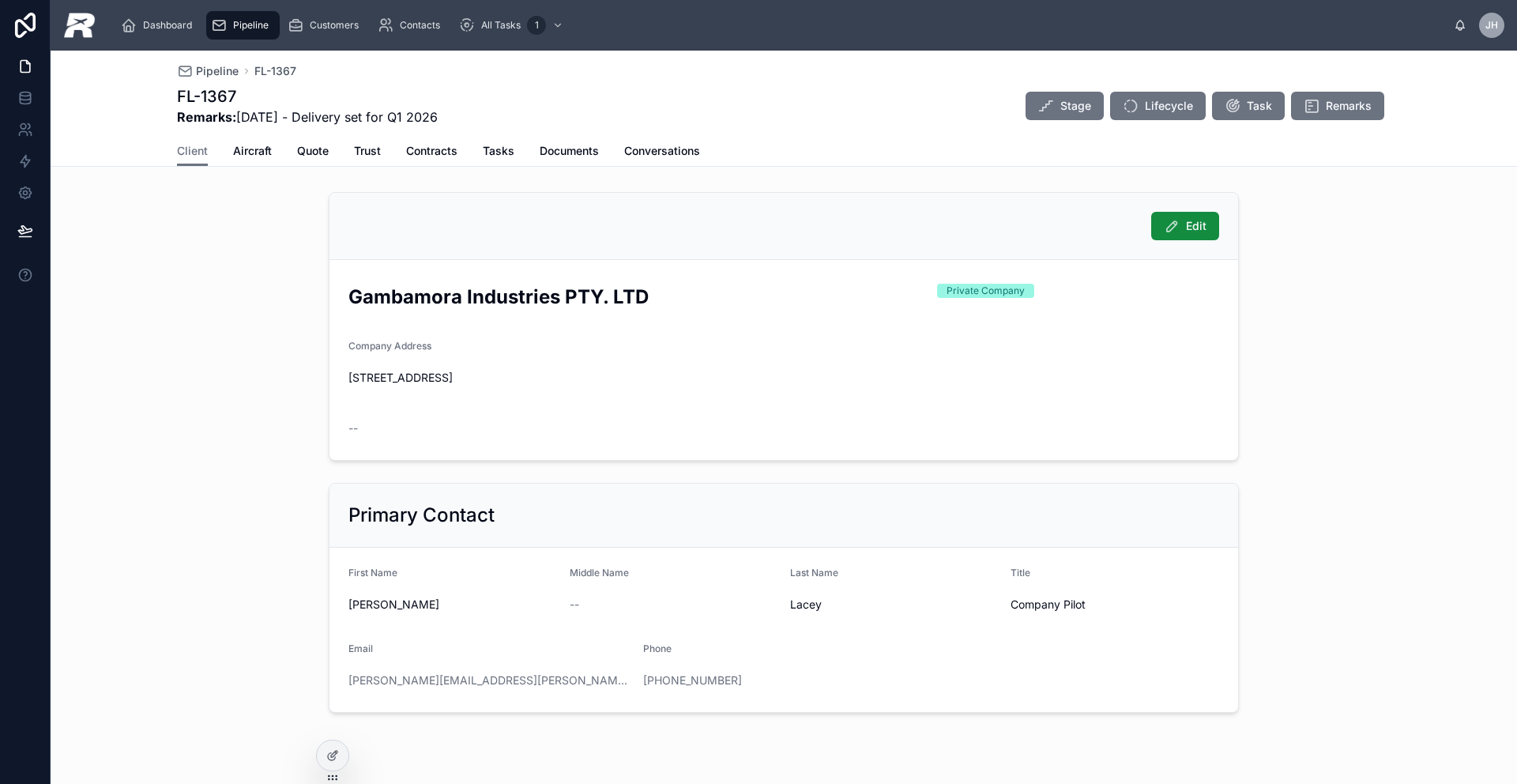
click at [248, 93] on h1 "FL-1367" at bounding box center [307, 96] width 261 height 22
drag, startPoint x: 234, startPoint y: 95, endPoint x: 152, endPoint y: 99, distance: 82.1
click at [144, 96] on div "Pipeline [GEOGRAPHIC_DATA]-1367 FL-1367 Remarks: [DATE] - Delivery set for Q1 2…" at bounding box center [783, 109] width 1466 height 116
click at [256, 19] on span "Pipeline" at bounding box center [250, 24] width 35 height 13
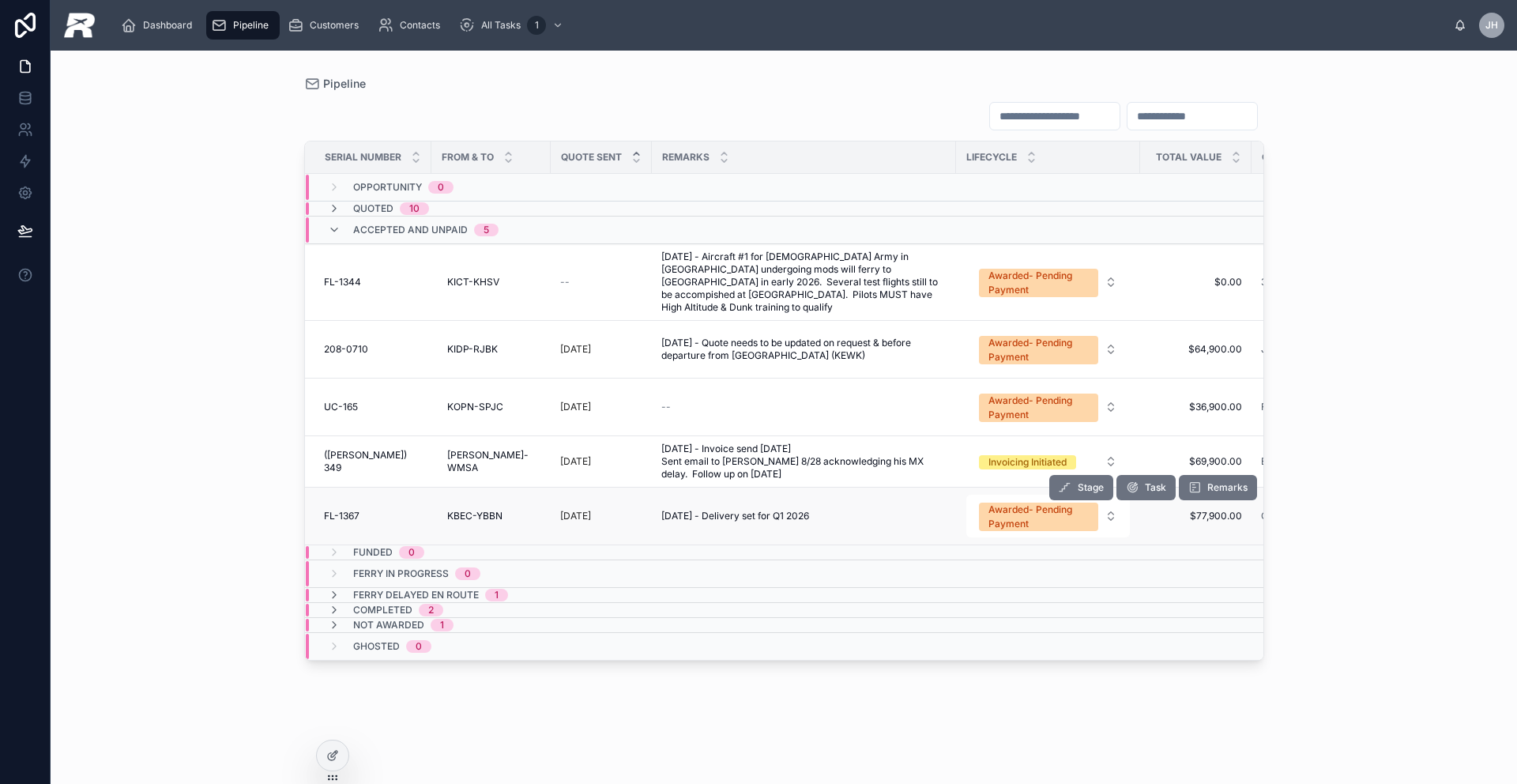
click at [324, 509] on span "FL-1367" at bounding box center [342, 515] width 35 height 13
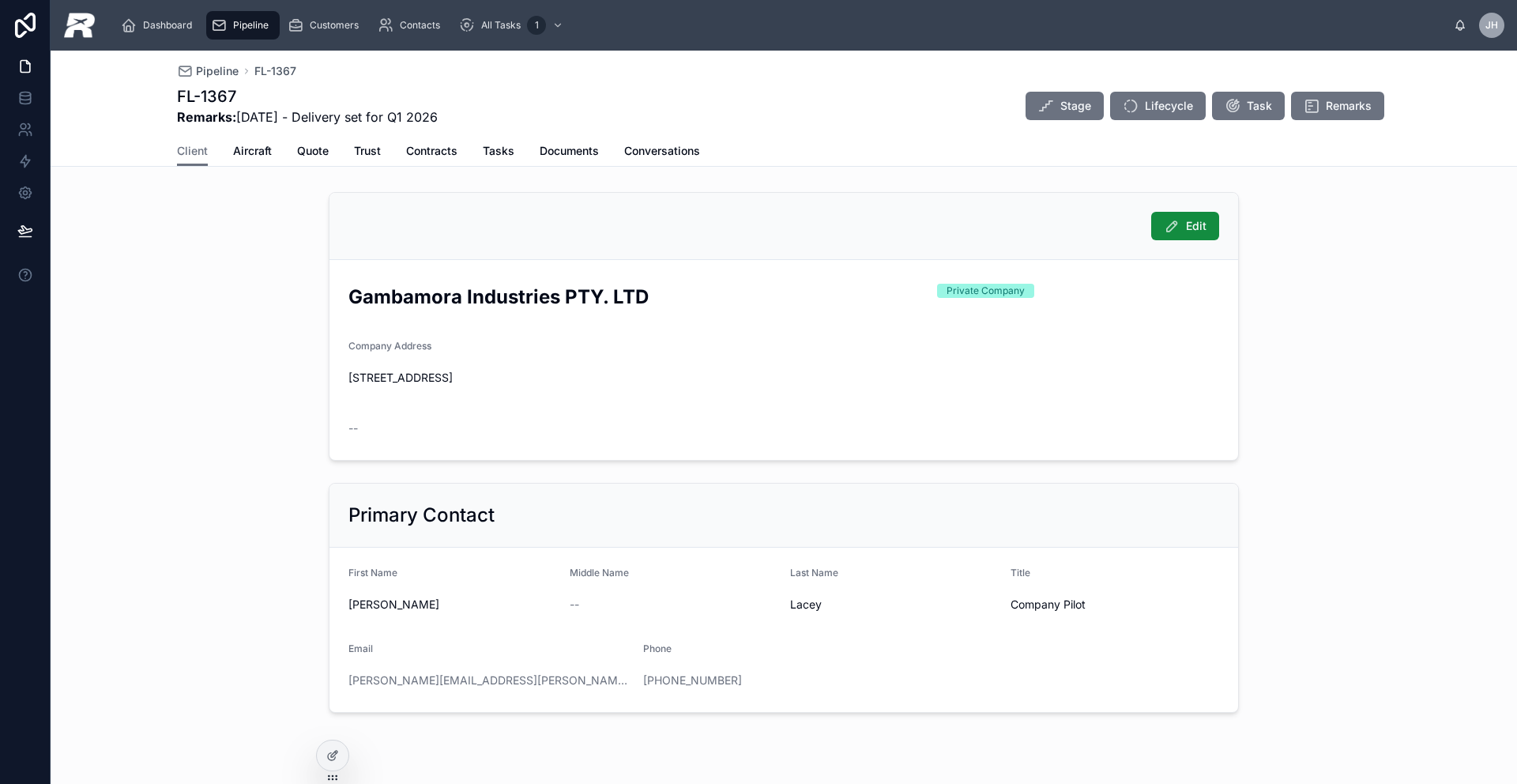
click at [589, 309] on div "Gambamora Industries PTY. LTD" at bounding box center [636, 297] width 576 height 35
click at [670, 303] on h2 "Gambamora Industries PTY. LTD" at bounding box center [636, 296] width 576 height 26
drag, startPoint x: 657, startPoint y: 299, endPoint x: 342, endPoint y: 303, distance: 315.0
click at [348, 303] on h2 "Gambamora Industries PTY. LTD" at bounding box center [636, 296] width 576 height 26
click at [376, 609] on span "[PERSON_NAME]" at bounding box center [452, 604] width 208 height 16
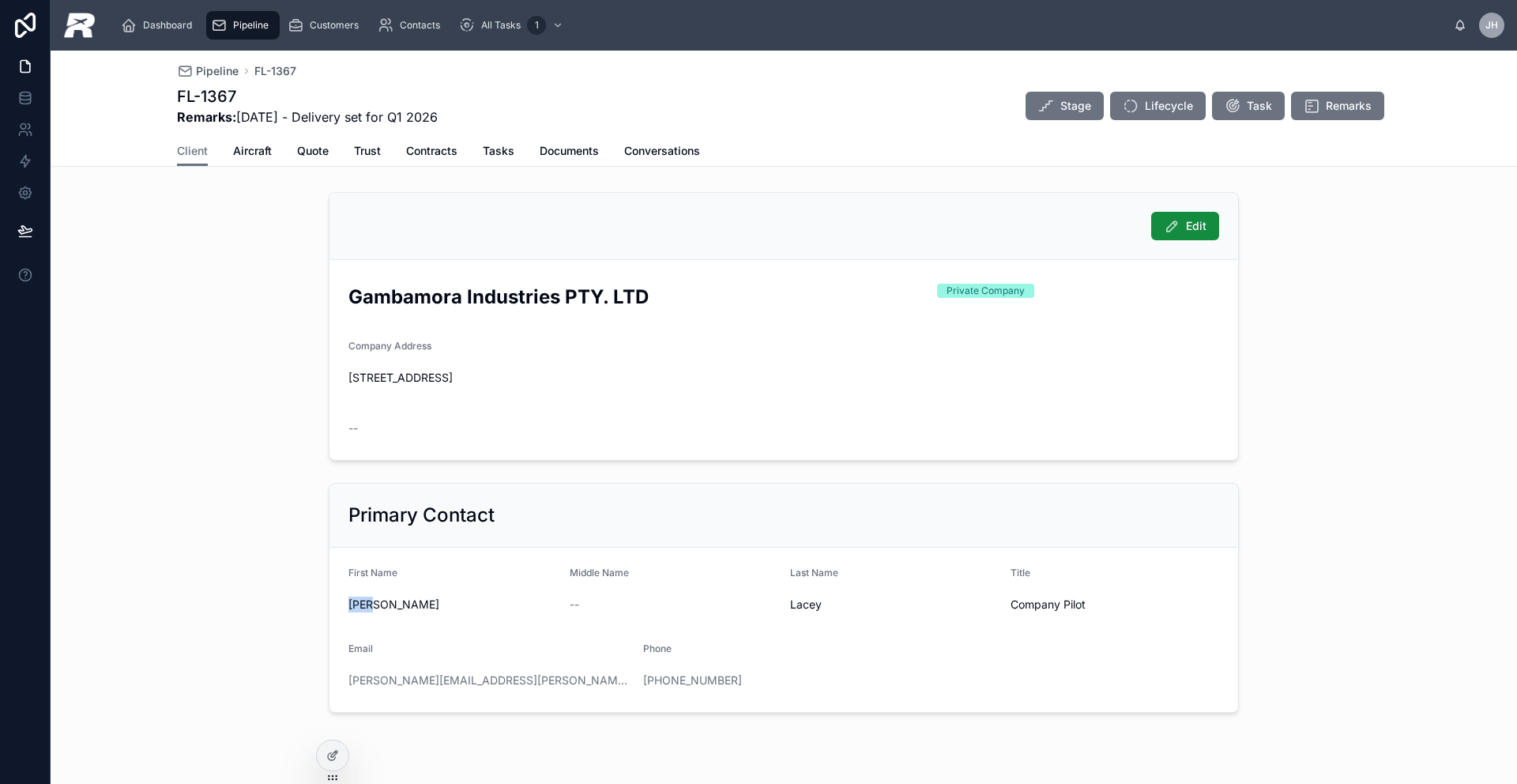
drag, startPoint x: 374, startPoint y: 609, endPoint x: 338, endPoint y: 607, distance: 36.1
click at [337, 607] on form "First Name [PERSON_NAME] Middle Name -- Last Name [PERSON_NAME] Title Company P…" at bounding box center [784, 629] width 909 height 164
click at [256, 155] on span "Aircraft" at bounding box center [252, 151] width 39 height 16
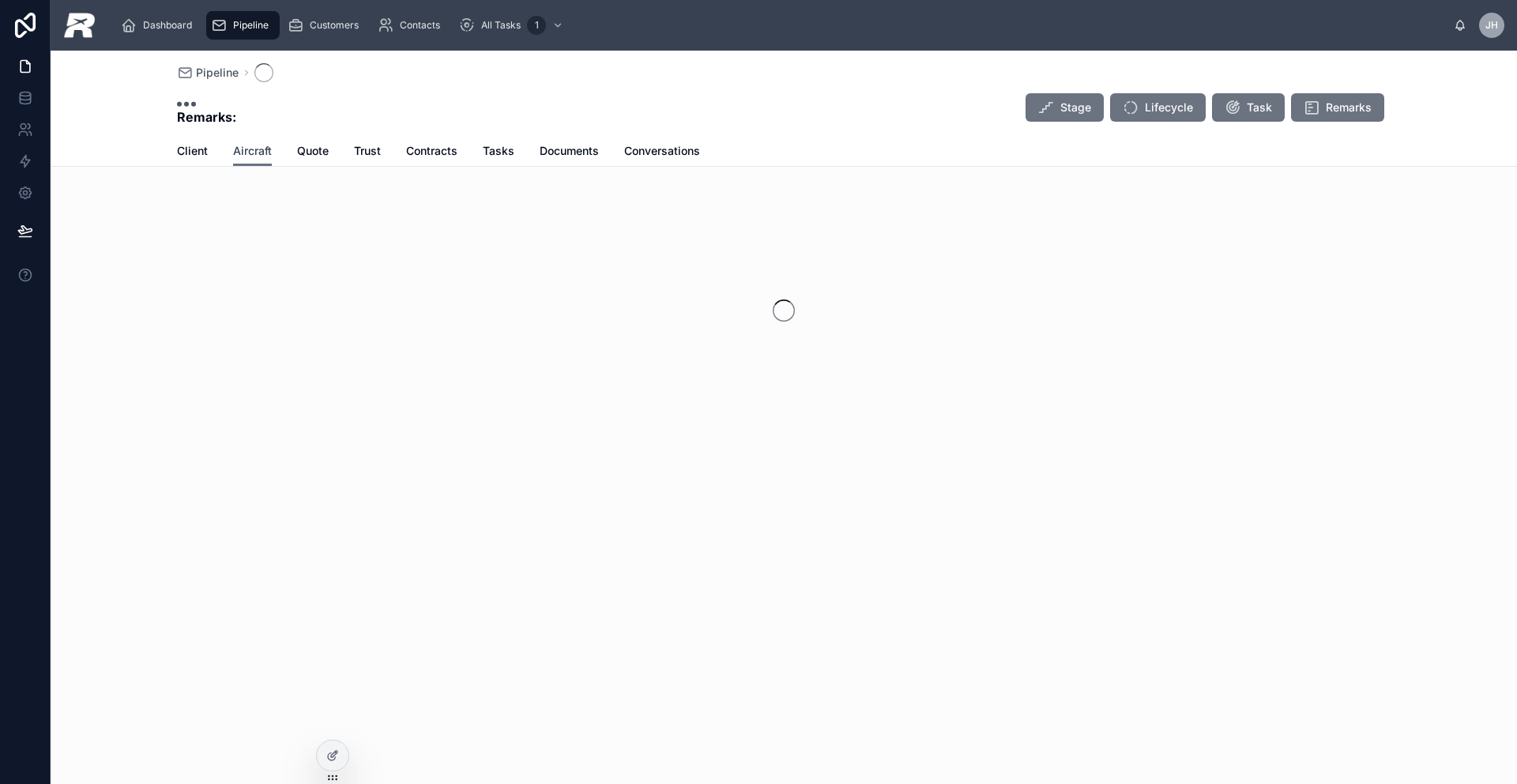
click at [256, 156] on span "Aircraft" at bounding box center [252, 151] width 39 height 16
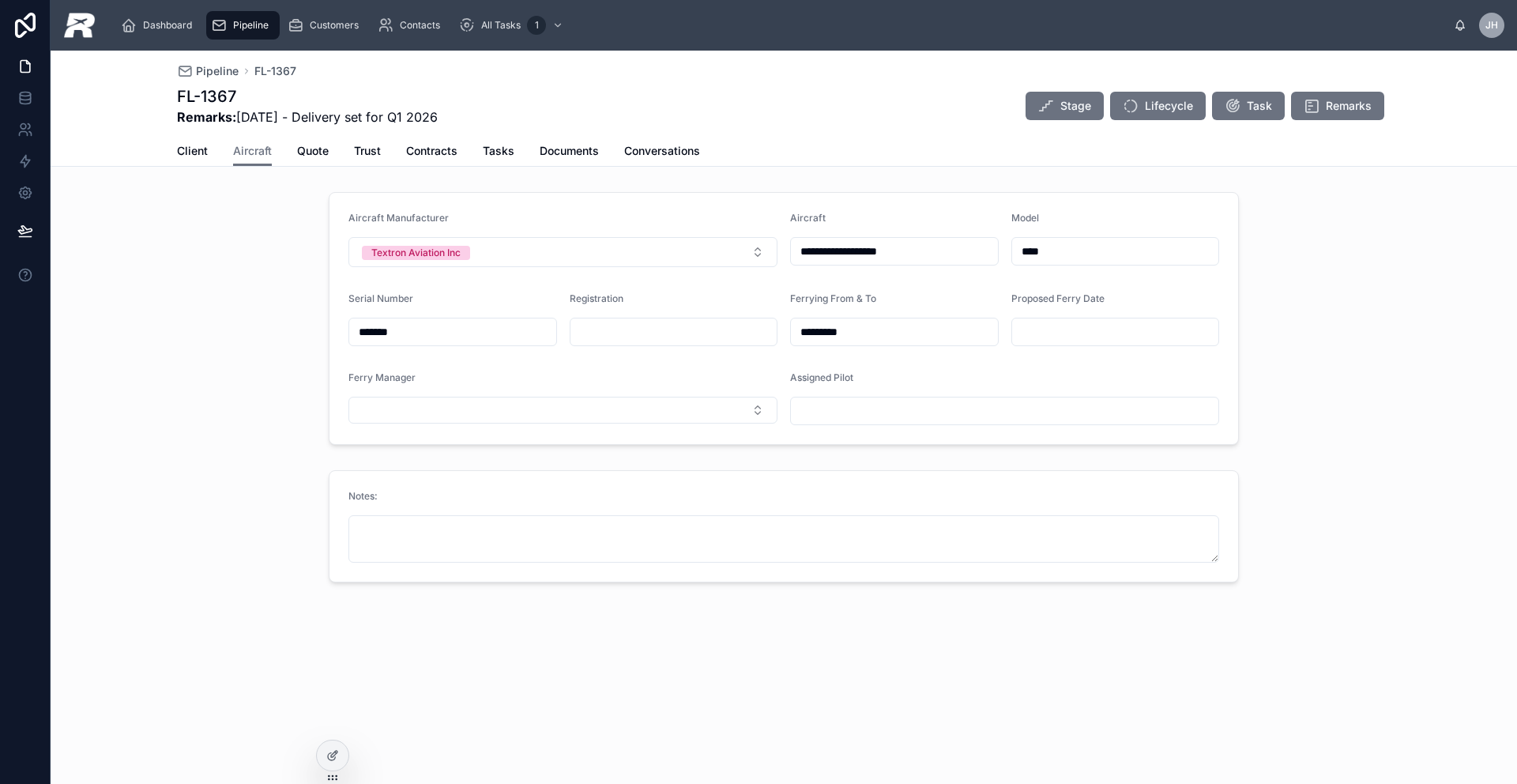
click at [822, 245] on input "**********" at bounding box center [895, 251] width 207 height 22
click at [313, 153] on span "Quote" at bounding box center [312, 151] width 31 height 16
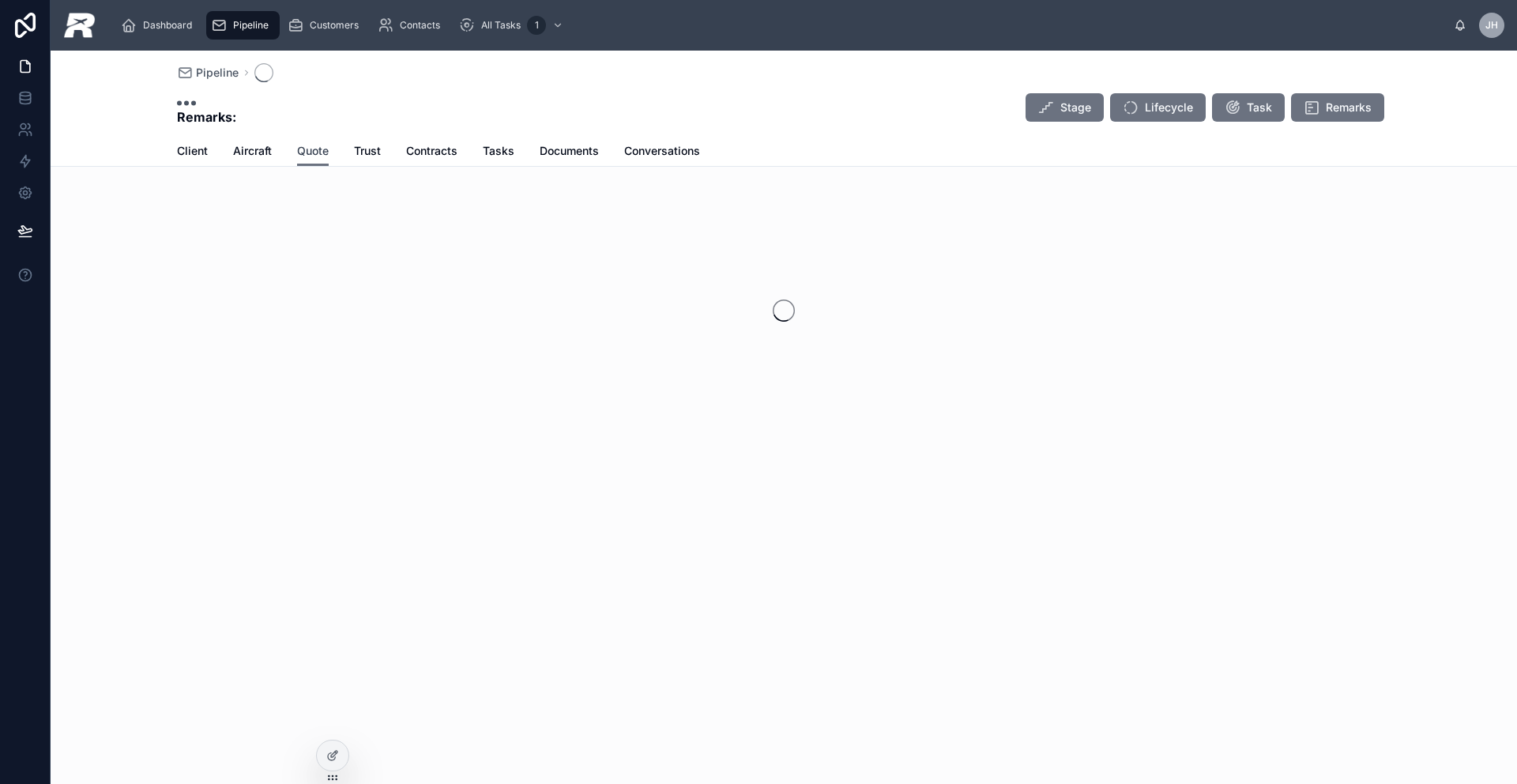
click at [313, 153] on span "Quote" at bounding box center [312, 151] width 31 height 16
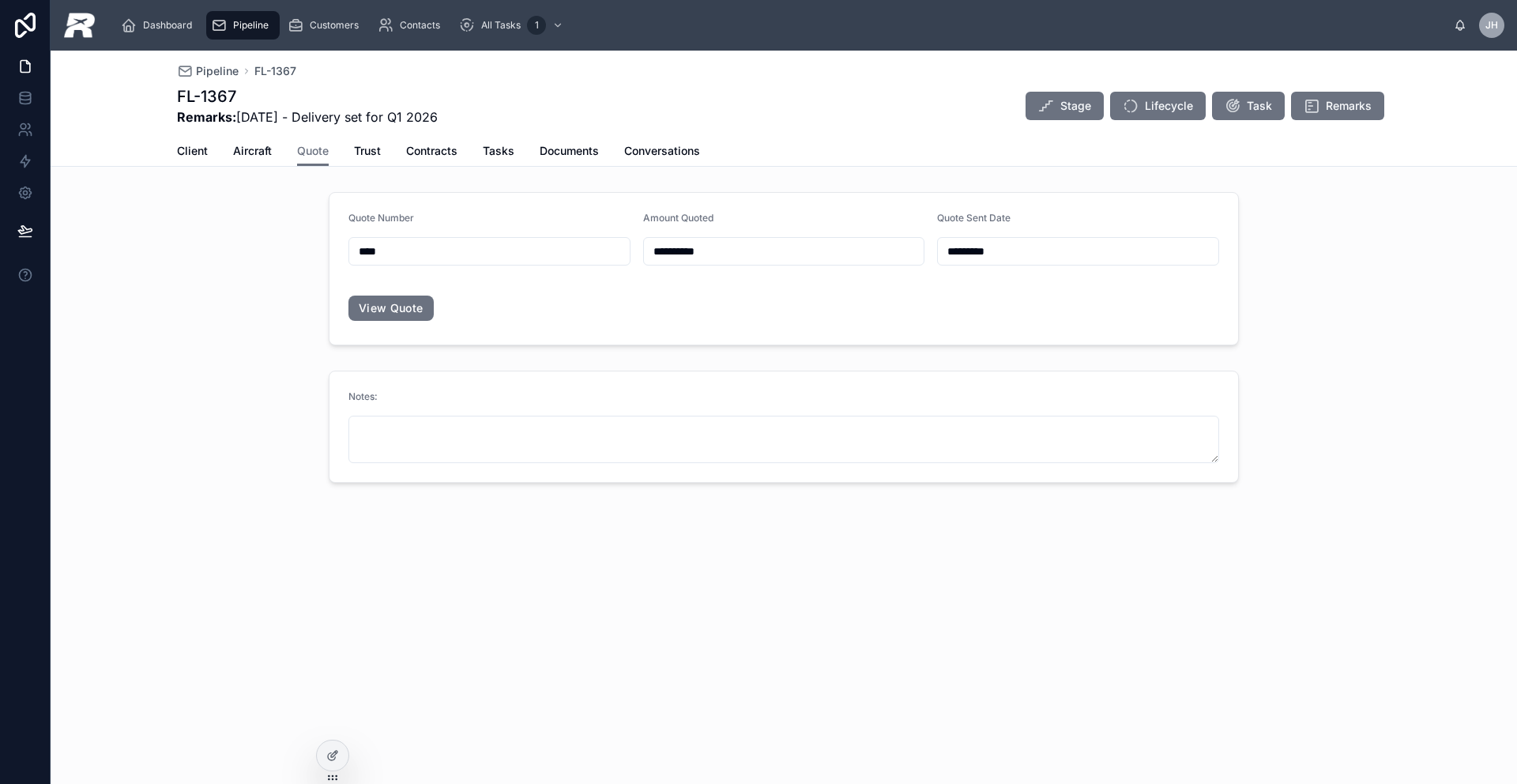
click at [402, 255] on input "****" at bounding box center [489, 251] width 281 height 22
click at [365, 155] on span "Trust" at bounding box center [368, 151] width 27 height 16
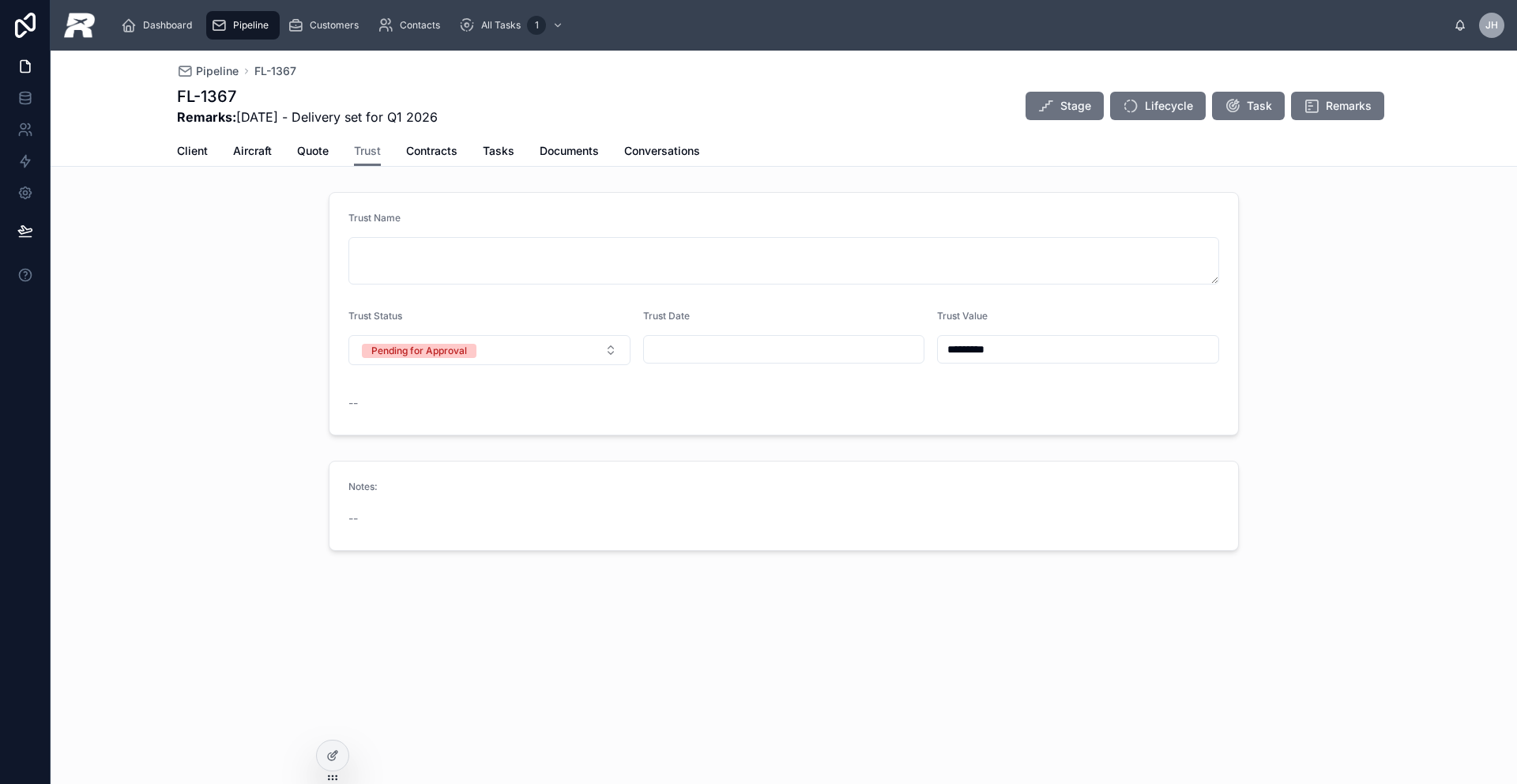
click at [211, 158] on div "Client Aircraft Quote Trust Contracts Tasks Documents Conversations" at bounding box center [783, 151] width 1213 height 30
click at [201, 154] on span "Client" at bounding box center [192, 151] width 31 height 16
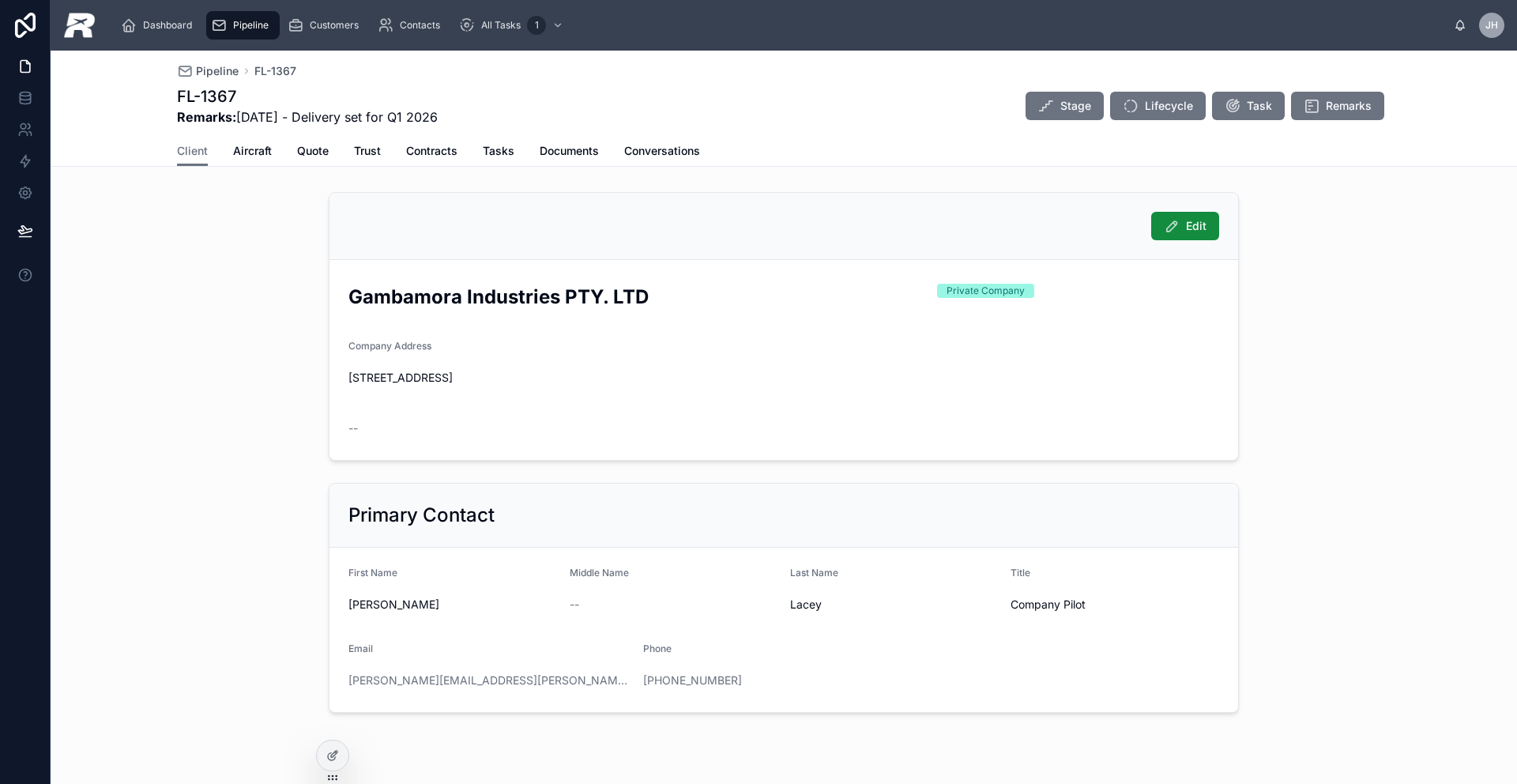
drag, startPoint x: 596, startPoint y: 683, endPoint x: 584, endPoint y: 683, distance: 12.0
click at [596, 683] on div "[PERSON_NAME][EMAIL_ADDRESS][PERSON_NAME][DOMAIN_NAME]" at bounding box center [489, 679] width 282 height 16
drag, startPoint x: 576, startPoint y: 683, endPoint x: 331, endPoint y: 681, distance: 245.0
click at [331, 681] on form "First Name [PERSON_NAME] Middle Name -- Last Name [PERSON_NAME] Title Company P…" at bounding box center [784, 629] width 909 height 164
drag, startPoint x: 768, startPoint y: 683, endPoint x: 633, endPoint y: 679, distance: 135.1
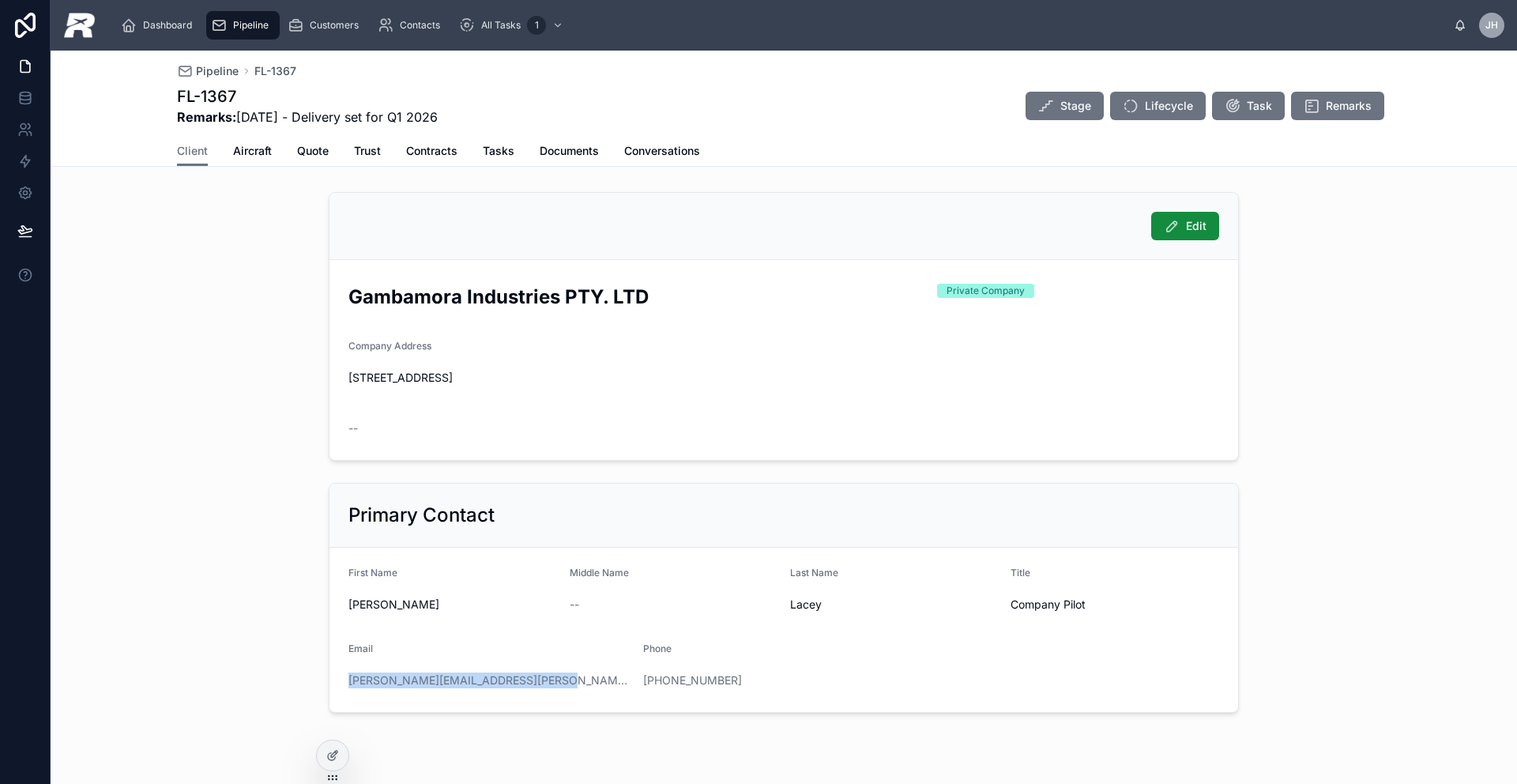
click at [633, 679] on form "First Name [PERSON_NAME] Middle Name -- Last Name [PERSON_NAME] Title Company P…" at bounding box center [784, 629] width 909 height 164
click at [263, 30] on span "Pipeline" at bounding box center [250, 24] width 35 height 13
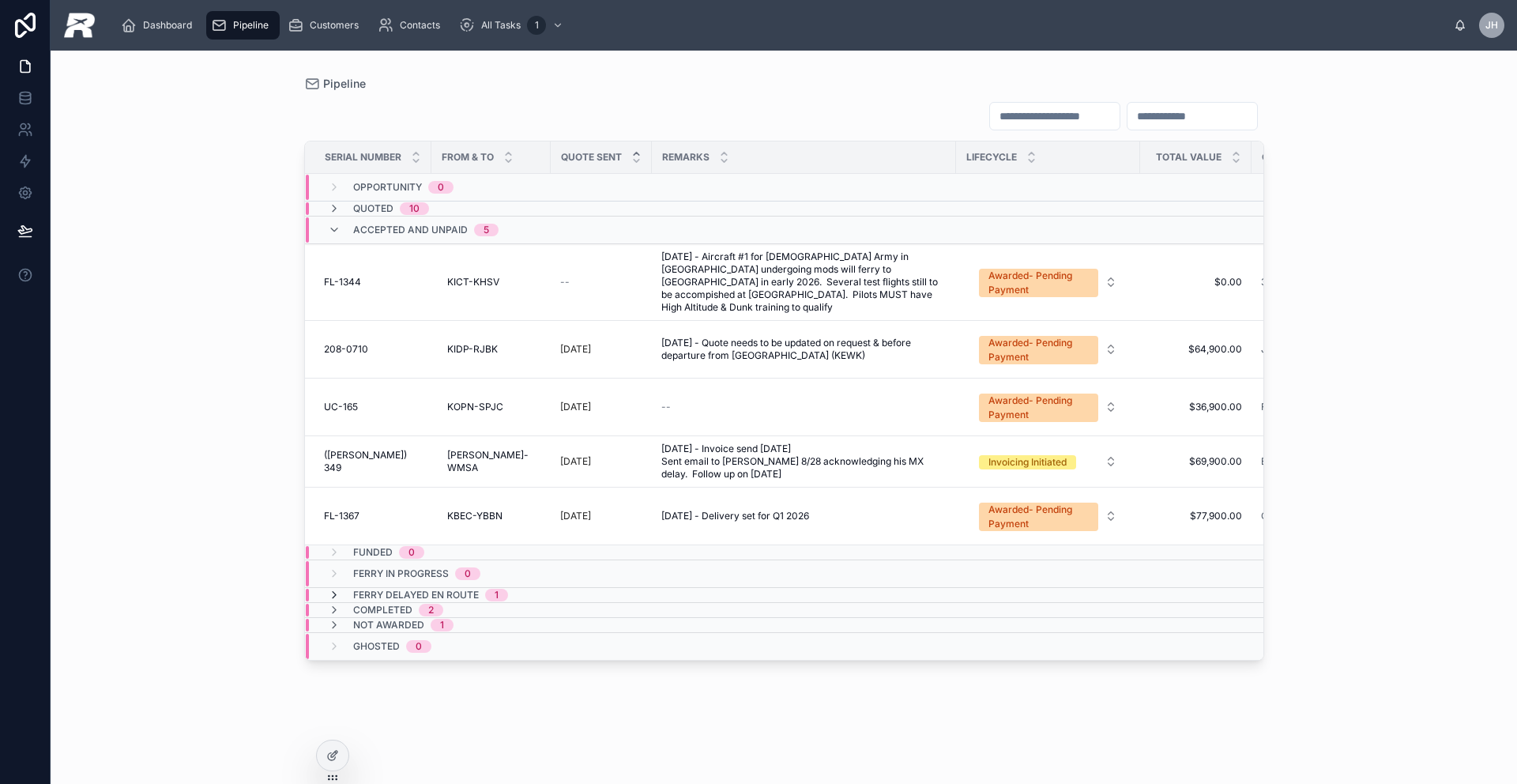
click at [335, 588] on icon at bounding box center [334, 594] width 13 height 13
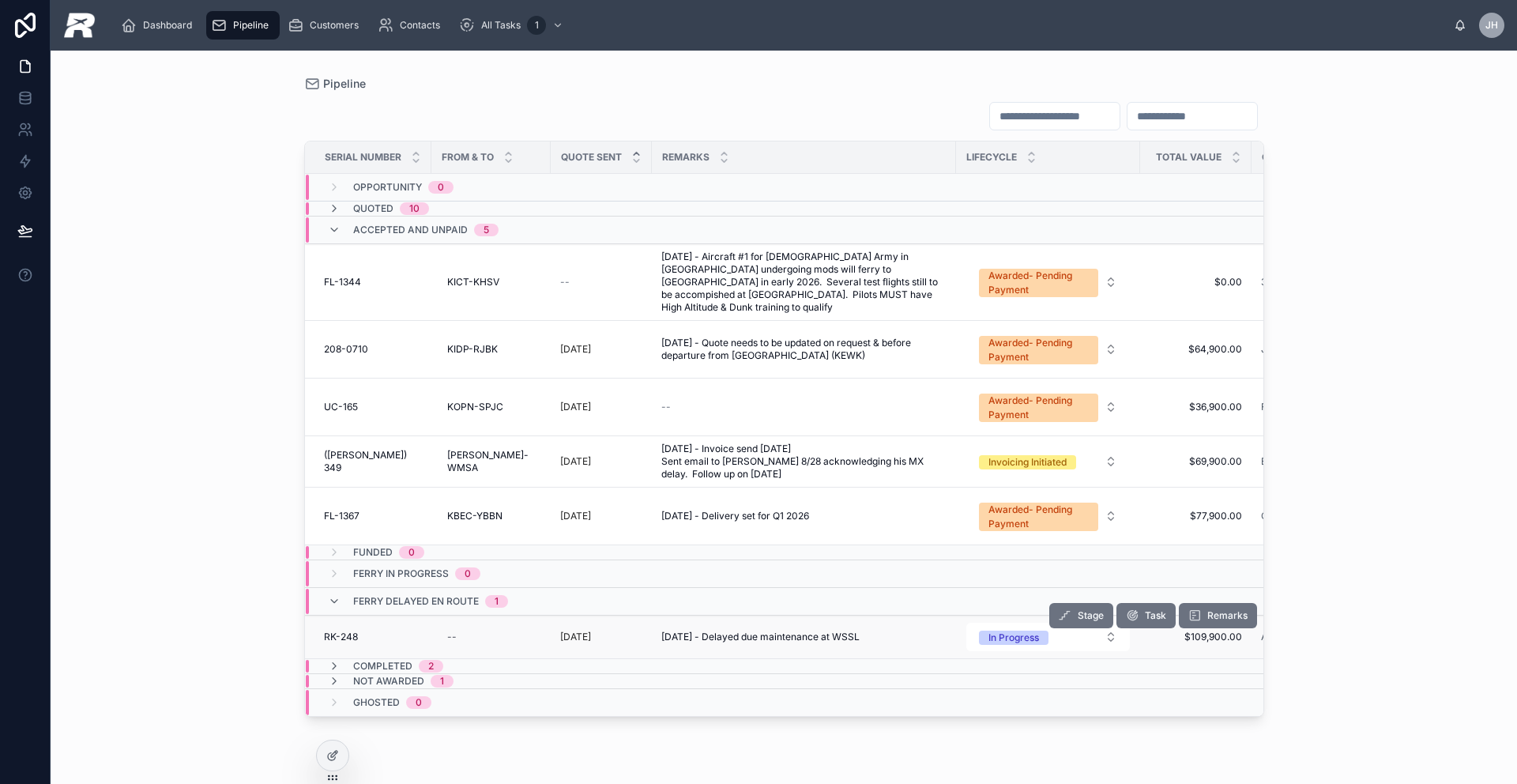
click at [364, 633] on td "RK-248 RK-248" at bounding box center [368, 637] width 126 height 44
click at [343, 631] on span "RK-248" at bounding box center [341, 636] width 34 height 13
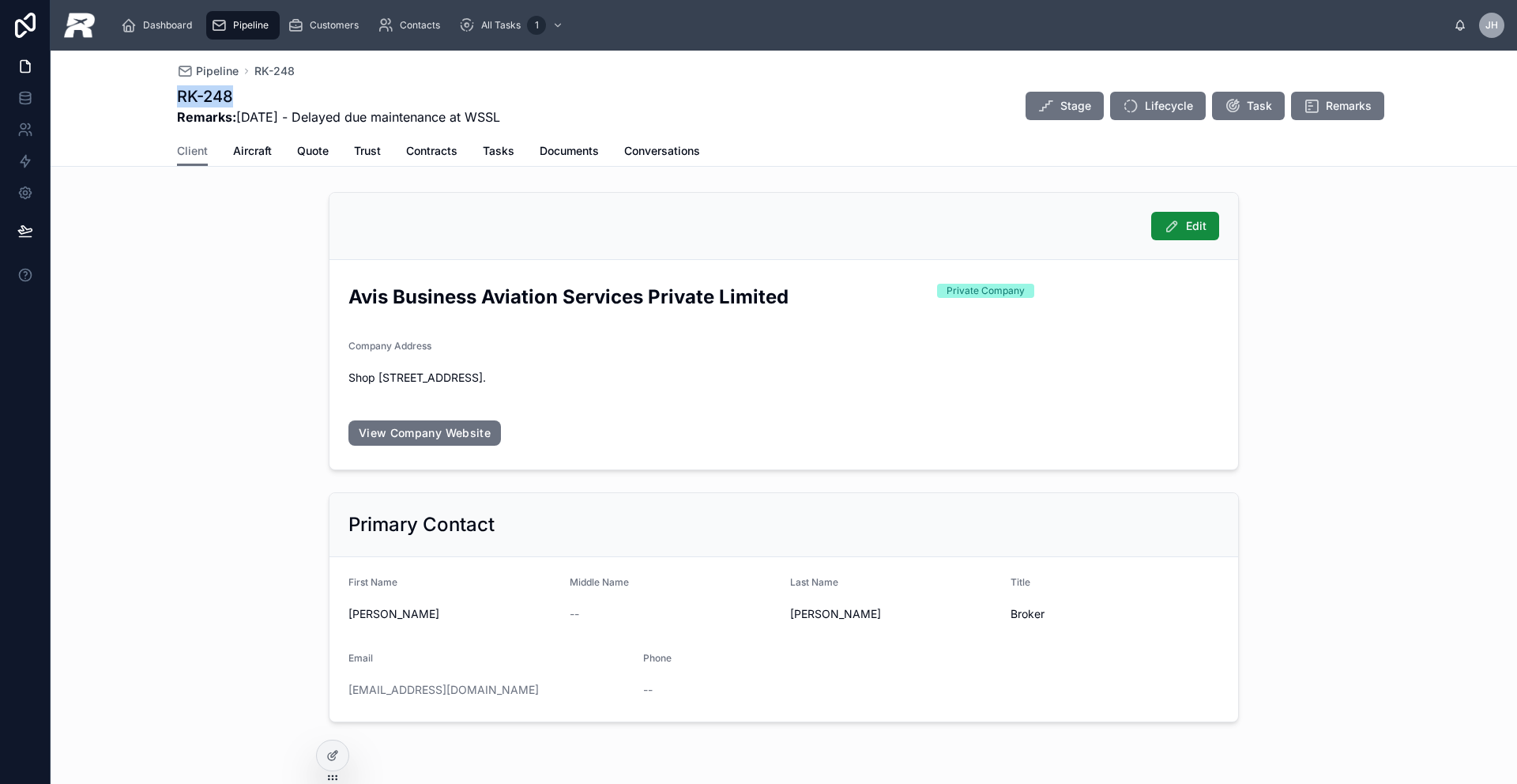
drag, startPoint x: 243, startPoint y: 99, endPoint x: 165, endPoint y: 98, distance: 78.0
click at [165, 98] on div "Pipeline RK-248 RK-248 Remarks: [DATE] - Delayed due maintenance at WSSL Stage …" at bounding box center [783, 109] width 1466 height 116
click at [252, 157] on span "Aircraft" at bounding box center [252, 151] width 39 height 16
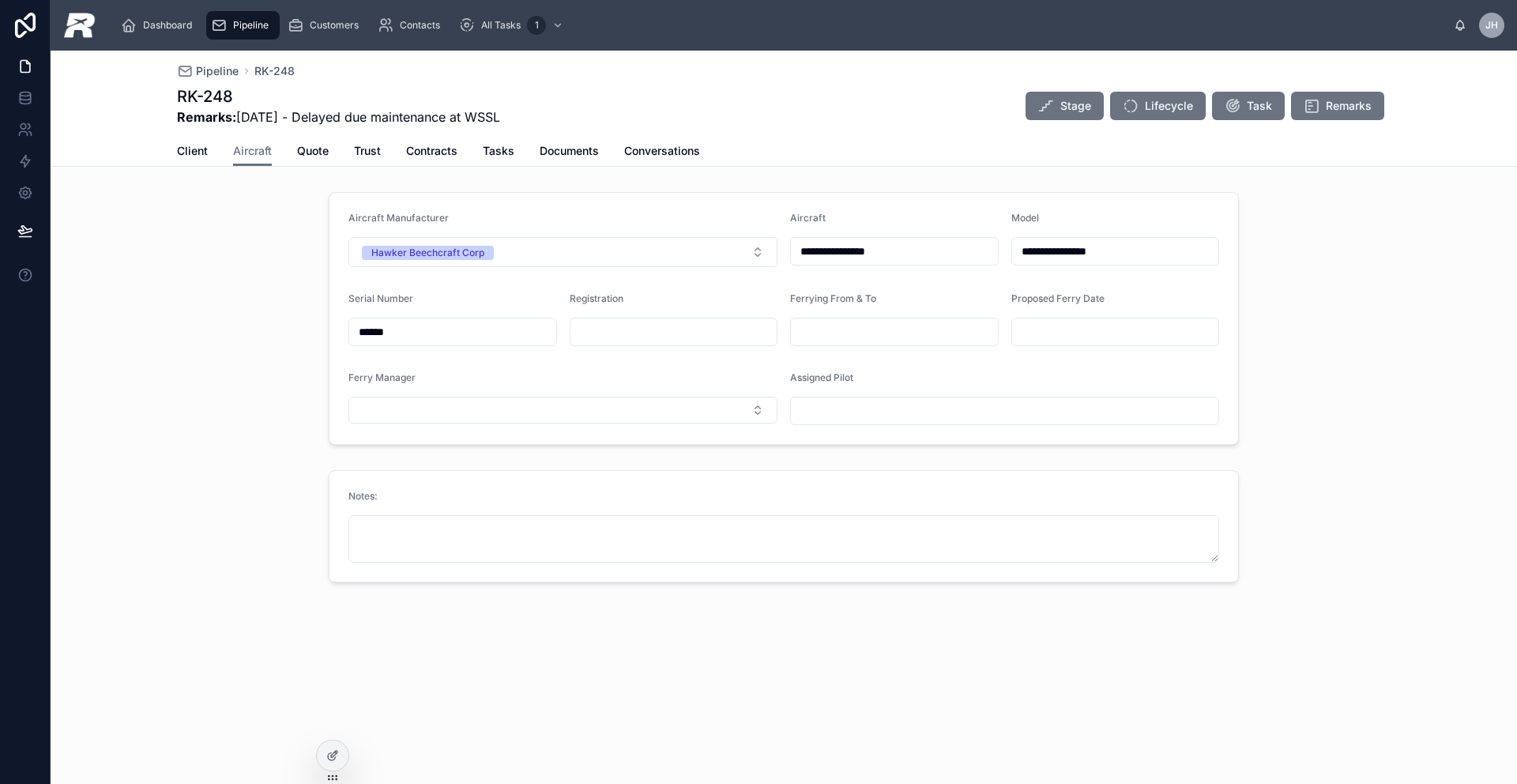
click at [850, 246] on input "**********" at bounding box center [895, 251] width 207 height 22
click at [320, 157] on span "Quote" at bounding box center [312, 151] width 31 height 16
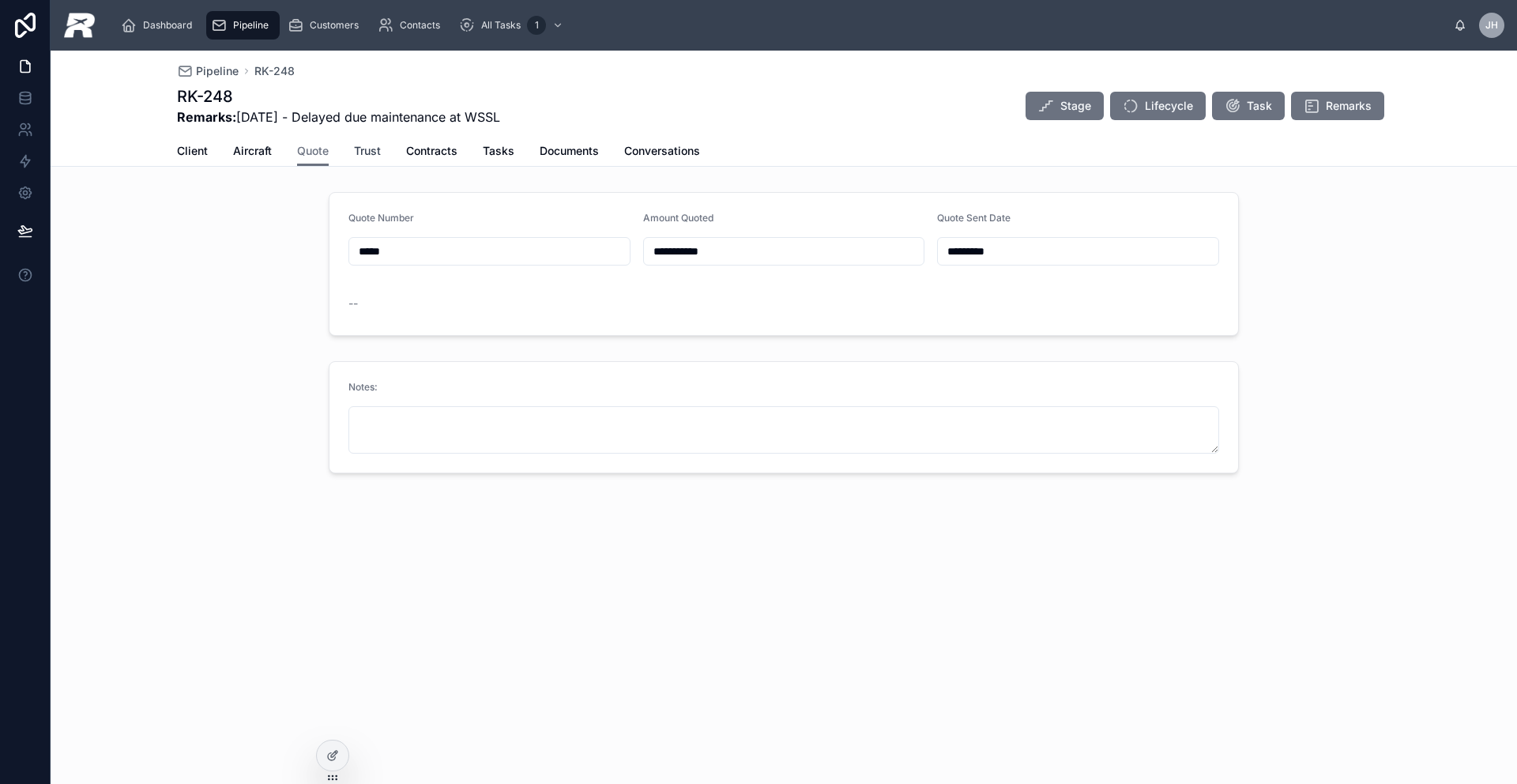
click at [374, 148] on span "Trust" at bounding box center [368, 151] width 27 height 16
click at [192, 157] on span "Client" at bounding box center [192, 151] width 31 height 16
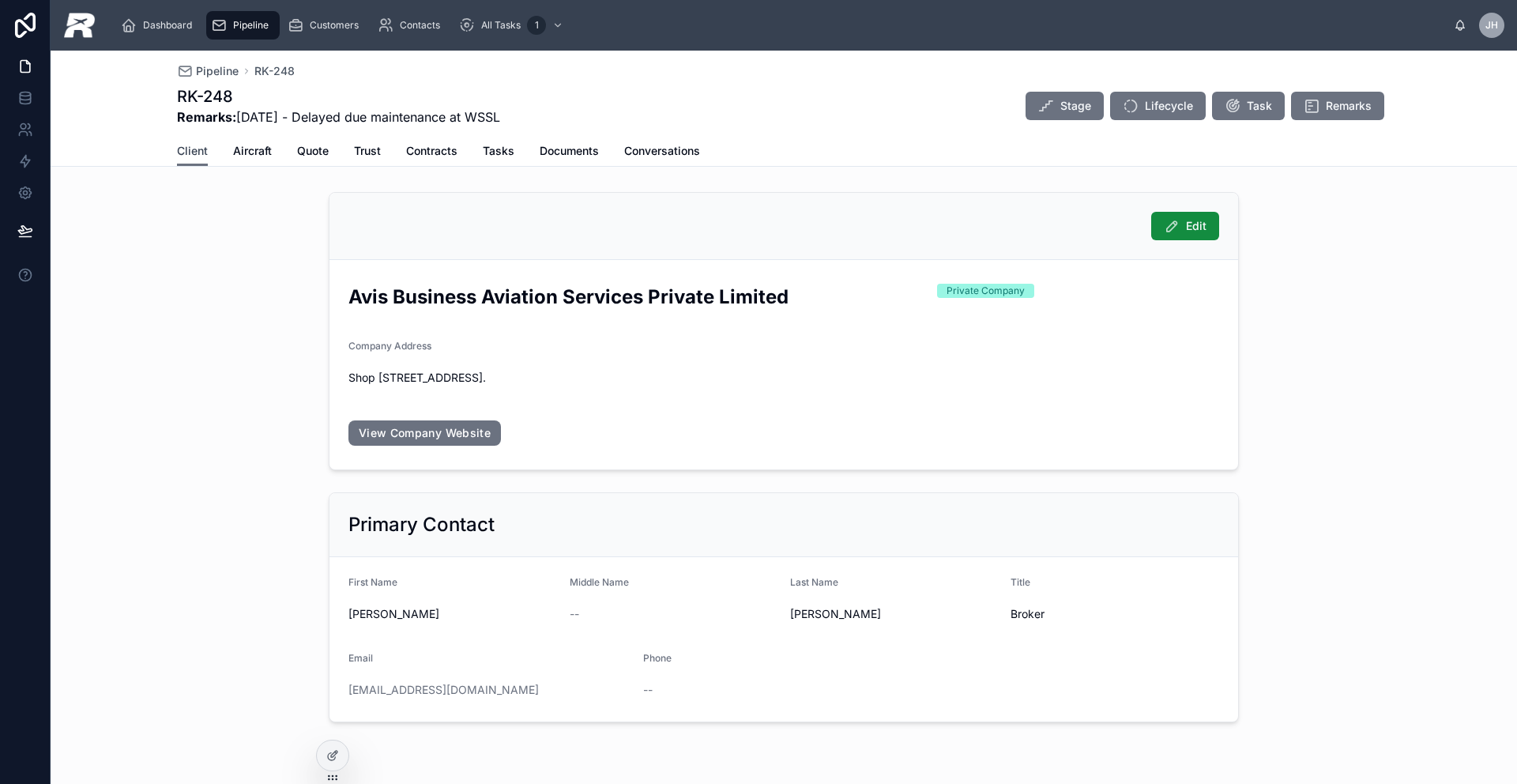
click at [191, 153] on span "Client" at bounding box center [192, 151] width 31 height 16
click at [249, 18] on div "Pipeline" at bounding box center [243, 25] width 64 height 25
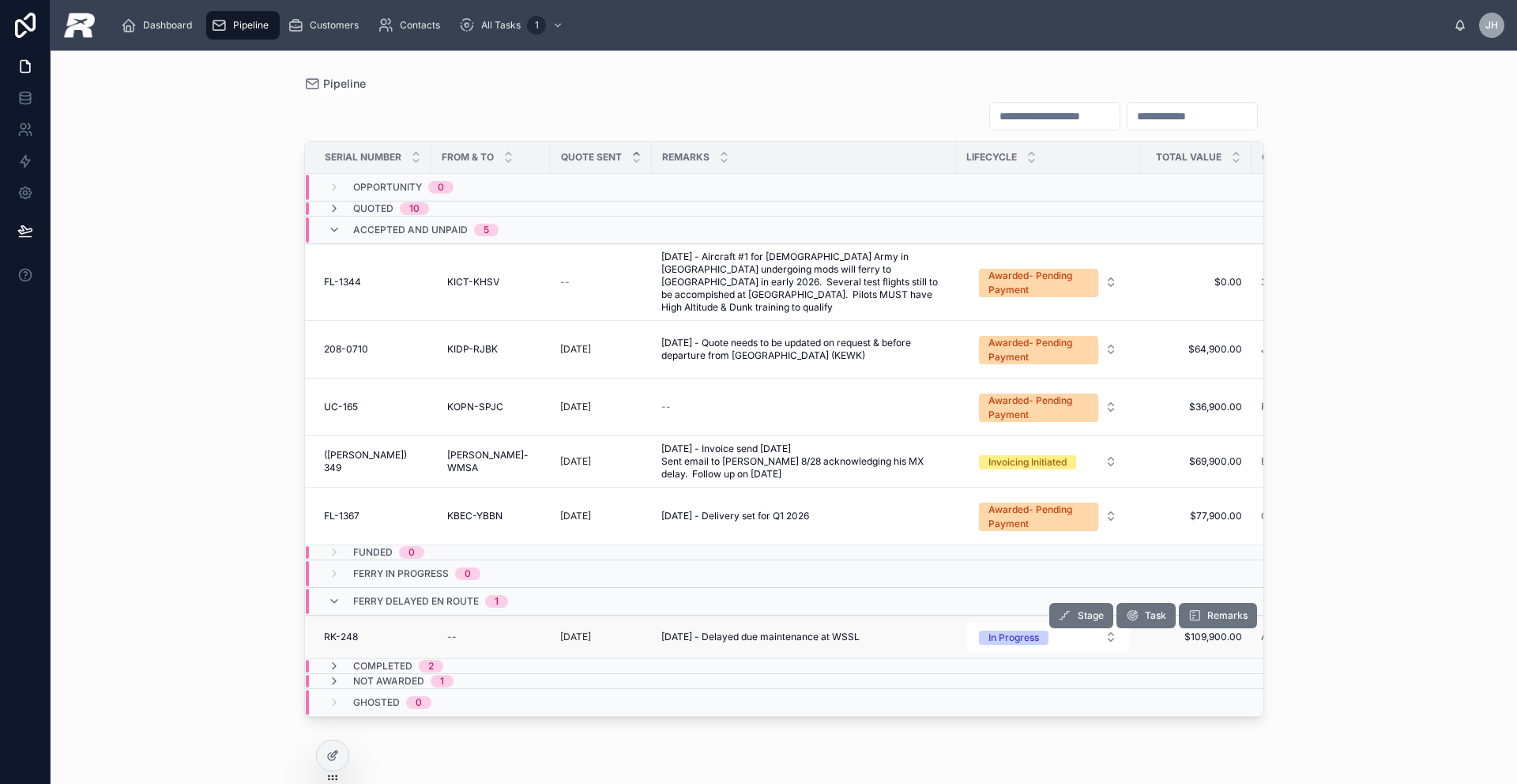
click at [317, 622] on td "RK-248 RK-248" at bounding box center [368, 637] width 126 height 44
click at [354, 631] on span "RK-248" at bounding box center [341, 636] width 34 height 13
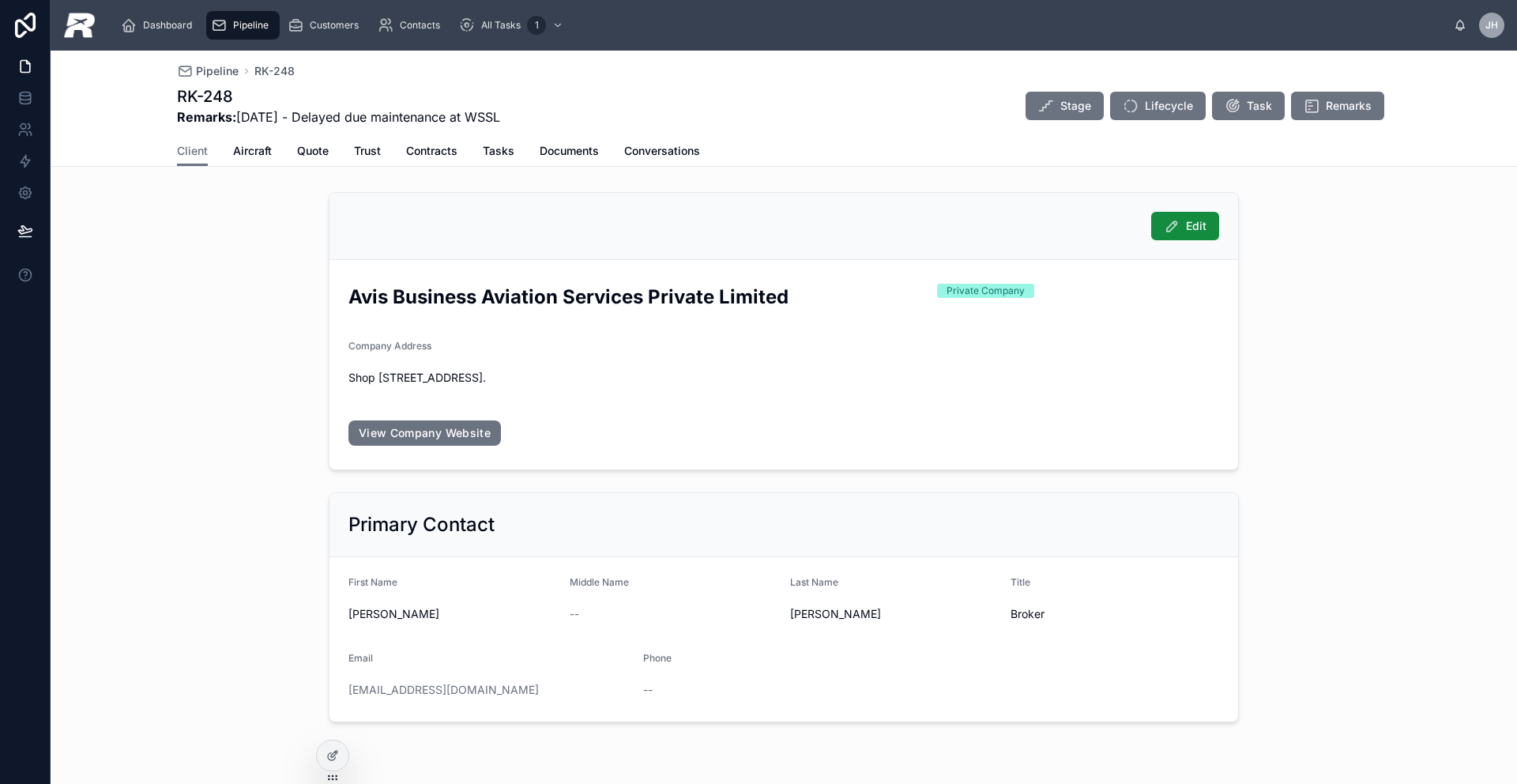
drag, startPoint x: 561, startPoint y: 690, endPoint x: 329, endPoint y: 694, distance: 232.0
click at [330, 694] on form "First Name [PERSON_NAME] Middle Name -- Last Name [PERSON_NAME] Title Broker Em…" at bounding box center [784, 639] width 909 height 164
drag, startPoint x: 892, startPoint y: 381, endPoint x: 648, endPoint y: 370, distance: 244.2
click at [648, 370] on span "Shop [STREET_ADDRESS]." at bounding box center [783, 378] width 871 height 16
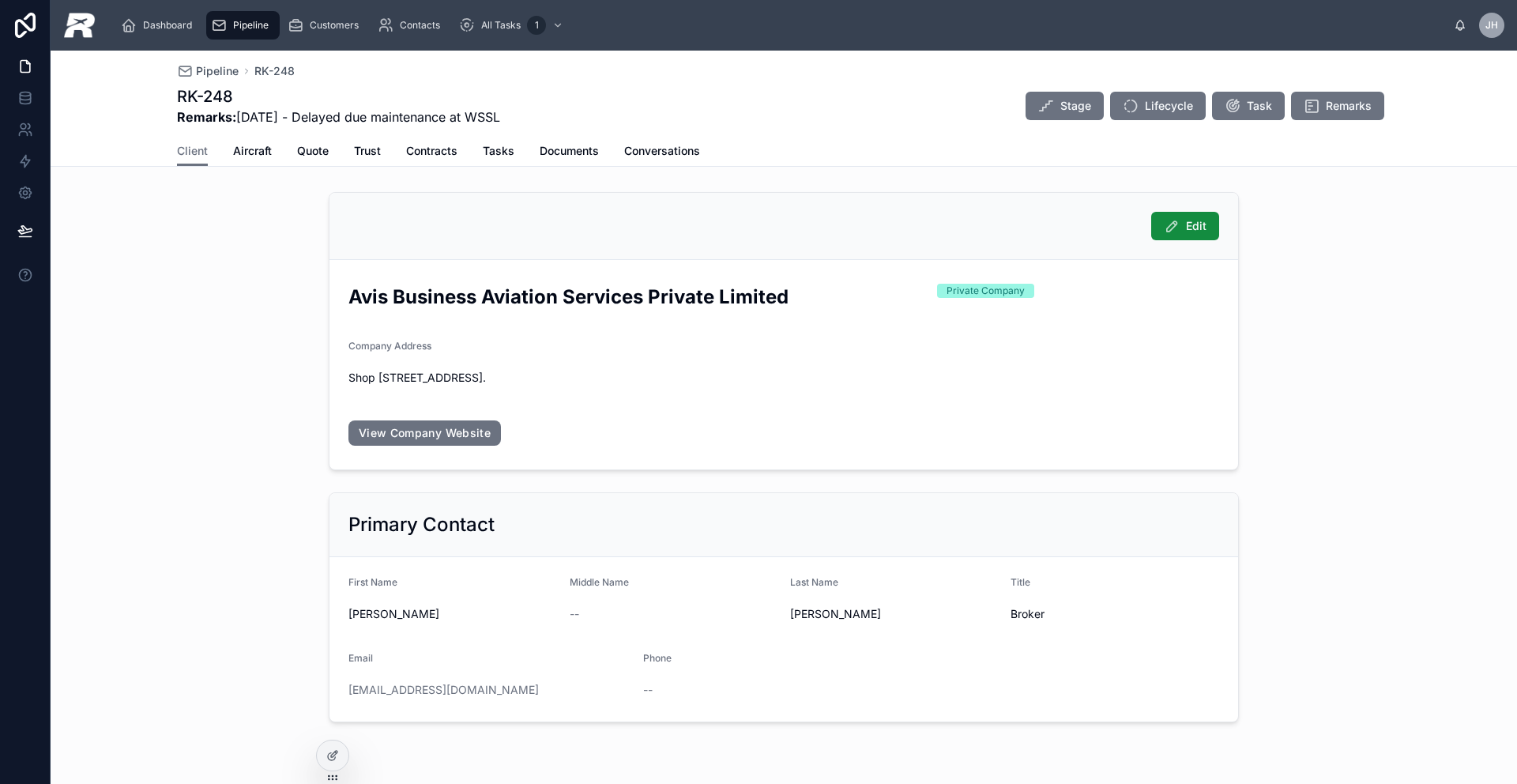
drag, startPoint x: 395, startPoint y: 375, endPoint x: 949, endPoint y: 376, distance: 554.0
click at [949, 376] on span "Shop [STREET_ADDRESS]." at bounding box center [783, 378] width 871 height 16
click at [244, 145] on span "Aircraft" at bounding box center [252, 151] width 39 height 16
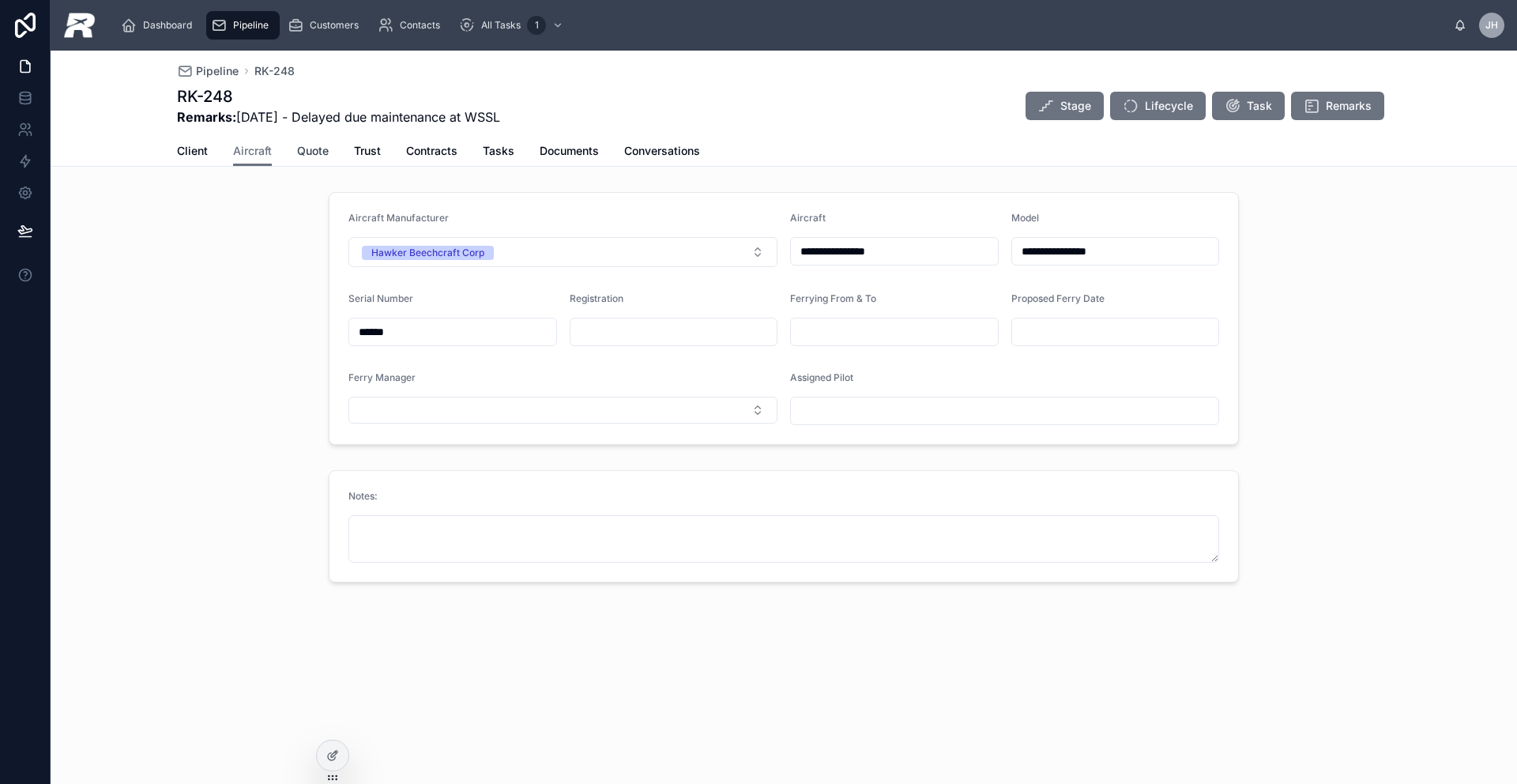
click at [304, 146] on span "Quote" at bounding box center [312, 151] width 31 height 16
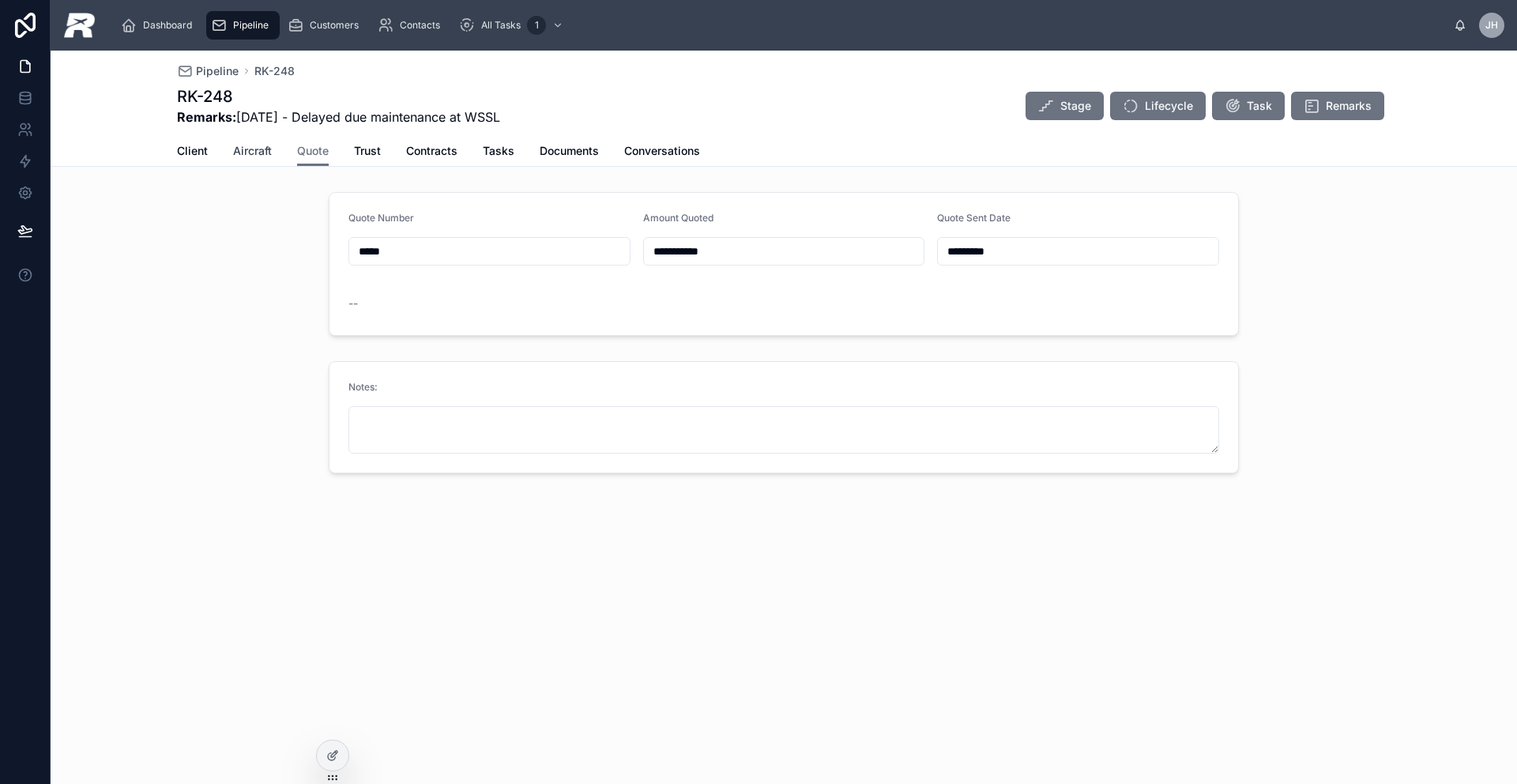
click at [266, 157] on span "Aircraft" at bounding box center [252, 151] width 39 height 16
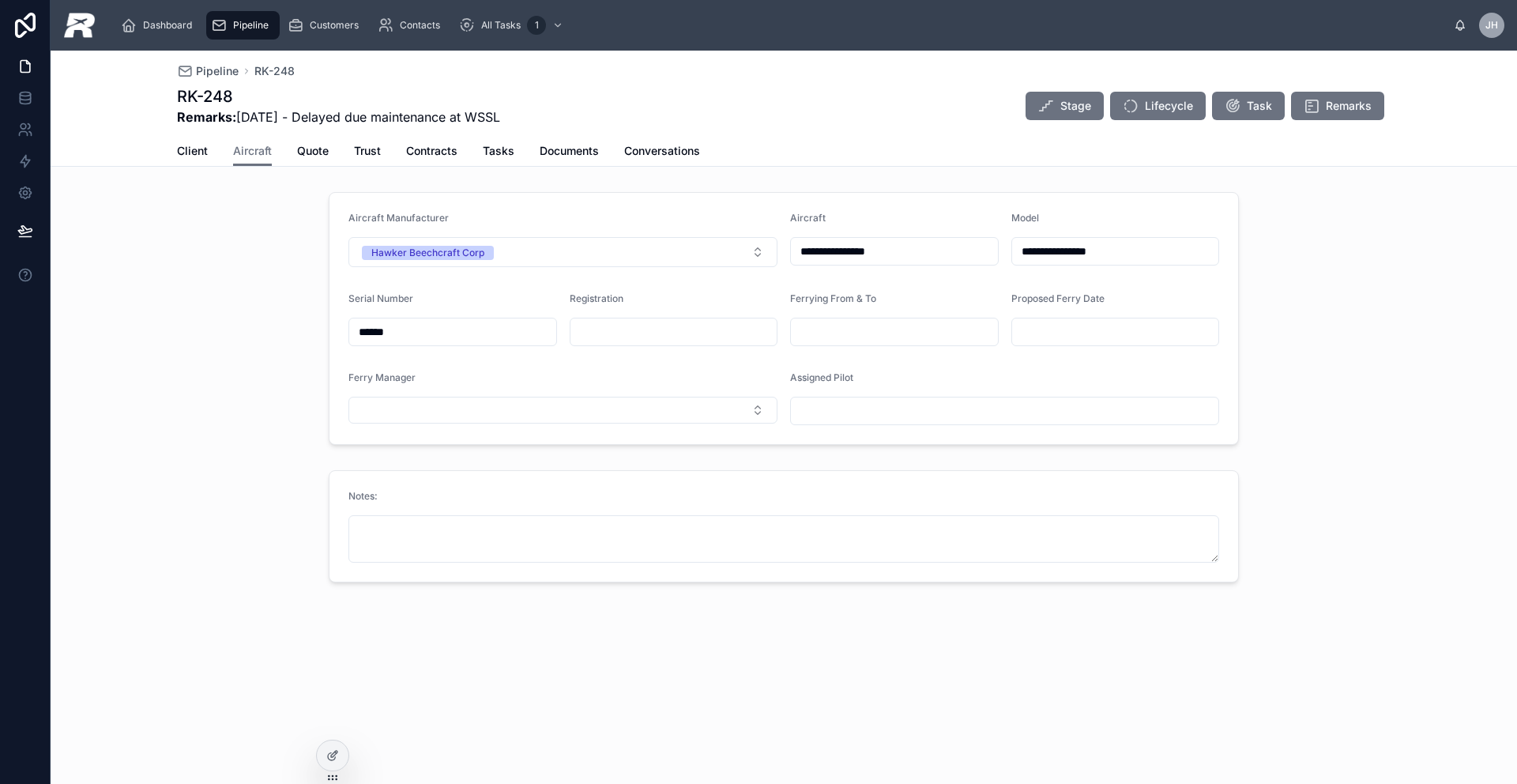
drag, startPoint x: 552, startPoint y: 119, endPoint x: 421, endPoint y: 121, distance: 131.0
click at [421, 120] on div "RK-248 Remarks: [DATE] - Delayed due maintenance at WSSL Stage Lifecycle Task R…" at bounding box center [783, 105] width 1213 height 41
click at [344, 31] on span "Customers" at bounding box center [334, 24] width 49 height 13
click at [344, 31] on div "Customers" at bounding box center [326, 25] width 78 height 25
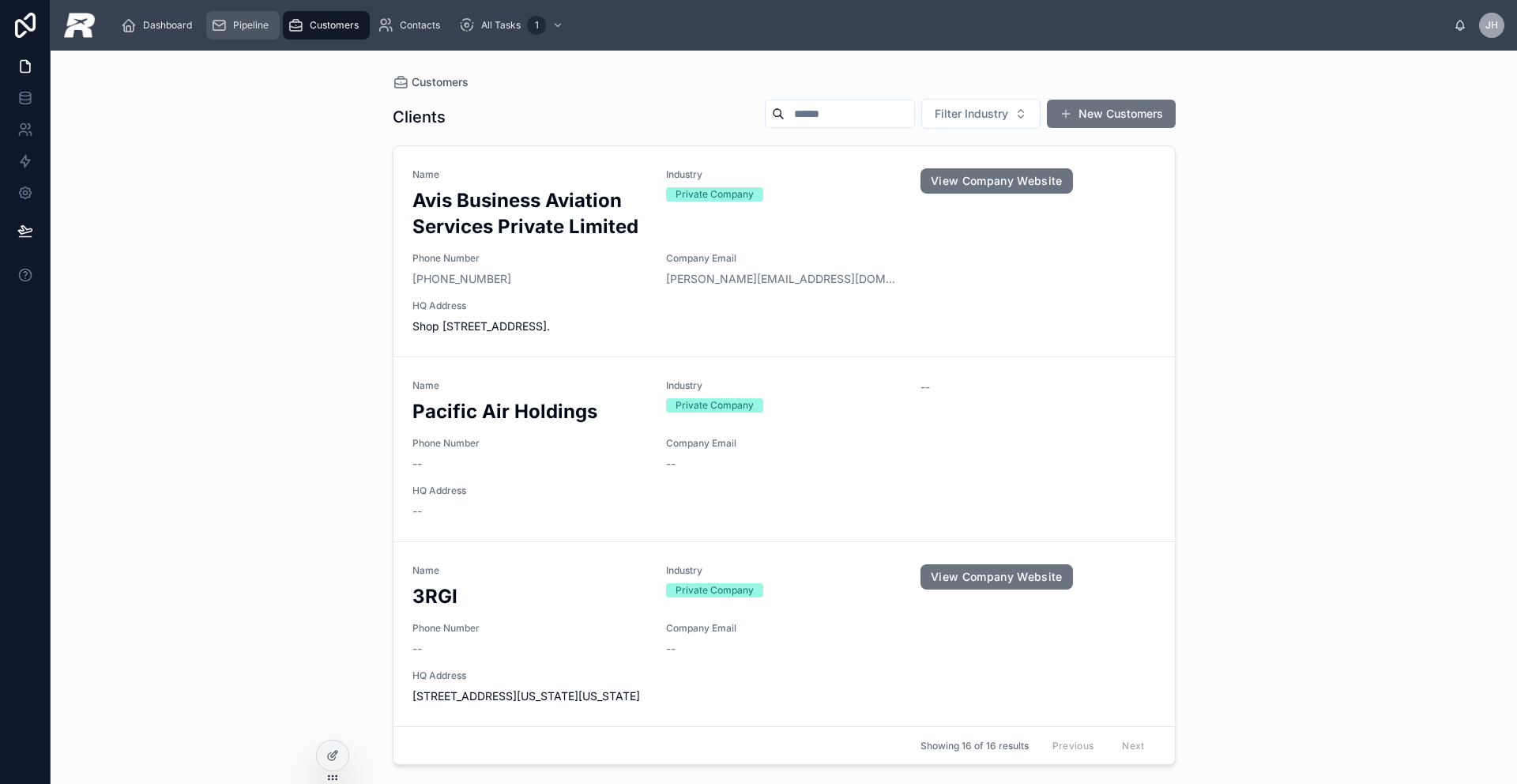
click at [244, 24] on span "Pipeline" at bounding box center [250, 24] width 35 height 13
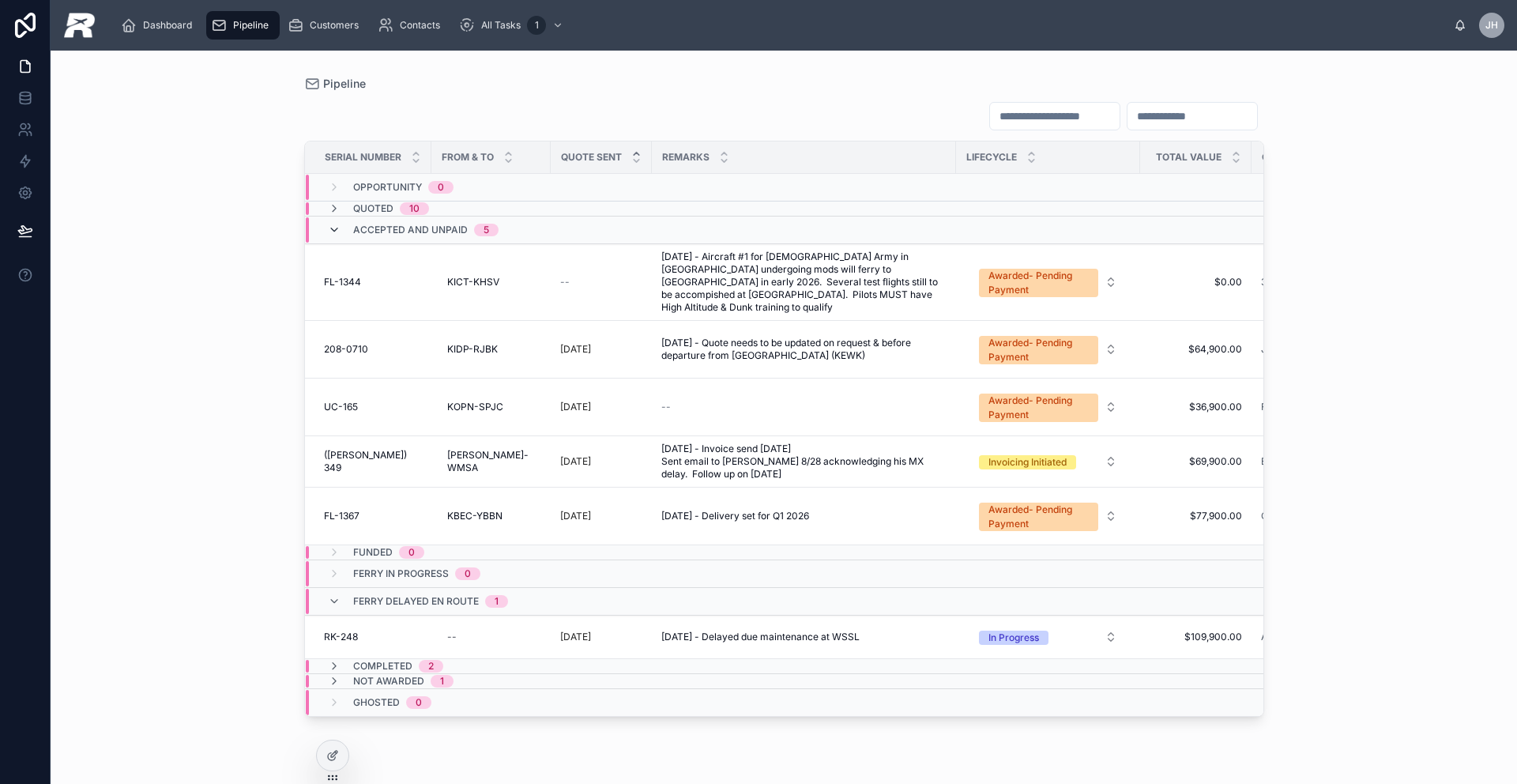
click at [340, 234] on icon at bounding box center [334, 229] width 13 height 13
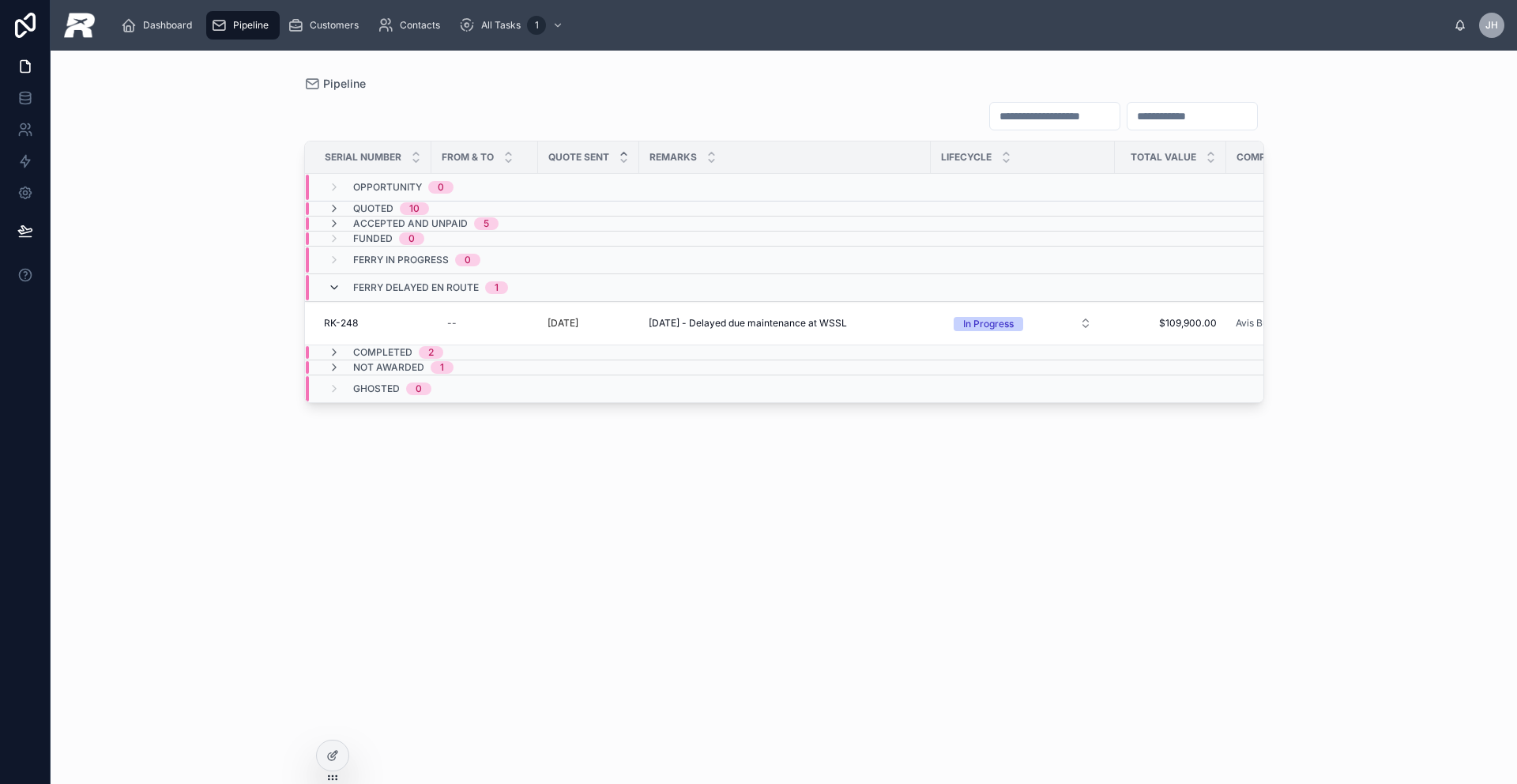
click at [331, 284] on icon at bounding box center [334, 287] width 13 height 13
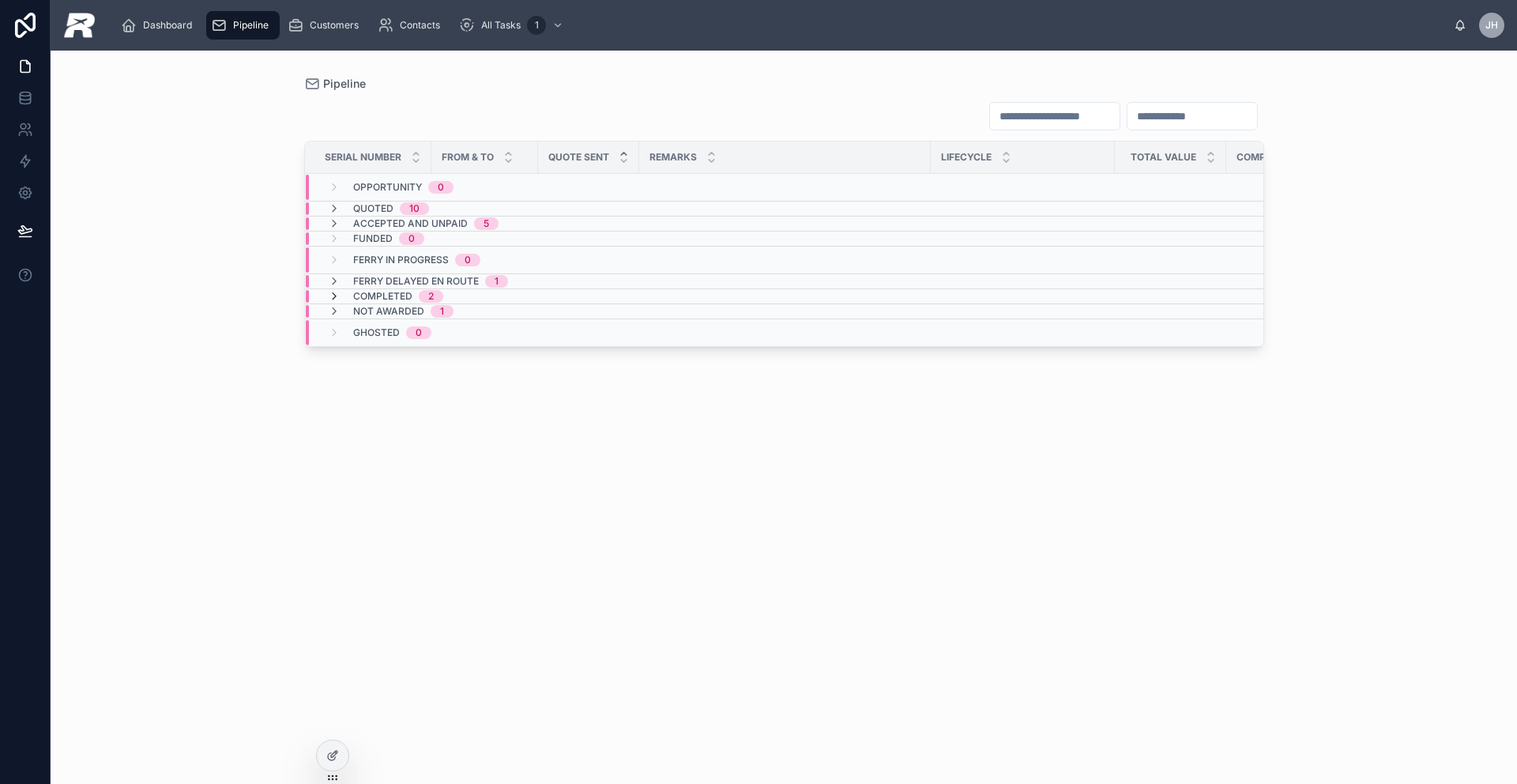
click at [331, 295] on icon at bounding box center [334, 296] width 13 height 13
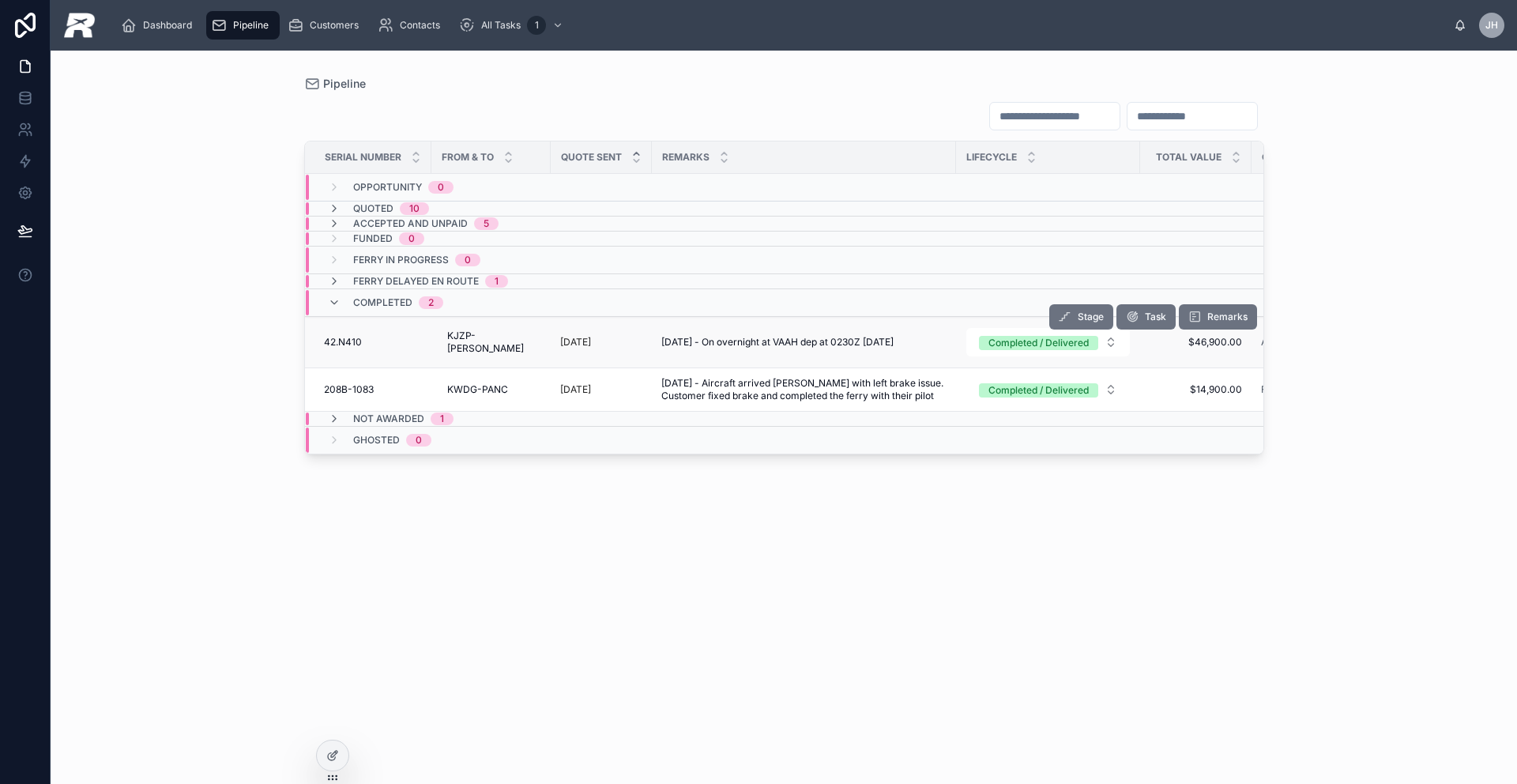
click at [358, 341] on span "42.N410" at bounding box center [342, 341] width 38 height 13
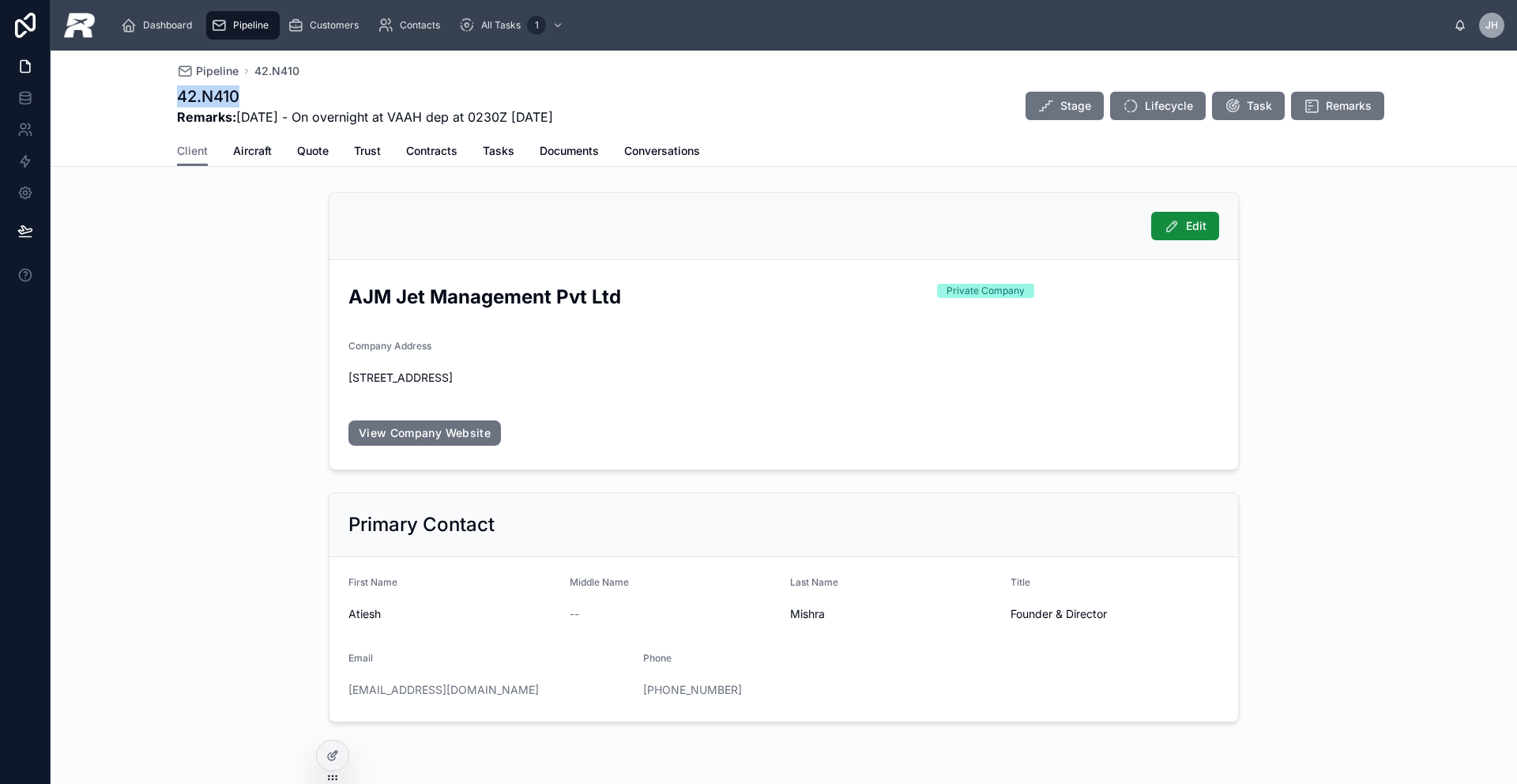
drag, startPoint x: 240, startPoint y: 94, endPoint x: 154, endPoint y: 91, distance: 86.1
click at [154, 91] on div "Pipeline 42.N410 42.N410 Remarks: [DATE] - On overnight at VAAH dep at 0230Z [D…" at bounding box center [783, 109] width 1466 height 116
drag, startPoint x: 621, startPoint y: 302, endPoint x: 348, endPoint y: 301, distance: 273.0
click at [348, 301] on h2 "AJM Jet Management Pvt Ltd" at bounding box center [636, 296] width 576 height 26
click at [241, 155] on span "Aircraft" at bounding box center [252, 151] width 39 height 16
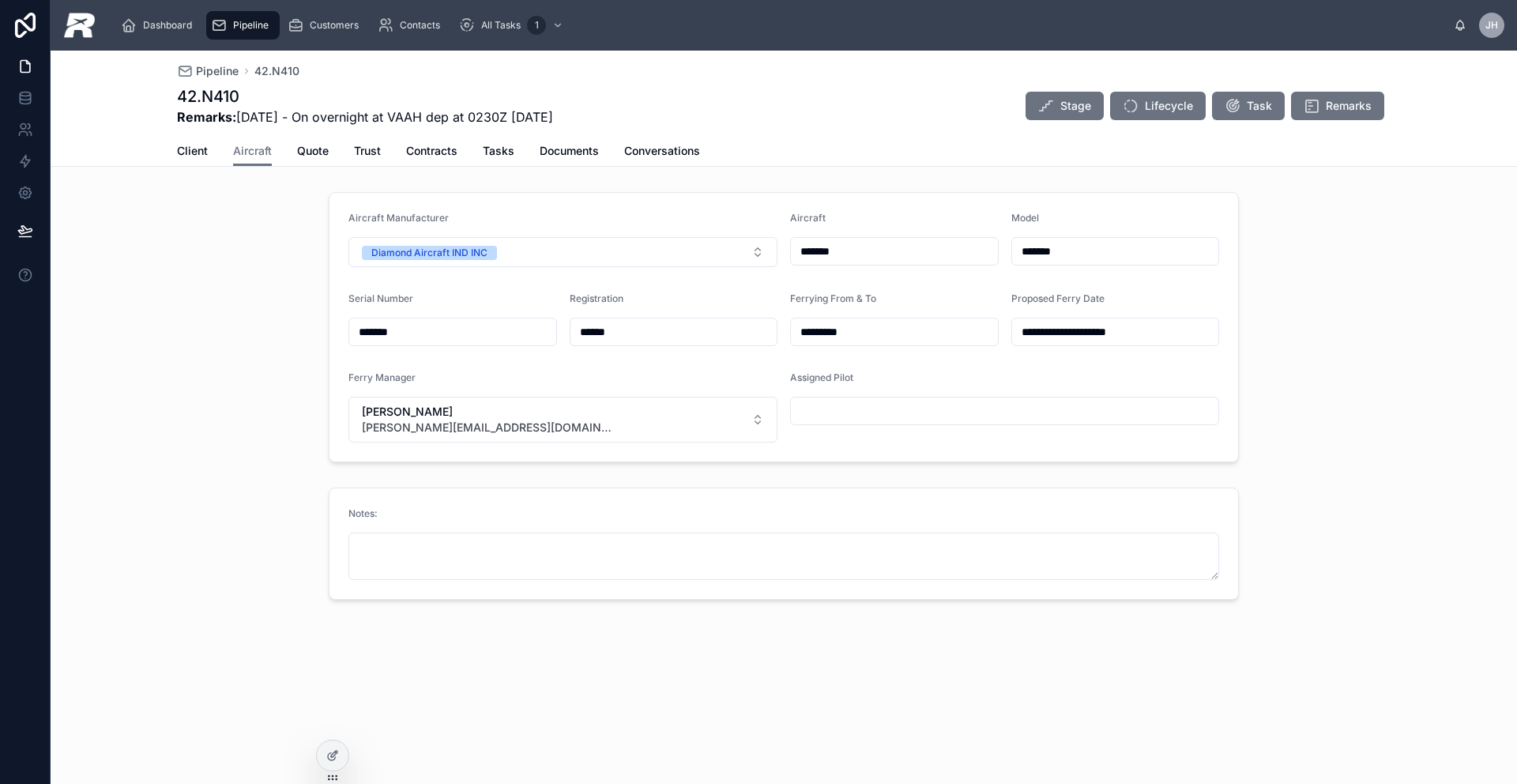
click at [293, 151] on div "Client Aircraft Quote Trust Contracts Tasks Documents Conversations" at bounding box center [783, 151] width 1213 height 30
click at [299, 148] on span "Quote" at bounding box center [312, 151] width 31 height 16
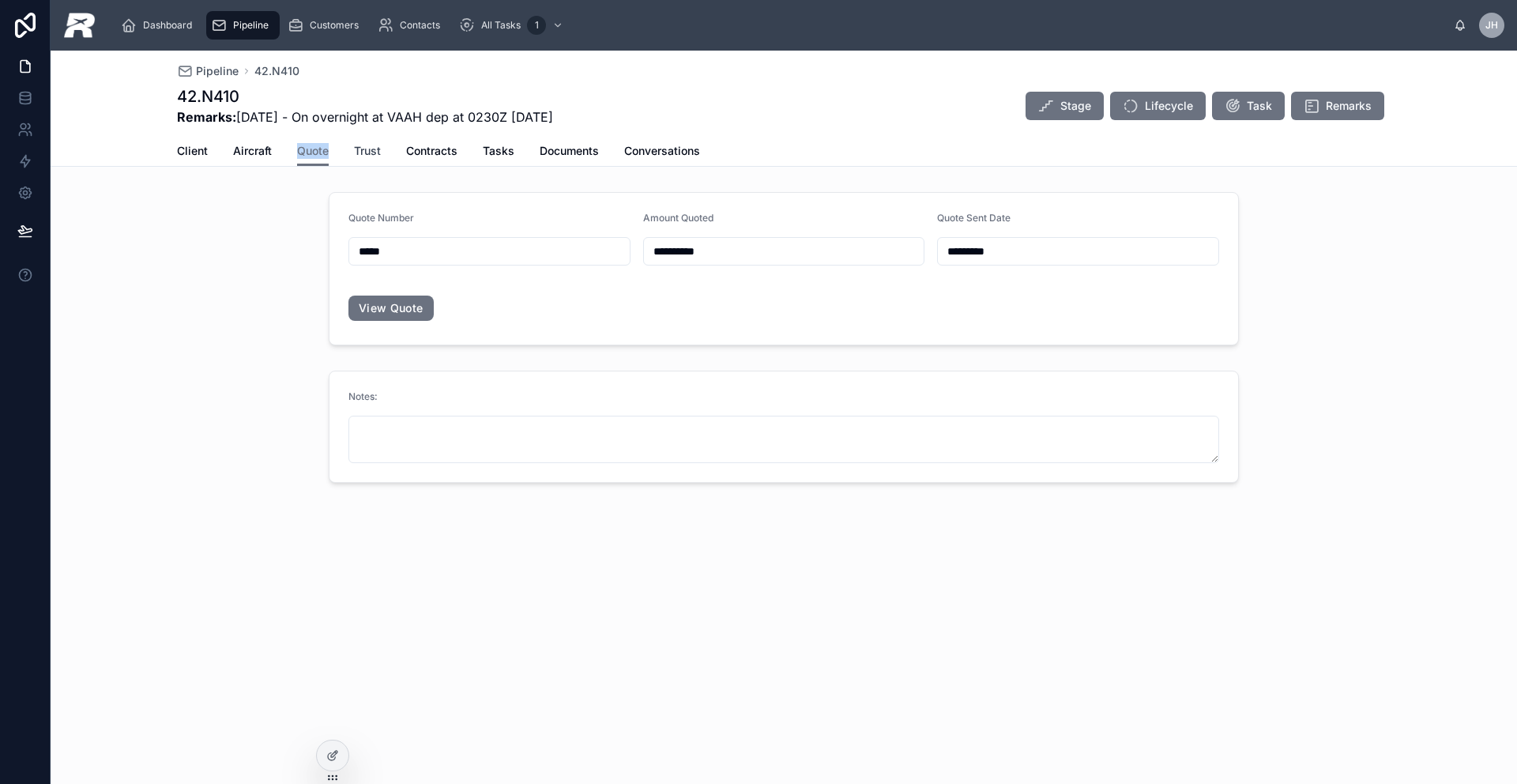
click at [366, 148] on span "Trust" at bounding box center [368, 151] width 27 height 16
click at [180, 149] on span "Client" at bounding box center [192, 151] width 31 height 16
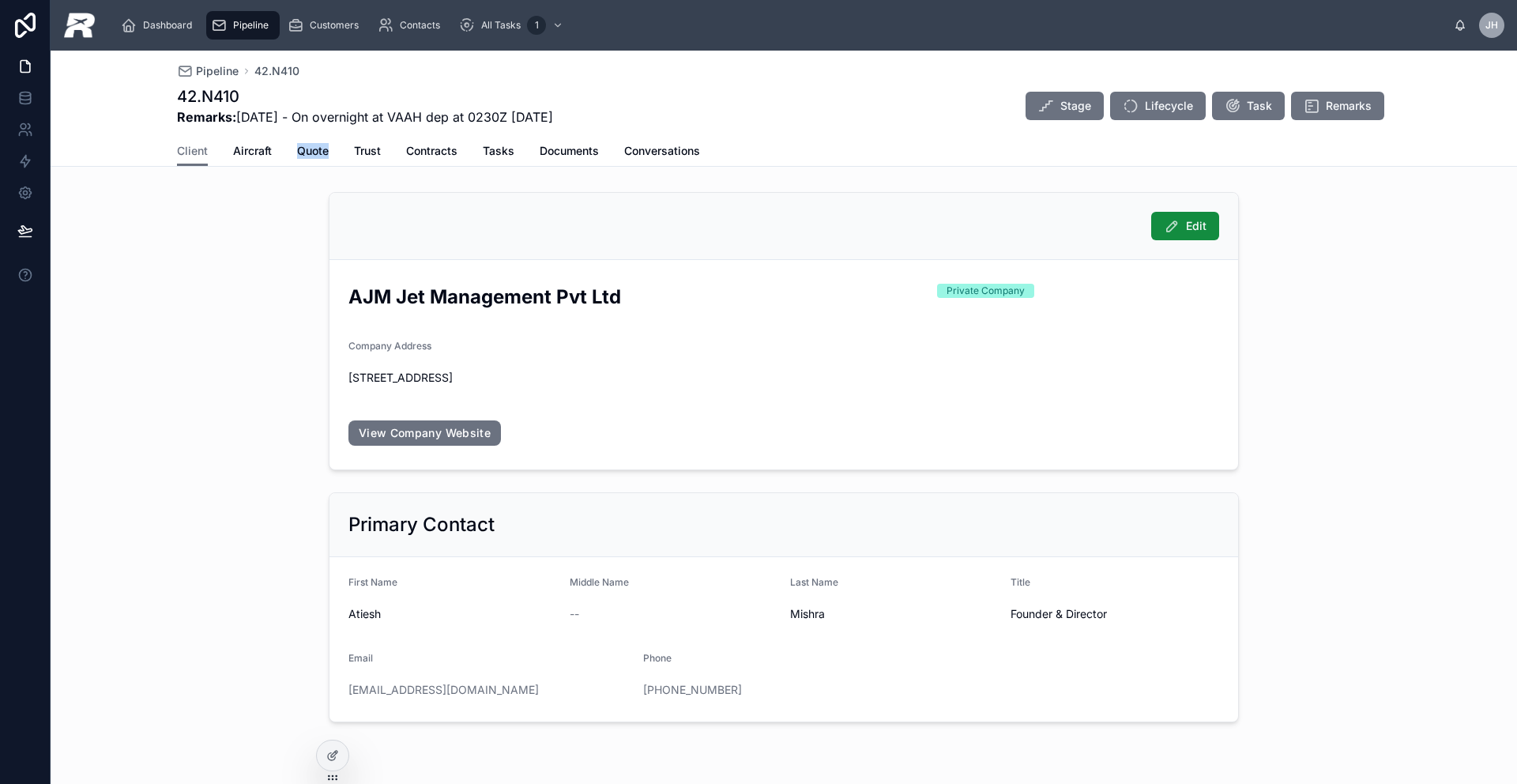
drag, startPoint x: 488, startPoint y: 695, endPoint x: 318, endPoint y: 695, distance: 170.0
click at [320, 695] on div "Primary Contact First Name Atiesh Middle Name -- Last Name [PERSON_NAME] Title …" at bounding box center [784, 607] width 929 height 243
click at [753, 689] on div "[PHONE_NUMBER]" at bounding box center [784, 690] width 282 height 16
drag, startPoint x: 711, startPoint y: 690, endPoint x: 629, endPoint y: 689, distance: 82.0
click at [629, 689] on form "First Name Atiesh Middle Name -- Last Name [PERSON_NAME] Title Founder & Direct…" at bounding box center [784, 639] width 909 height 164
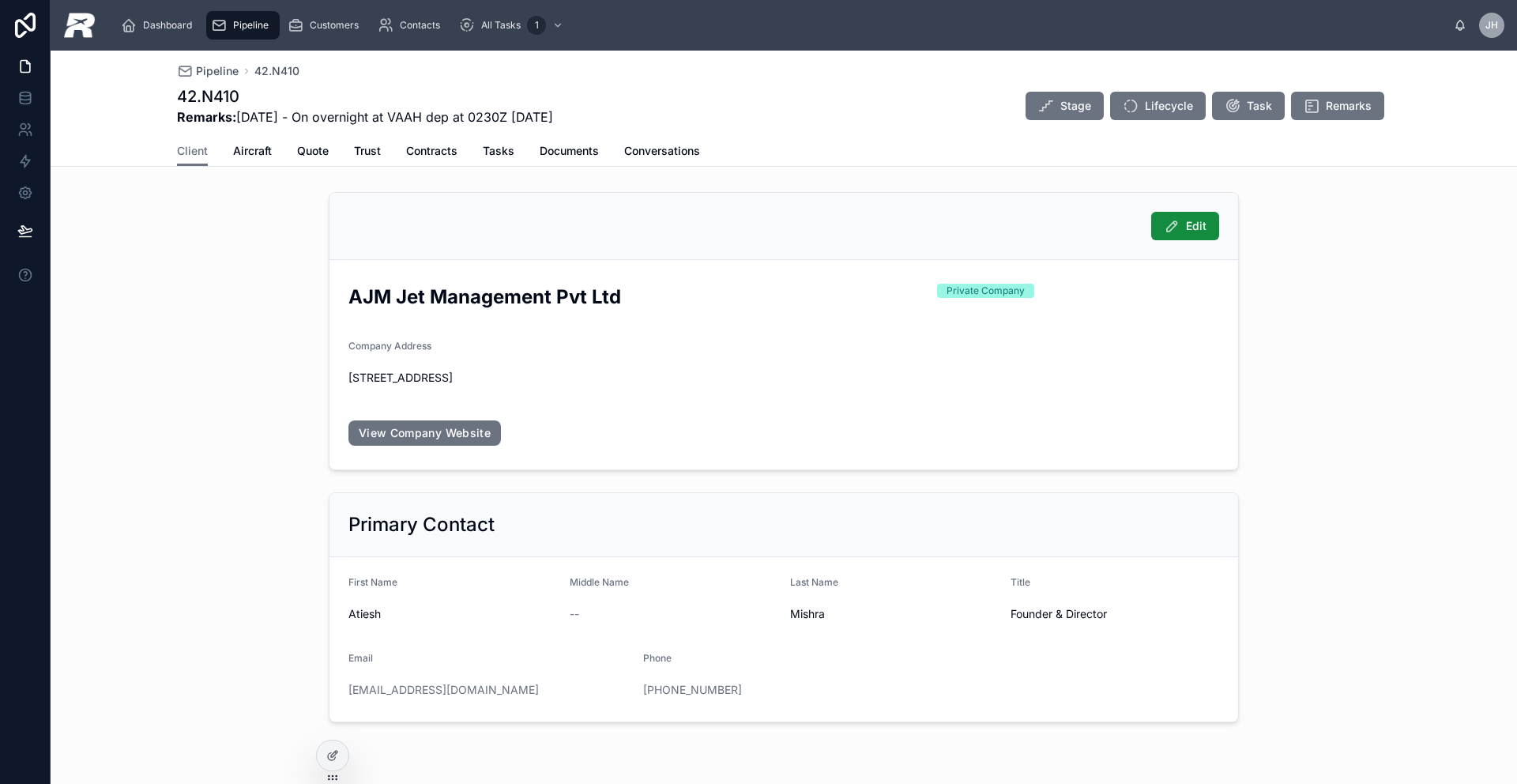
click at [797, 686] on div "[PHONE_NUMBER]" at bounding box center [784, 690] width 282 height 16
click at [788, 690] on div "[PHONE_NUMBER]" at bounding box center [784, 690] width 282 height 16
drag, startPoint x: 681, startPoint y: 697, endPoint x: 632, endPoint y: 695, distance: 49.0
click at [635, 692] on form "First Name Atiesh Middle Name -- Last Name [PERSON_NAME] Title Founder & Direct…" at bounding box center [784, 639] width 909 height 164
click at [461, 428] on link "View Company Website" at bounding box center [424, 433] width 153 height 25
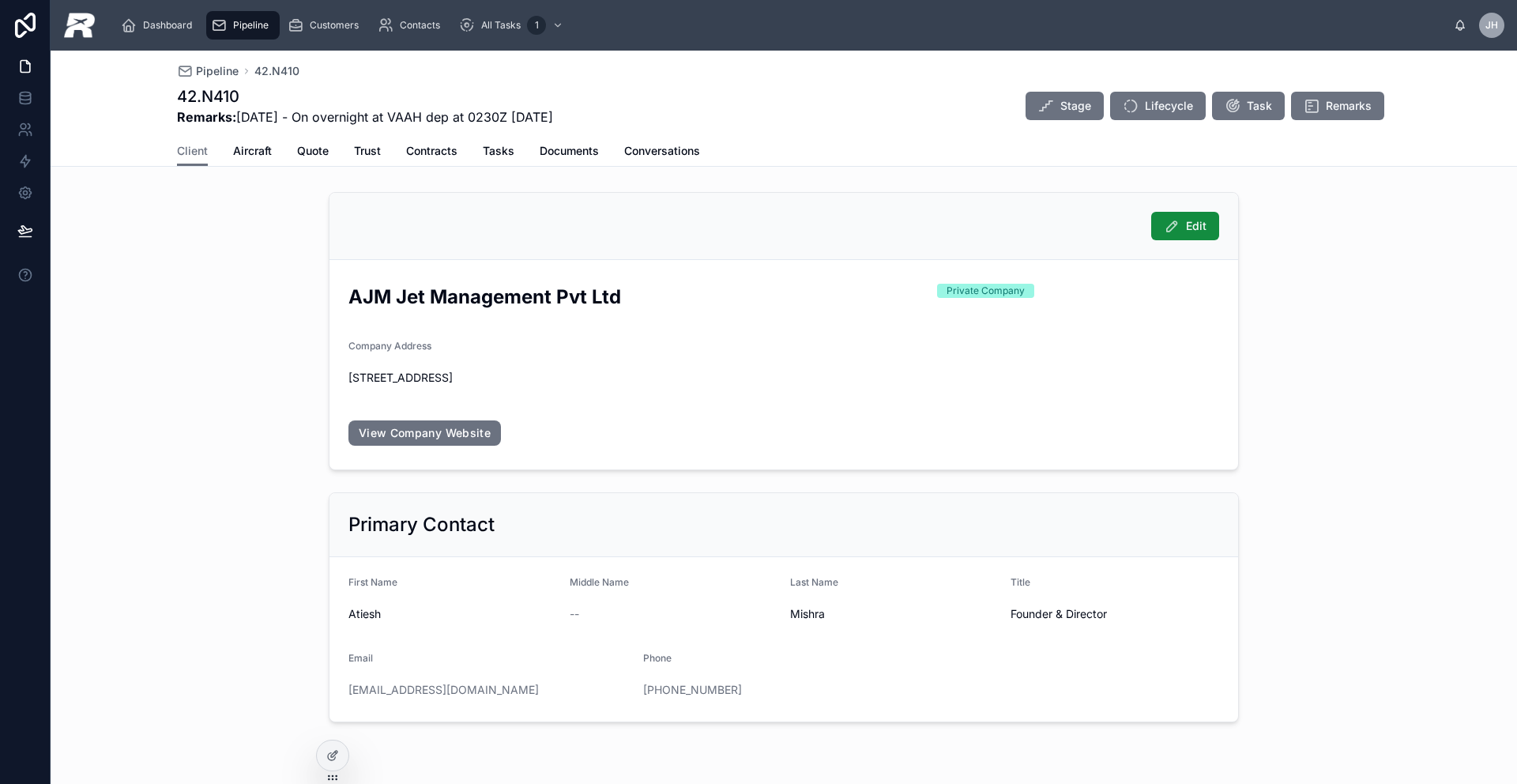
drag, startPoint x: 851, startPoint y: 356, endPoint x: 898, endPoint y: 376, distance: 51.1
click at [866, 362] on div "Company Address [STREET_ADDRESS]" at bounding box center [783, 365] width 871 height 51
drag, startPoint x: 924, startPoint y: 384, endPoint x: 344, endPoint y: 378, distance: 580.0
click at [348, 378] on span "[STREET_ADDRESS]" at bounding box center [783, 378] width 871 height 16
click at [326, 26] on span "Customers" at bounding box center [334, 24] width 49 height 13
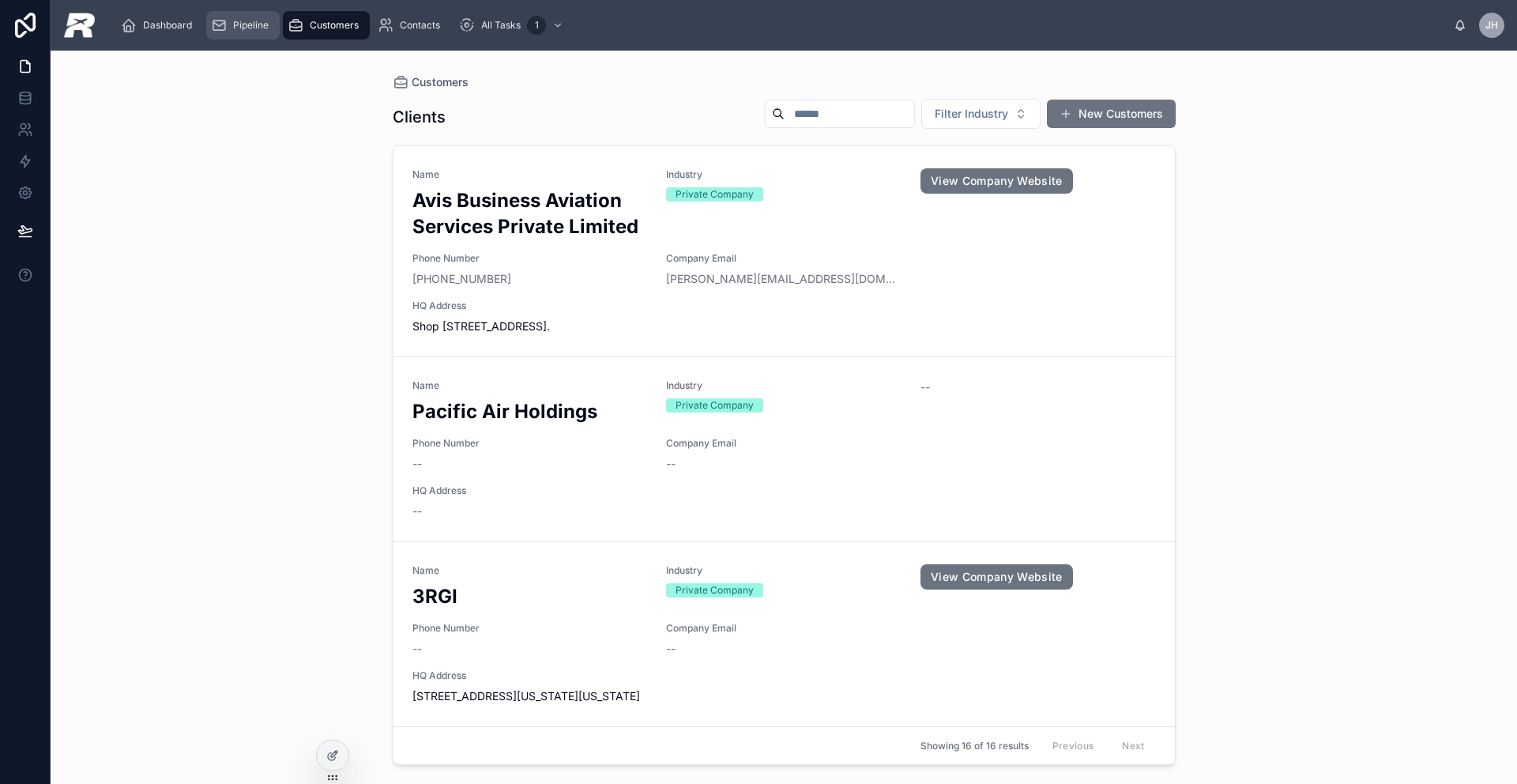
click at [257, 23] on span "Pipeline" at bounding box center [250, 24] width 35 height 13
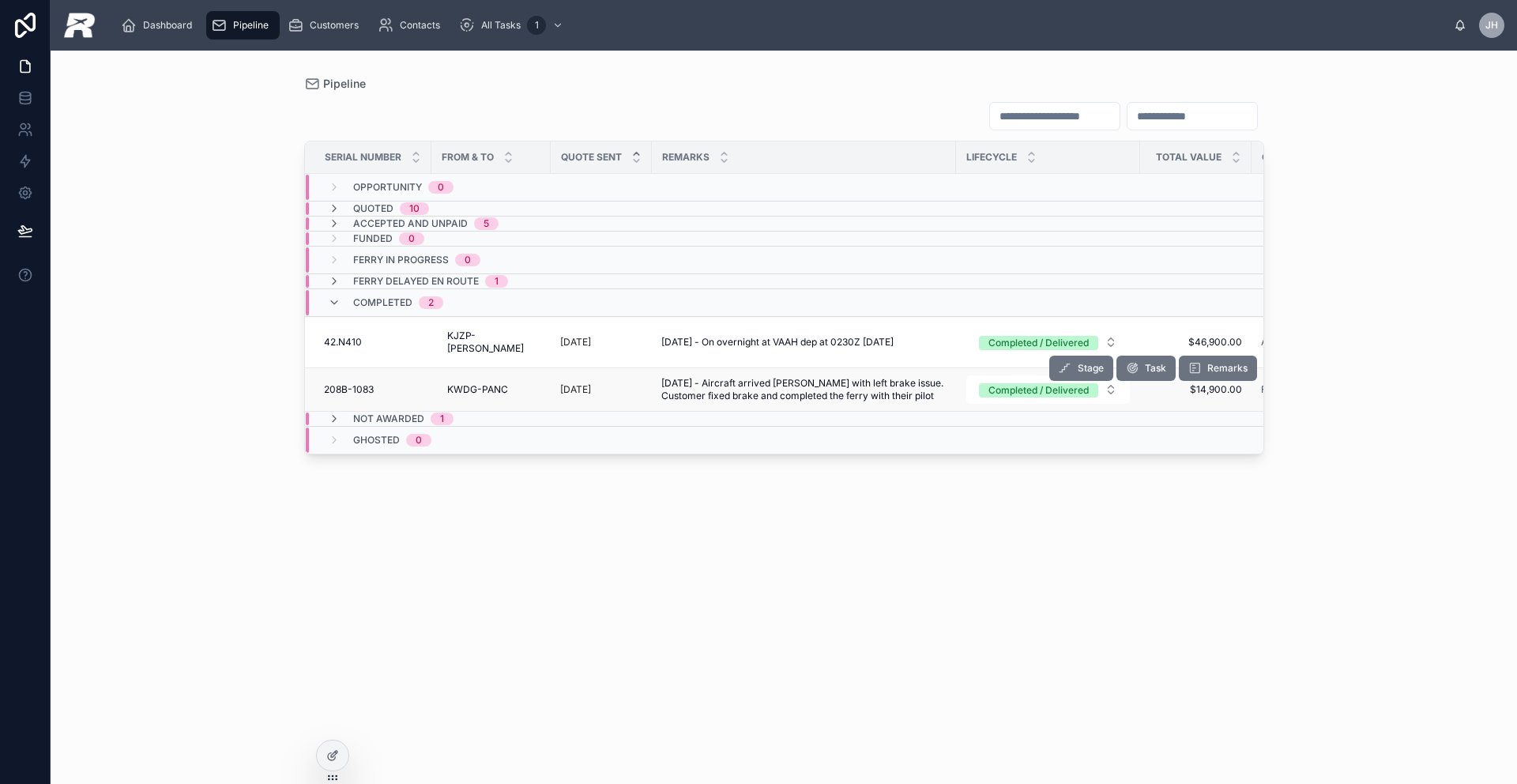
click at [358, 395] on span "208B-1083" at bounding box center [348, 389] width 50 height 13
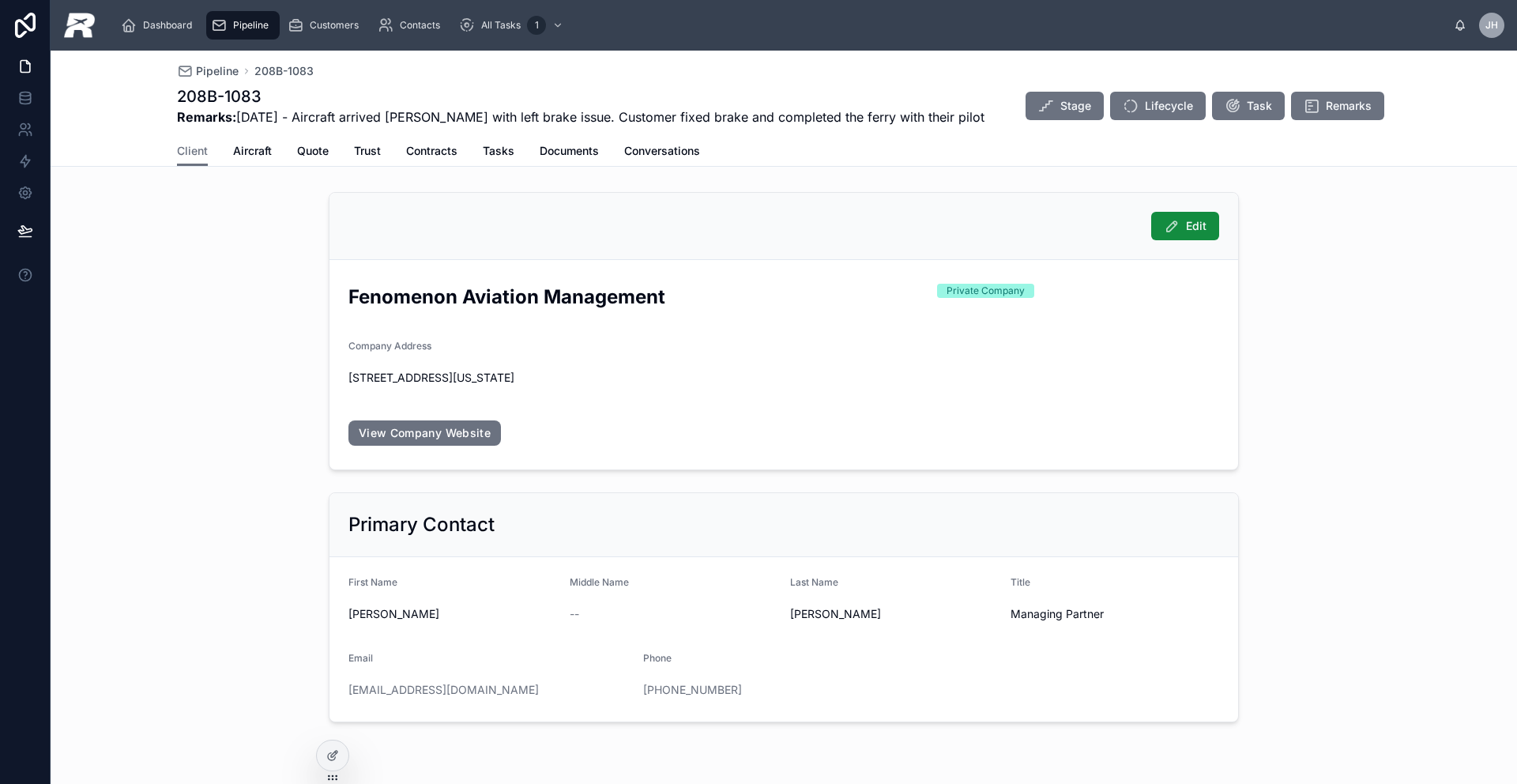
click at [273, 110] on span "Remarks: [DATE] - Aircraft arrived [PERSON_NAME] with left brake issue. Custome…" at bounding box center [581, 116] width 808 height 19
drag, startPoint x: 260, startPoint y: 100, endPoint x: 163, endPoint y: 94, distance: 97.2
click at [143, 95] on div "Pipeline 208B-1083 208B-1083 Remarks: [DATE] - Aircraft arrived [PERSON_NAME] w…" at bounding box center [783, 109] width 1466 height 116
click at [309, 153] on span "Quote" at bounding box center [312, 151] width 31 height 16
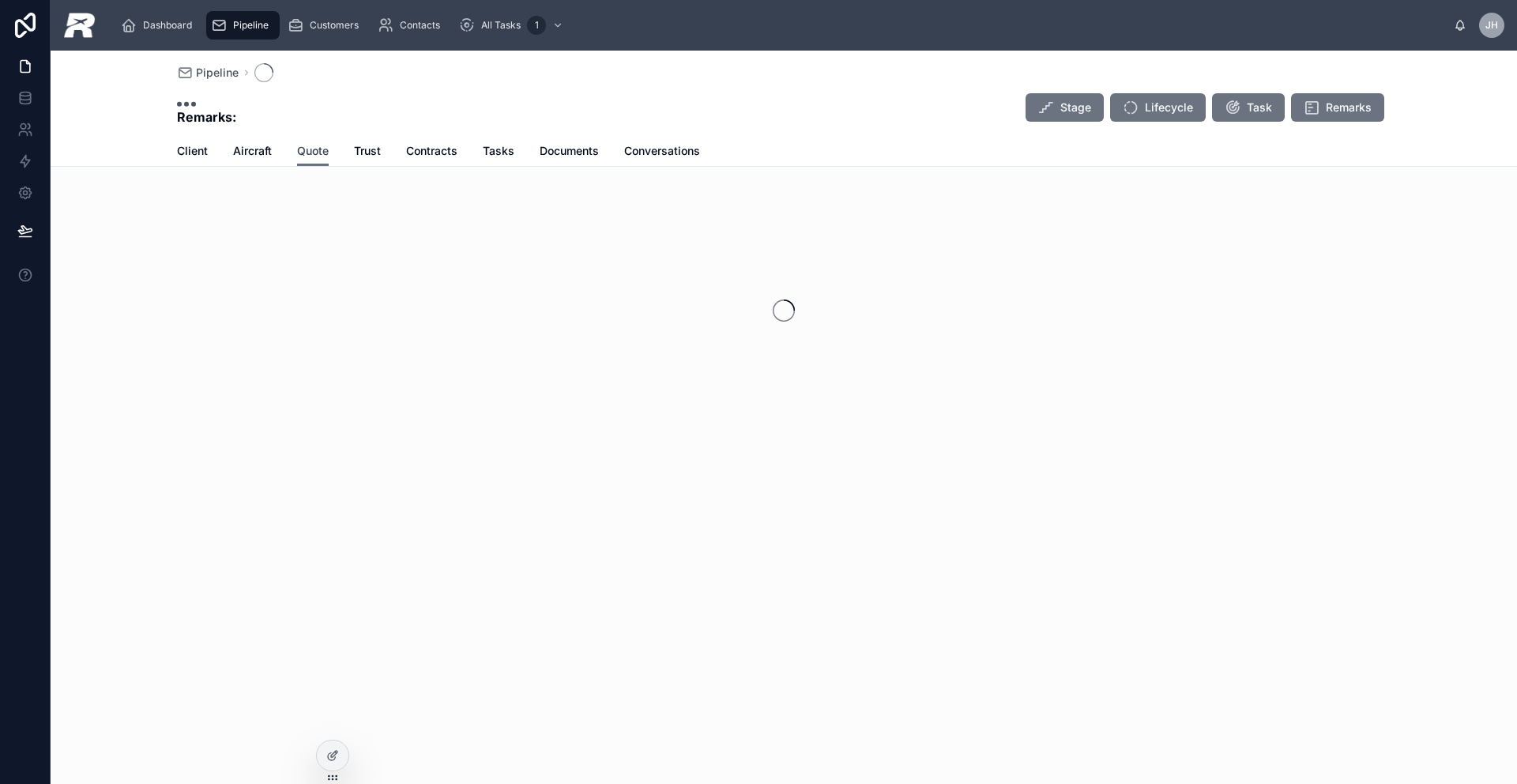
click at [309, 153] on span "Quote" at bounding box center [312, 151] width 31 height 16
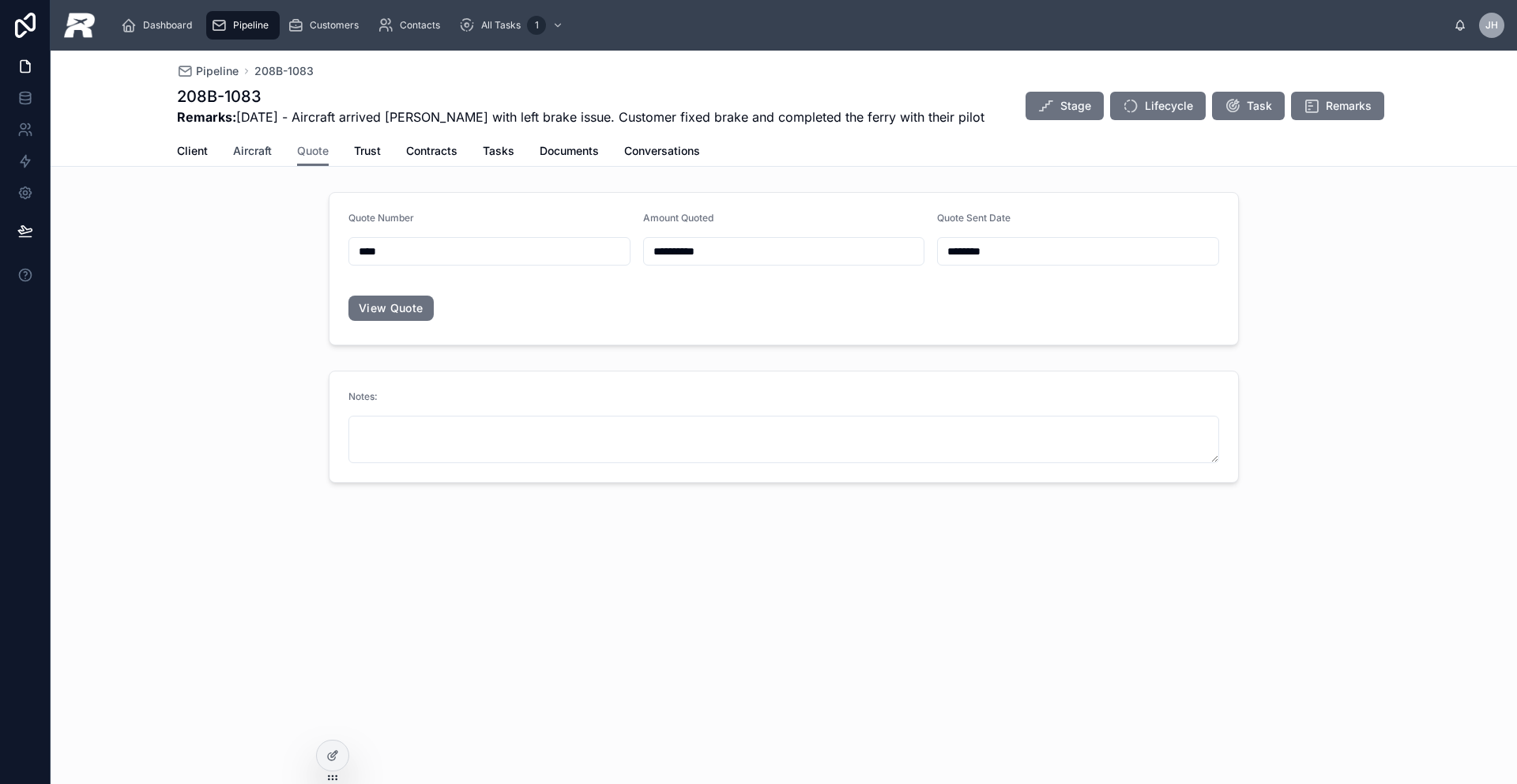
click at [260, 157] on span "Aircraft" at bounding box center [252, 151] width 39 height 16
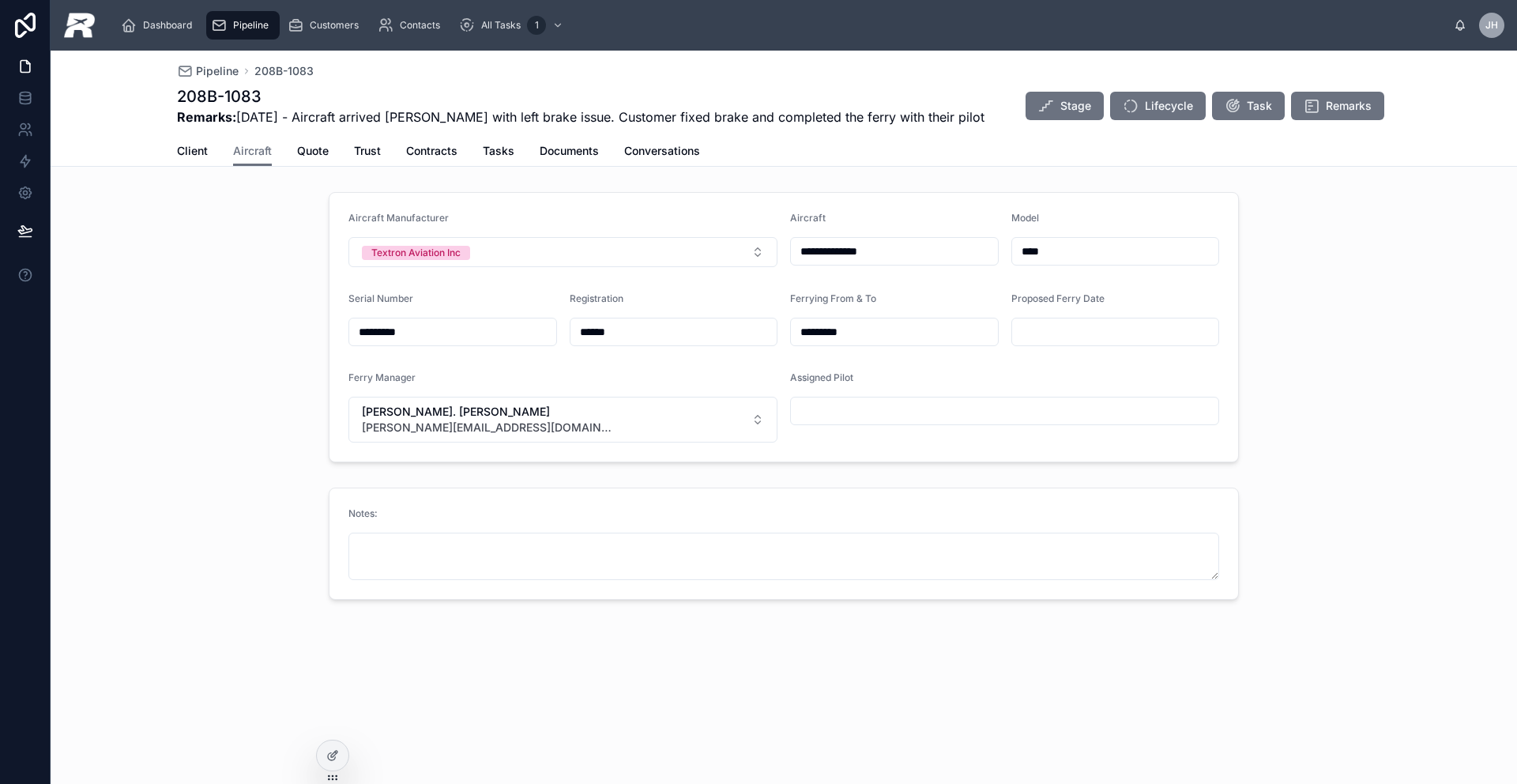
click at [863, 254] on input "**********" at bounding box center [895, 251] width 207 height 22
click at [862, 254] on input "**********" at bounding box center [895, 251] width 207 height 22
click at [320, 149] on span "Quote" at bounding box center [312, 151] width 31 height 16
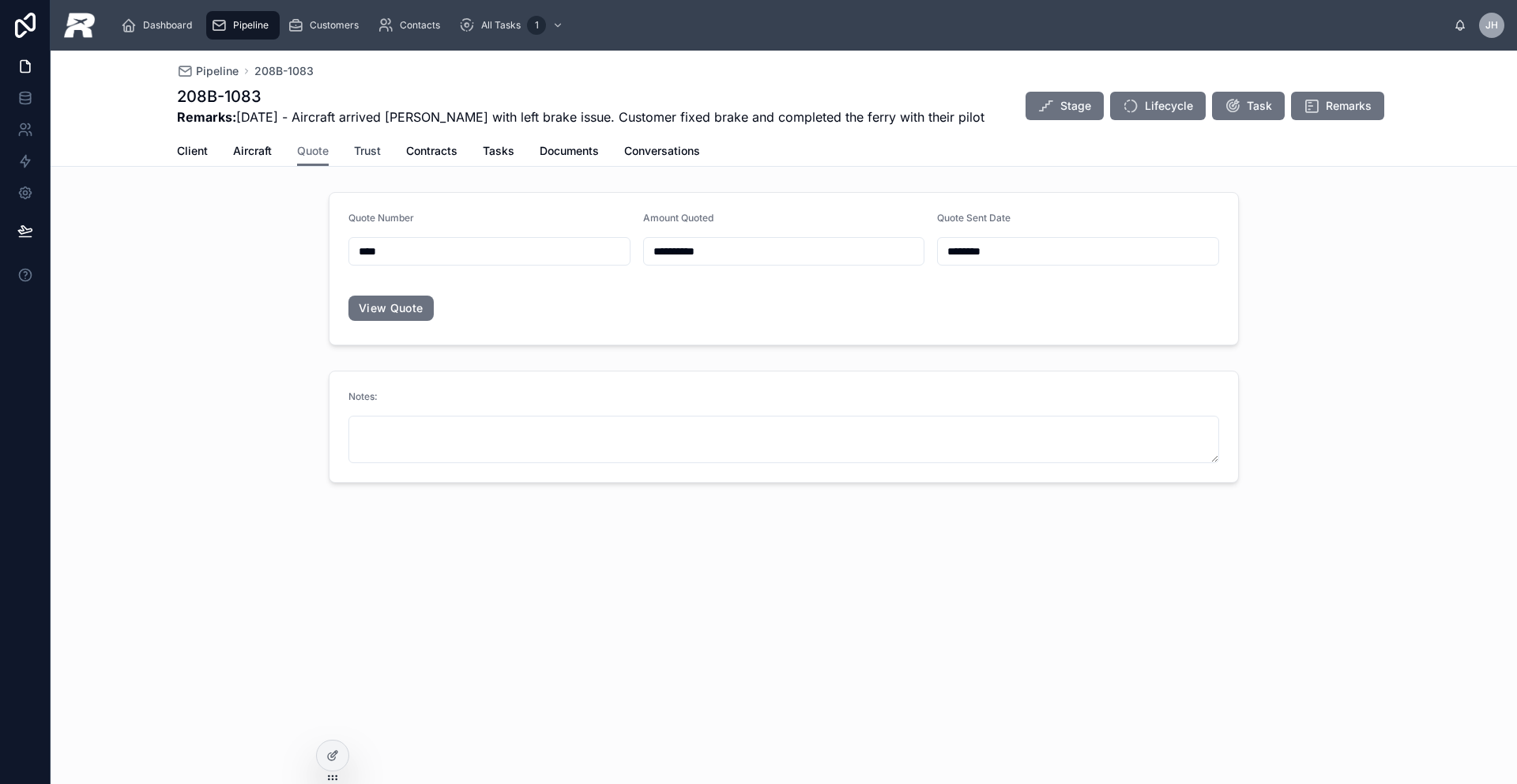
click at [367, 155] on span "Trust" at bounding box center [368, 151] width 27 height 16
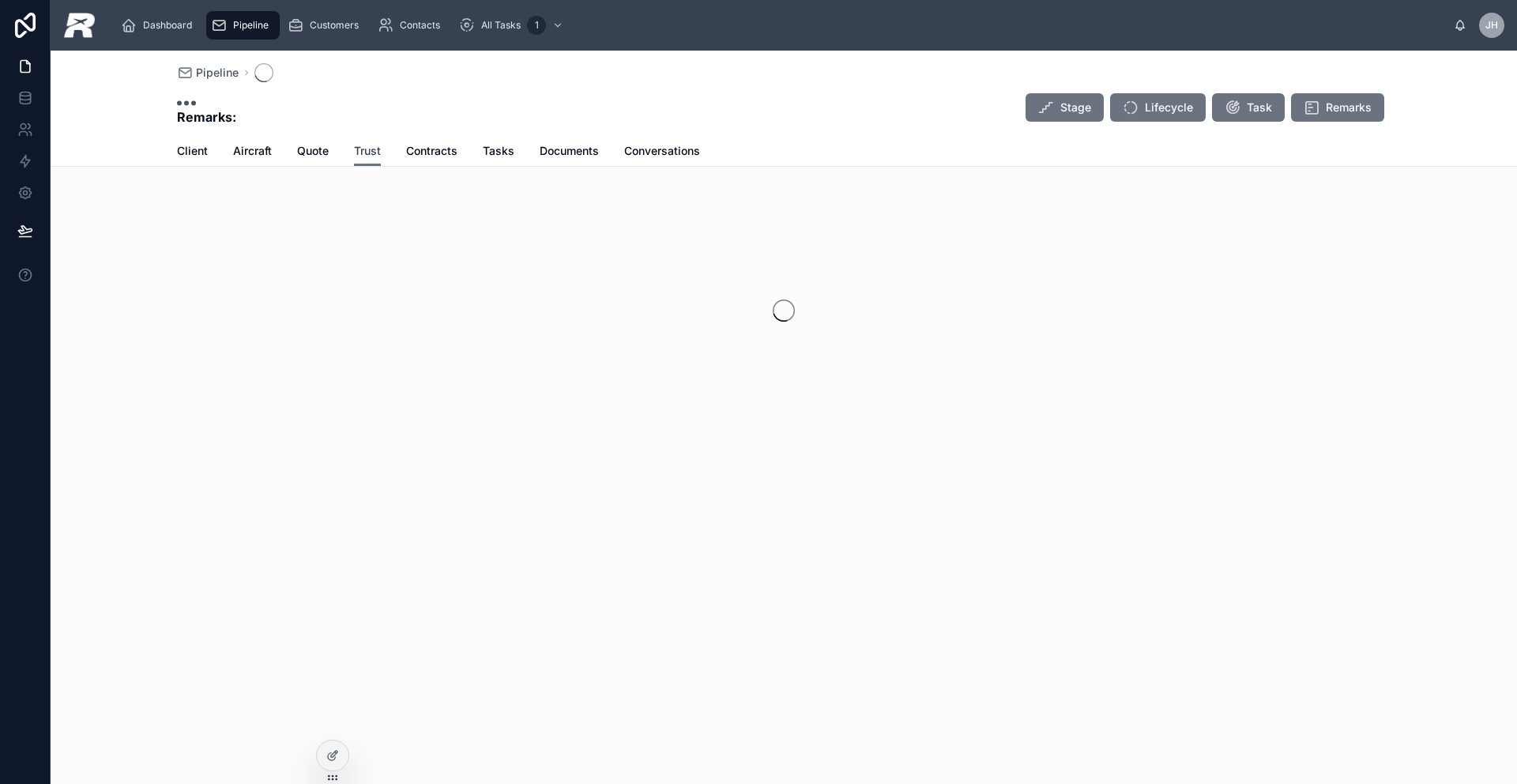
click at [367, 155] on span "Trust" at bounding box center [368, 151] width 27 height 16
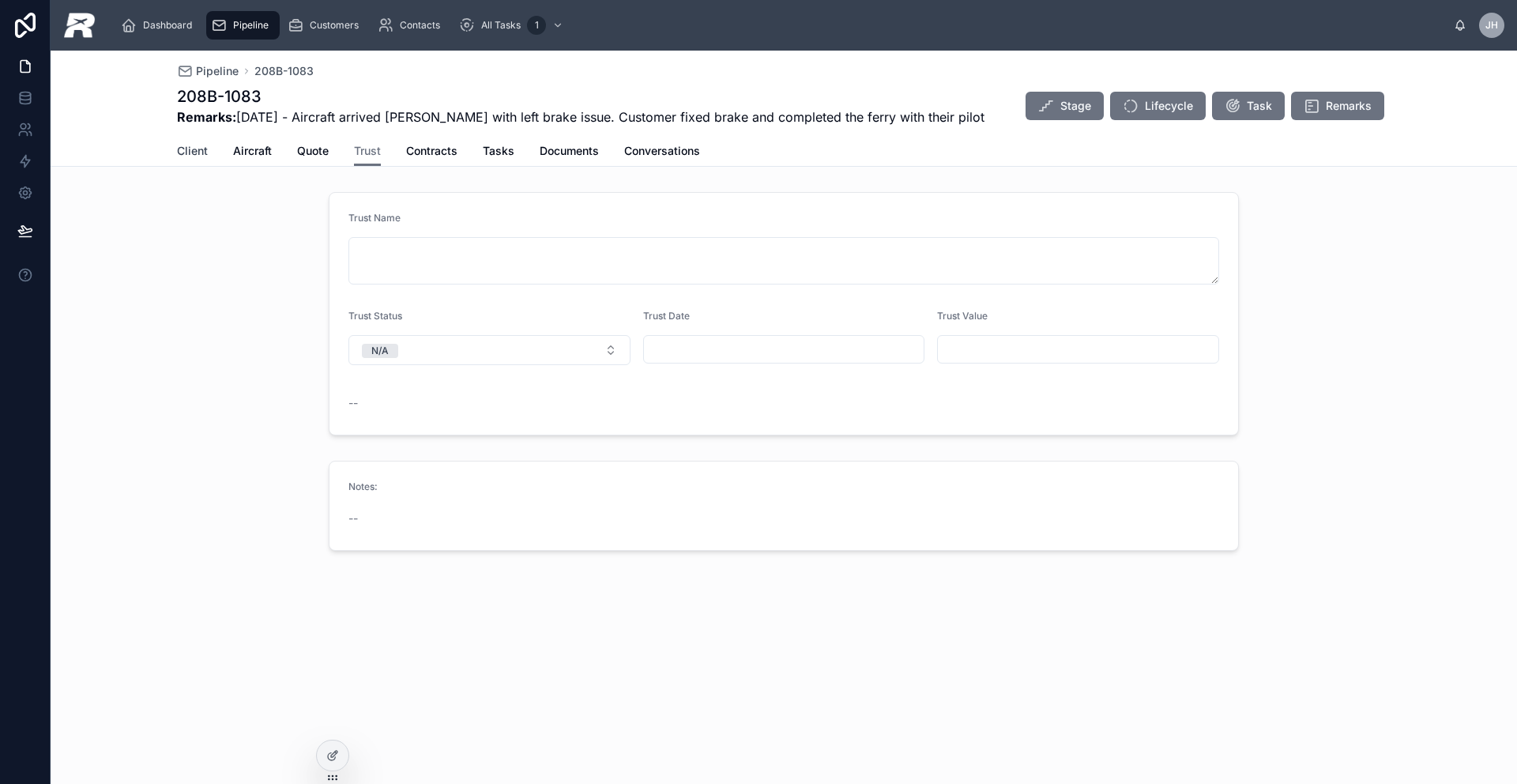
drag, startPoint x: 212, startPoint y: 173, endPoint x: 200, endPoint y: 163, distance: 15.6
click at [211, 172] on div "Pipeline 208B-1083 208B-1083 Remarks: [DATE] - Aircraft arrived [PERSON_NAME] w…" at bounding box center [783, 354] width 1466 height 608
click at [198, 159] on link "Client" at bounding box center [192, 152] width 31 height 31
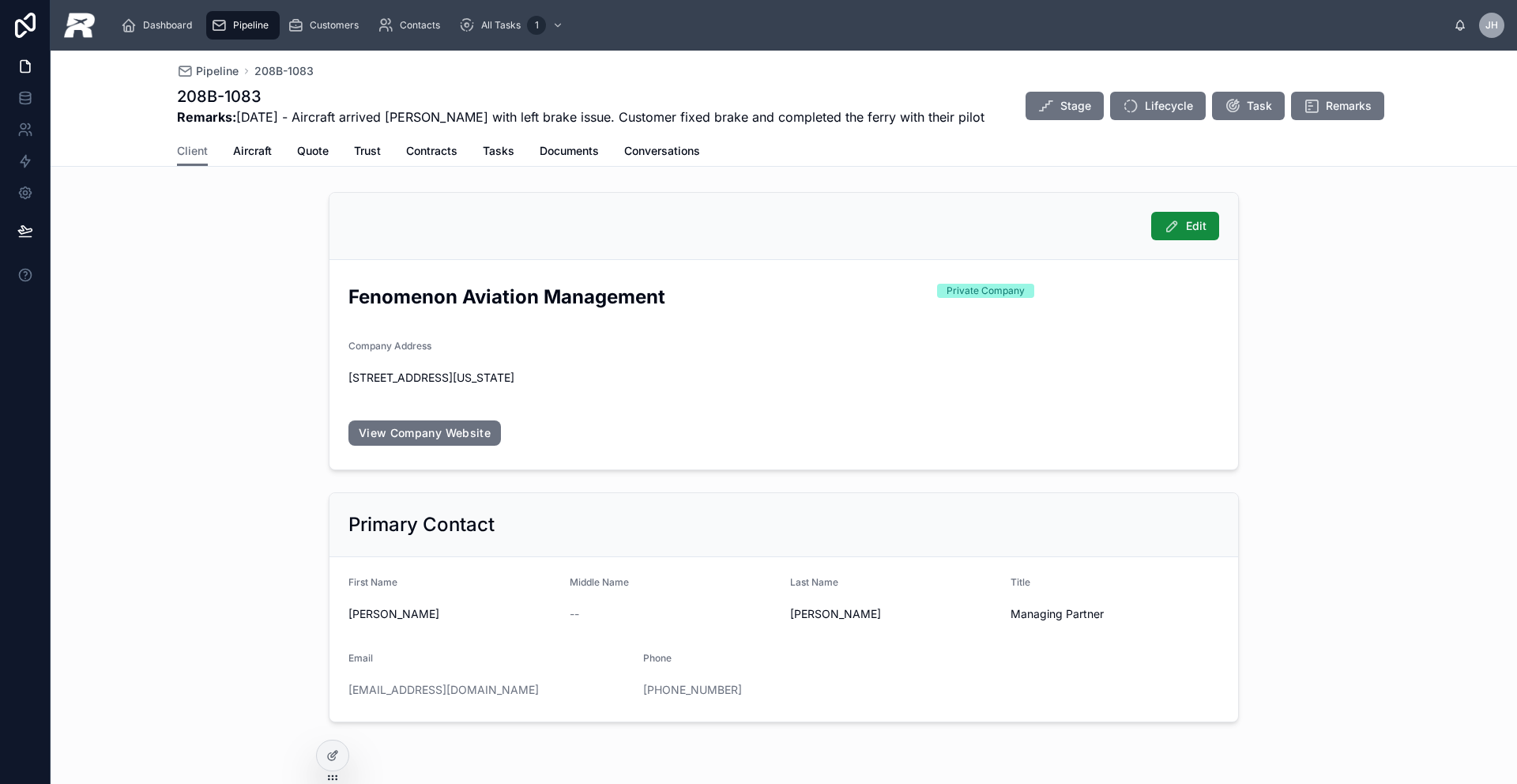
drag, startPoint x: 637, startPoint y: 308, endPoint x: 658, endPoint y: 303, distance: 21.6
click at [637, 308] on h2 "Fenomenon Aviation Management" at bounding box center [636, 296] width 576 height 26
drag, startPoint x: 659, startPoint y: 302, endPoint x: 342, endPoint y: 306, distance: 317.0
click at [348, 306] on h2 "Fenomenon Aviation Management" at bounding box center [636, 296] width 576 height 26
drag, startPoint x: 453, startPoint y: 692, endPoint x: 342, endPoint y: 692, distance: 111.0
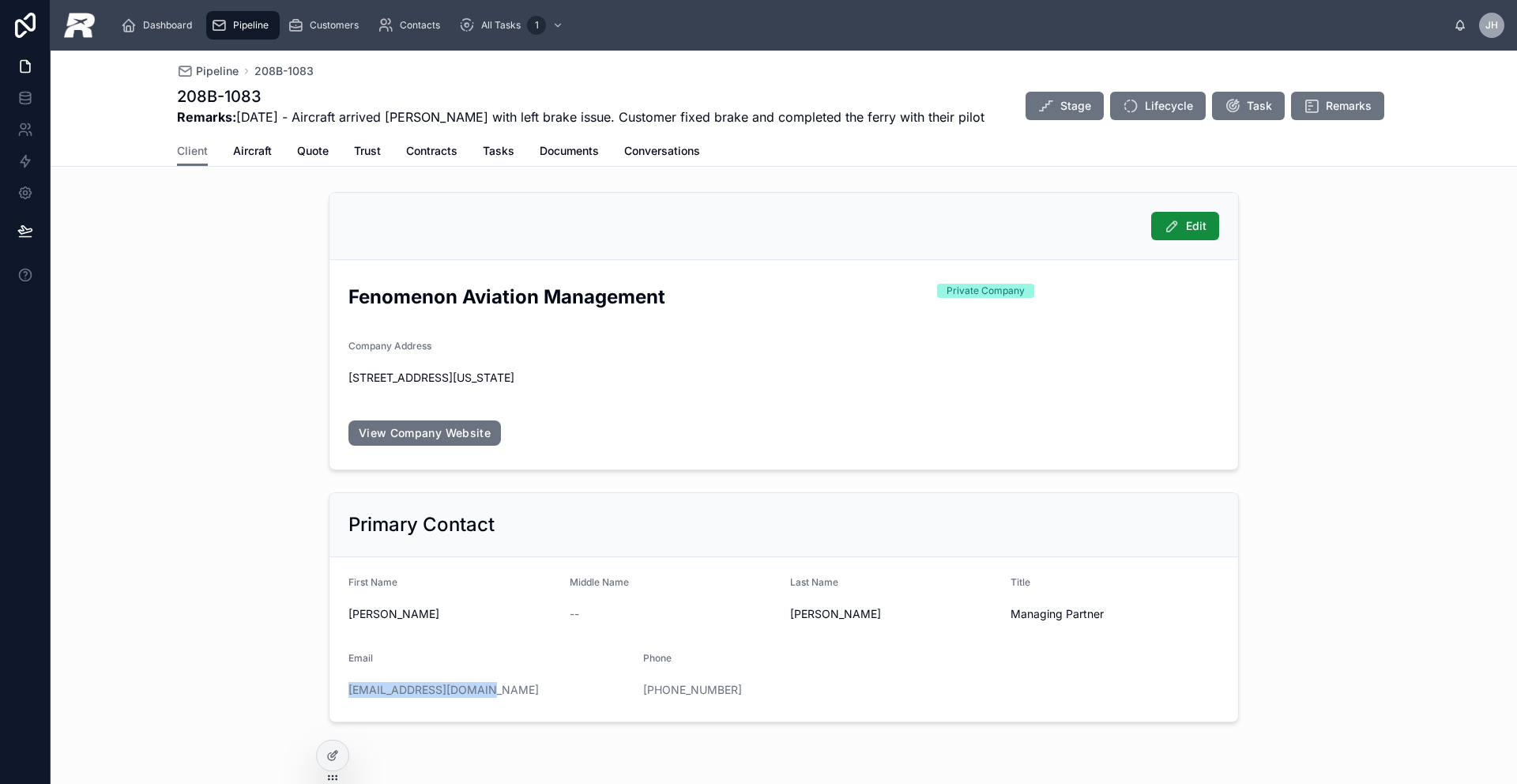
click at [348, 692] on div "[EMAIL_ADDRESS][DOMAIN_NAME]" at bounding box center [489, 690] width 282 height 16
click at [757, 696] on div "[PHONE_NUMBER]" at bounding box center [784, 690] width 282 height 25
drag, startPoint x: 742, startPoint y: 695, endPoint x: 636, endPoint y: 694, distance: 106.0
click at [634, 691] on form "First Name [PERSON_NAME] Middle Name -- Last Name [PERSON_NAME] Title Managing …" at bounding box center [784, 639] width 909 height 164
drag, startPoint x: 668, startPoint y: 379, endPoint x: 341, endPoint y: 384, distance: 327.0
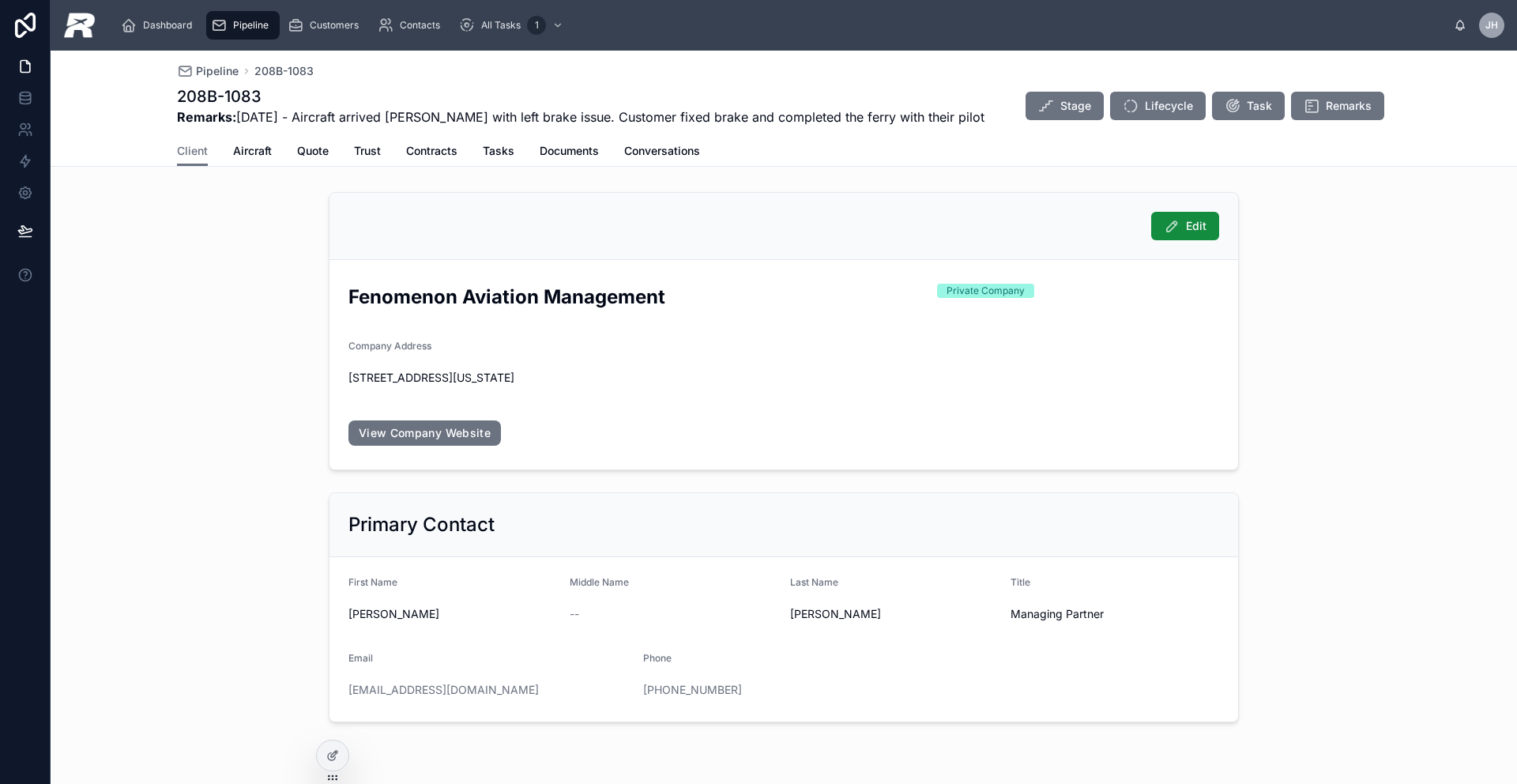
click at [341, 384] on form "Fenomenon Aviation Management Private Company Company Address [STREET_ADDRESS][…" at bounding box center [784, 364] width 909 height 209
click at [446, 429] on link "View Company Website" at bounding box center [424, 433] width 153 height 25
click at [0, 0] on div "Dashboard Pipeline Customers Contacts All Tasks 1 [PERSON_NAME] Pipeline 208B-1…" at bounding box center [758, 392] width 1517 height 784
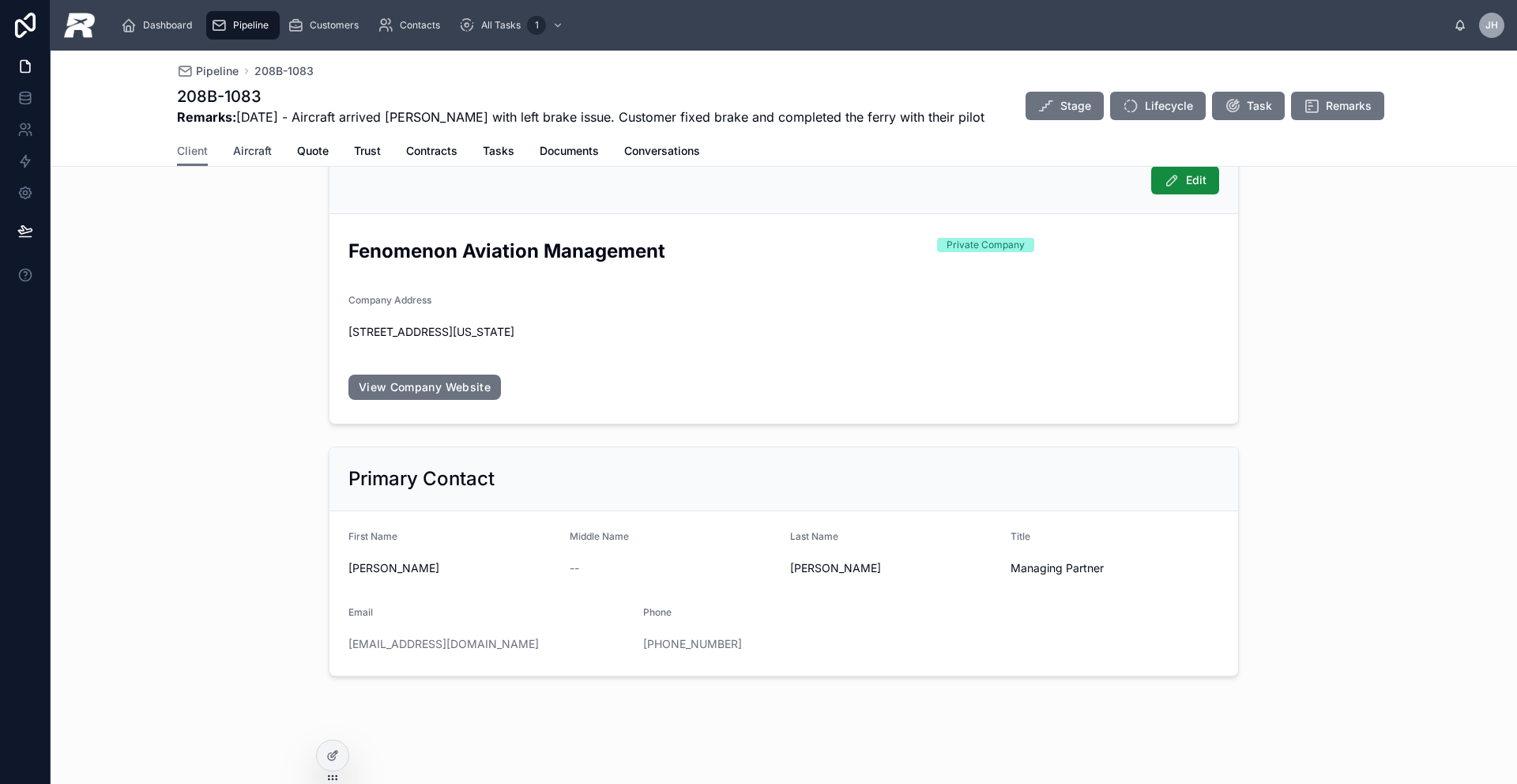
click at [241, 157] on span "Aircraft" at bounding box center [252, 151] width 39 height 16
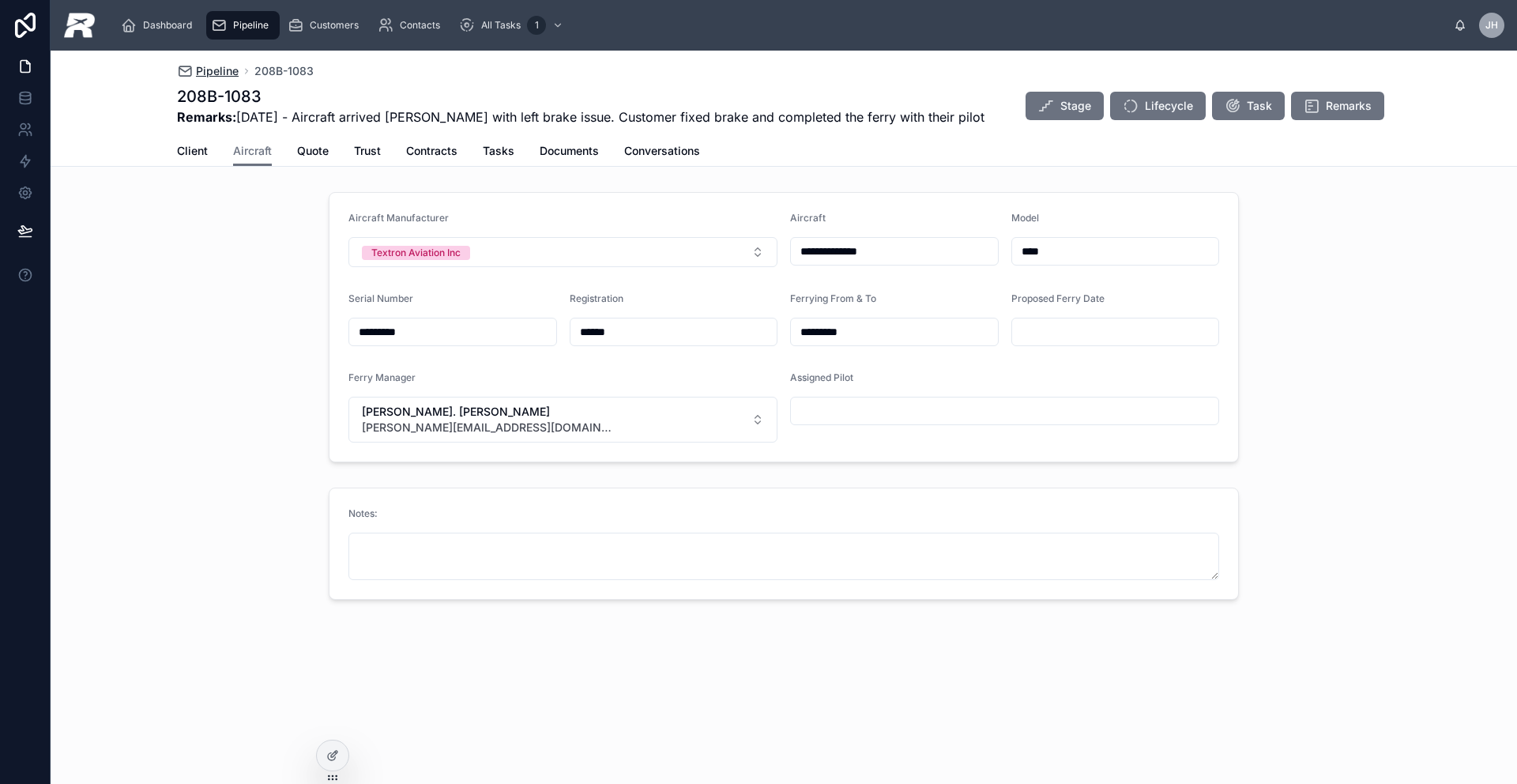
click at [231, 69] on span "Pipeline" at bounding box center [217, 71] width 43 height 16
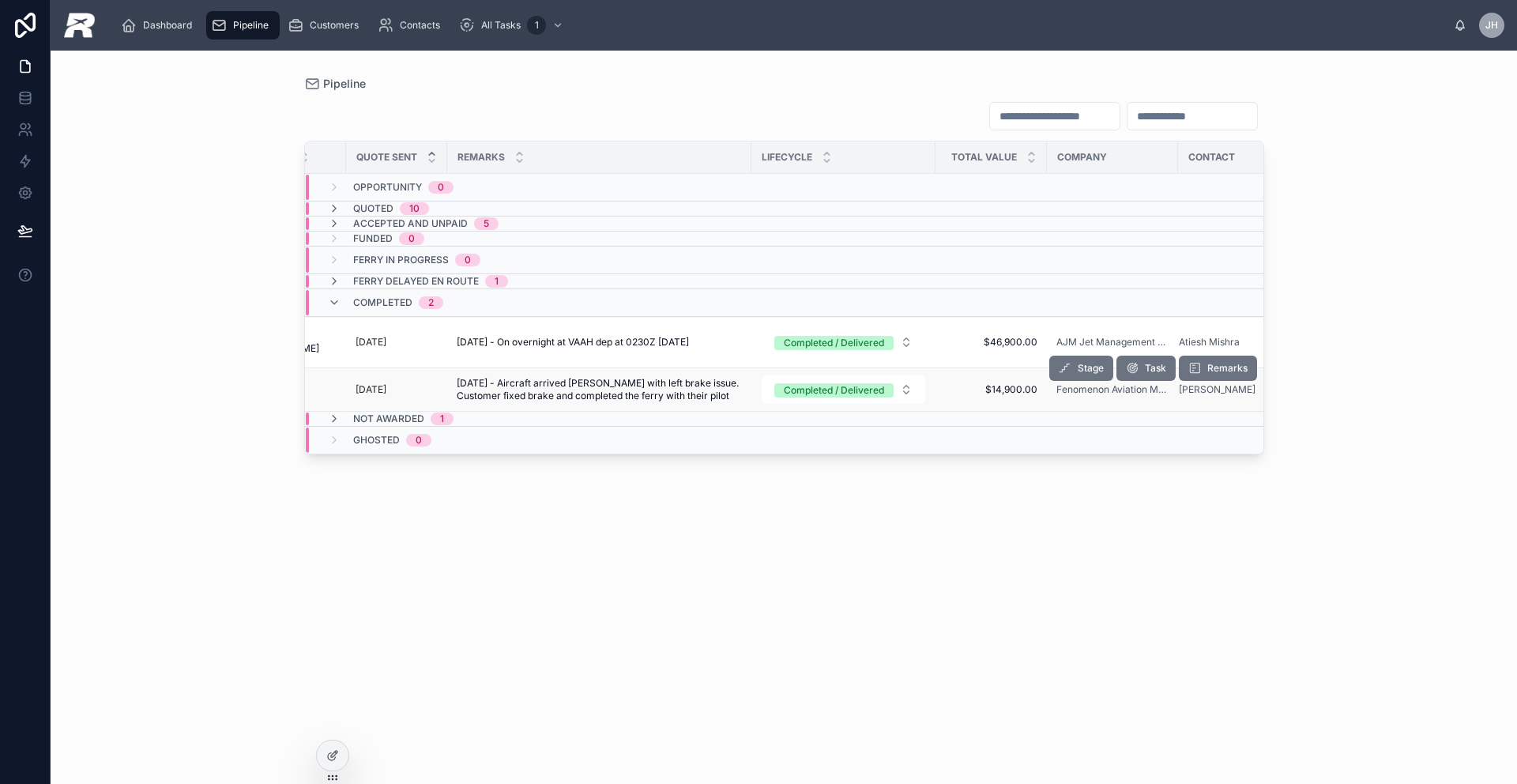
scroll to position [0, 211]
click at [332, 224] on icon at bounding box center [334, 223] width 13 height 13
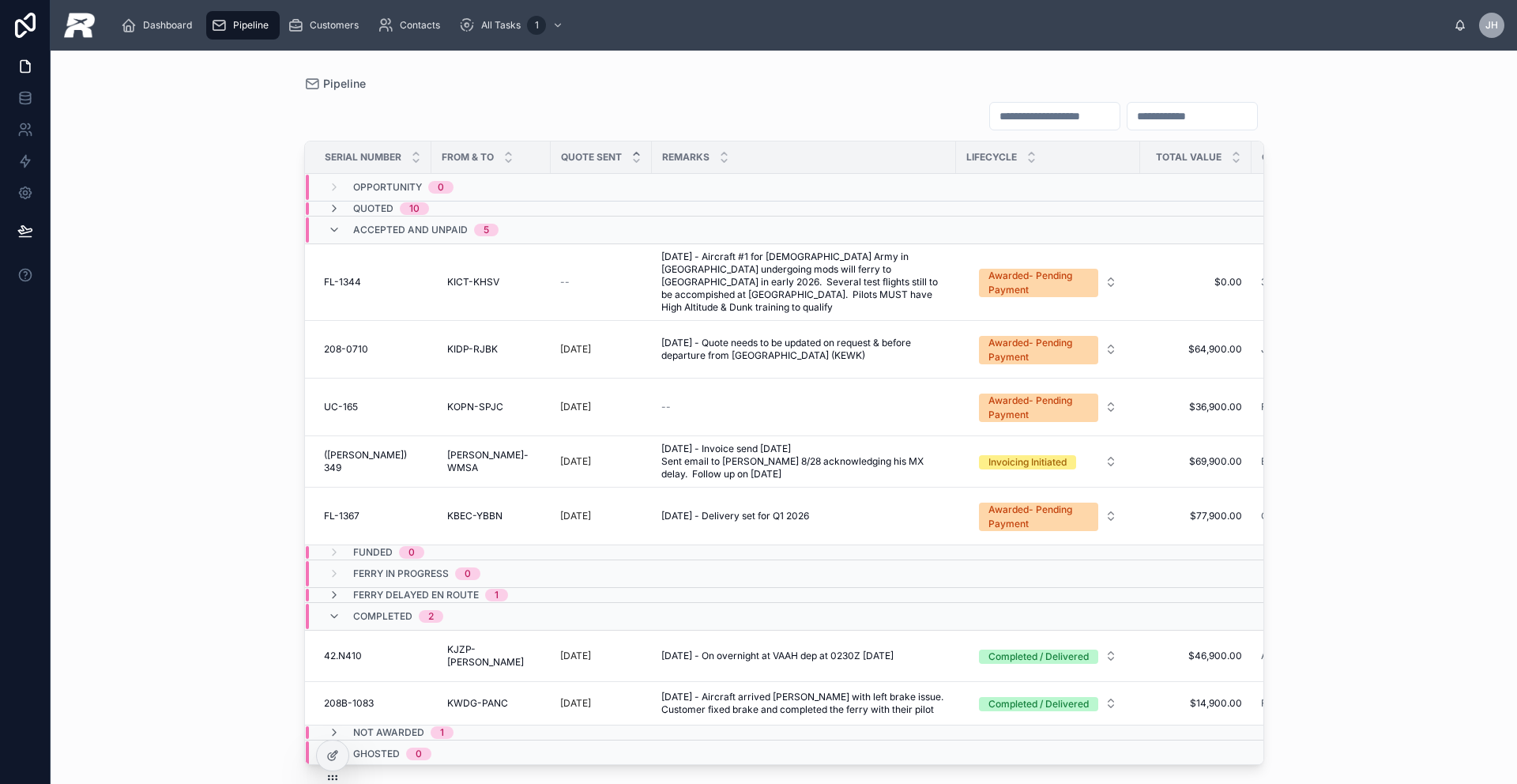
scroll to position [22, 0]
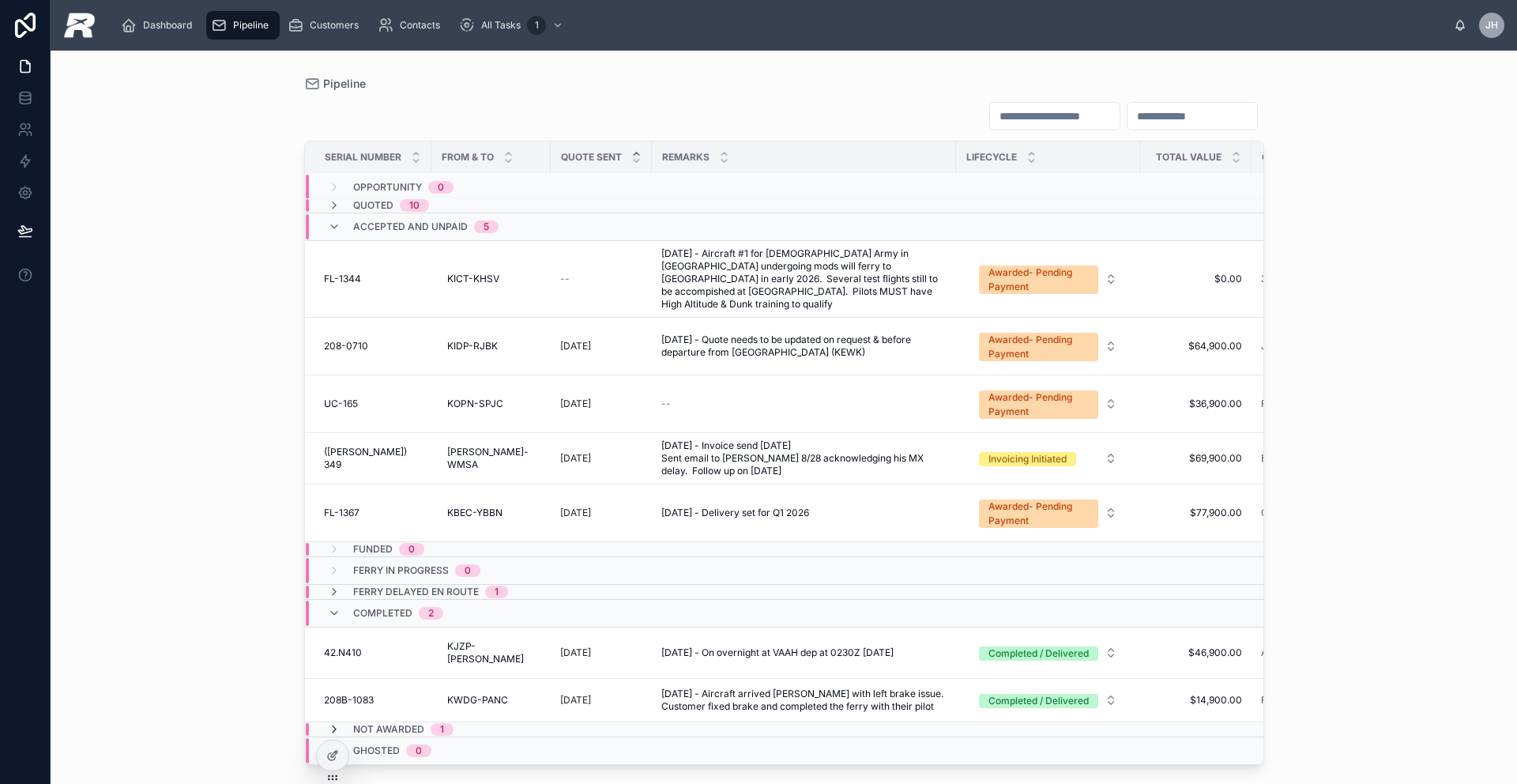
click at [330, 722] on icon at bounding box center [334, 728] width 13 height 13
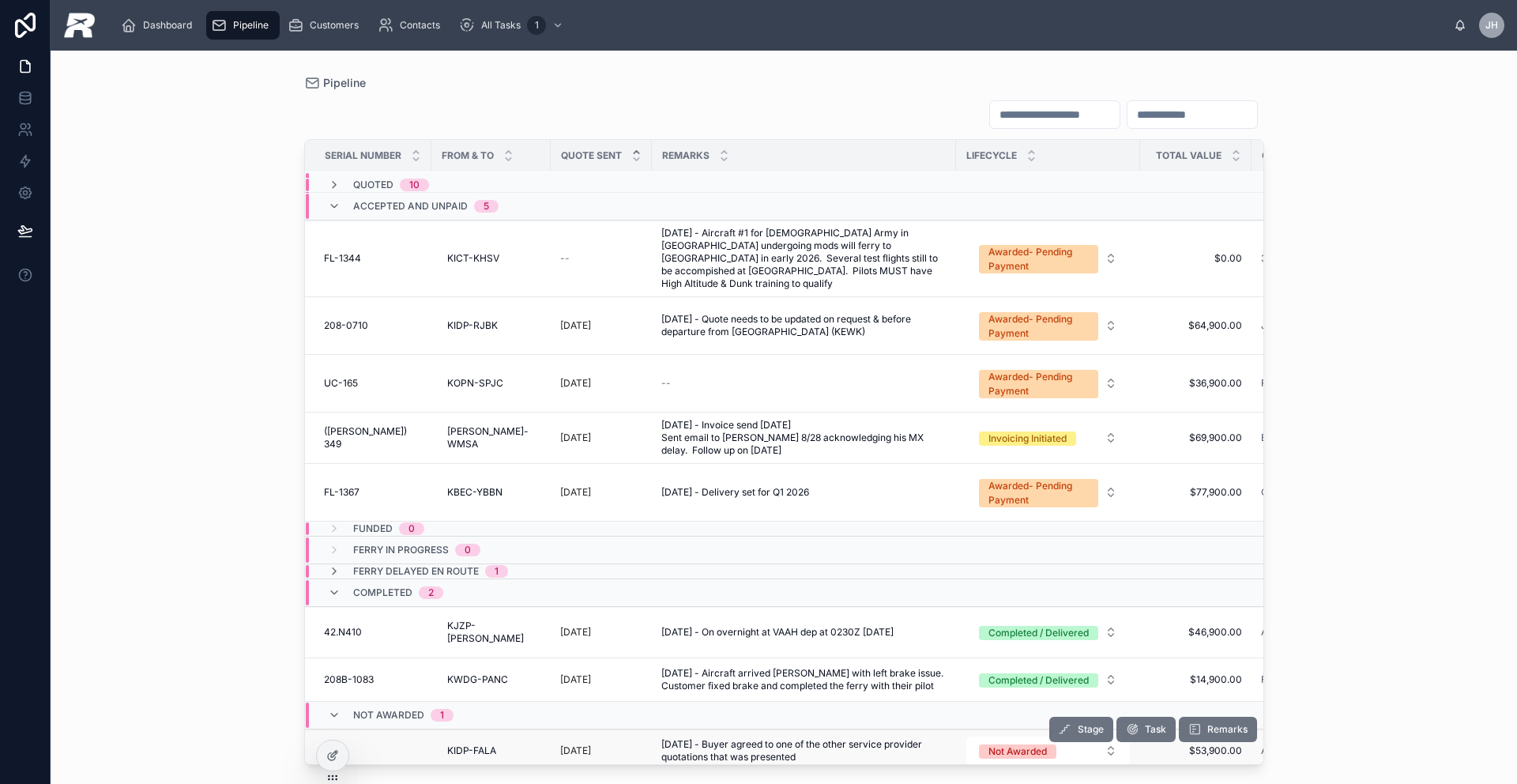
scroll to position [78, 0]
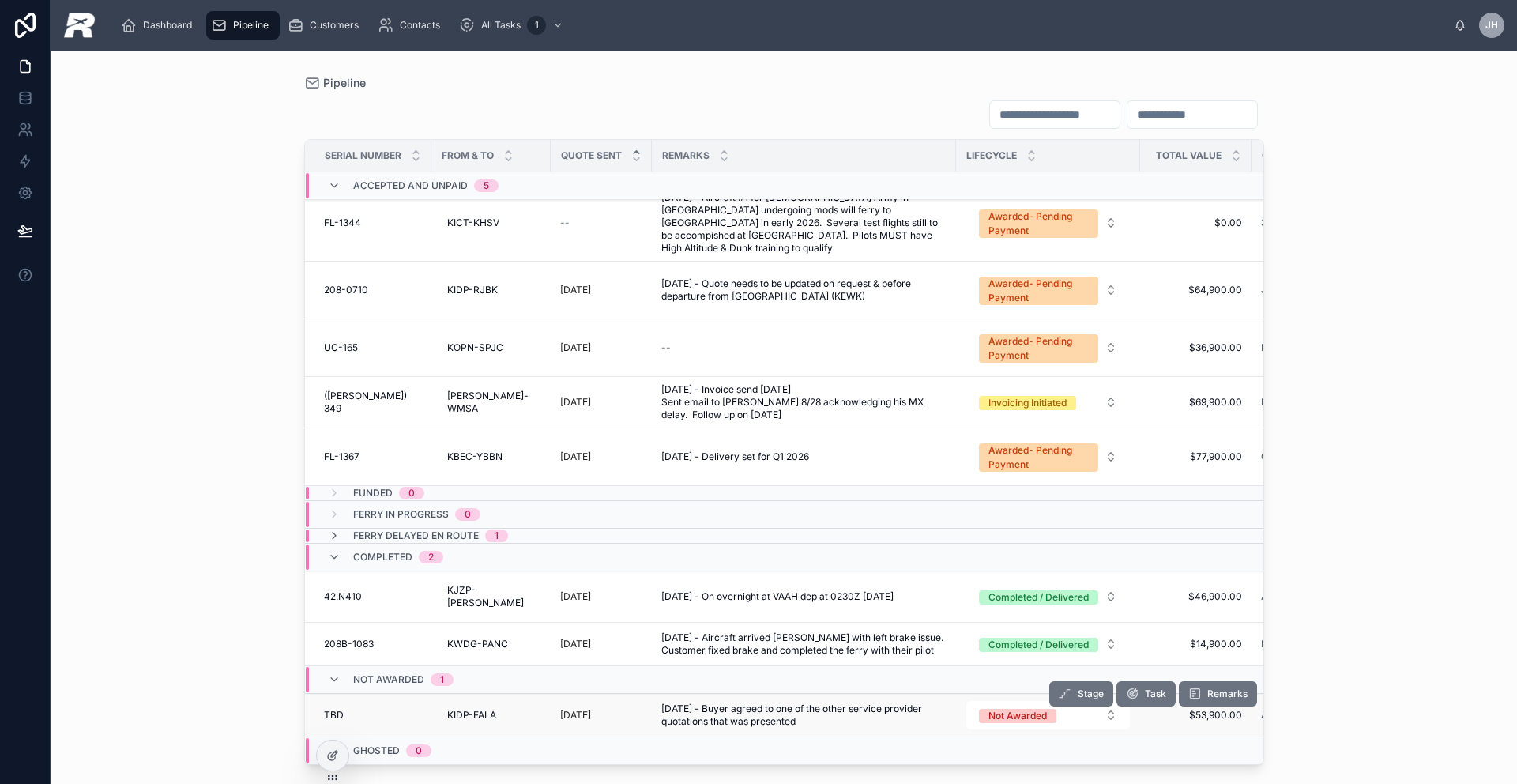
click at [366, 694] on td "[PERSON_NAME]" at bounding box center [368, 716] width 126 height 44
click at [356, 709] on div "[PERSON_NAME]" at bounding box center [373, 715] width 98 height 13
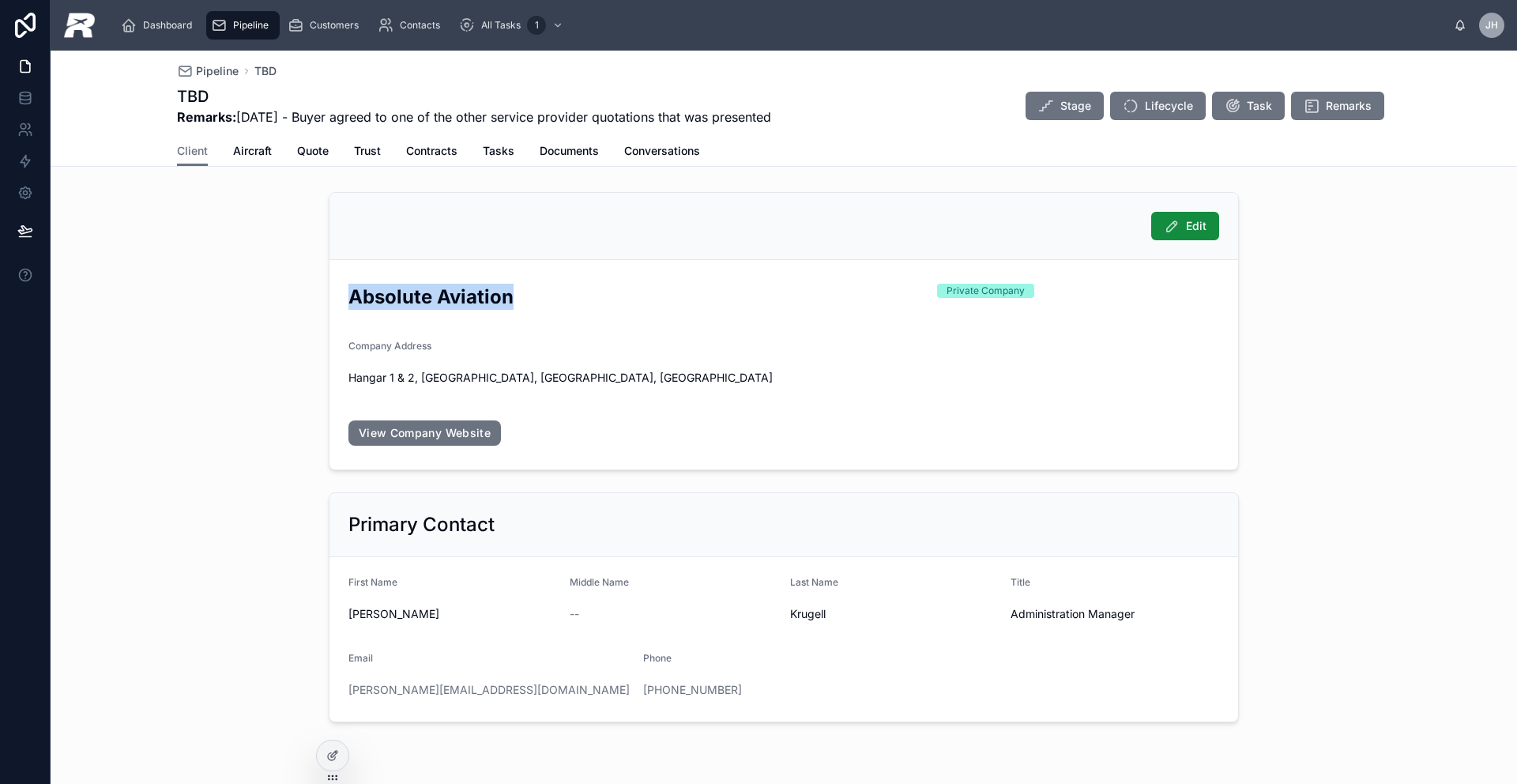
drag, startPoint x: 519, startPoint y: 300, endPoint x: 303, endPoint y: 306, distance: 216.1
click at [303, 306] on div "Edit Absolute Aviation Private Company Company Address [GEOGRAPHIC_DATA] View C…" at bounding box center [783, 457] width 1466 height 543
drag, startPoint x: 396, startPoint y: 615, endPoint x: 321, endPoint y: 621, distance: 75.2
click at [339, 615] on form "First Name [PERSON_NAME] Middle Name -- Last Name [PERSON_NAME] Title Administr…" at bounding box center [784, 639] width 909 height 164
click at [250, 147] on span "Aircraft" at bounding box center [252, 151] width 39 height 16
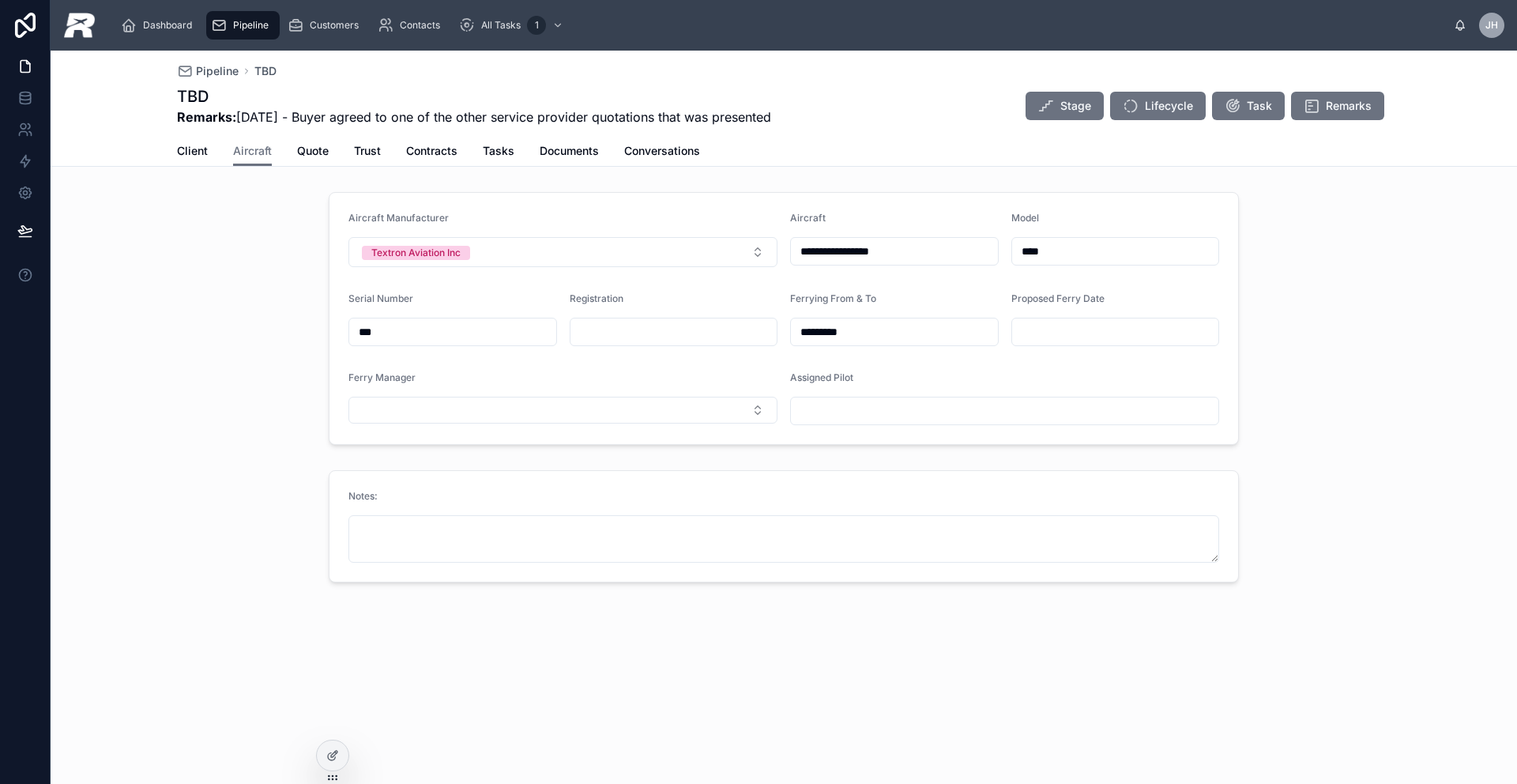
click at [909, 238] on div "**********" at bounding box center [894, 251] width 208 height 29
click at [934, 255] on input "**********" at bounding box center [895, 251] width 207 height 22
click at [317, 157] on span "Quote" at bounding box center [312, 151] width 31 height 16
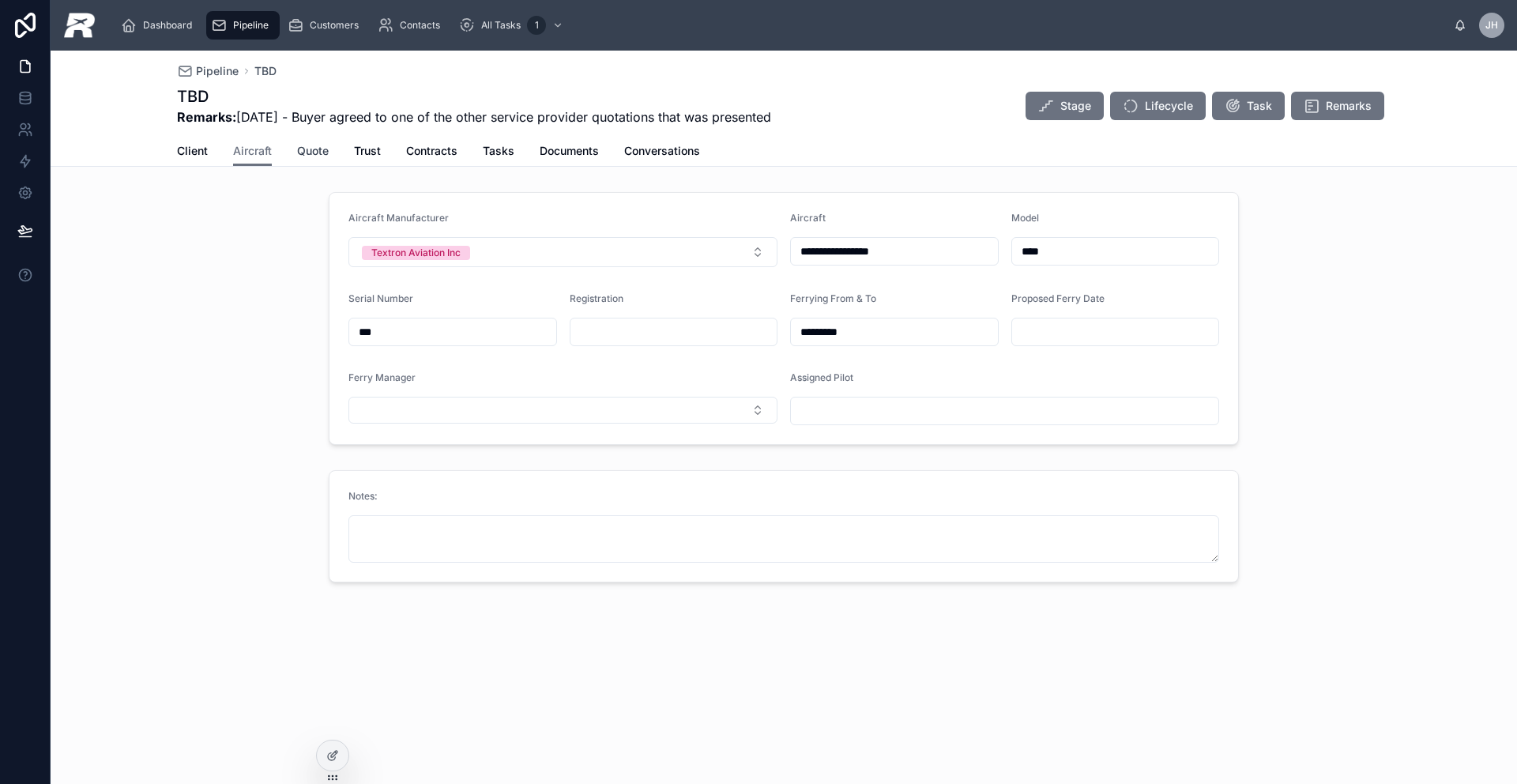
click at [317, 157] on span "Quote" at bounding box center [312, 151] width 31 height 16
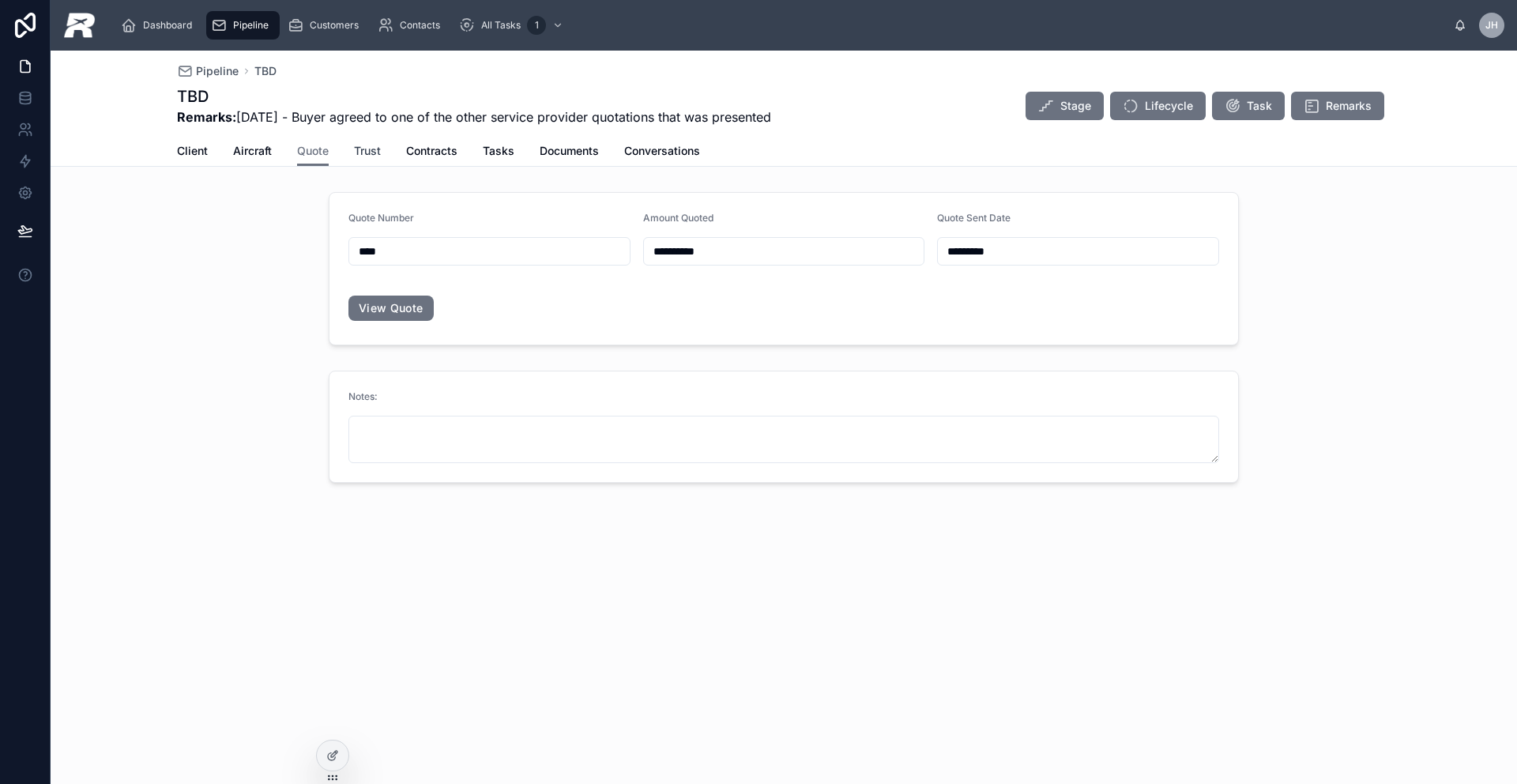
click at [364, 154] on span "Trust" at bounding box center [368, 151] width 27 height 16
click at [187, 152] on span "Client" at bounding box center [192, 151] width 31 height 16
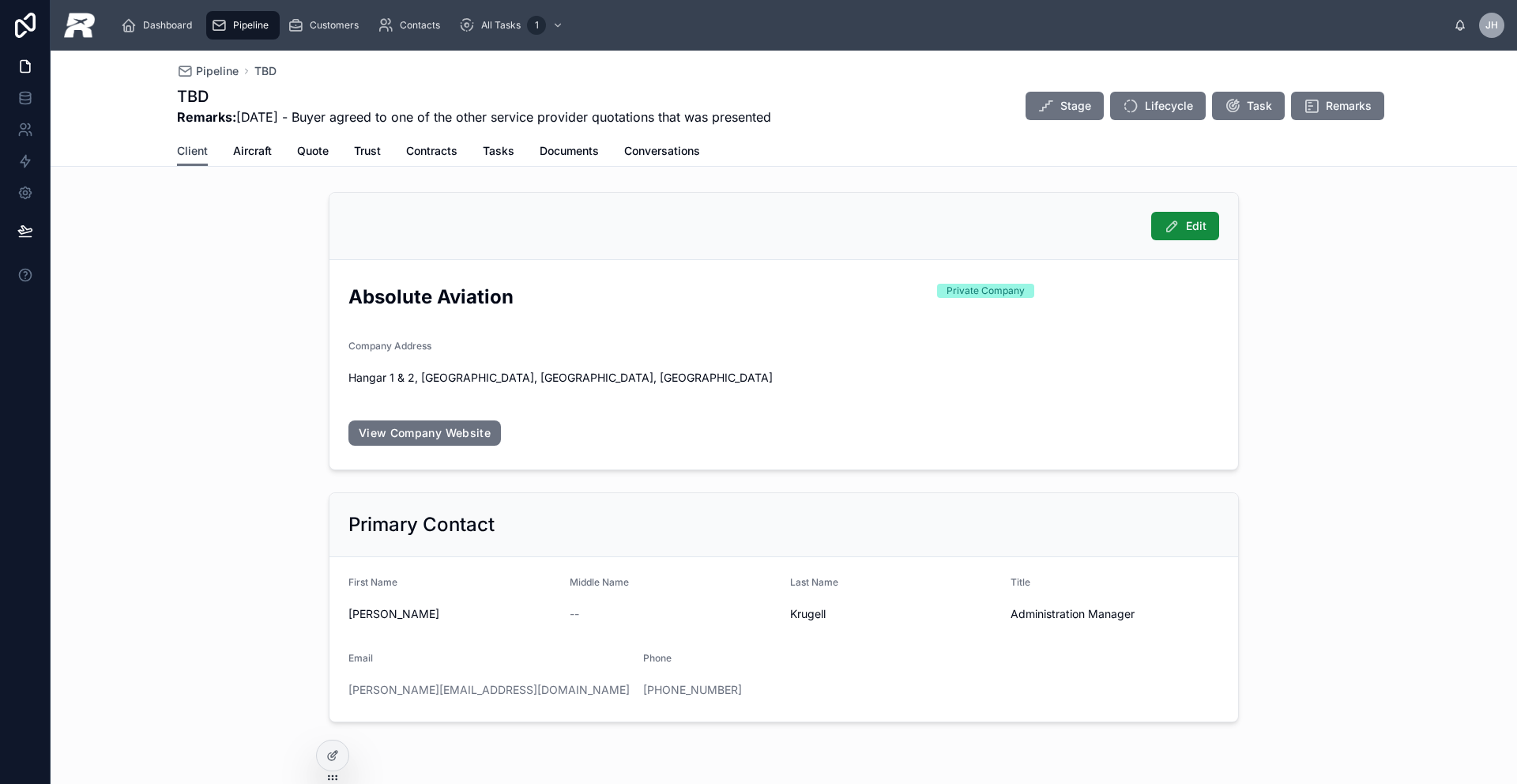
click at [187, 152] on span "Client" at bounding box center [192, 151] width 31 height 16
click at [704, 379] on span "Hangar 1 & 2, [GEOGRAPHIC_DATA], [GEOGRAPHIC_DATA], [GEOGRAPHIC_DATA]" at bounding box center [783, 378] width 871 height 16
drag, startPoint x: 711, startPoint y: 376, endPoint x: 346, endPoint y: 375, distance: 365.0
click at [348, 375] on span "Hangar 1 & 2, [GEOGRAPHIC_DATA], [GEOGRAPHIC_DATA], [GEOGRAPHIC_DATA]" at bounding box center [783, 378] width 871 height 16
drag, startPoint x: 525, startPoint y: 717, endPoint x: 524, endPoint y: 700, distance: 17.0
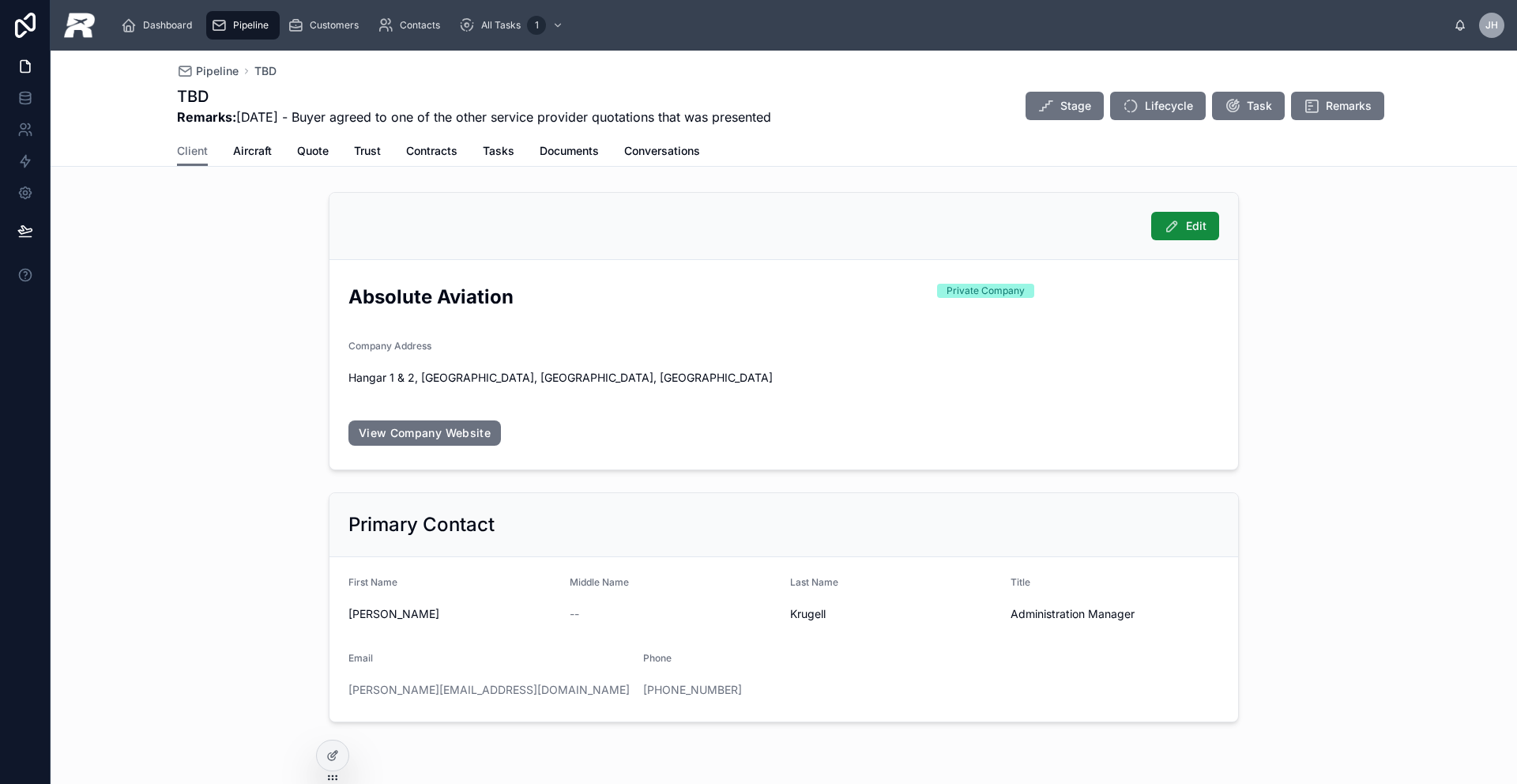
click at [524, 714] on form "First Name [PERSON_NAME] Middle Name -- Last Name [PERSON_NAME] Title Administr…" at bounding box center [784, 639] width 909 height 164
drag, startPoint x: 522, startPoint y: 695, endPoint x: 328, endPoint y: 693, distance: 194.0
click at [330, 693] on form "First Name [PERSON_NAME] Middle Name -- Last Name [PERSON_NAME] Title Administr…" at bounding box center [784, 639] width 909 height 164
click at [767, 693] on div "[PHONE_NUMBER]" at bounding box center [784, 690] width 282 height 16
drag, startPoint x: 749, startPoint y: 693, endPoint x: 635, endPoint y: 696, distance: 114.0
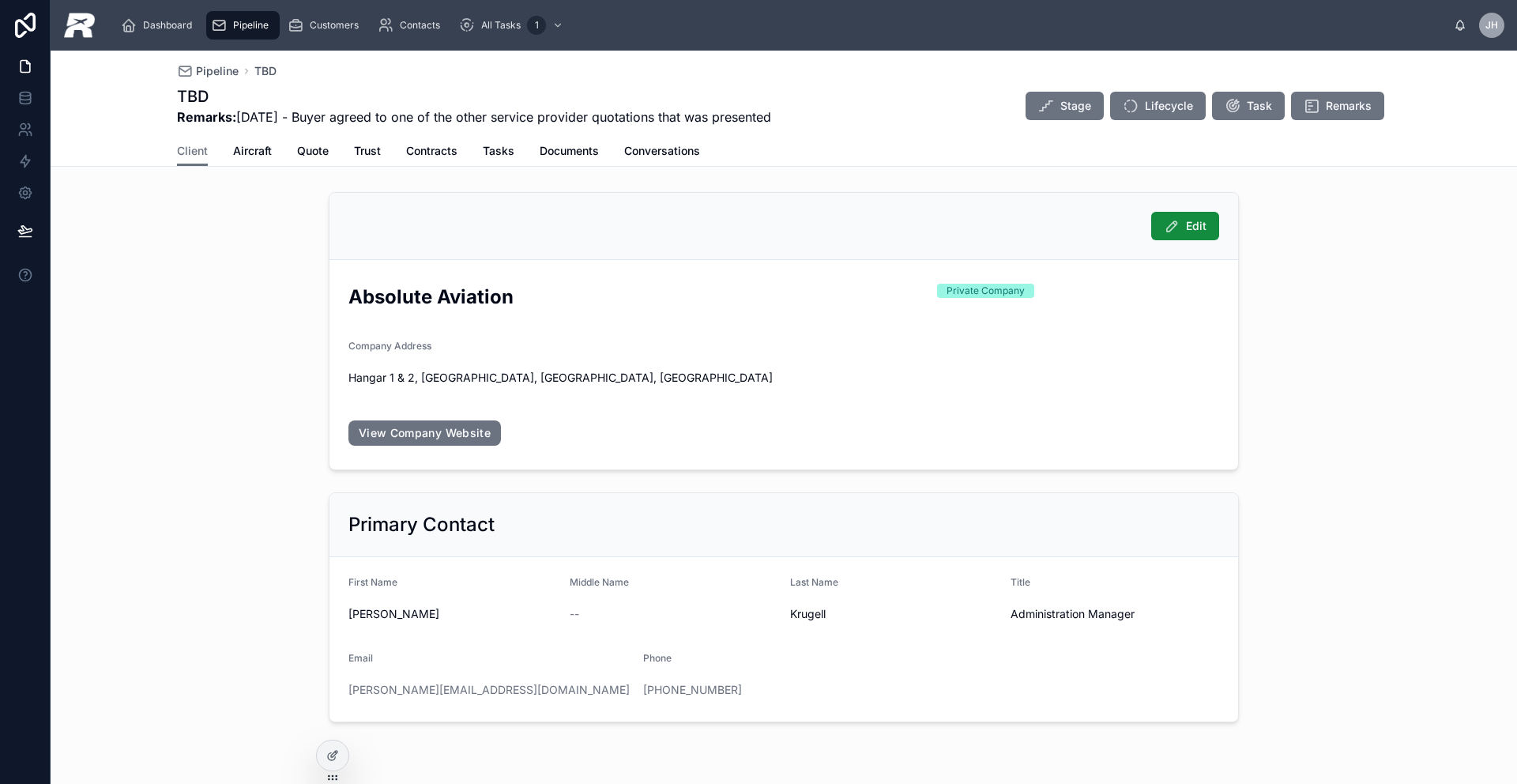
click at [636, 696] on form "First Name [PERSON_NAME] Middle Name -- Last Name [PERSON_NAME] Title Administr…" at bounding box center [784, 639] width 909 height 164
click at [1122, 610] on span "Administration Manager" at bounding box center [1115, 614] width 208 height 16
drag, startPoint x: 1141, startPoint y: 609, endPoint x: 1005, endPoint y: 620, distance: 136.4
click at [1011, 615] on span "Administration Manager" at bounding box center [1115, 614] width 208 height 16
click at [255, 24] on span "Pipeline" at bounding box center [250, 24] width 35 height 13
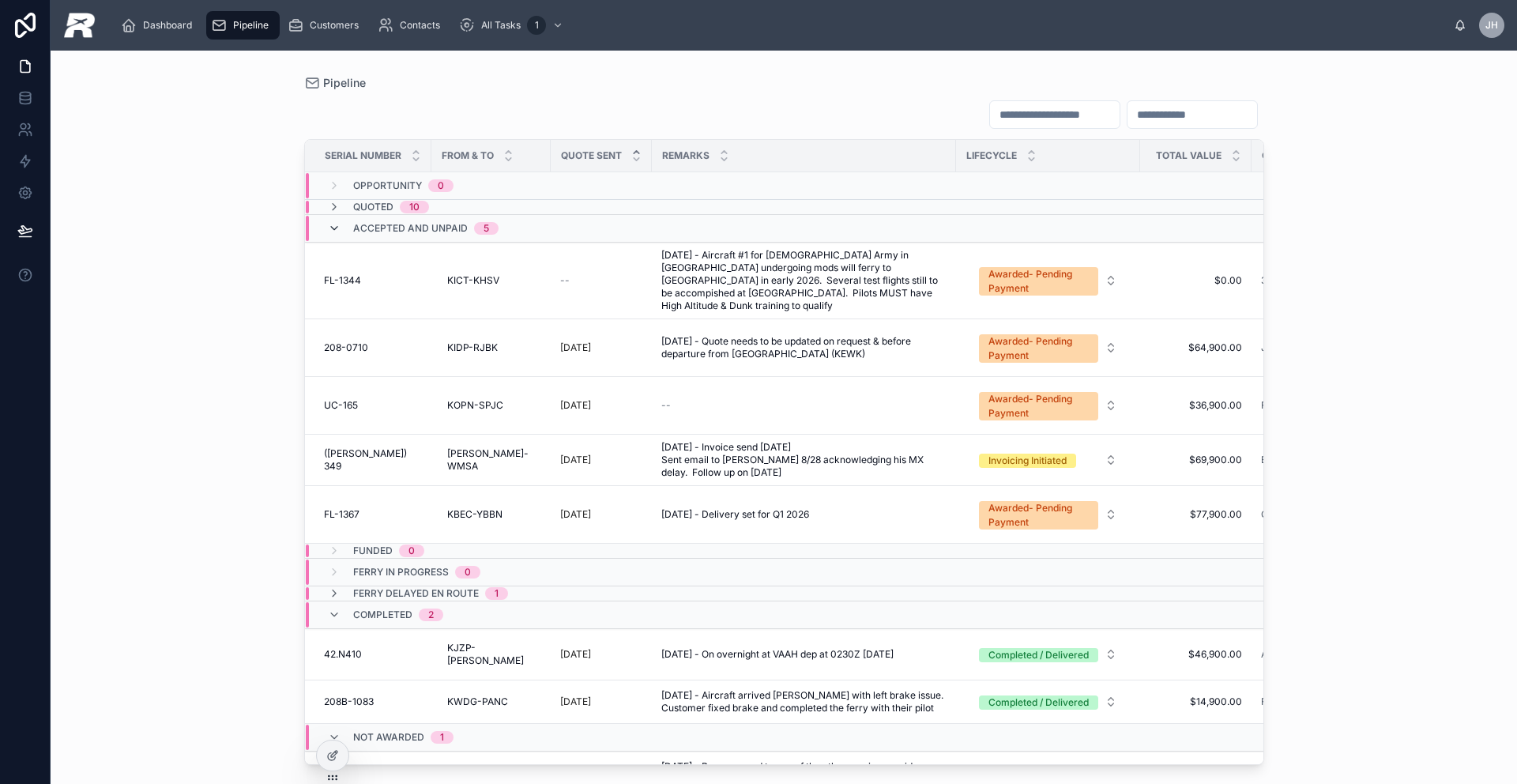
click at [334, 229] on icon at bounding box center [334, 228] width 13 height 13
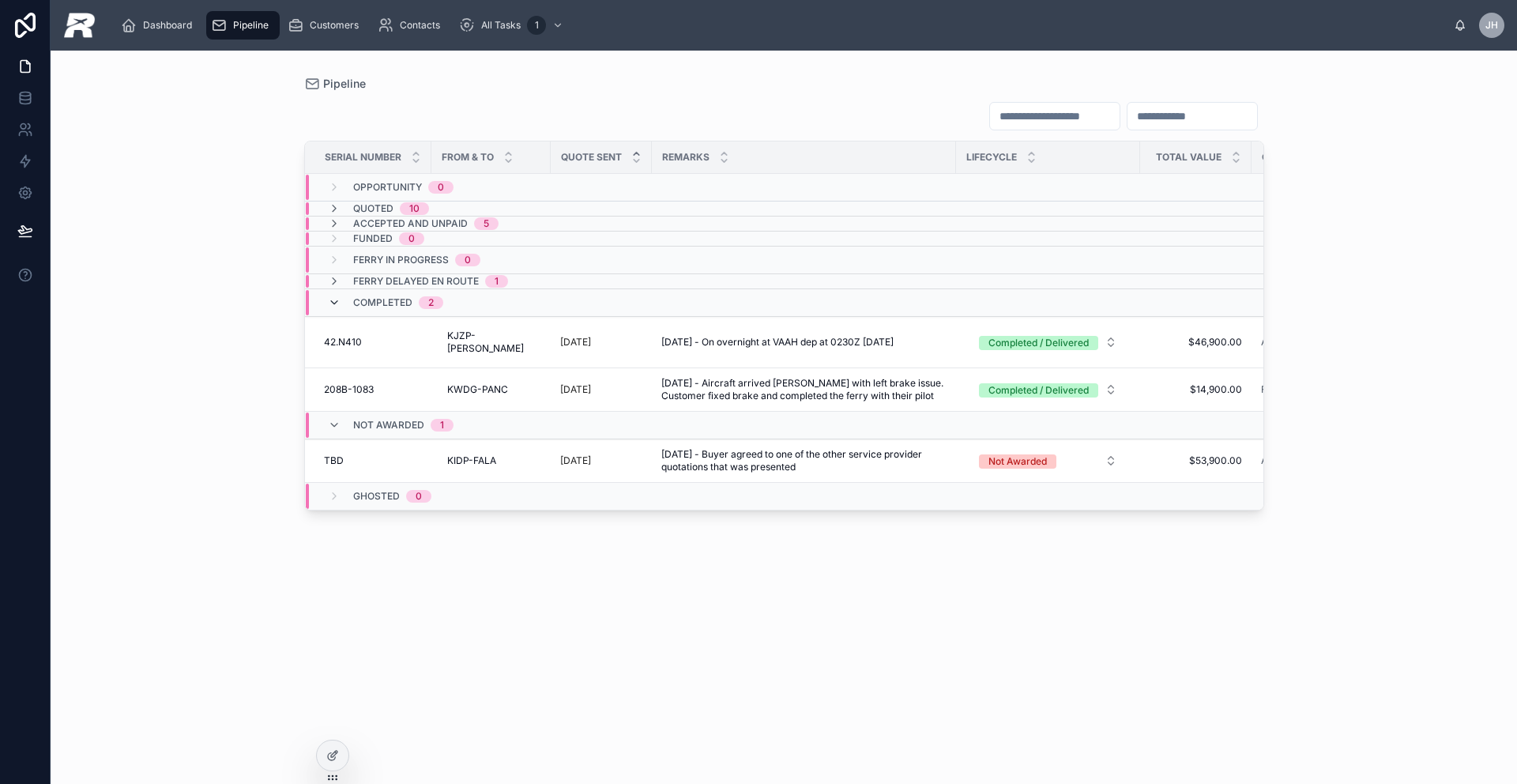
click at [331, 303] on icon at bounding box center [334, 302] width 13 height 13
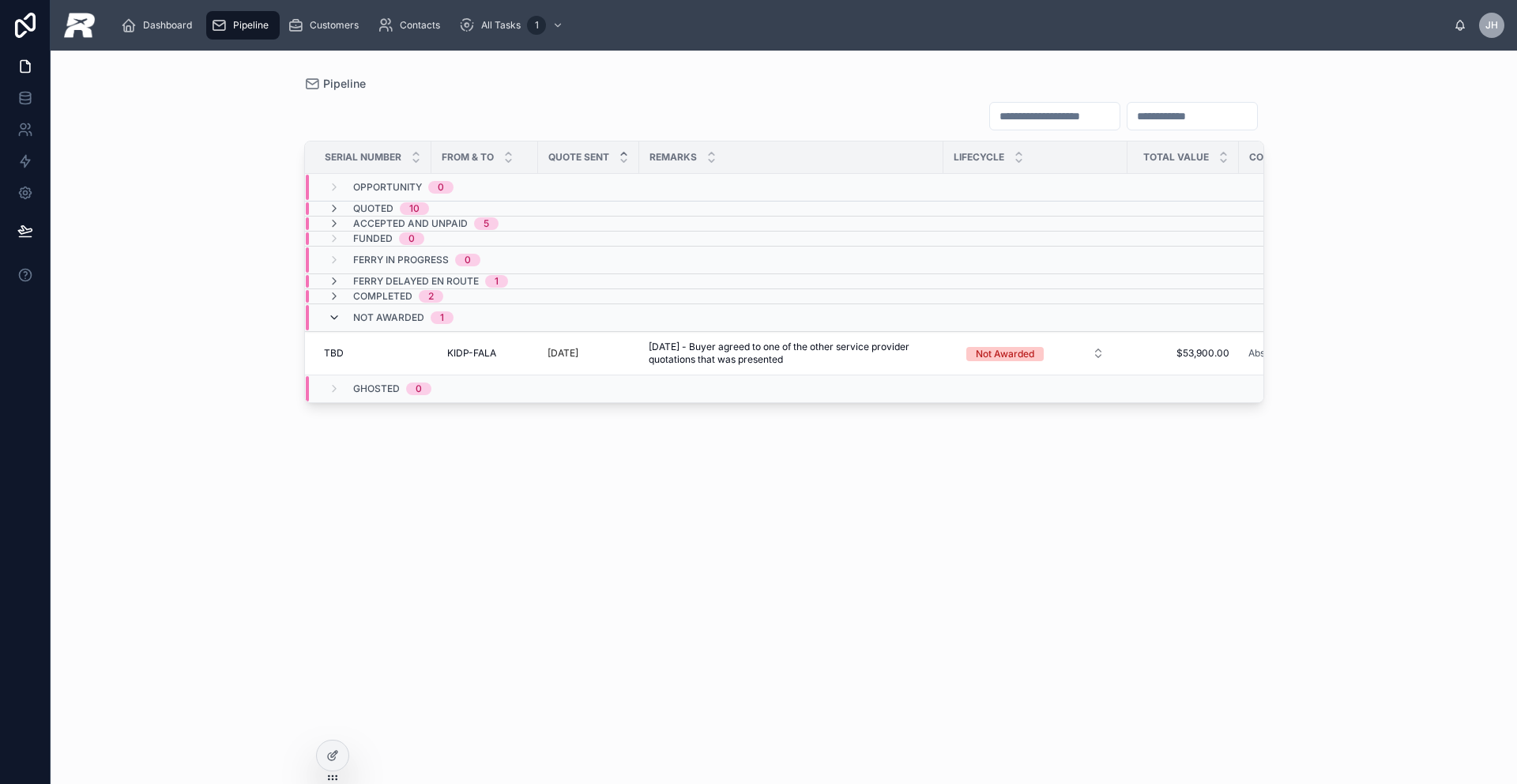
scroll to position [0, 5]
click at [329, 319] on icon at bounding box center [334, 317] width 13 height 13
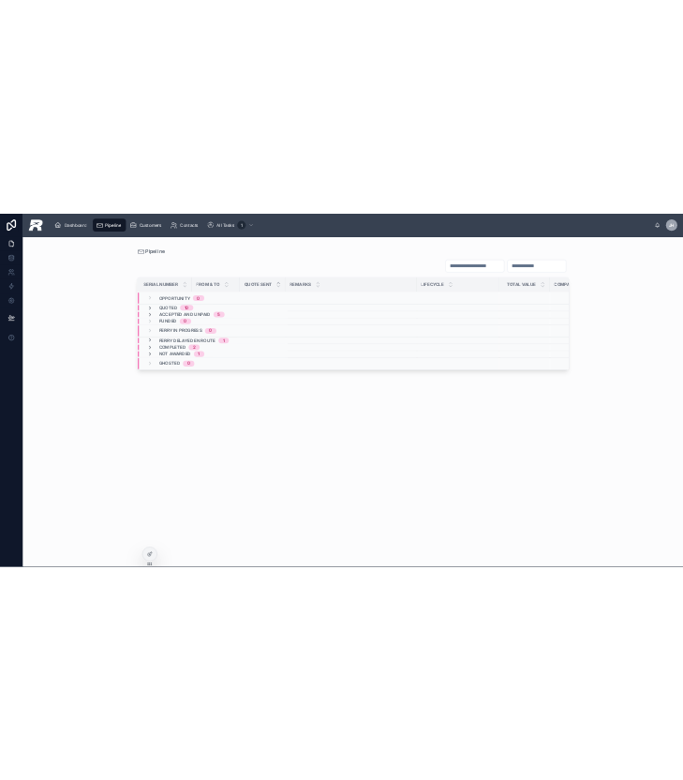
scroll to position [0, 7]
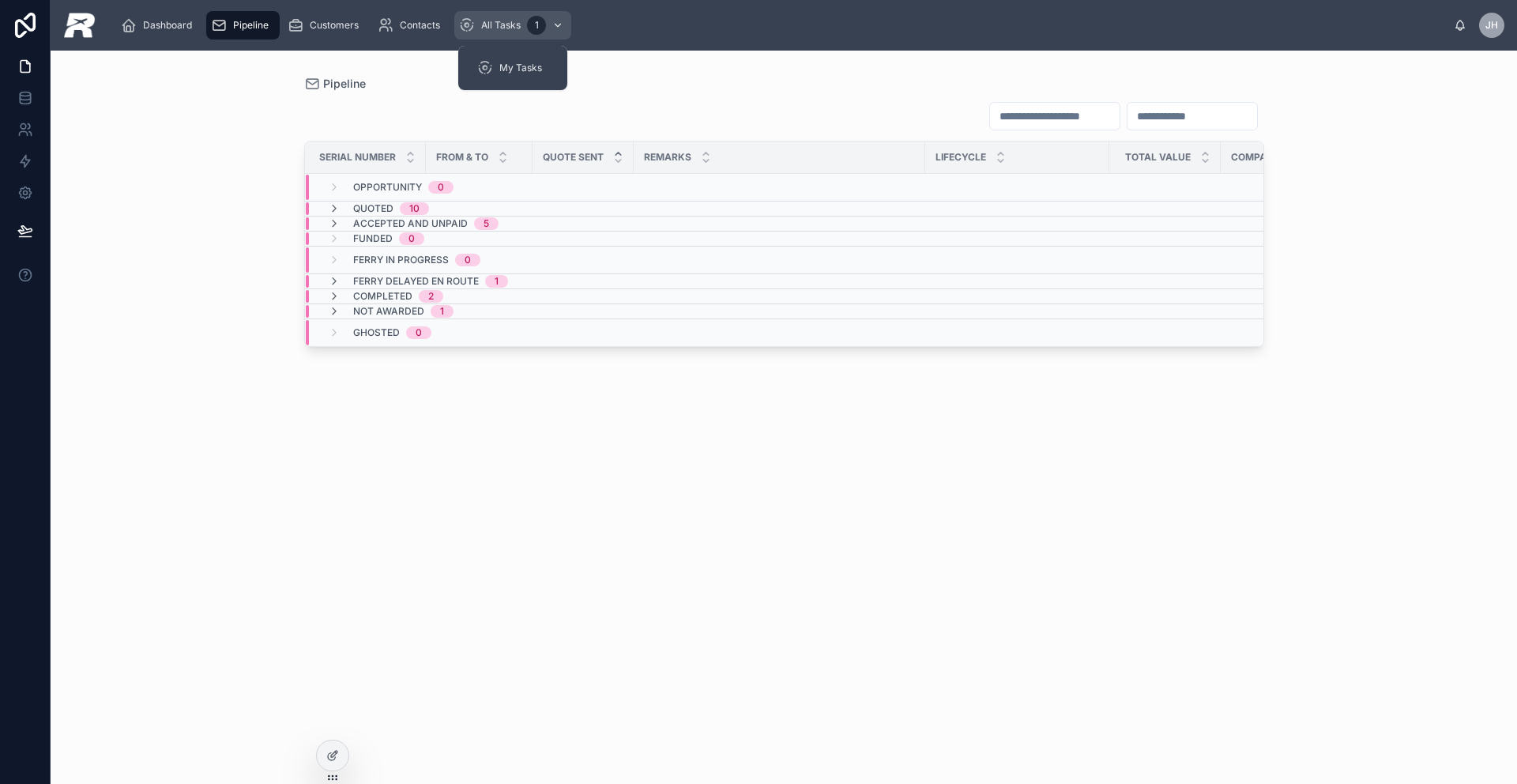
click at [518, 27] on span "All Tasks" at bounding box center [501, 24] width 40 height 13
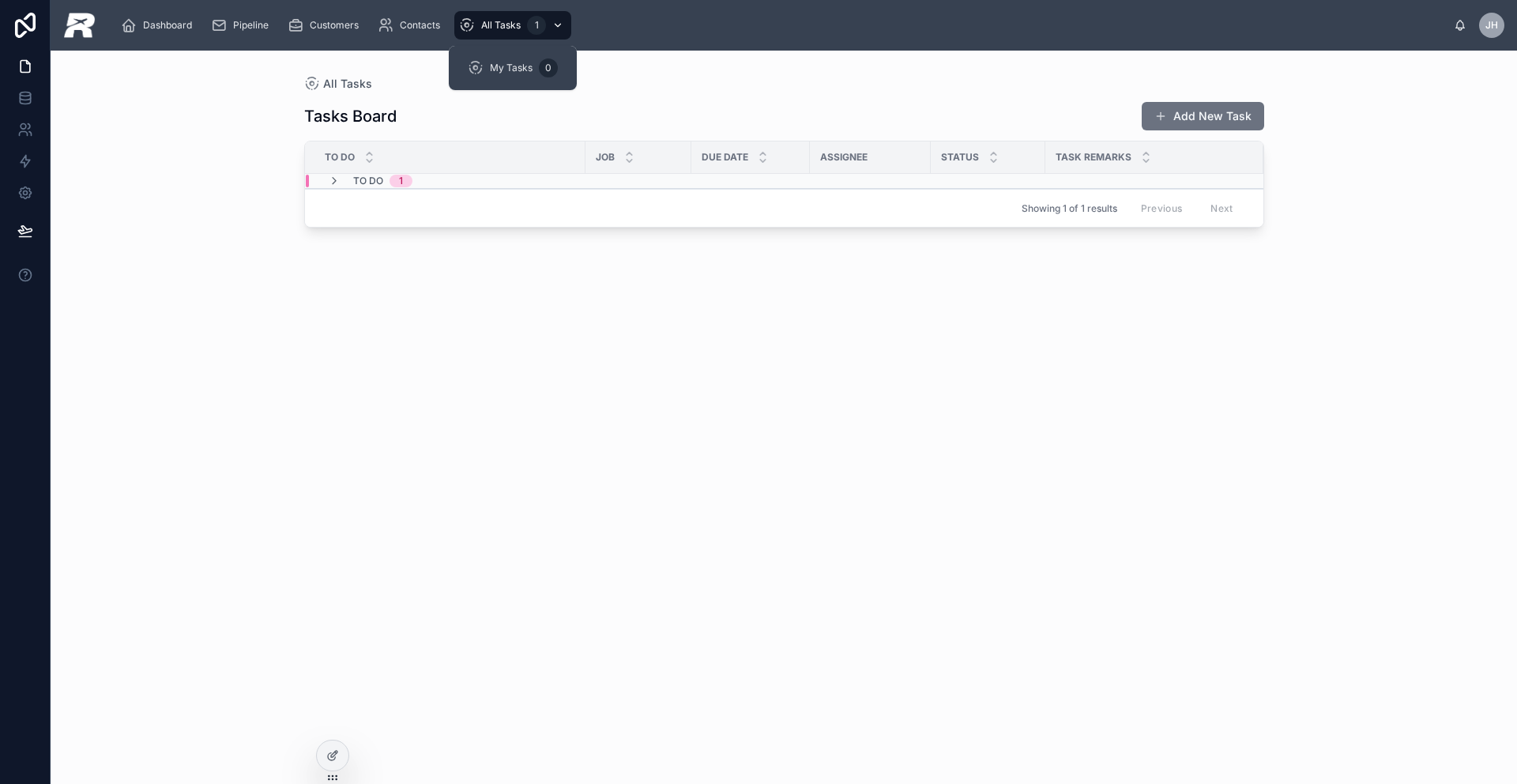
click at [492, 30] on span "All Tasks" at bounding box center [501, 24] width 40 height 13
click at [336, 185] on icon at bounding box center [334, 180] width 13 height 13
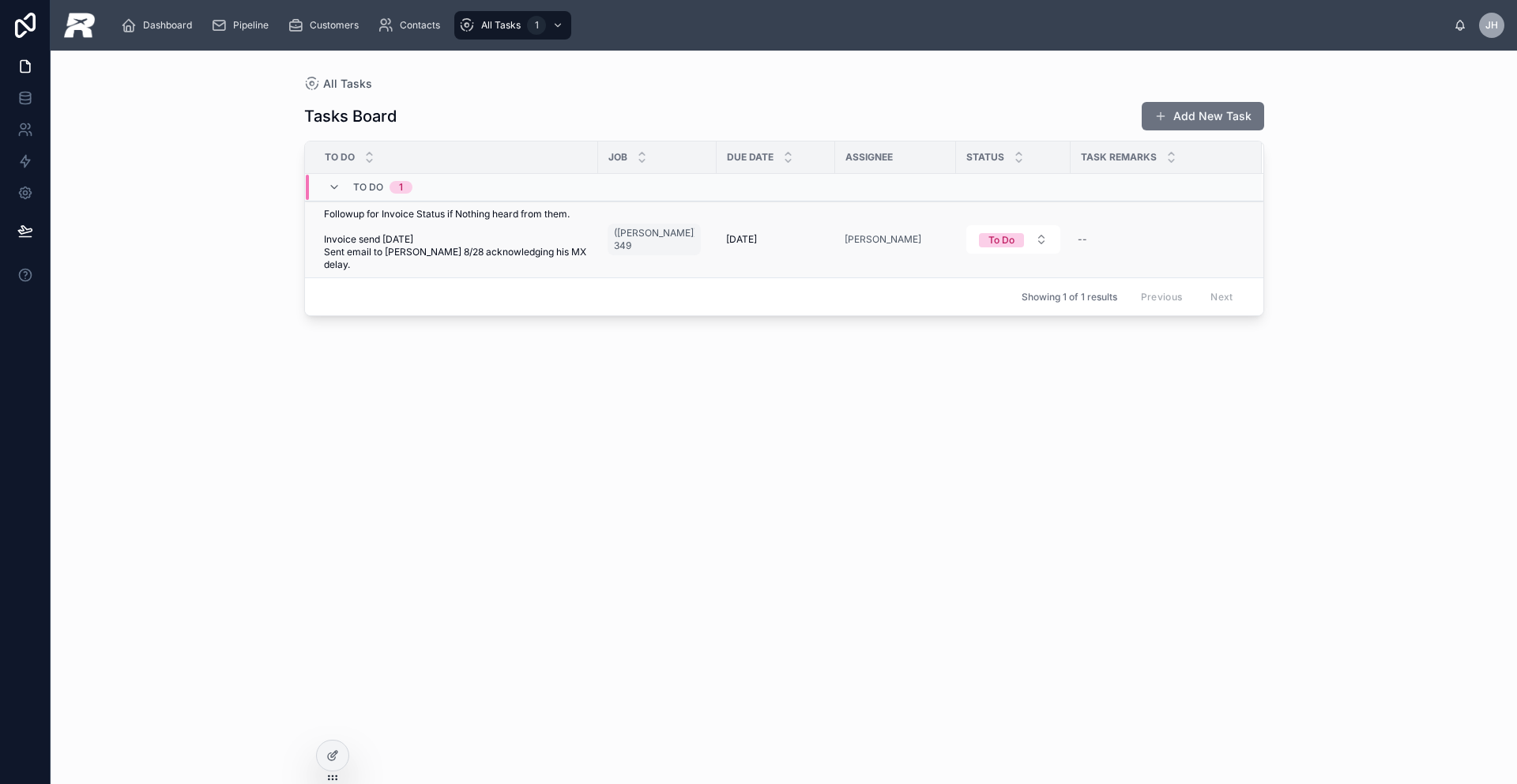
click at [399, 244] on span "Followup for Invoice Status if Nothing heard from them. Invoice send [DATE] Sen…" at bounding box center [456, 239] width 265 height 63
drag, startPoint x: 323, startPoint y: 210, endPoint x: 362, endPoint y: 221, distance: 40.5
click at [361, 221] on span "Followup for Invoice Status if Nothing heard from them. Invoice send [DATE] Sen…" at bounding box center [456, 239] width 265 height 63
click at [362, 221] on span "Followup for Invoice Status if Nothing heard from them. Invoice send [DATE] Sen…" at bounding box center [456, 239] width 265 height 63
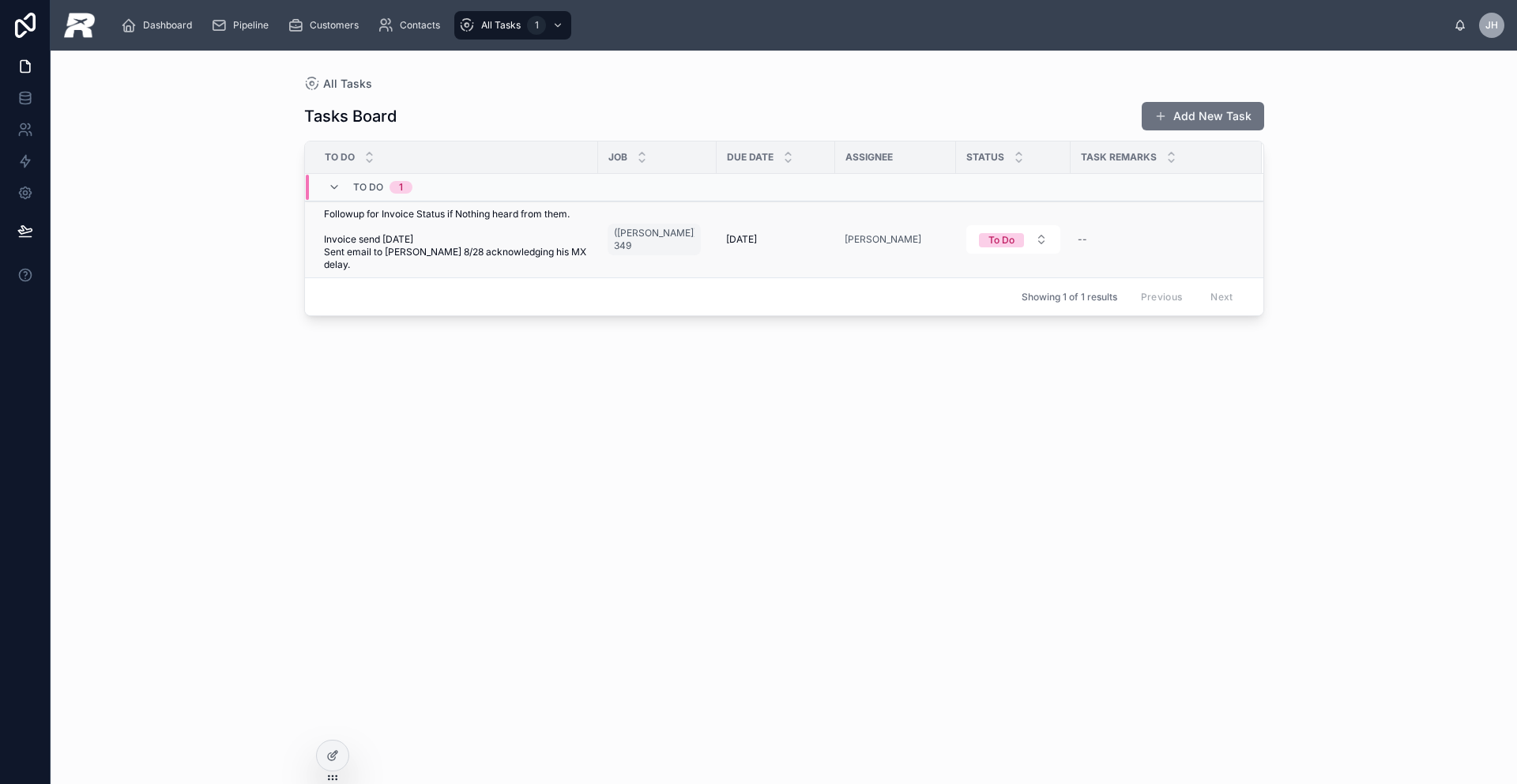
click at [362, 220] on span "Followup for Invoice Status if Nothing heard from them. Invoice send [DATE] Sen…" at bounding box center [456, 239] width 265 height 63
click at [347, 213] on span "Followup for Invoice Status if Nothing heard from them. Invoice send [DATE] Sen…" at bounding box center [456, 239] width 265 height 63
drag, startPoint x: 535, startPoint y: 250, endPoint x: 545, endPoint y: 250, distance: 10.0
click at [535, 250] on span "Followup for Invoice Status if Nothing heard from them. Invoice send [DATE] Sen…" at bounding box center [456, 239] width 265 height 63
drag, startPoint x: 571, startPoint y: 253, endPoint x: 323, endPoint y: 220, distance: 250.2
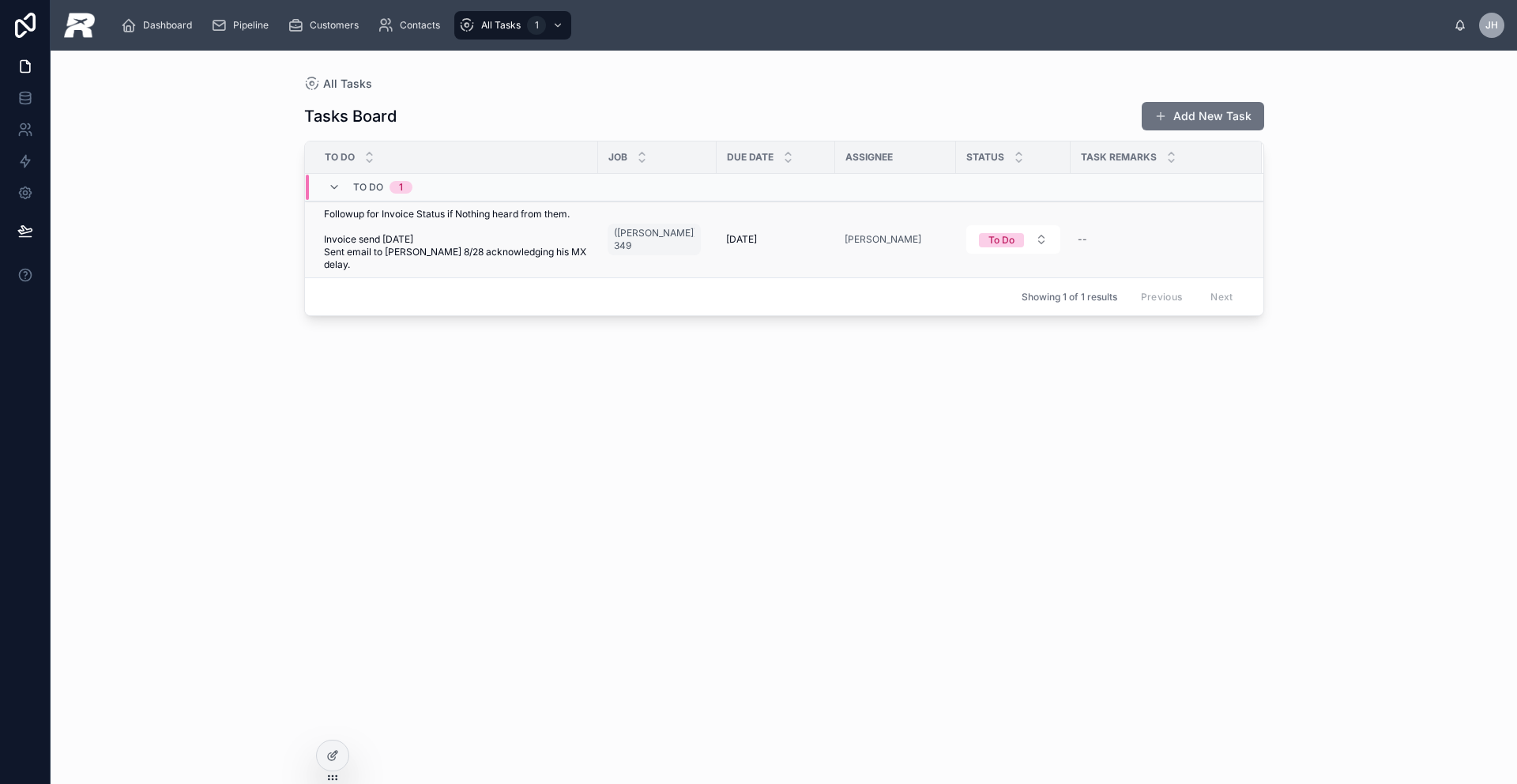
click at [358, 225] on span "Followup for Invoice Status if Nothing heard from them. Invoice send [DATE] Sen…" at bounding box center [456, 239] width 265 height 63
click at [325, 207] on td "Followup for Invoice Status if Nothing heard from them. Invoice send [DATE] Sen…" at bounding box center [452, 239] width 293 height 77
drag, startPoint x: 326, startPoint y: 207, endPoint x: 10, endPoint y: 375, distance: 357.9
click at [176, 314] on div "All Tasks Tasks Board Add New Task To Do Job Due Date Assignee Status Task Rema…" at bounding box center [783, 417] width 1466 height 733
drag, startPoint x: 320, startPoint y: 237, endPoint x: 498, endPoint y: 251, distance: 178.5
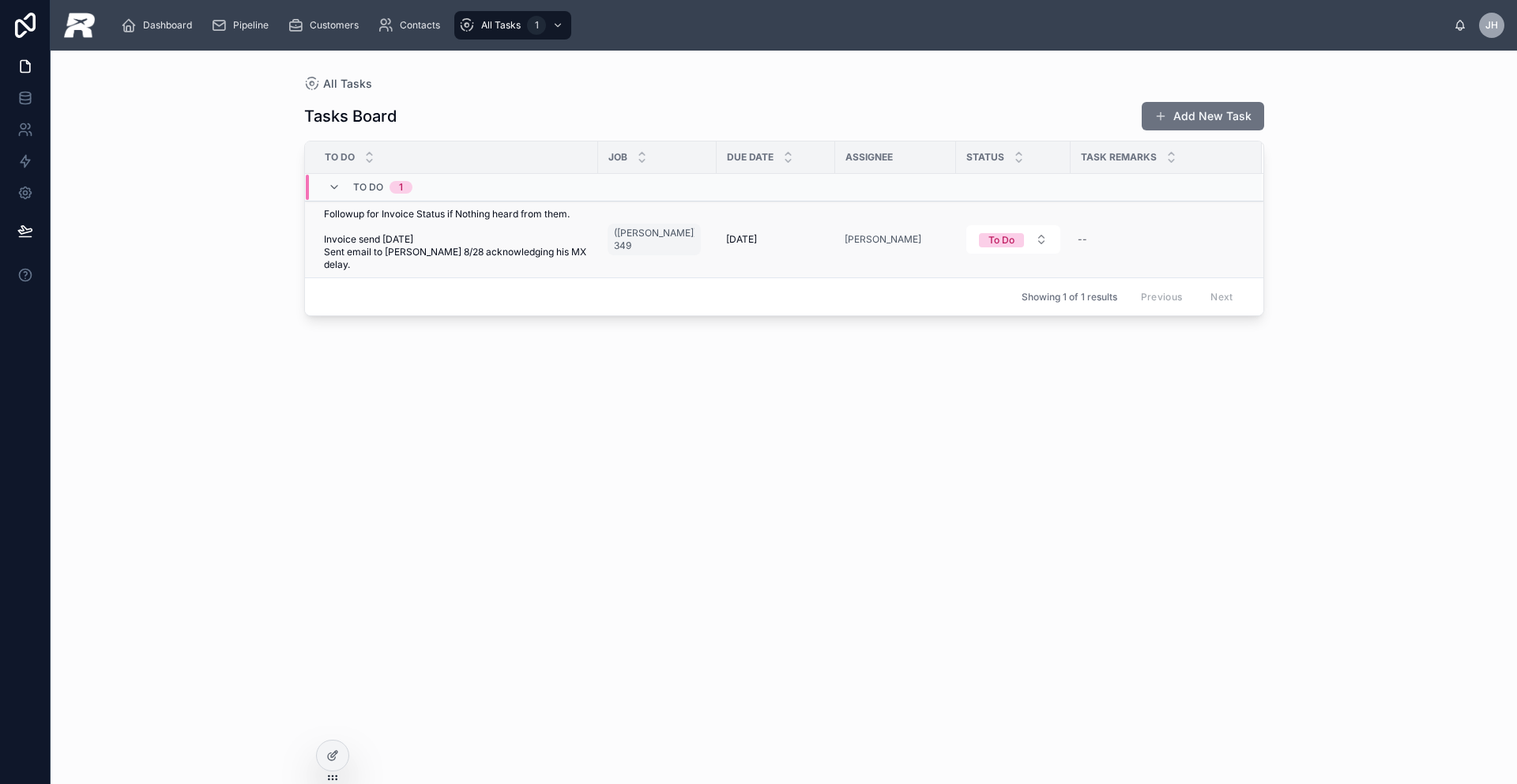
click at [443, 252] on td "Followup for Invoice Status if Nothing heard from them. Invoice send [DATE] Sen…" at bounding box center [452, 239] width 293 height 77
click at [504, 251] on span "Followup for Invoice Status if Nothing heard from them. Invoice send [DATE] Sen…" at bounding box center [456, 239] width 265 height 63
drag, startPoint x: 565, startPoint y: 251, endPoint x: 435, endPoint y: 246, distance: 130.1
click at [435, 246] on span "Followup for Invoice Status if Nothing heard from them. Invoice send [DATE] Sen…" at bounding box center [456, 239] width 265 height 63
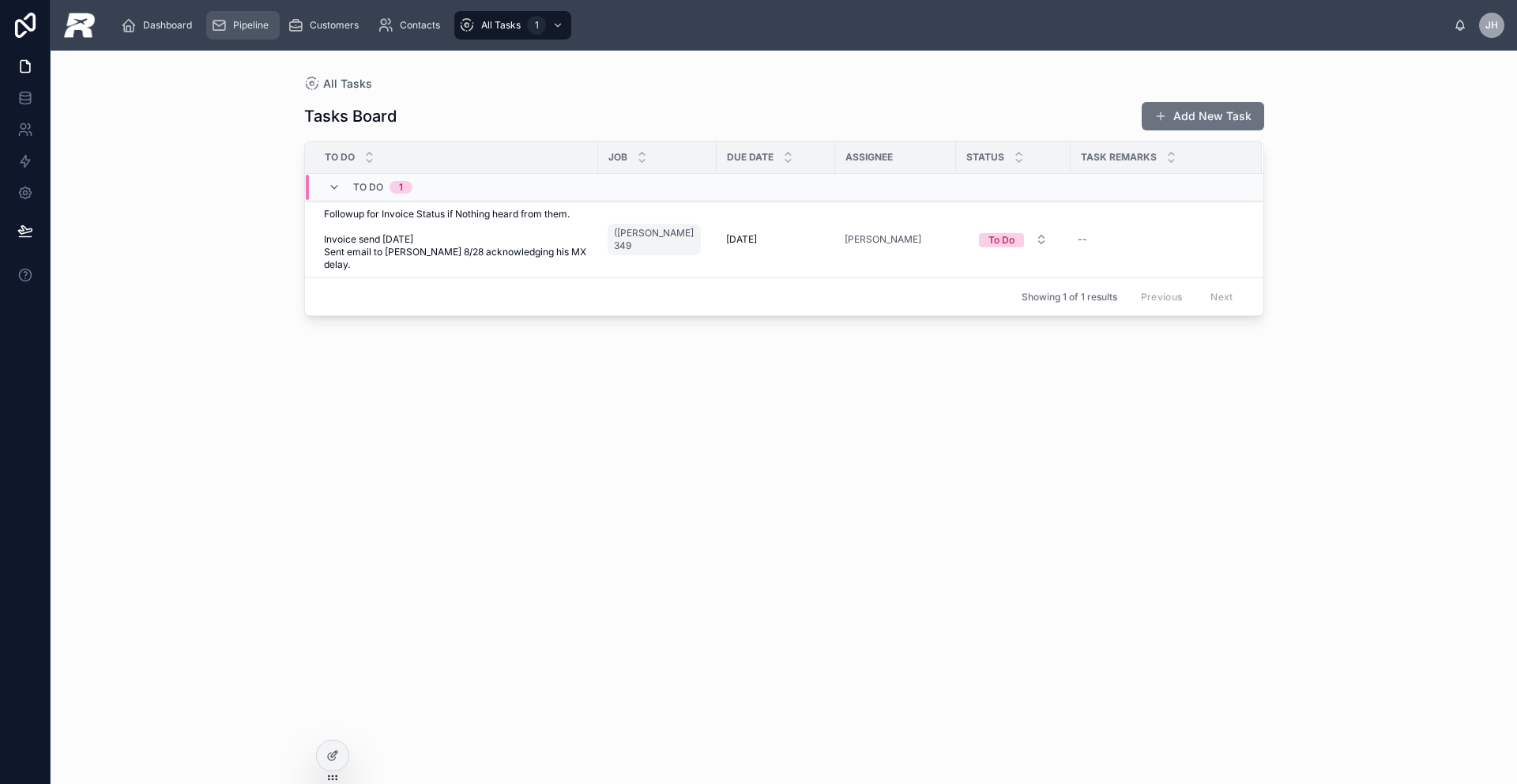
click at [238, 19] on span "Pipeline" at bounding box center [250, 24] width 35 height 13
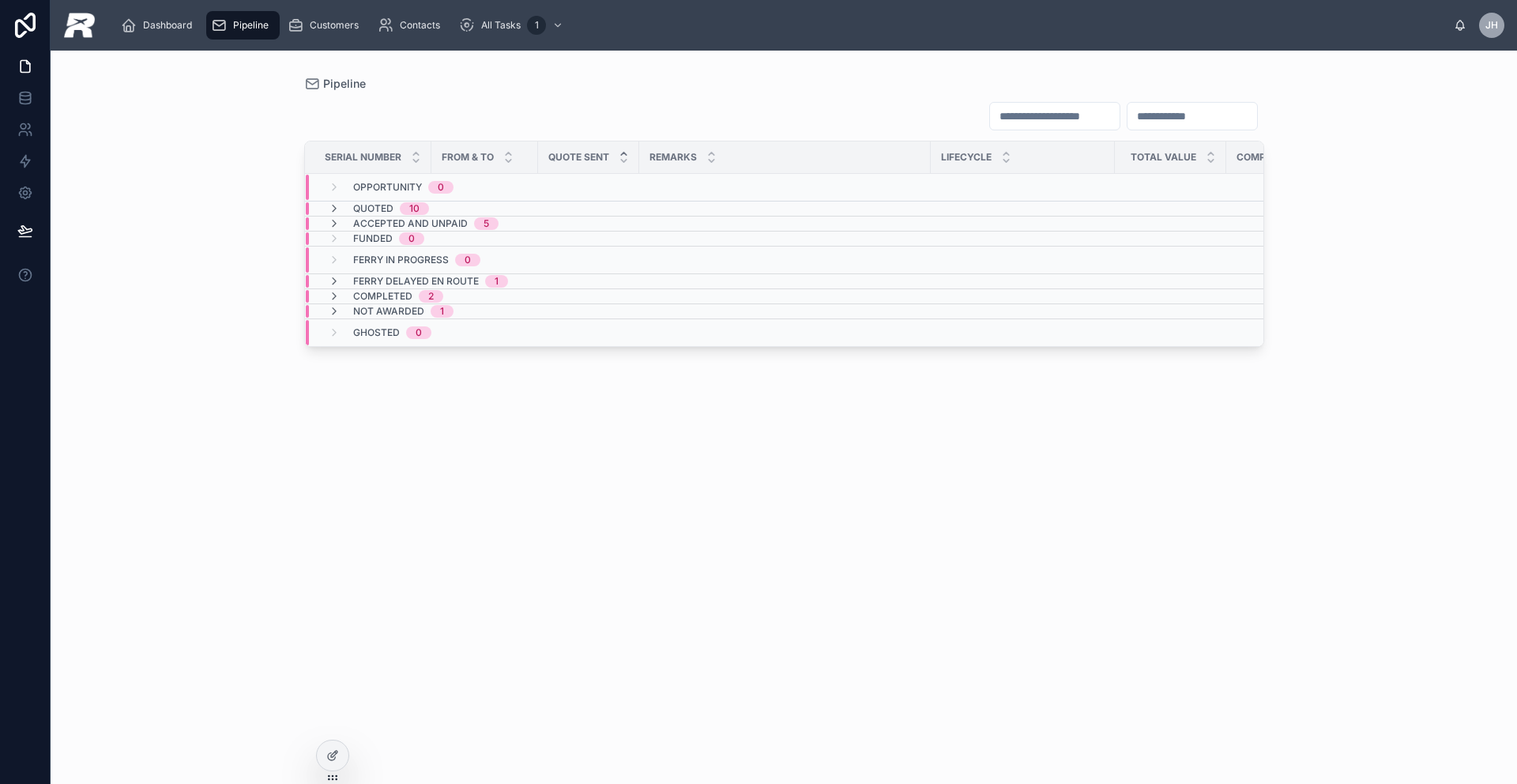
click at [238, 19] on span "Pipeline" at bounding box center [250, 24] width 35 height 13
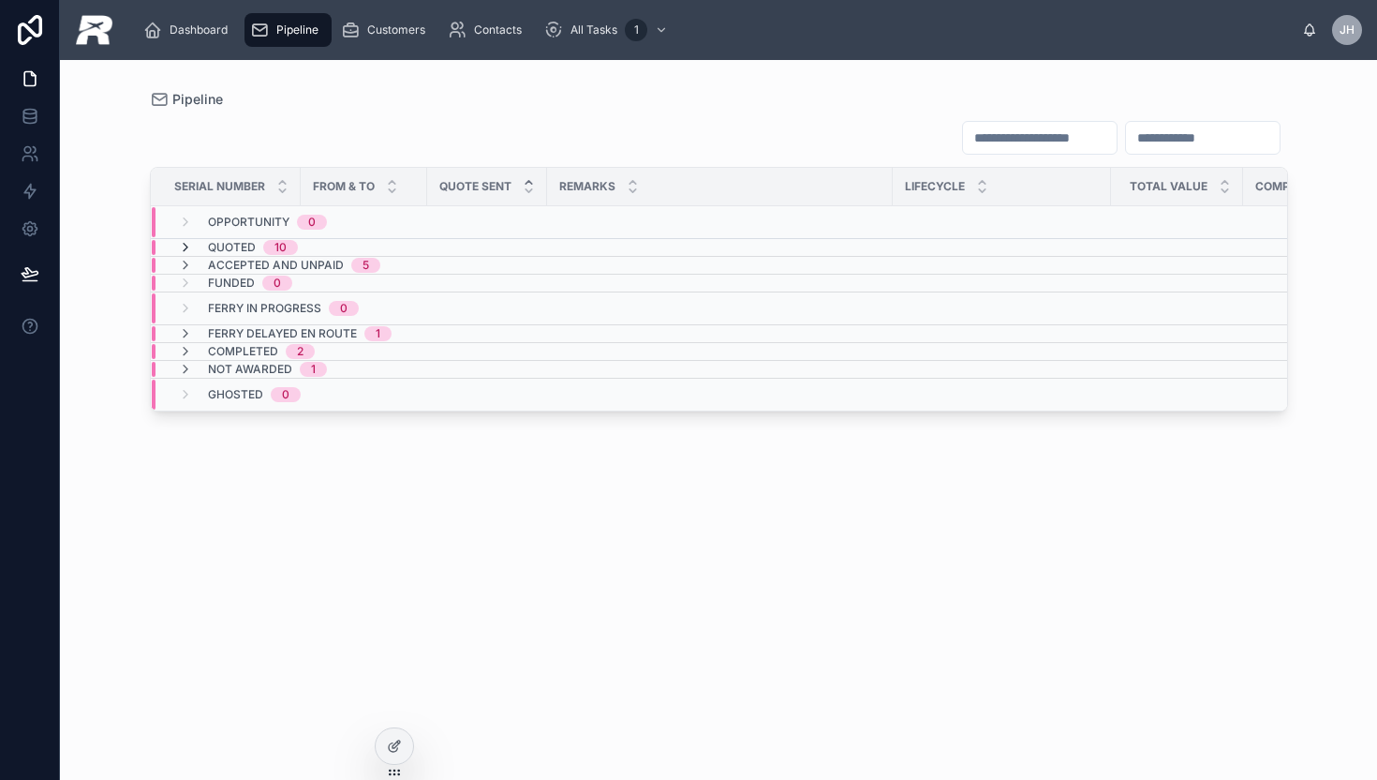
click at [187, 246] on icon at bounding box center [185, 247] width 15 height 15
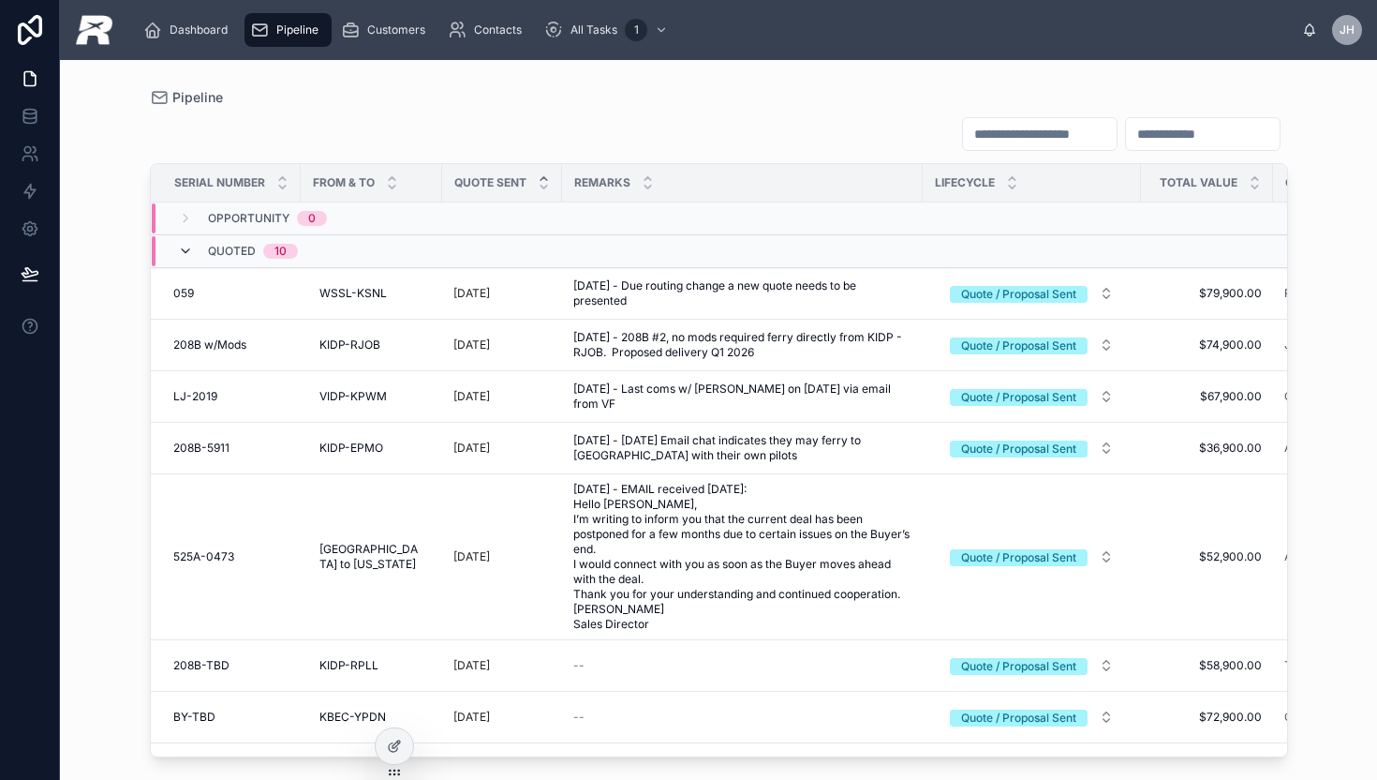
click at [184, 251] on icon at bounding box center [185, 251] width 15 height 15
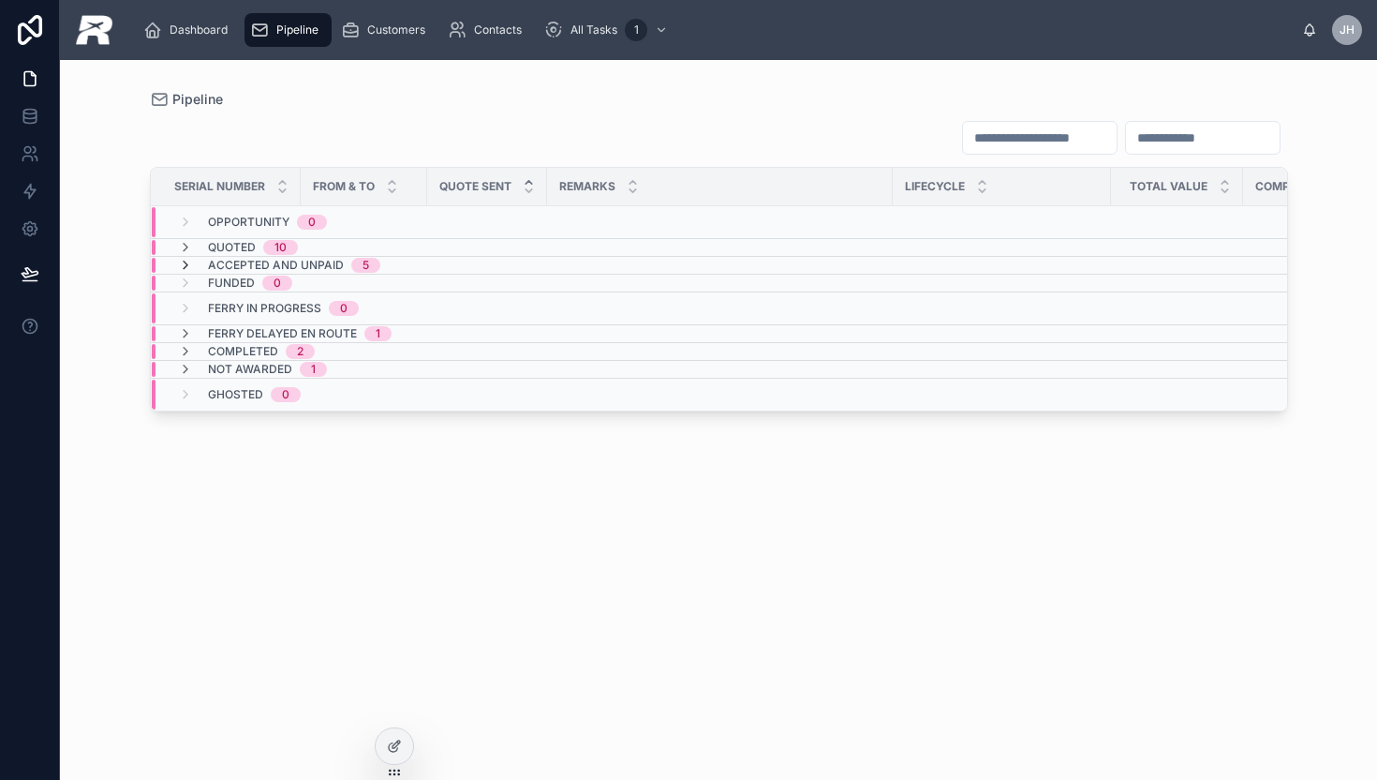
click at [181, 263] on icon at bounding box center [185, 265] width 15 height 15
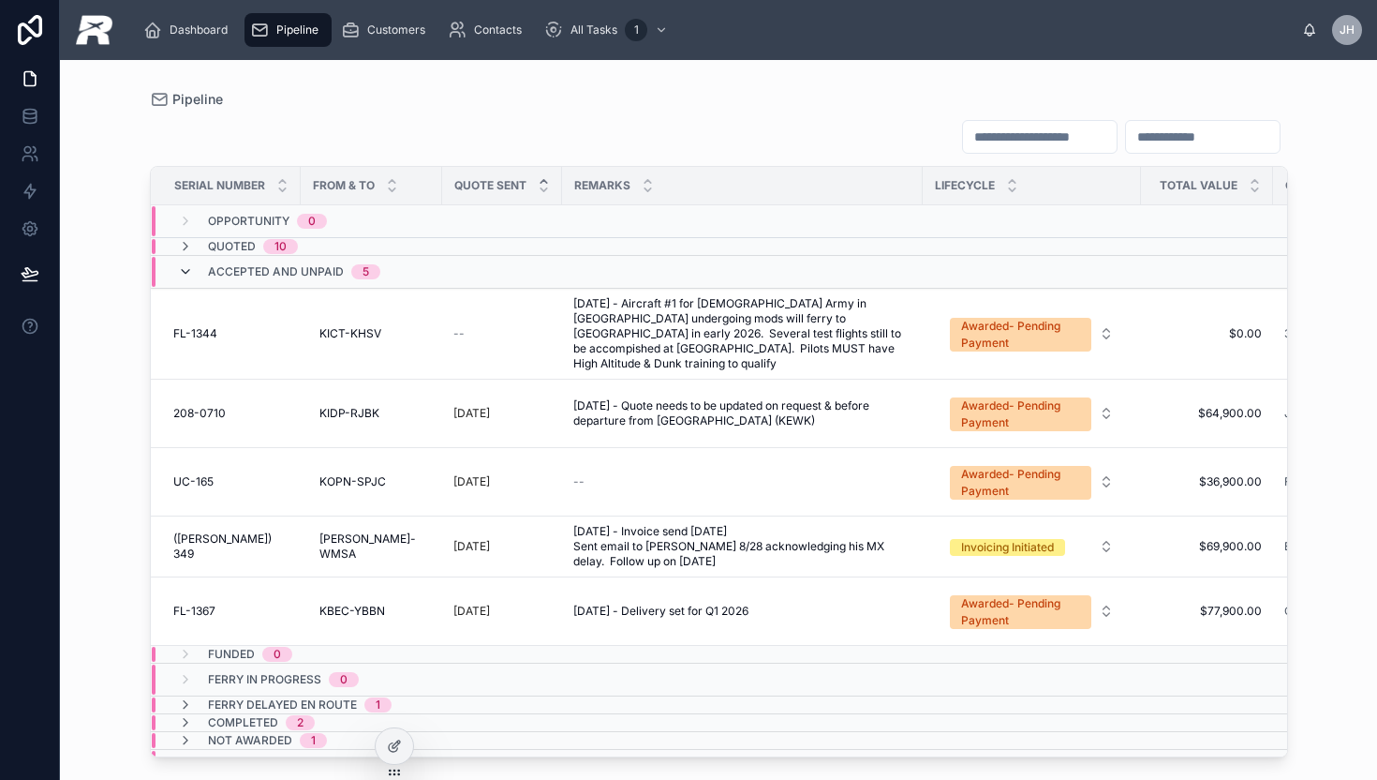
click at [183, 273] on icon at bounding box center [185, 271] width 15 height 15
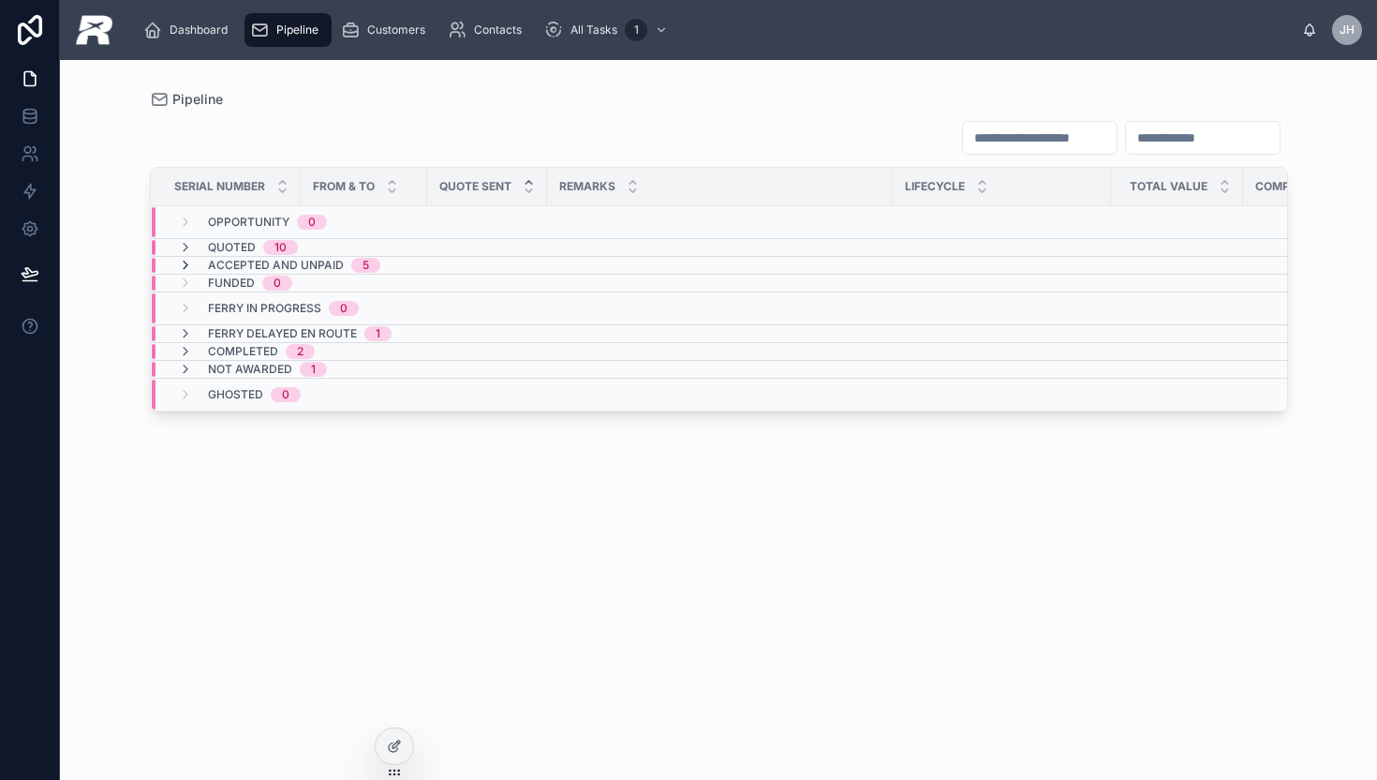
click at [181, 267] on icon at bounding box center [185, 265] width 15 height 15
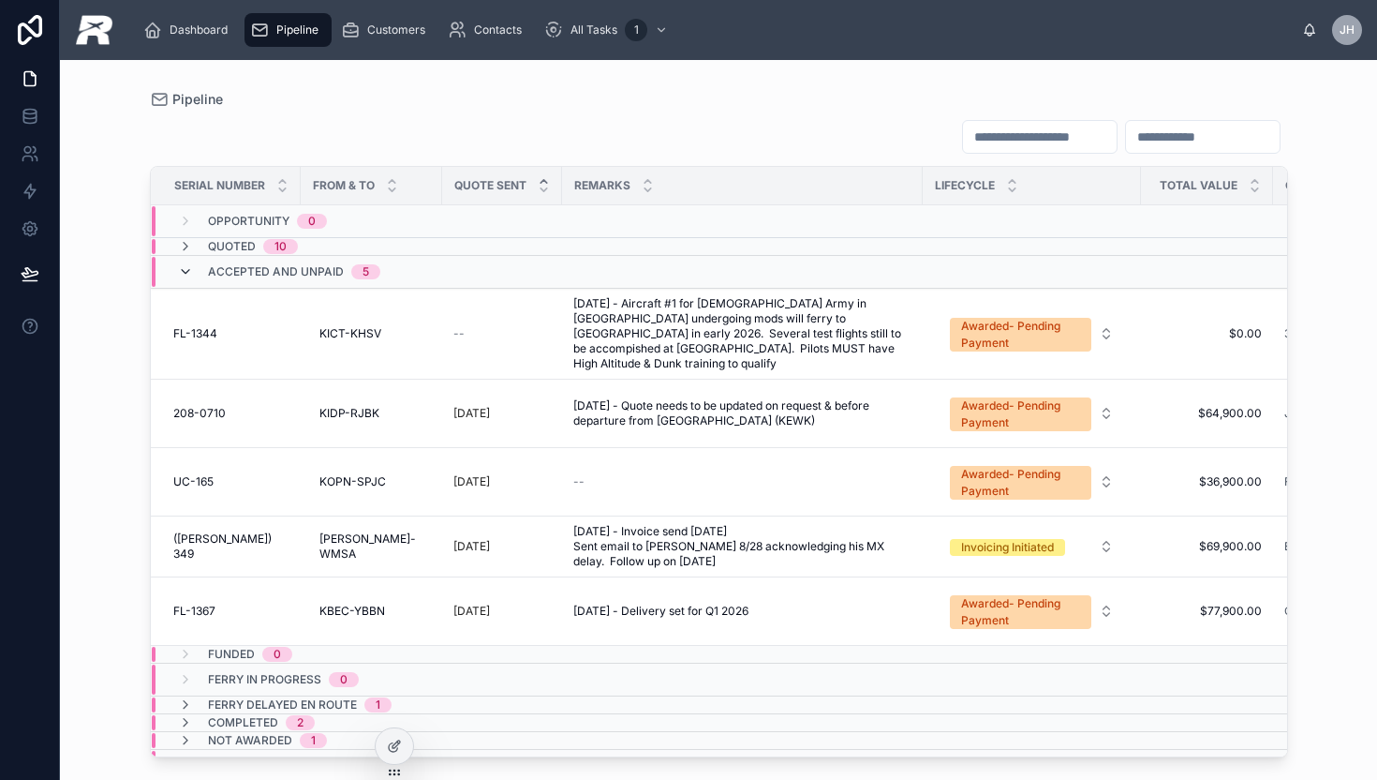
click at [188, 275] on icon at bounding box center [185, 271] width 15 height 15
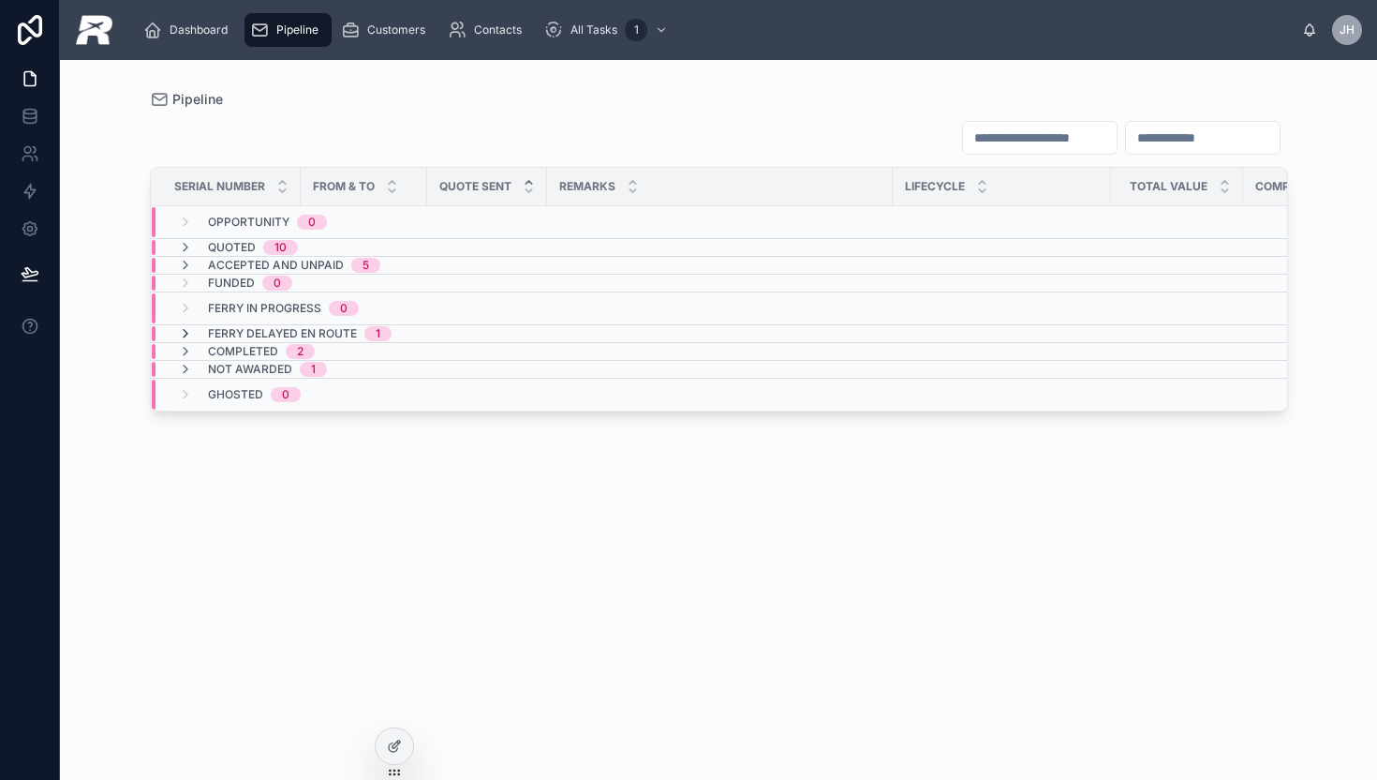
click at [186, 332] on icon at bounding box center [185, 333] width 15 height 15
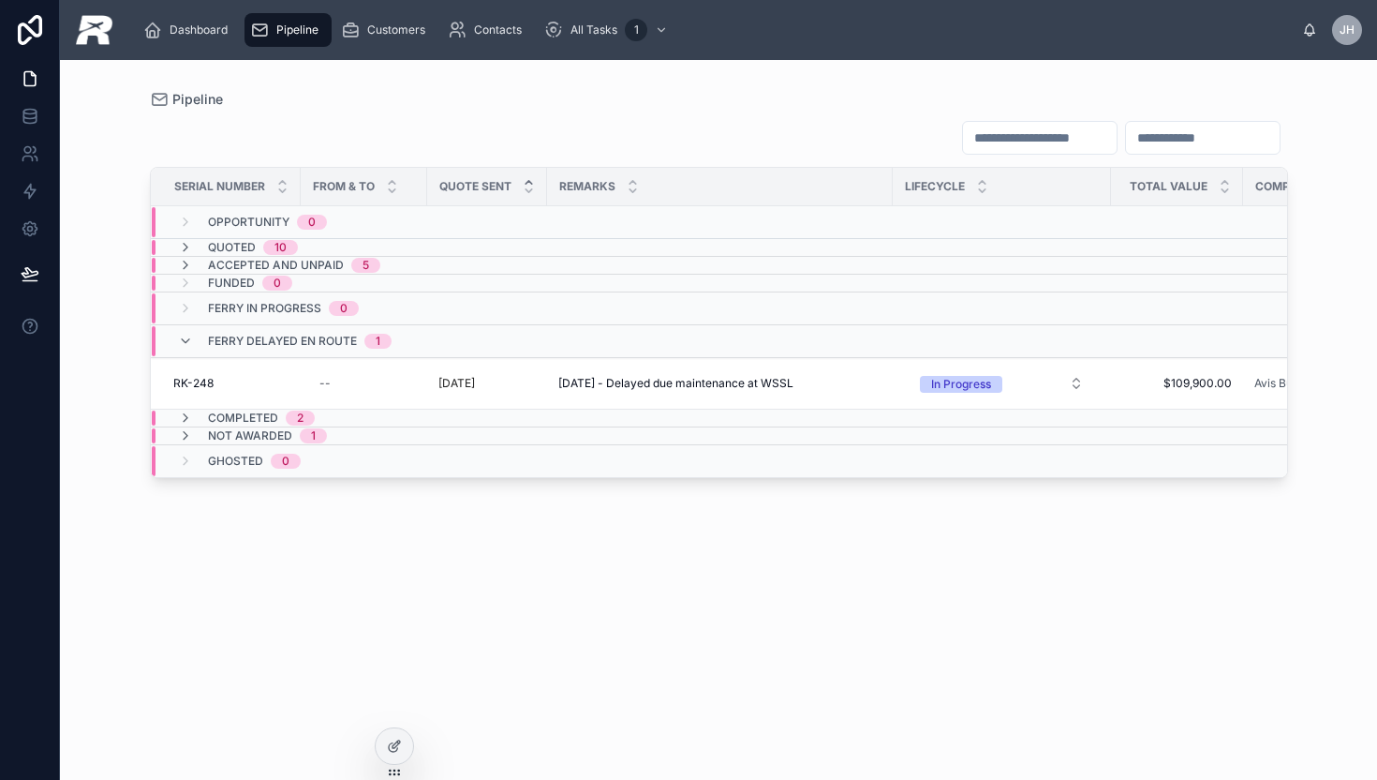
click at [186, 332] on div "Ferry Delayed En route 1" at bounding box center [285, 341] width 214 height 30
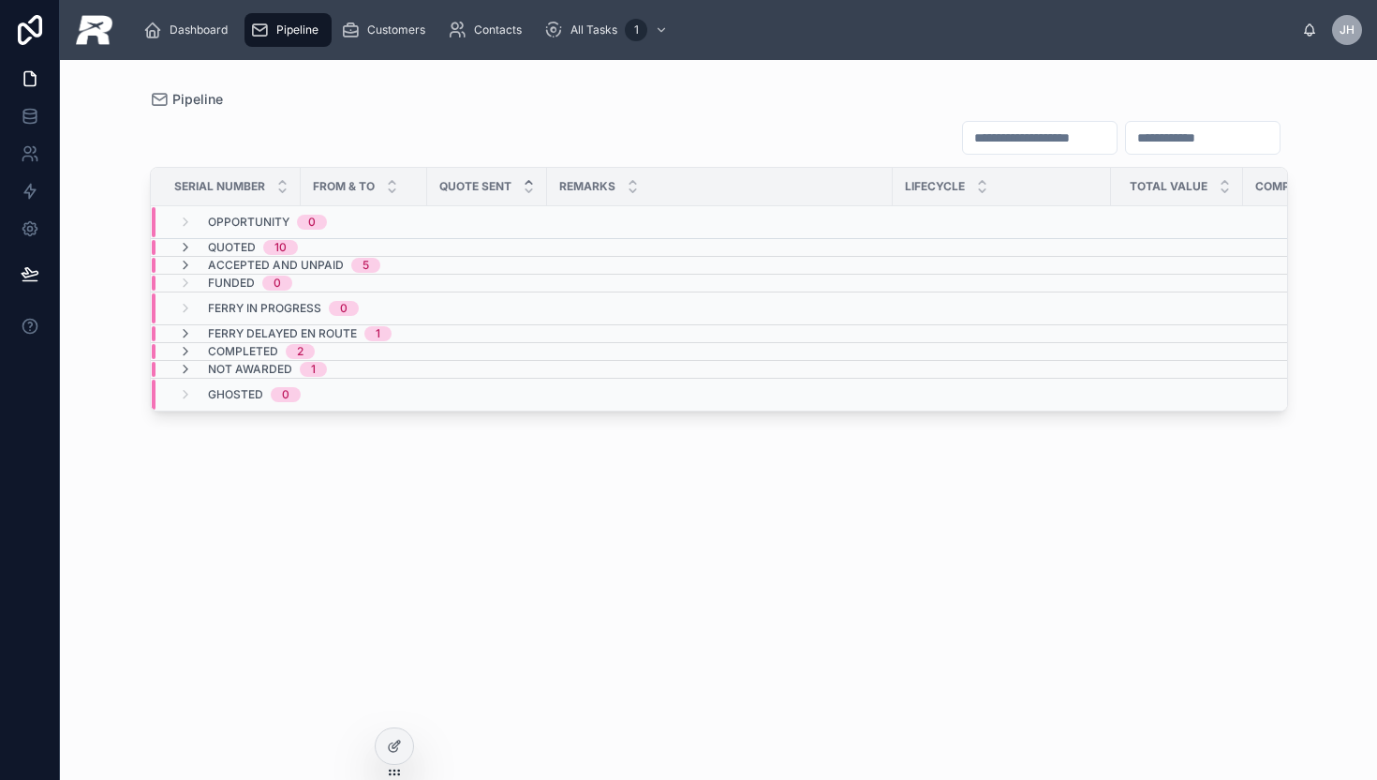
click at [186, 332] on icon at bounding box center [185, 333] width 15 height 15
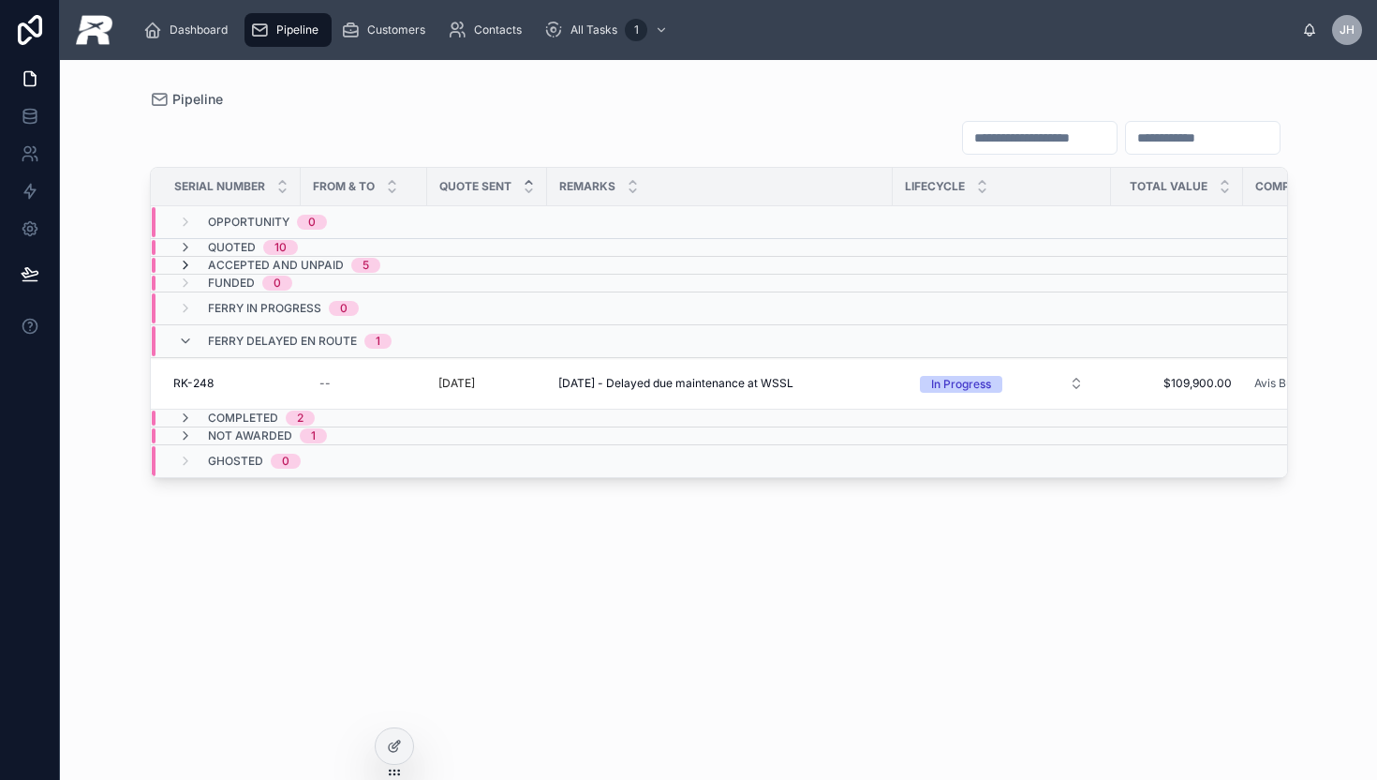
click at [185, 266] on icon at bounding box center [185, 265] width 15 height 15
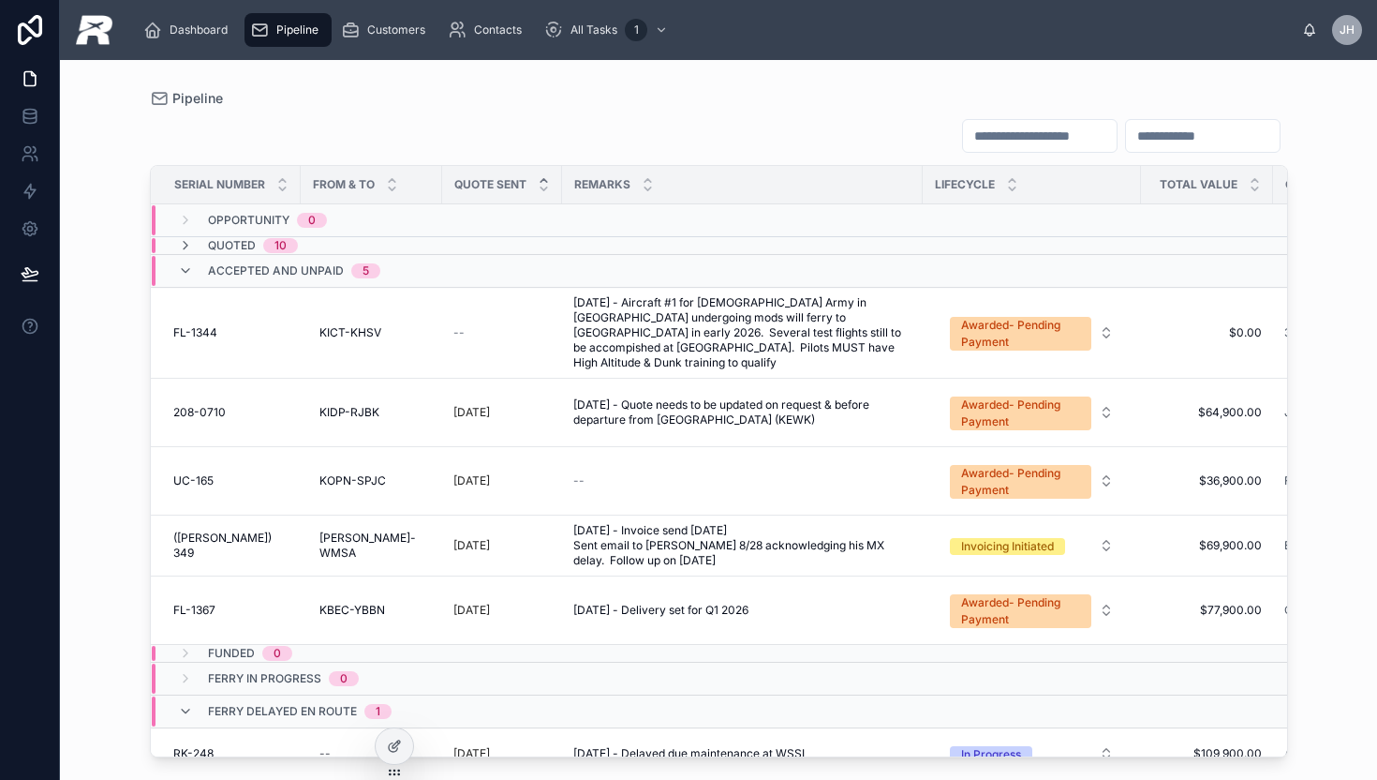
click at [195, 325] on span "FL-1344" at bounding box center [195, 332] width 44 height 15
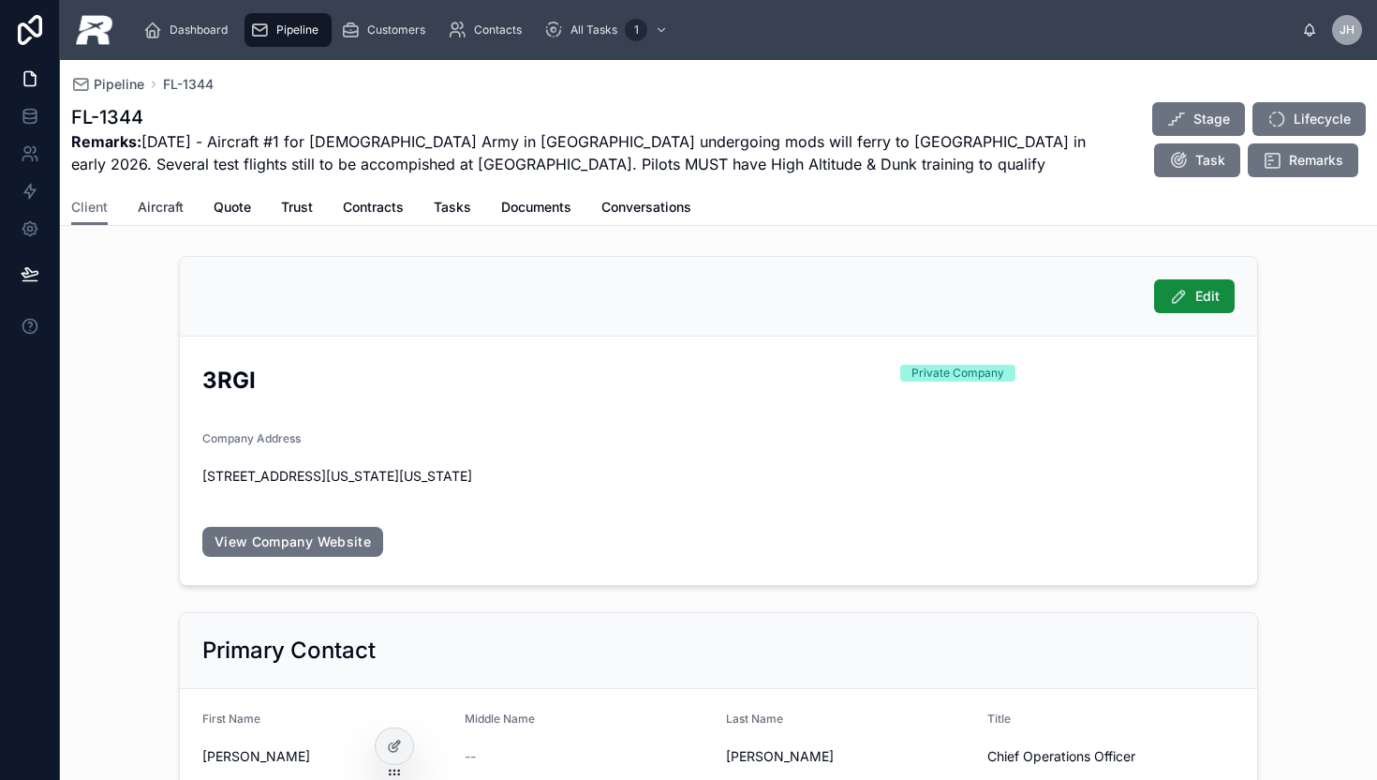
click at [153, 204] on span "Aircraft" at bounding box center [161, 207] width 46 height 19
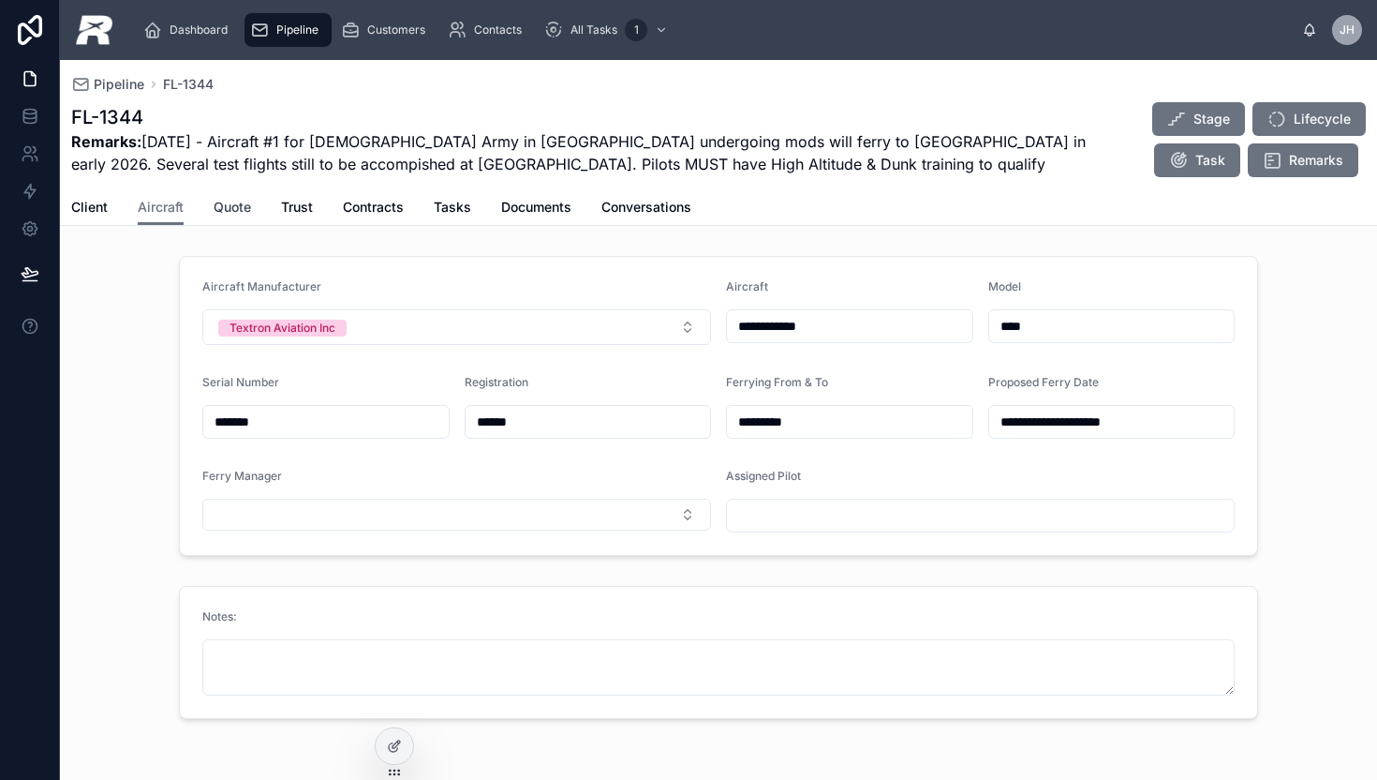
click at [241, 210] on span "Quote" at bounding box center [232, 207] width 37 height 19
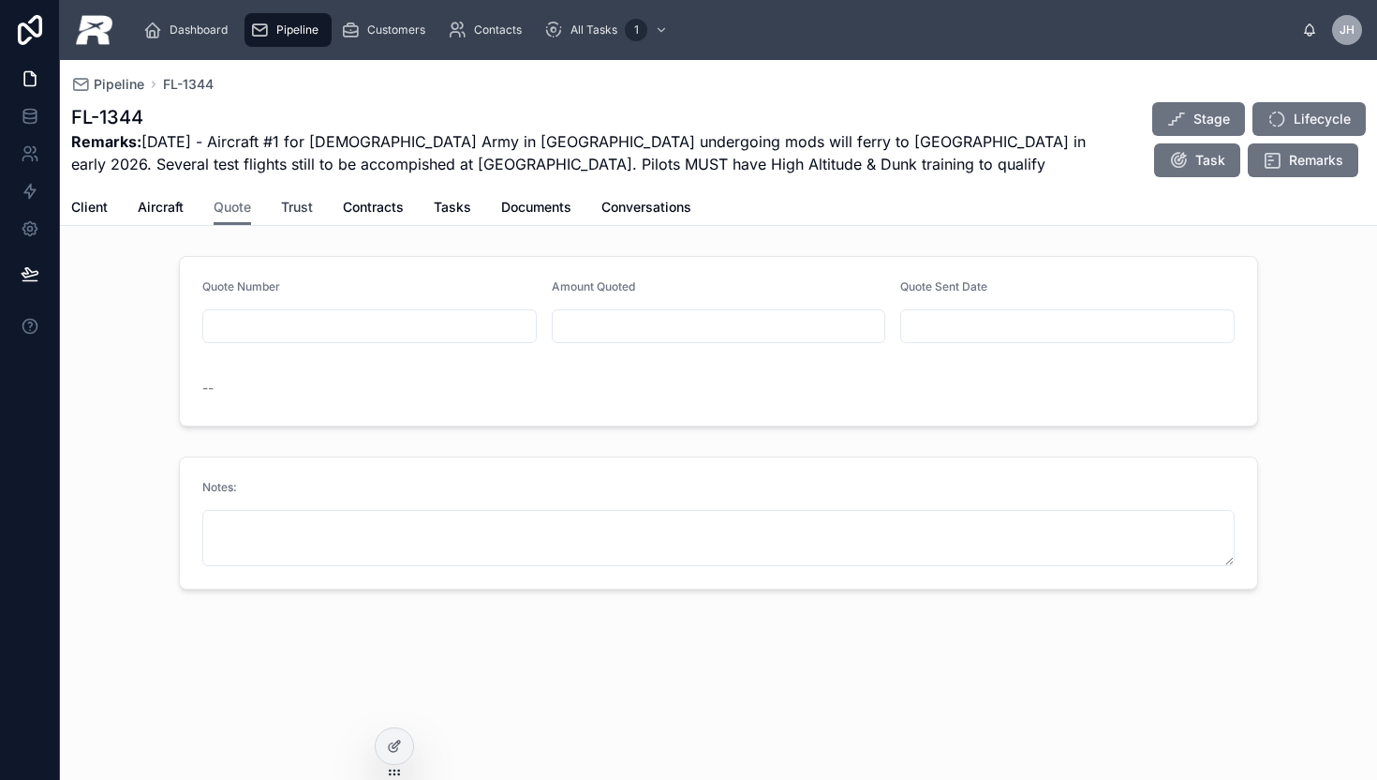
click at [297, 221] on link "Trust" at bounding box center [297, 208] width 32 height 37
click at [404, 204] on span "Contracts" at bounding box center [373, 207] width 61 height 19
